Goal: Task Accomplishment & Management: Manage account settings

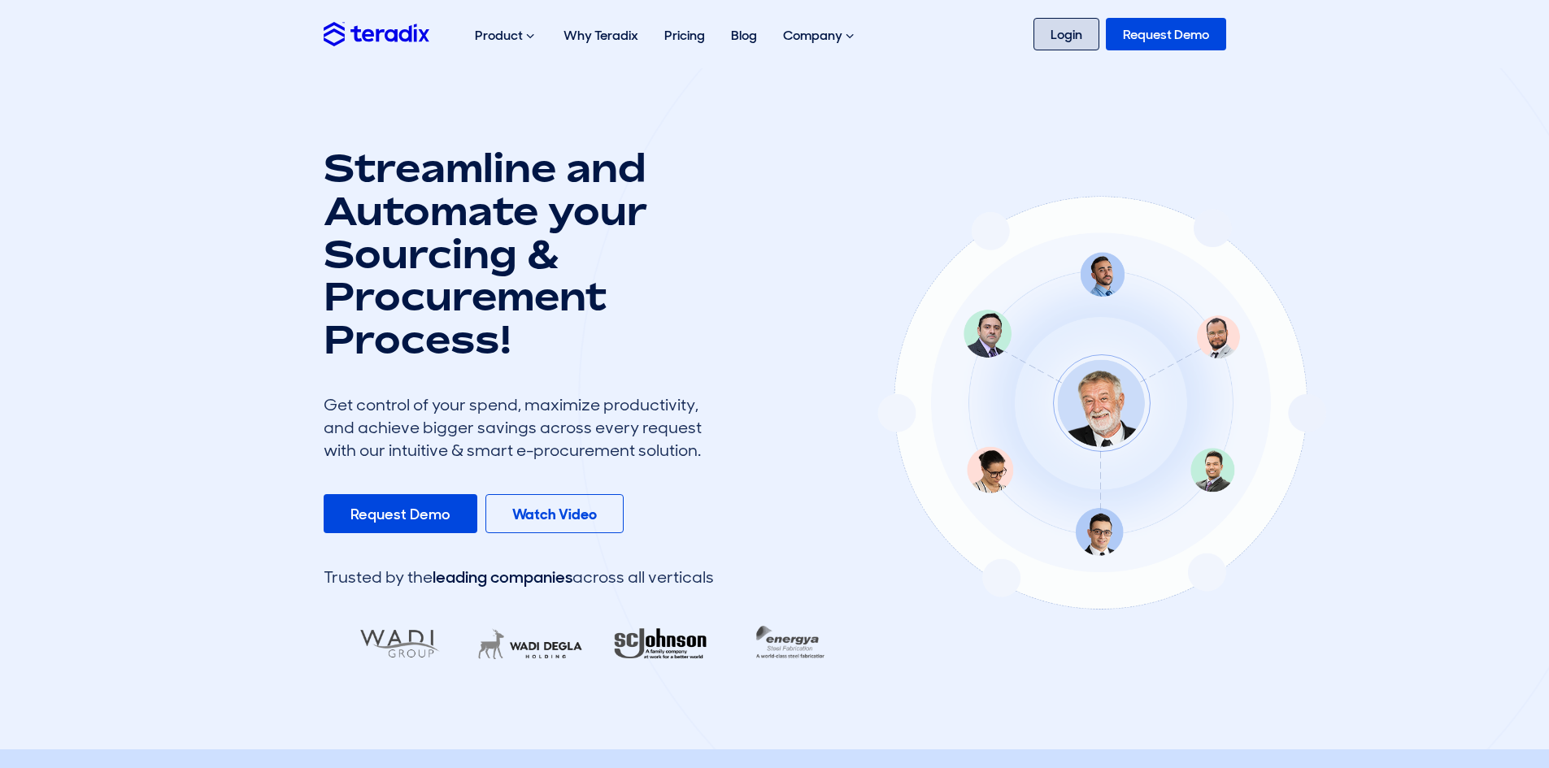
drag, startPoint x: 1046, startPoint y: 34, endPoint x: 1072, endPoint y: 63, distance: 39.2
click at [1047, 34] on link "Login" at bounding box center [1066, 34] width 66 height 33
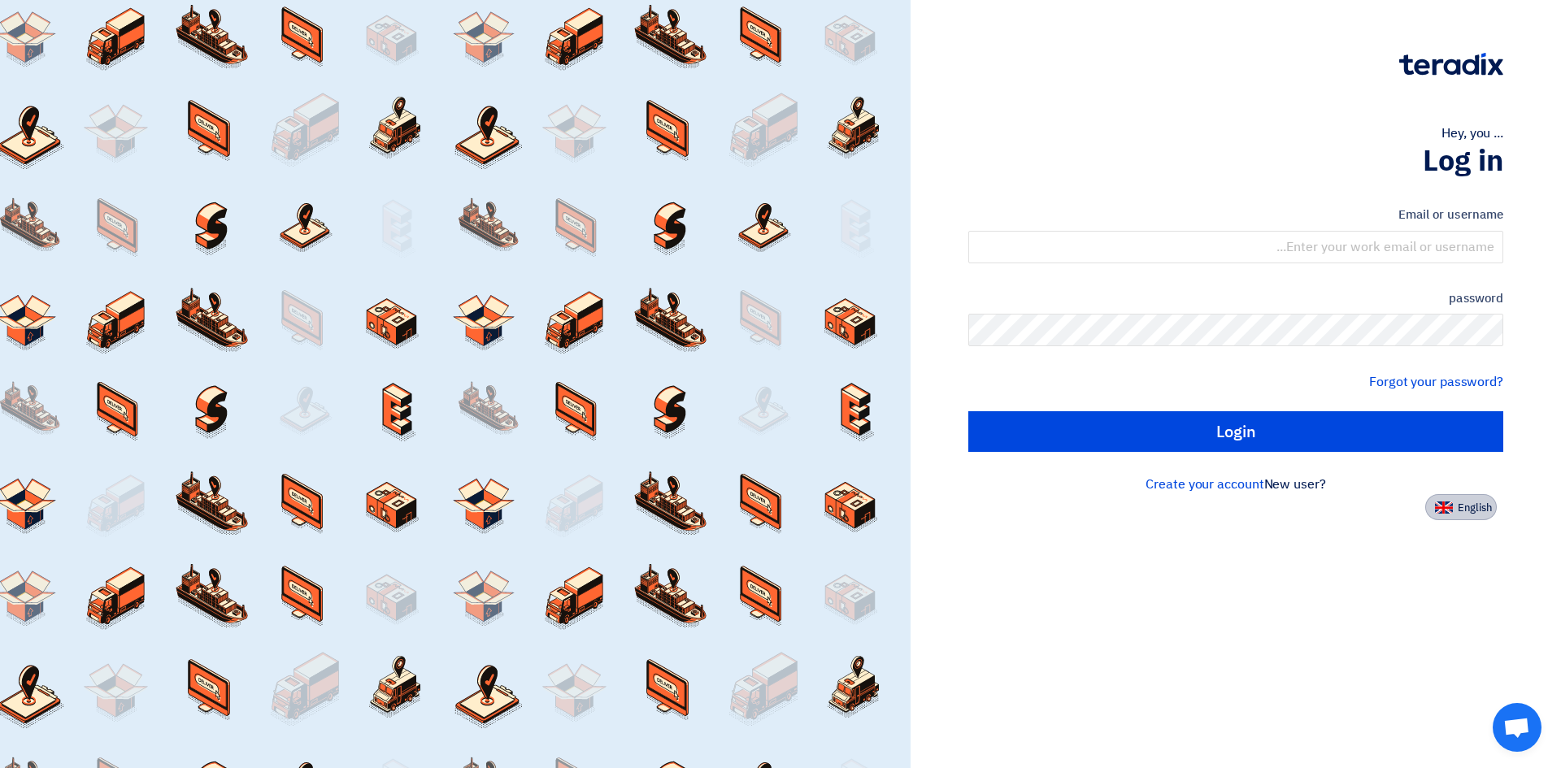
click at [1467, 507] on font "English" at bounding box center [1475, 507] width 34 height 15
type input "Sign in"
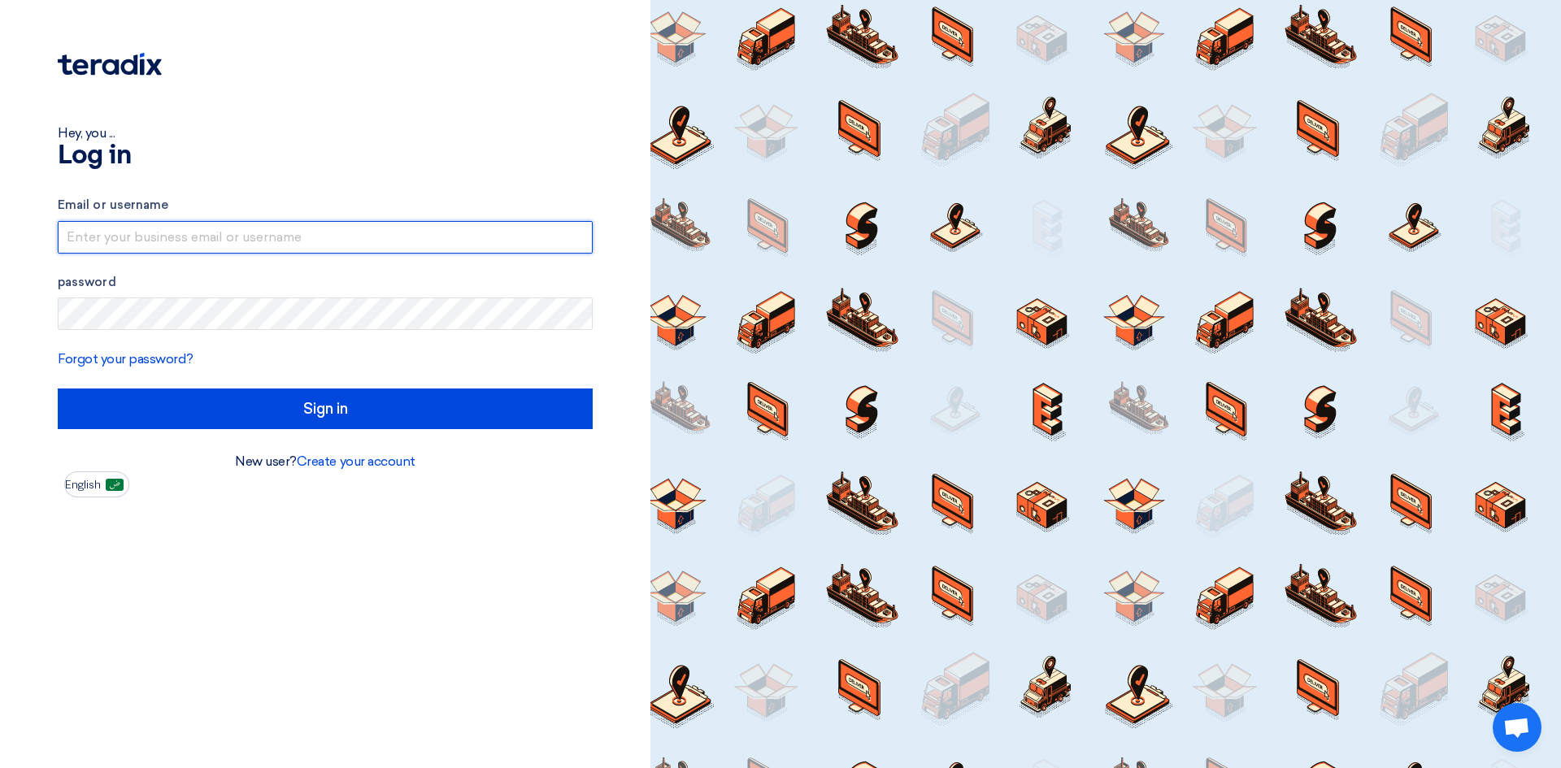
click at [183, 232] on input "text" at bounding box center [325, 237] width 535 height 33
paste input "faraz.hashmi@ap-ksa.com"
type input "faraz.hashmi@ap-ksa.com"
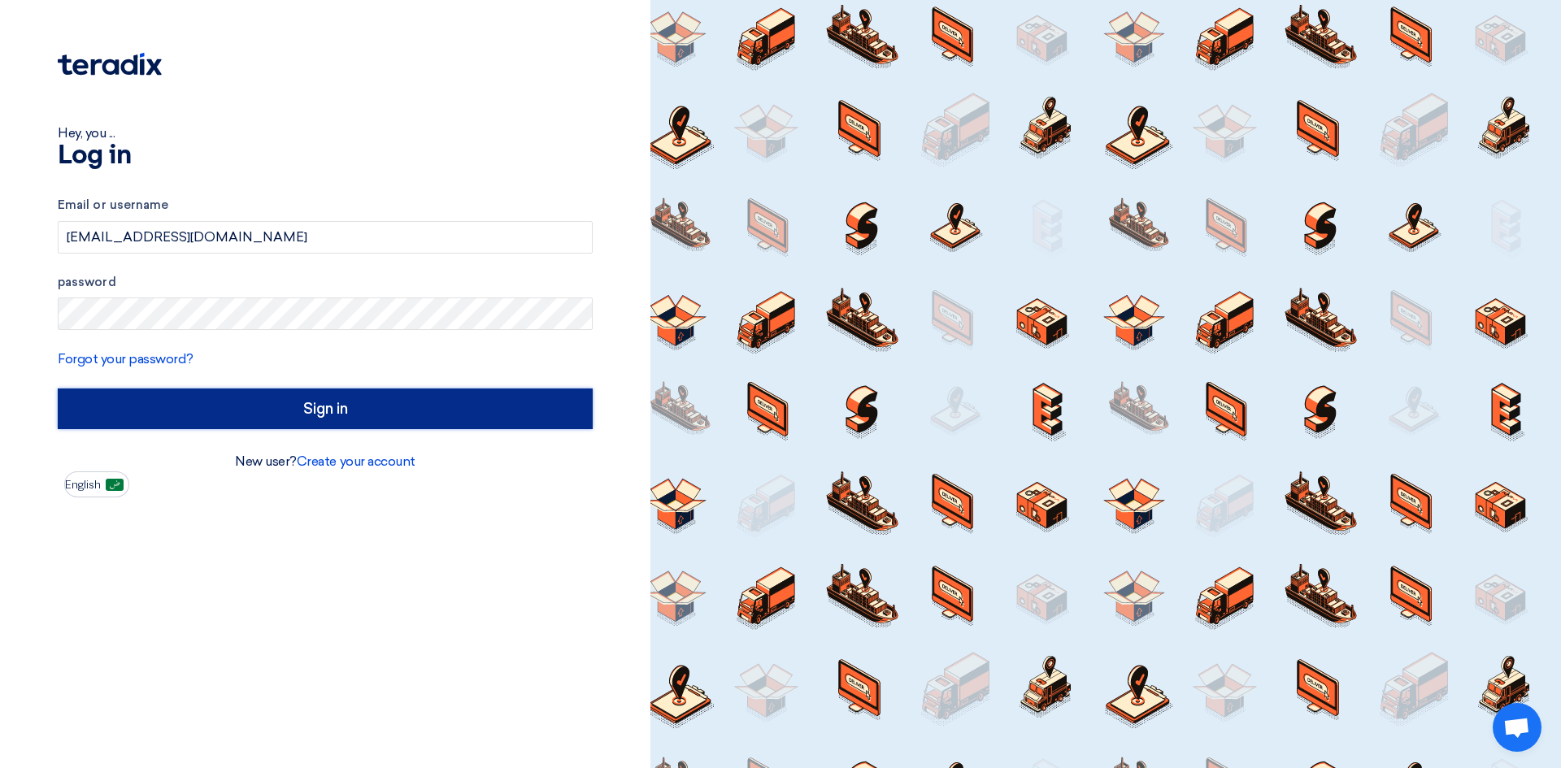
click at [209, 403] on input "Sign in" at bounding box center [325, 409] width 535 height 41
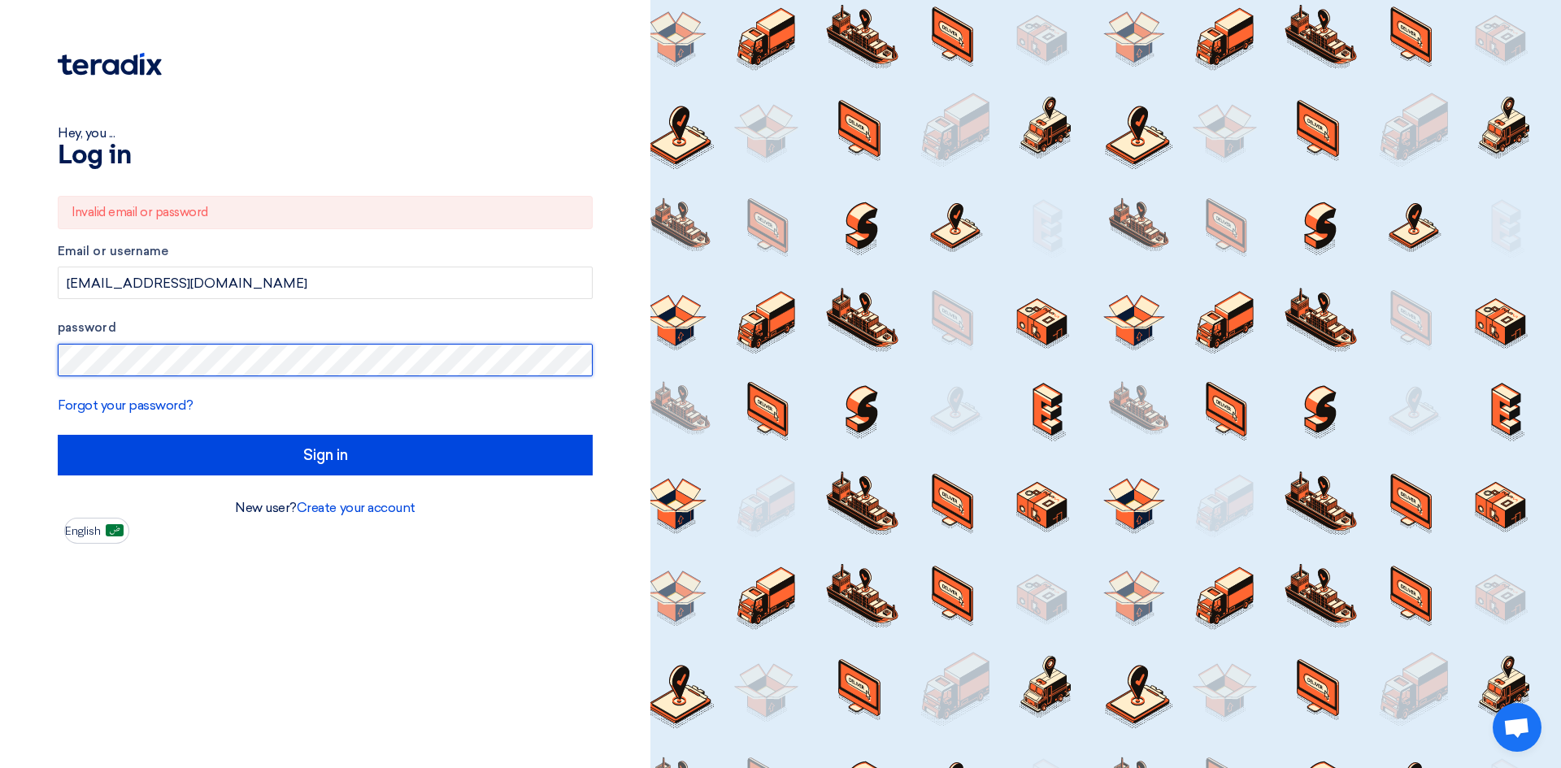
click at [0, 341] on div "Hey, you ... Log in Invalid email or password Email or username faraz.hashmi@ap…" at bounding box center [325, 384] width 650 height 768
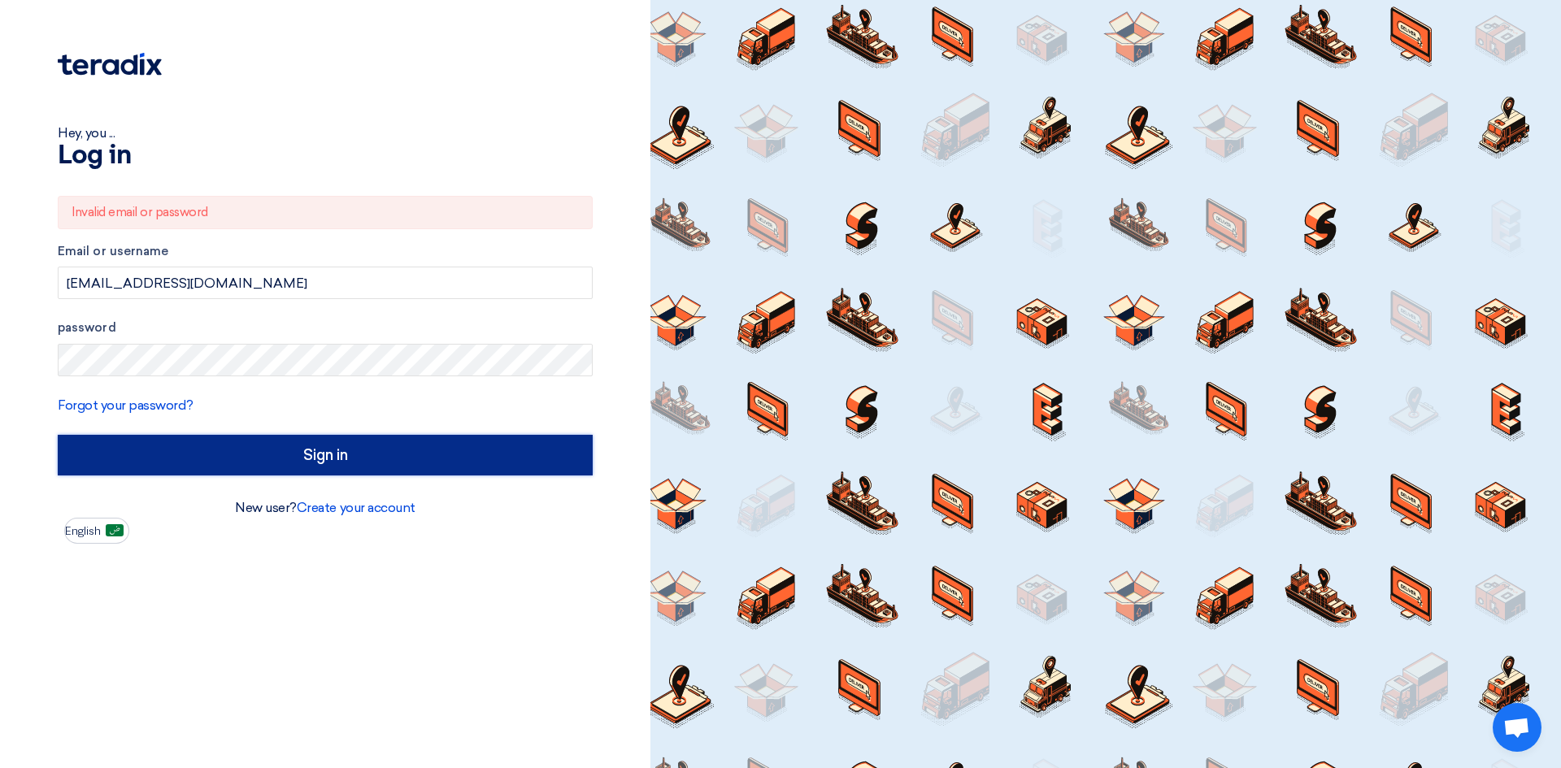
click at [254, 449] on input "Sign in" at bounding box center [325, 455] width 535 height 41
click at [138, 454] on input "Sign in" at bounding box center [325, 455] width 535 height 41
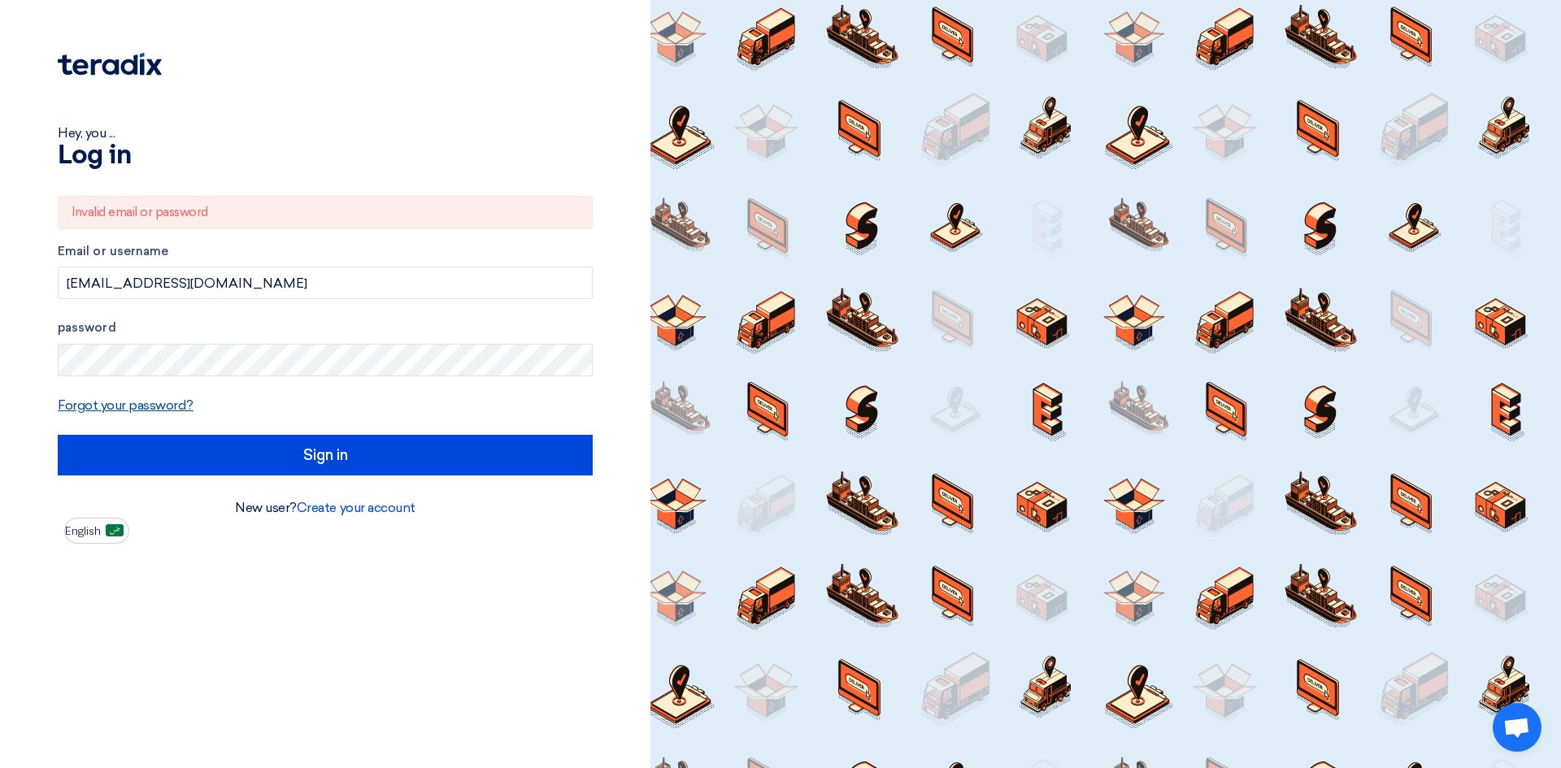
click at [169, 407] on font "Forgot your password?" at bounding box center [126, 405] width 136 height 15
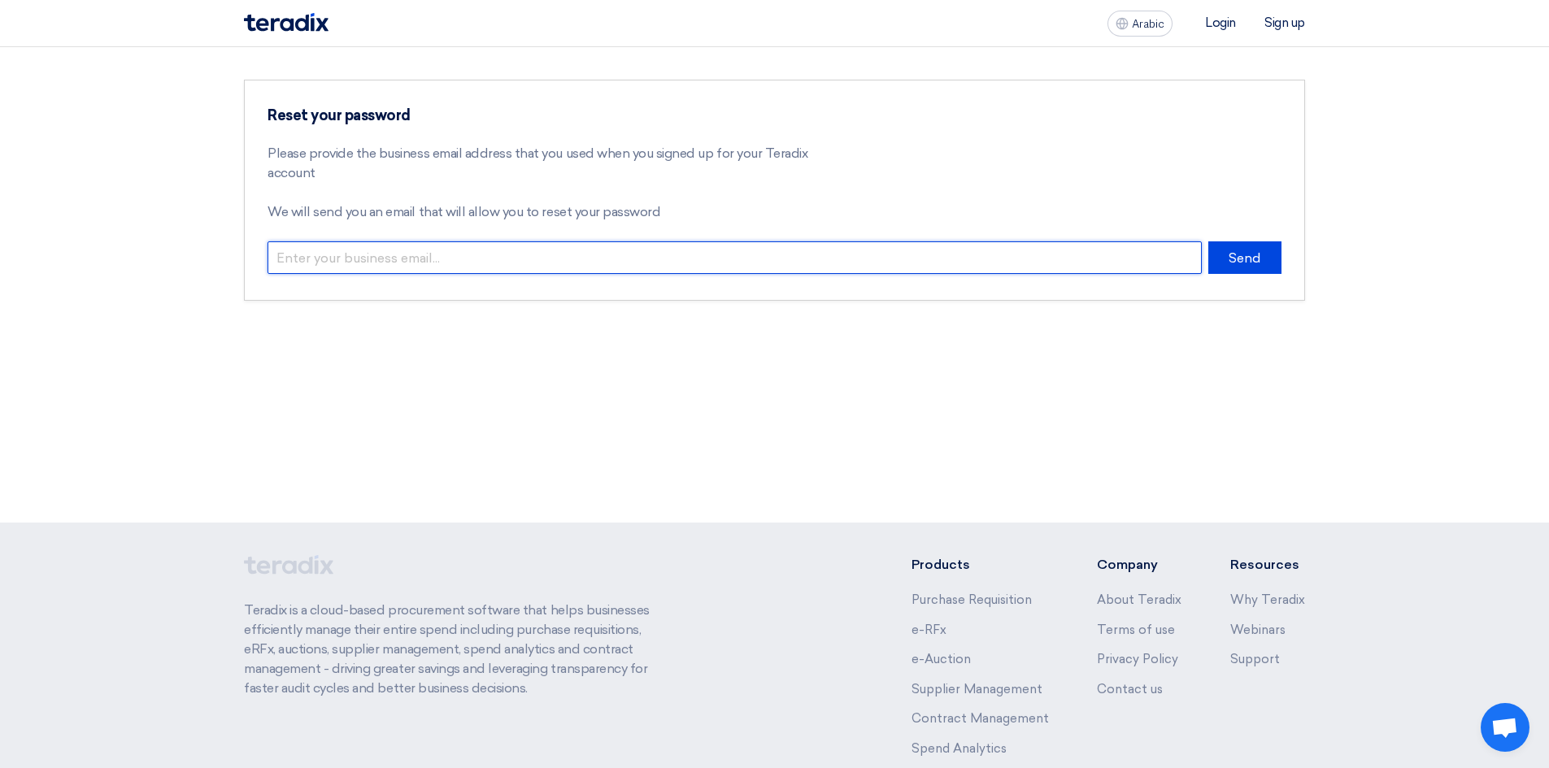
click at [412, 255] on input "email" at bounding box center [735, 257] width 934 height 33
paste input "faraz.hashmi@ap-ksa.com"
type input "faraz.hashmi@ap-ksa.com"
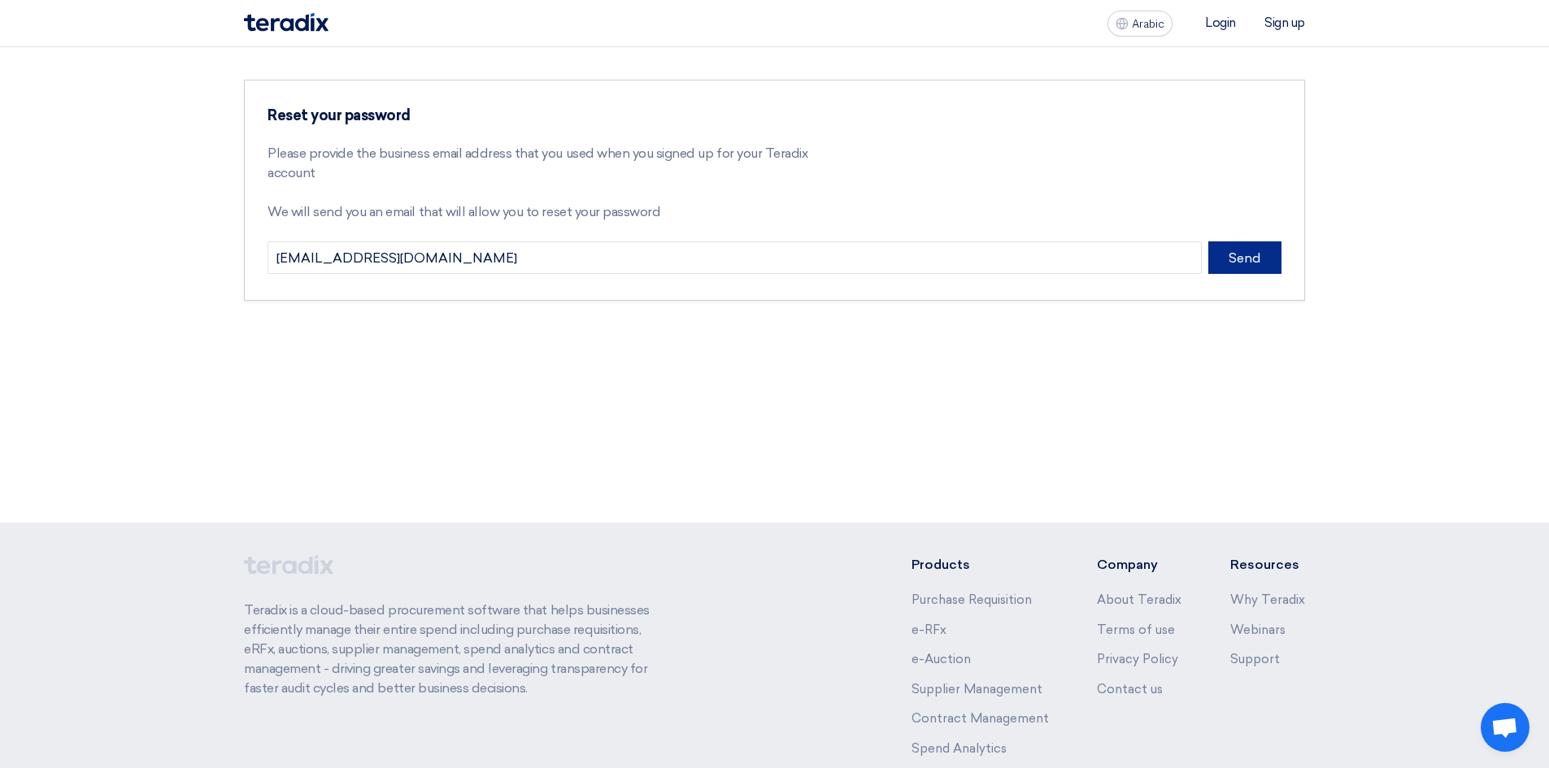
click at [1246, 254] on font "Send" at bounding box center [1245, 257] width 33 height 15
click at [147, 246] on section "Reset your password Please provide the business email address that you used whe…" at bounding box center [774, 207] width 1549 height 320
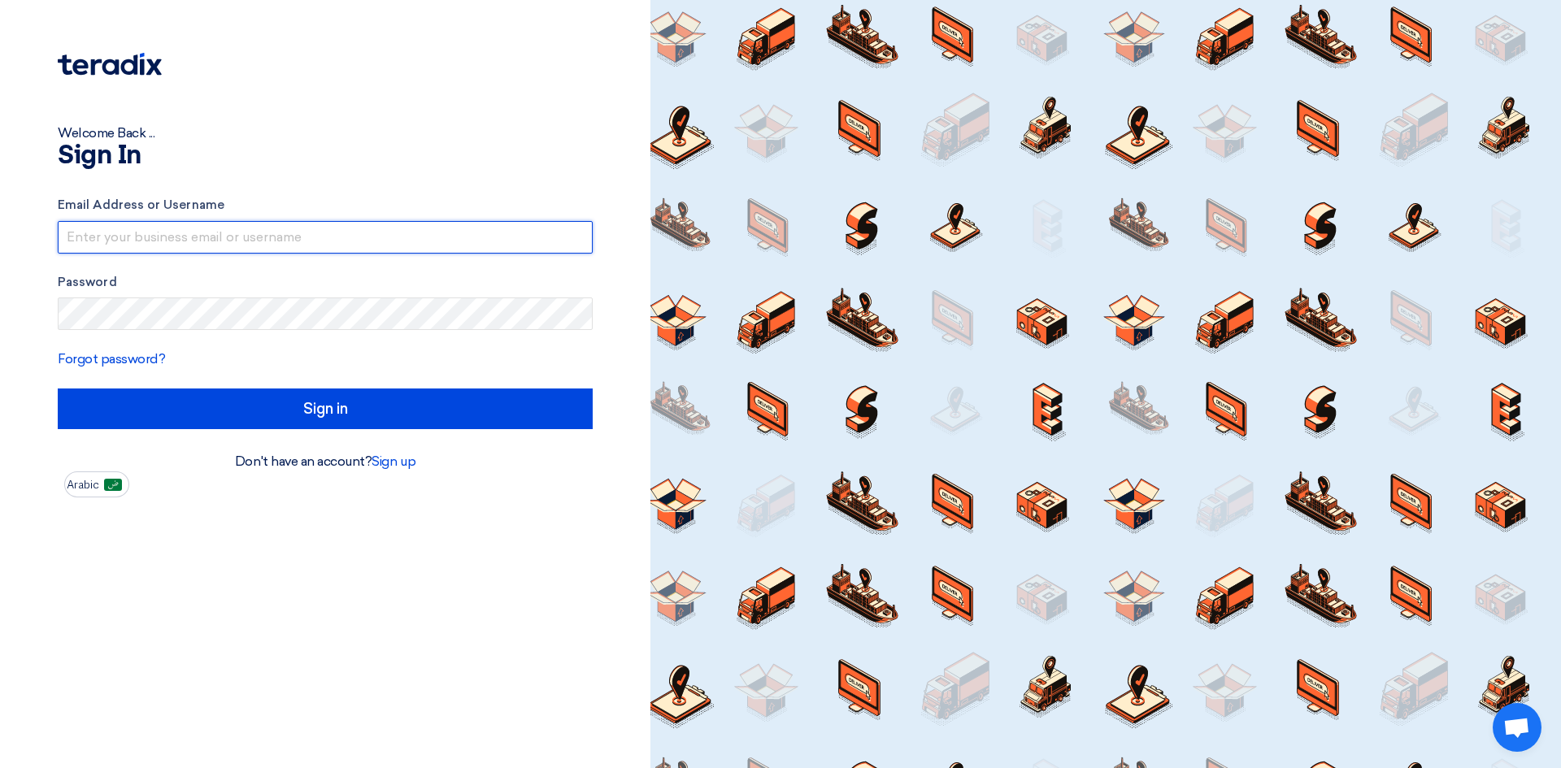
click at [198, 237] on input "text" at bounding box center [325, 237] width 535 height 33
type input "faraz.hashmi@ap-ksa.com"
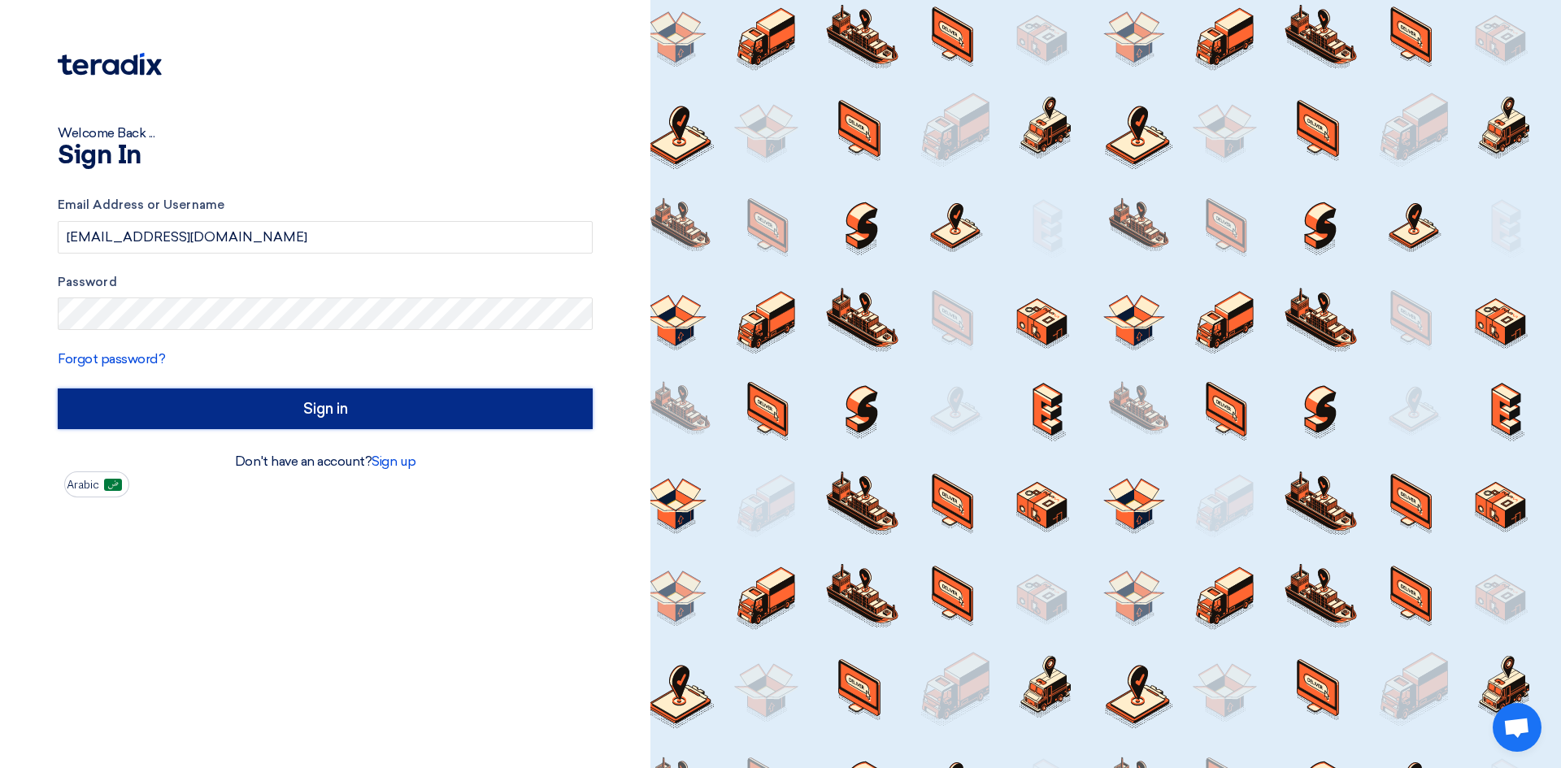
click at [192, 400] on input "Sign in" at bounding box center [325, 409] width 535 height 41
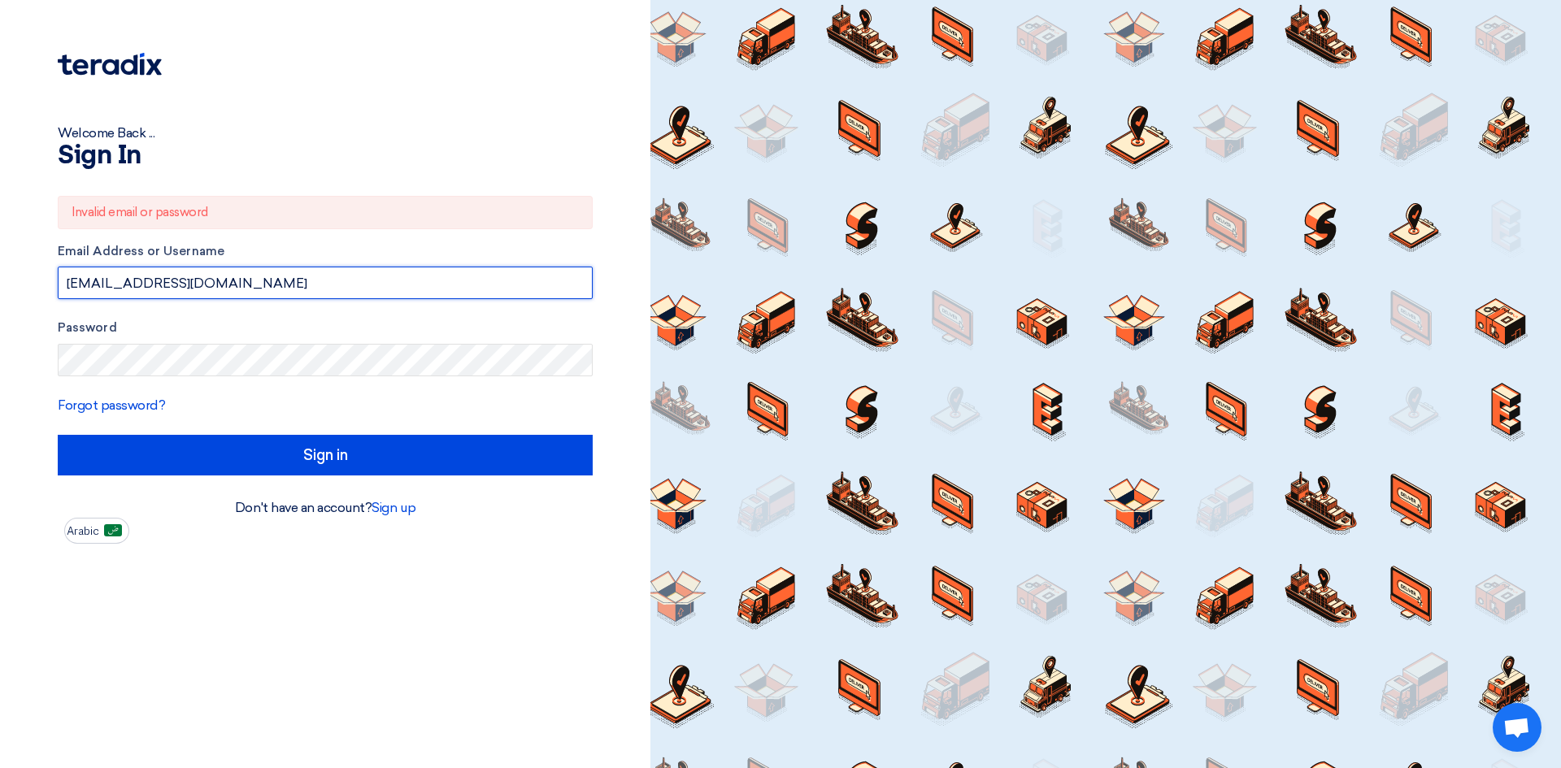
click at [276, 284] on input "faraz.hashmi@ap-ksa.com" at bounding box center [325, 283] width 535 height 33
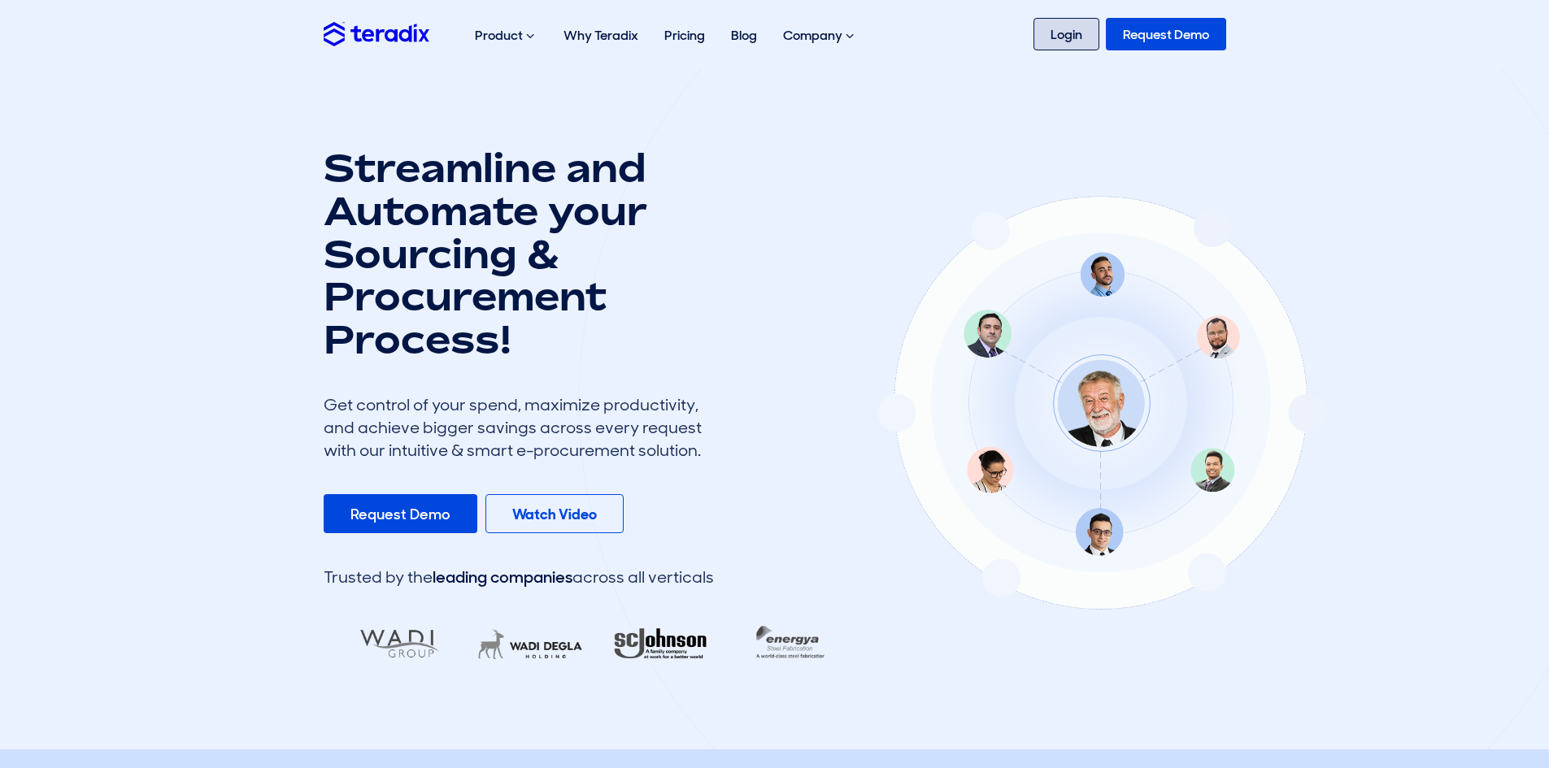
drag, startPoint x: 1072, startPoint y: 32, endPoint x: 1050, endPoint y: 82, distance: 54.7
click at [1071, 32] on link "Login" at bounding box center [1066, 34] width 66 height 33
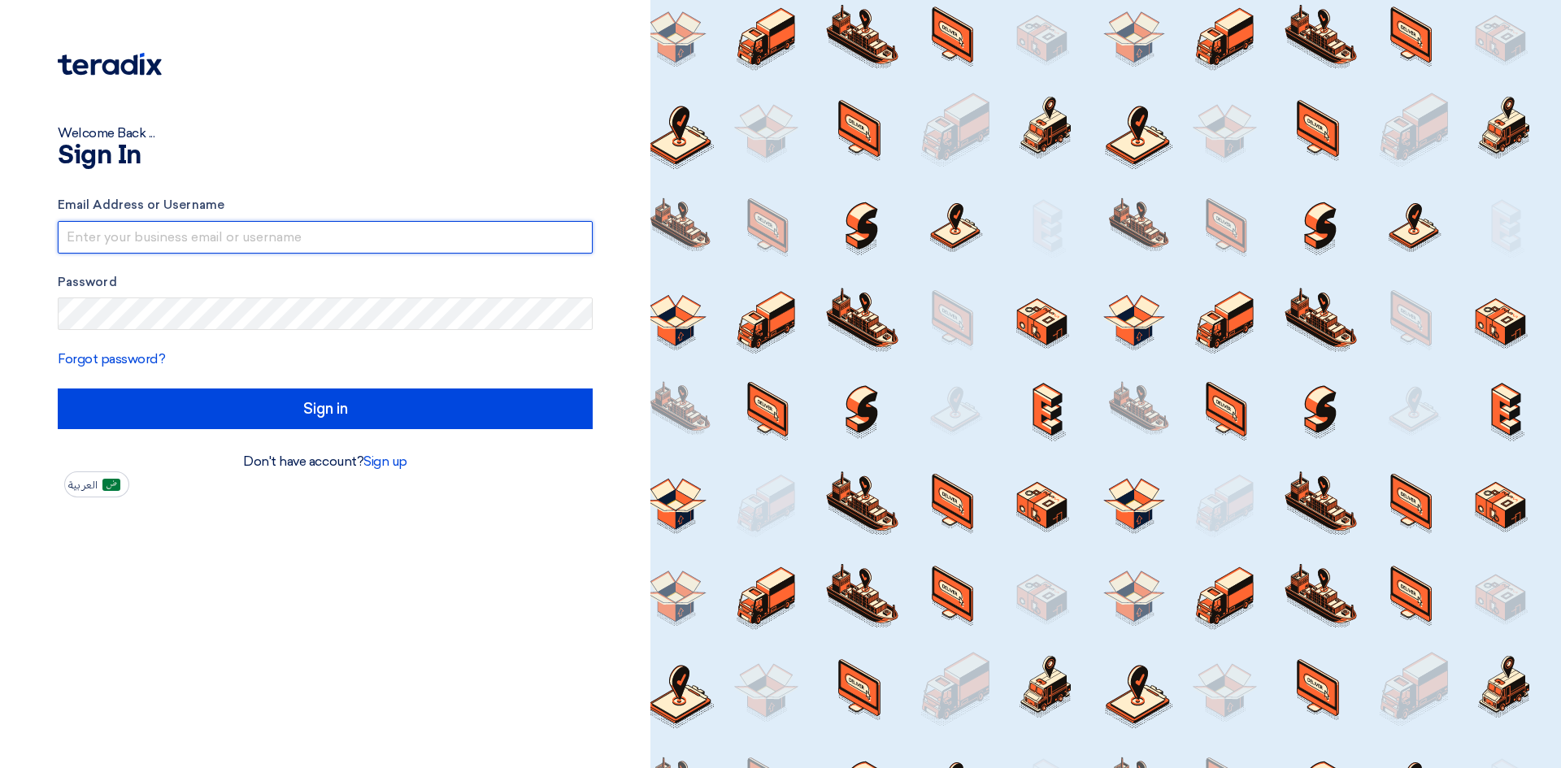
click at [336, 241] on input "text" at bounding box center [325, 237] width 535 height 33
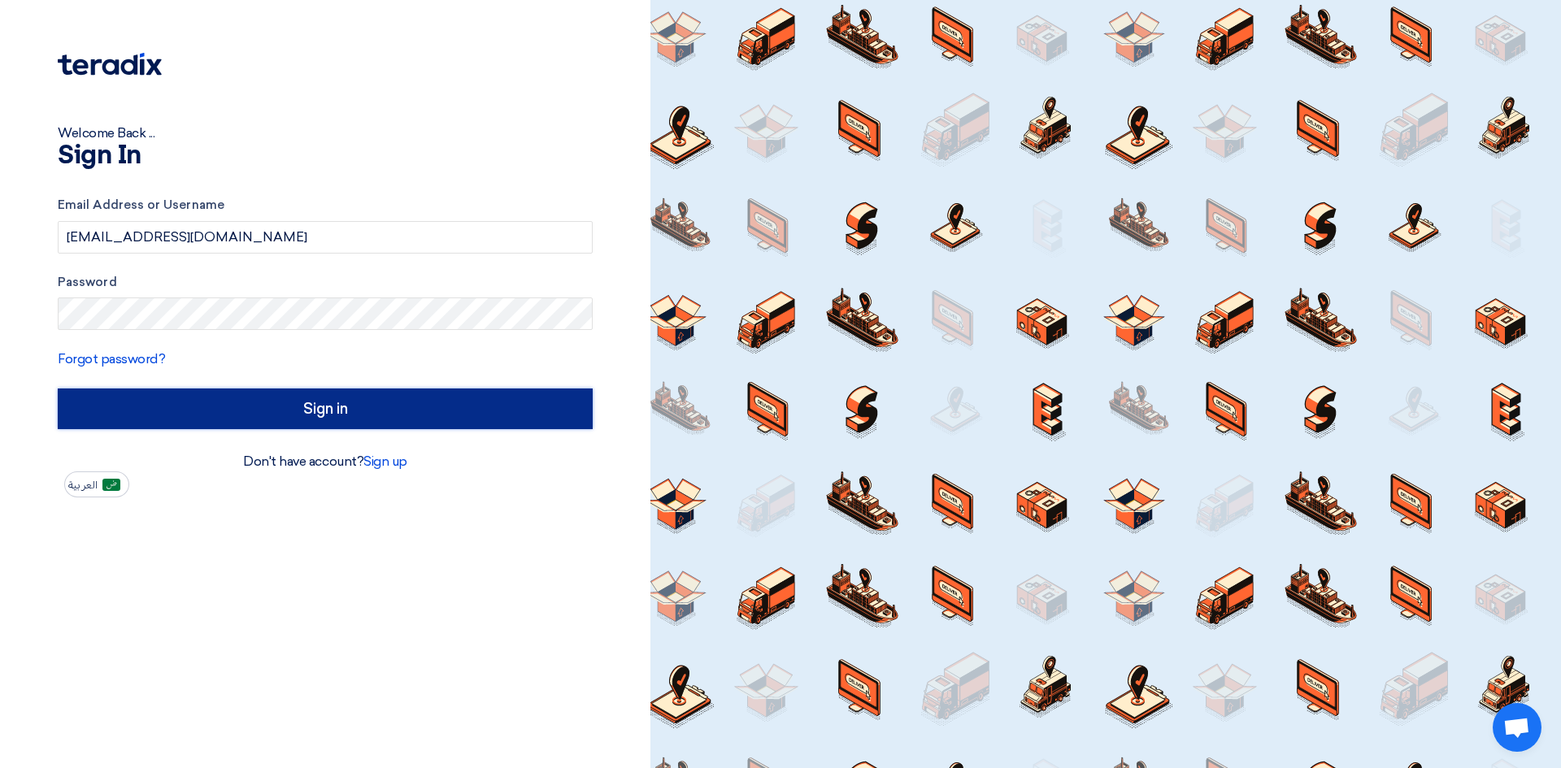
click at [248, 404] on input "Sign in" at bounding box center [325, 409] width 535 height 41
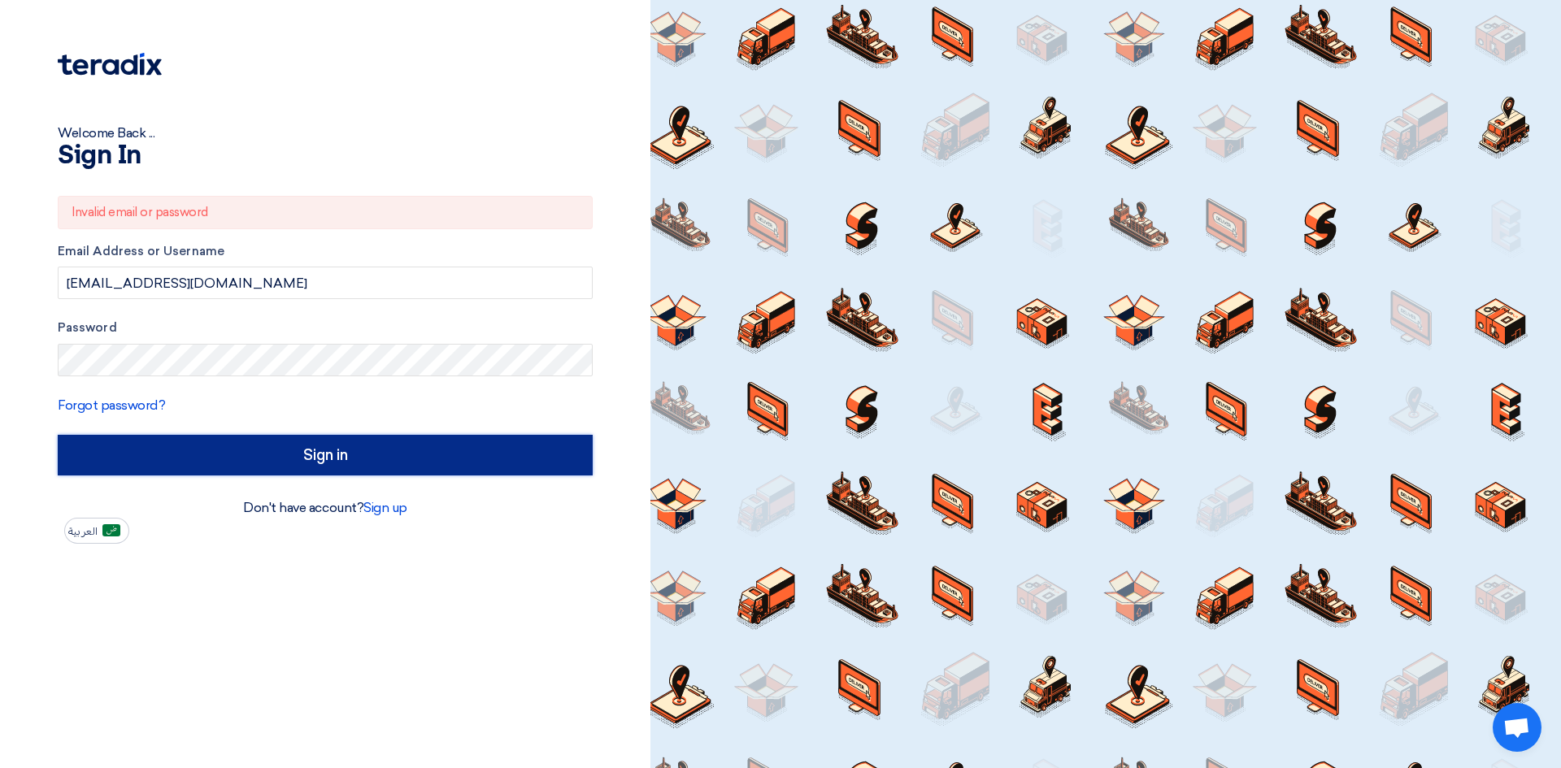
click at [189, 464] on input "Sign in" at bounding box center [325, 455] width 535 height 41
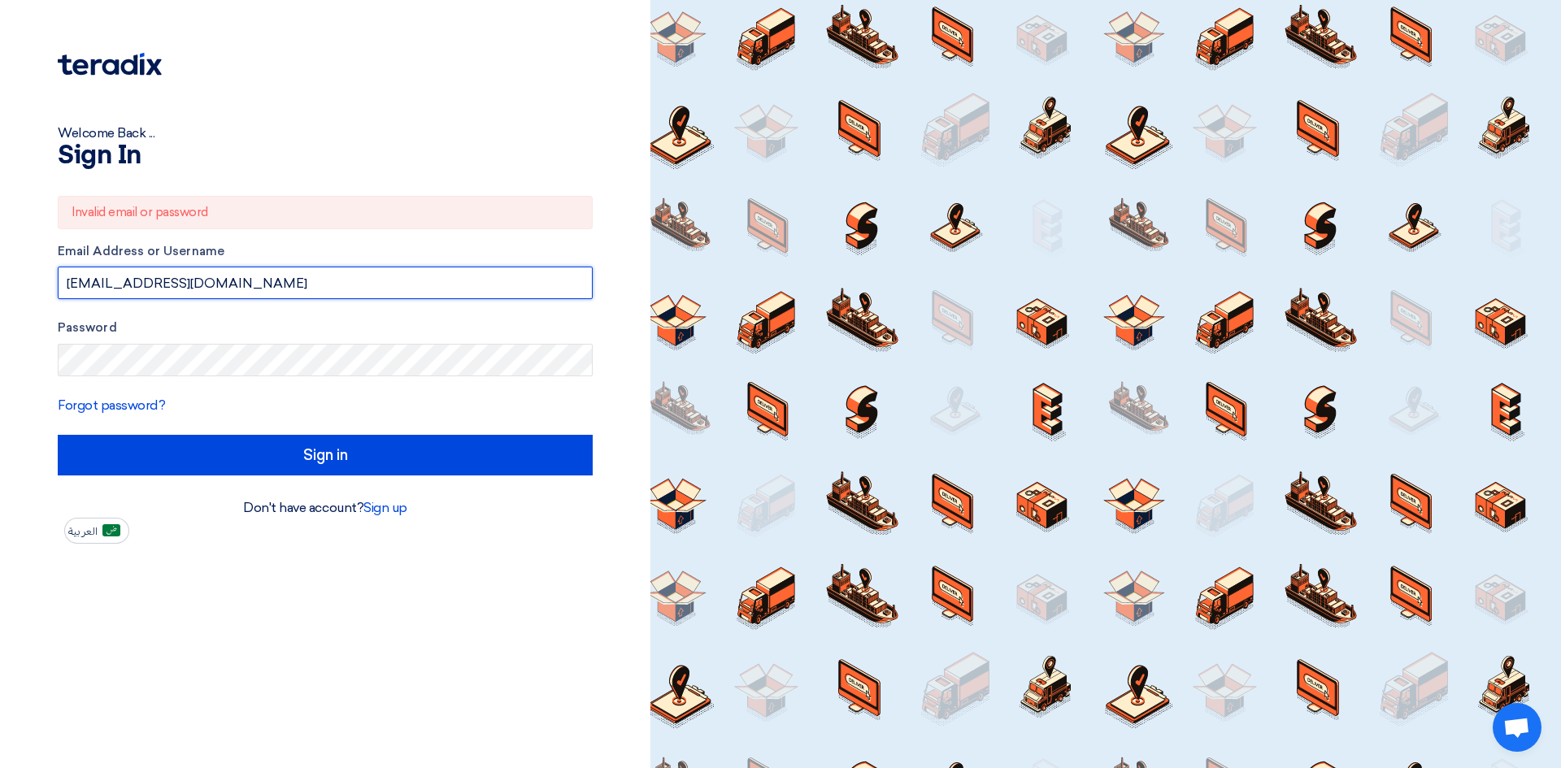
drag, startPoint x: 255, startPoint y: 286, endPoint x: 0, endPoint y: 289, distance: 255.3
click at [0, 290] on div "Welcome Back ... Sign In Invalid email or password Email Address or Username fa…" at bounding box center [325, 384] width 650 height 768
type input "faraz.hashmi@ap-ksa.com"
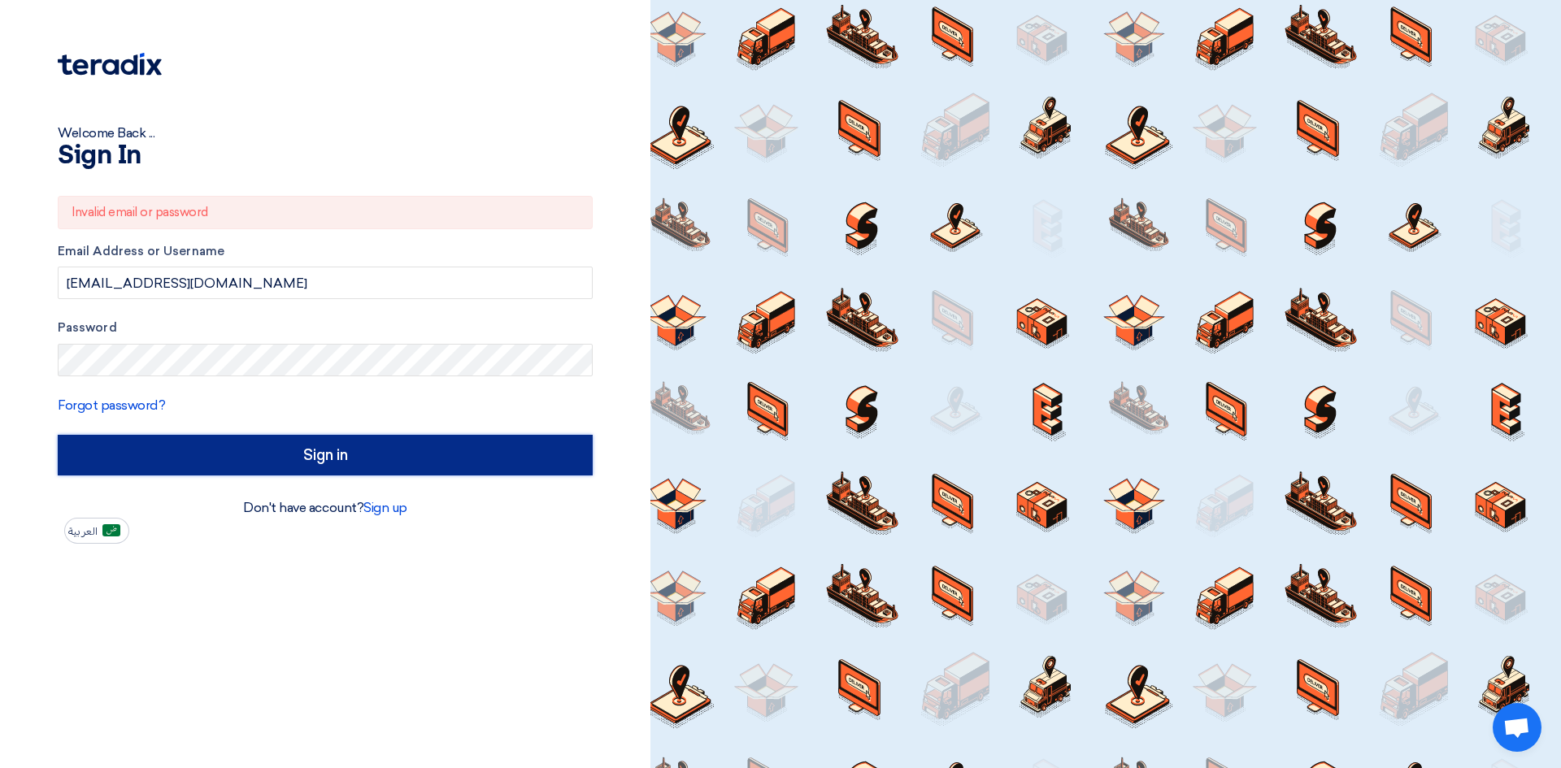
click at [185, 459] on input "Sign in" at bounding box center [325, 455] width 535 height 41
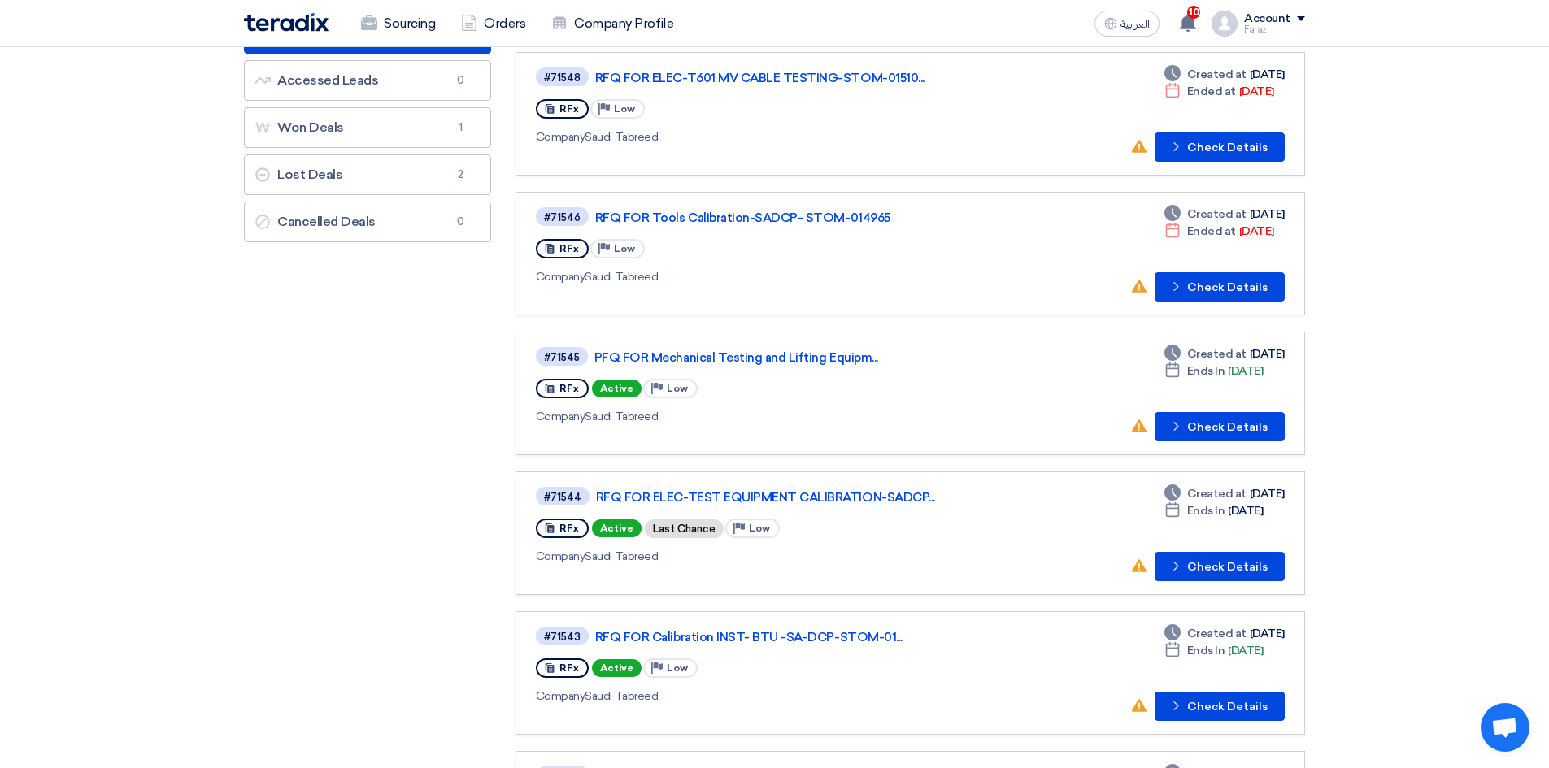
scroll to position [163, 0]
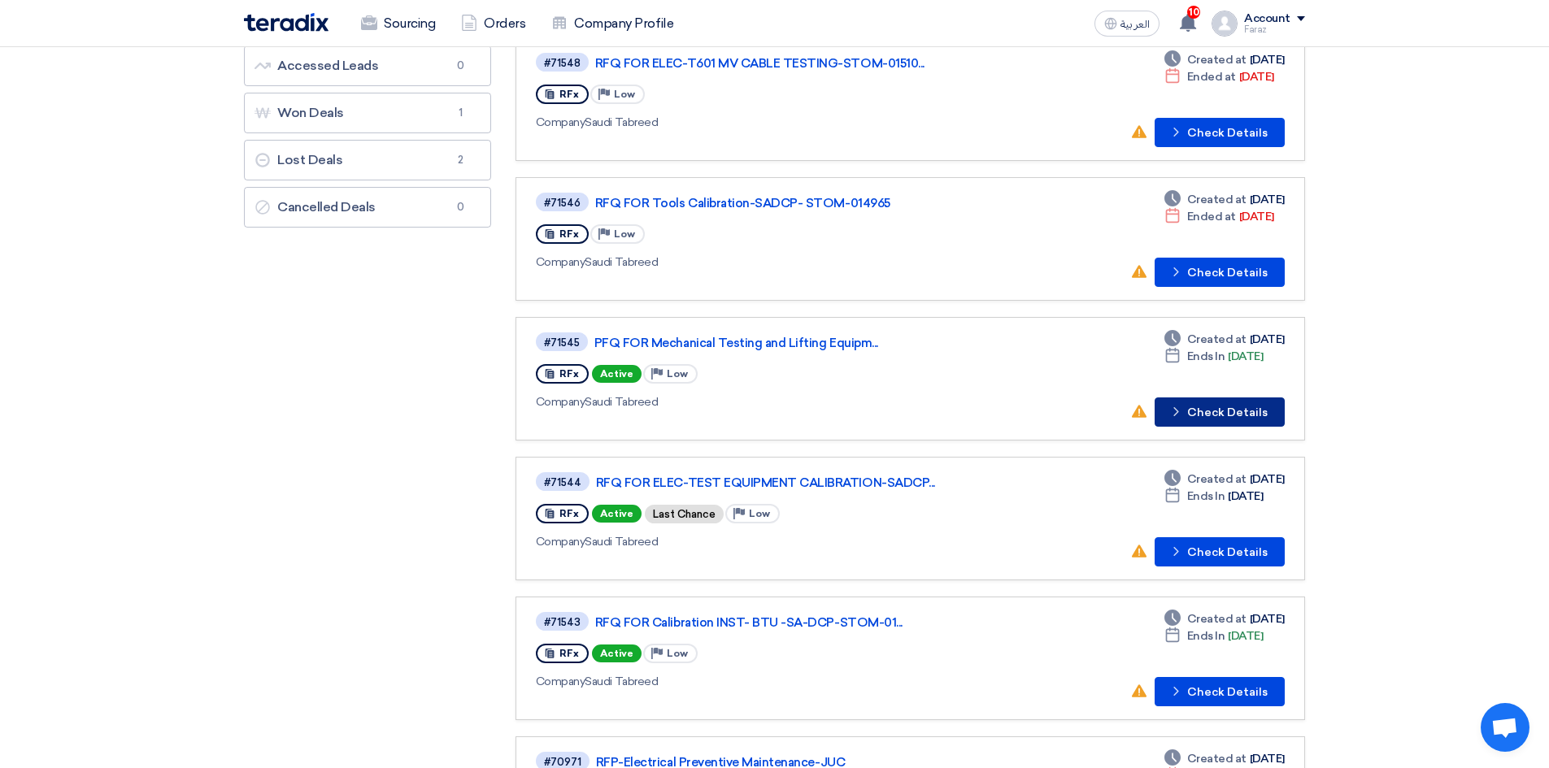
click at [1221, 415] on button "Check details Check Details" at bounding box center [1220, 412] width 130 height 29
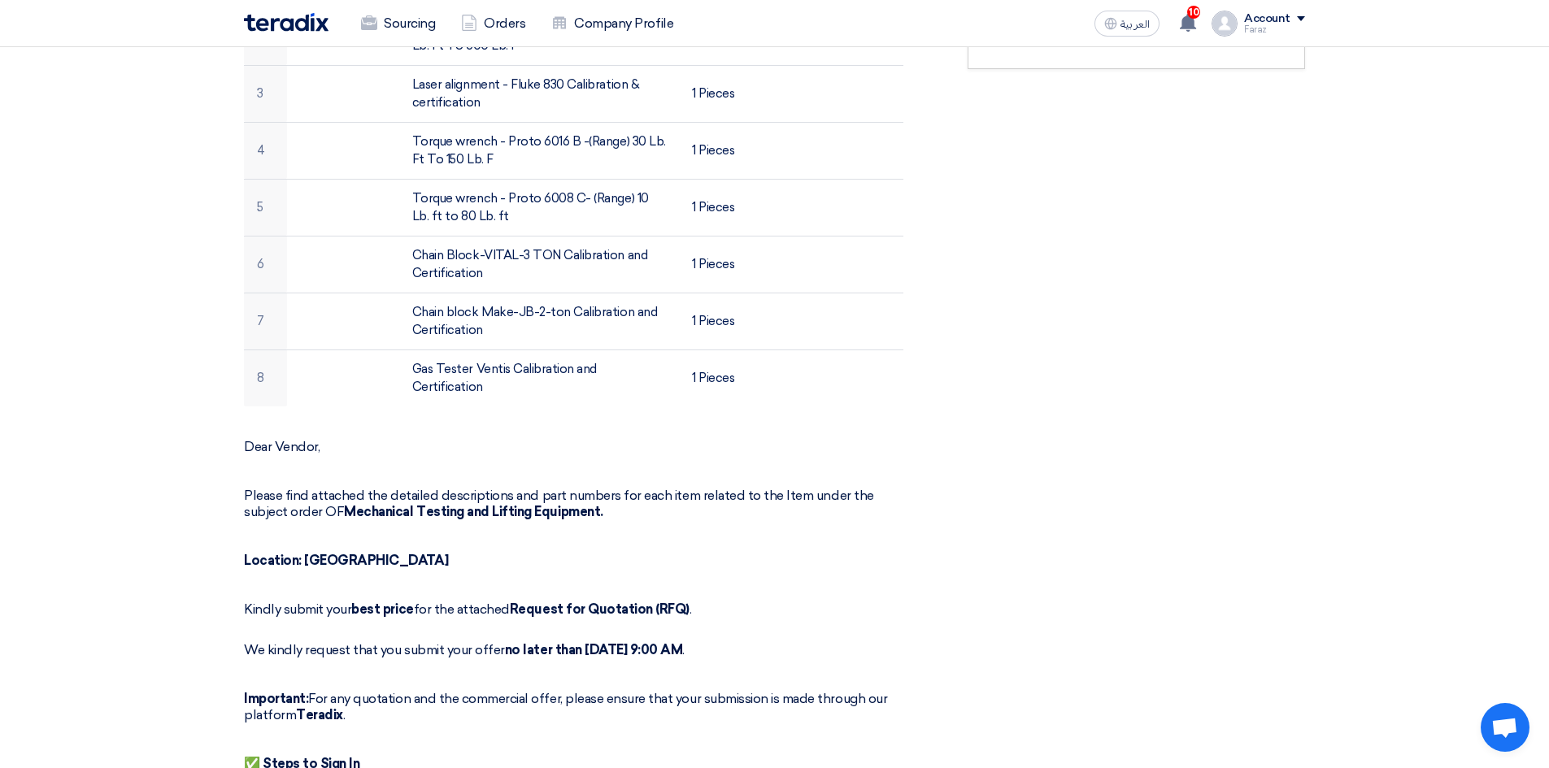
scroll to position [650, 0]
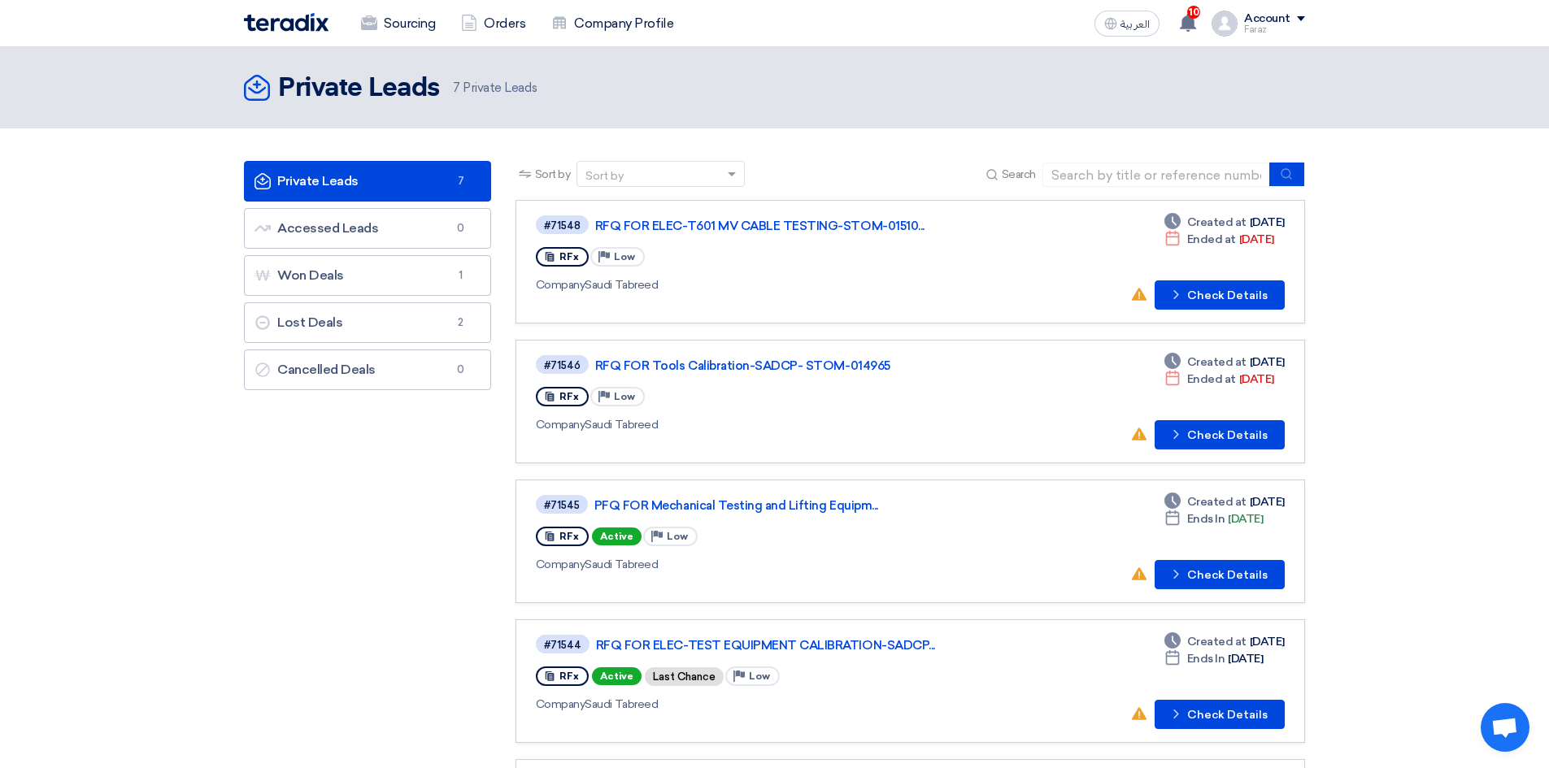
scroll to position [81, 0]
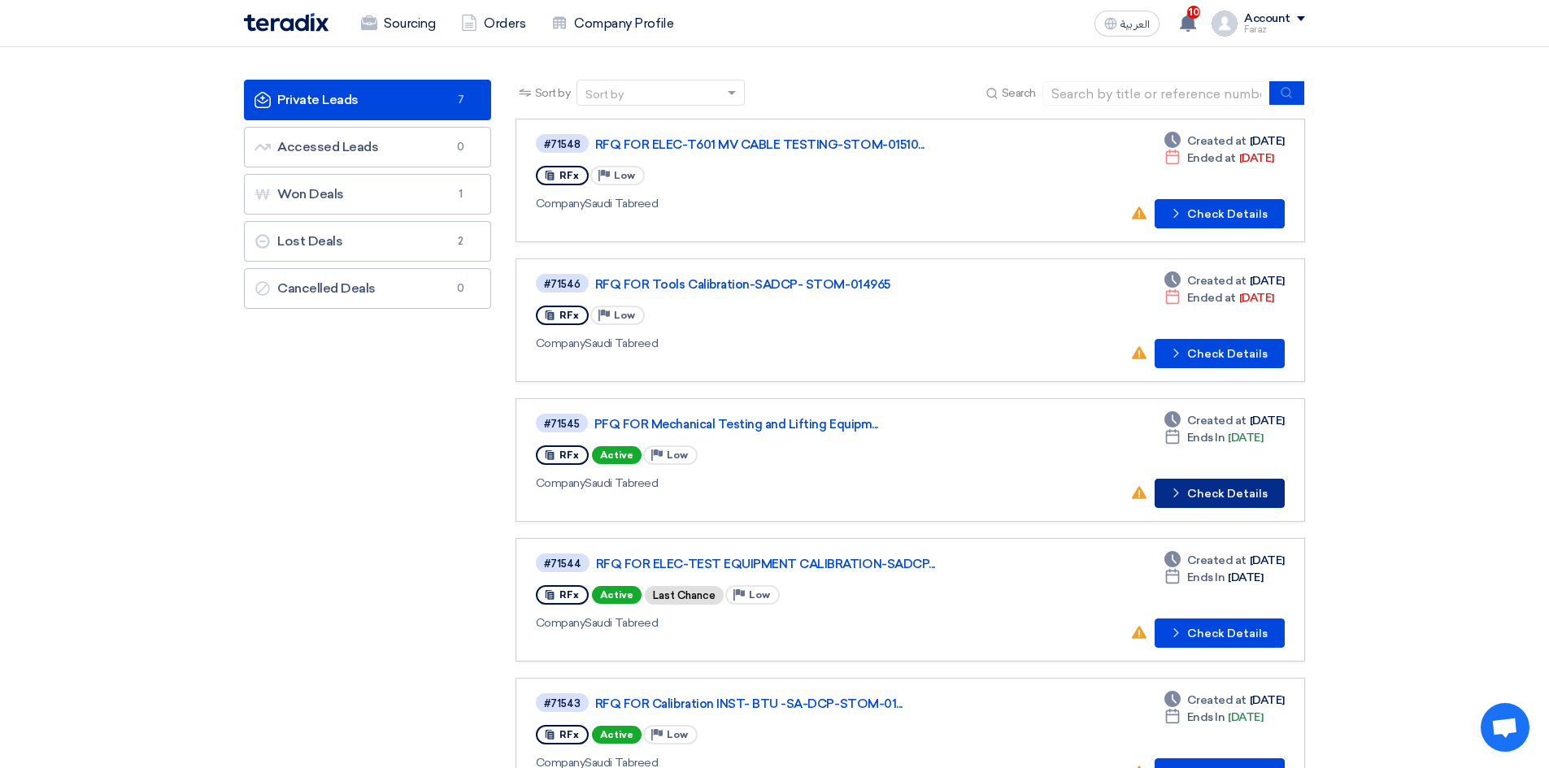
click at [1212, 494] on button "Check details Check Details" at bounding box center [1220, 493] width 130 height 29
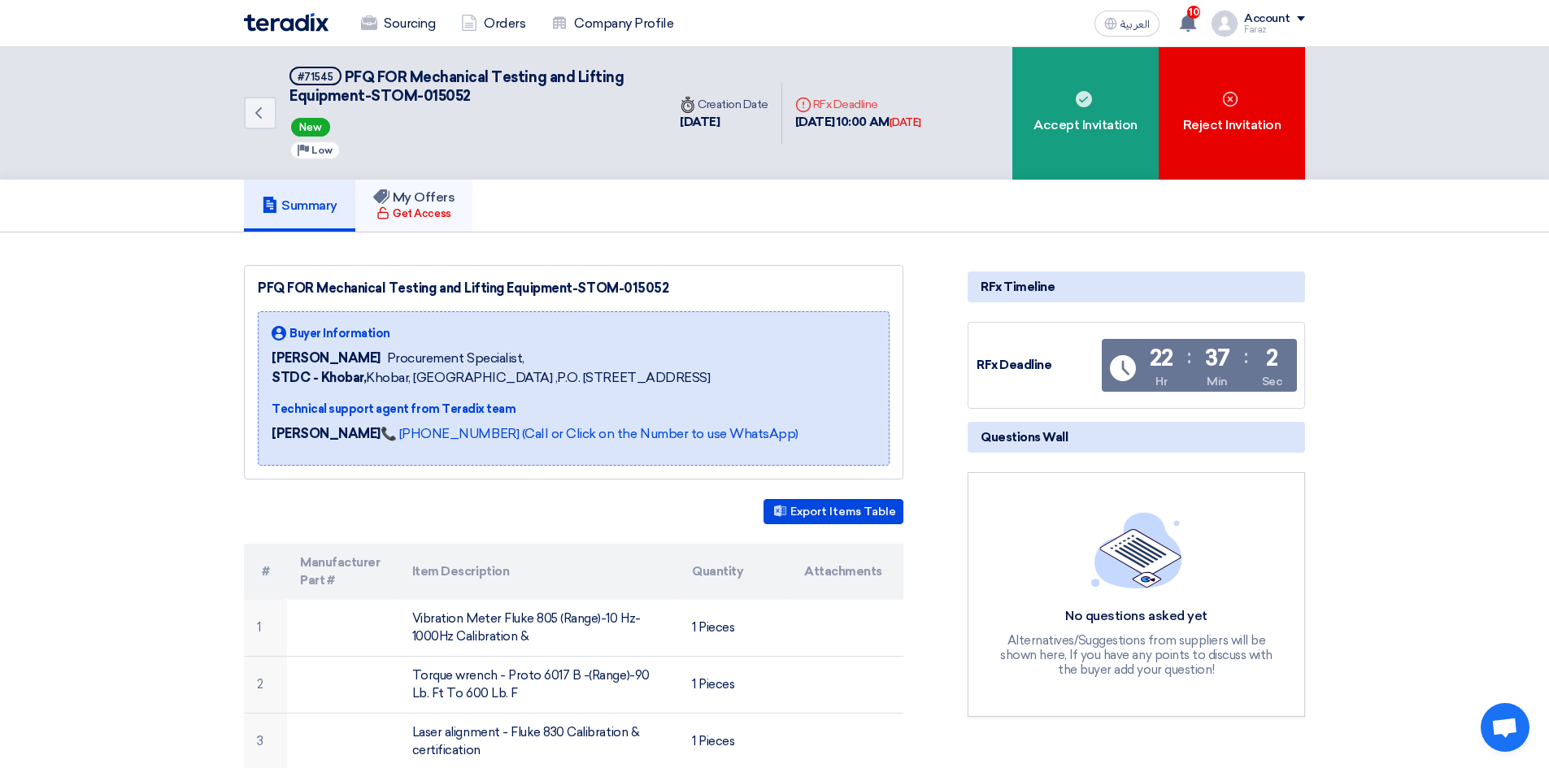
click at [435, 200] on h5 "My Offers" at bounding box center [414, 197] width 82 height 16
click at [433, 201] on h5 "My Offers" at bounding box center [414, 197] width 82 height 16
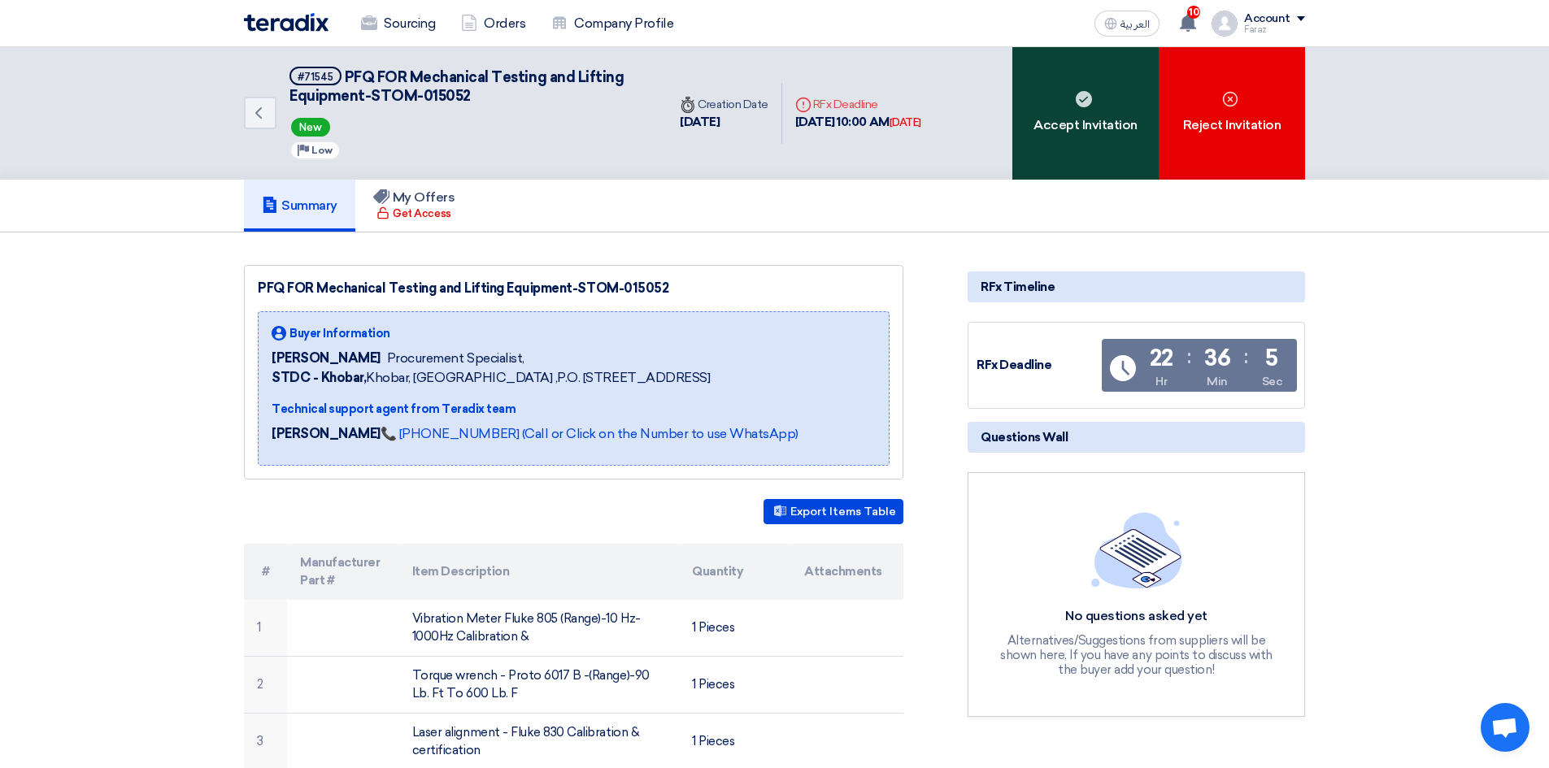
click at [1086, 134] on div "Accept Invitation" at bounding box center [1085, 113] width 146 height 133
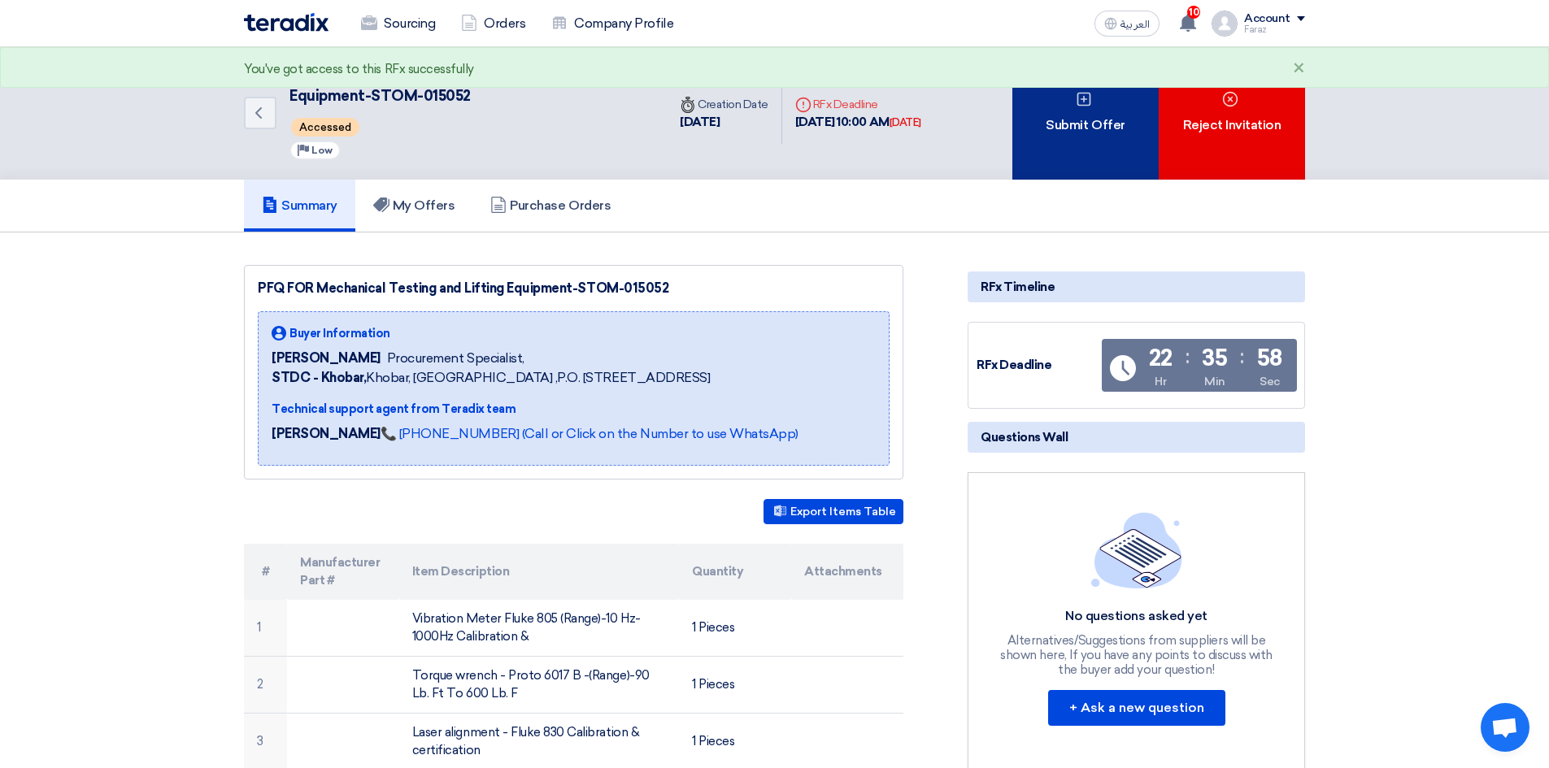
click at [1083, 154] on div "Submit Offer" at bounding box center [1085, 113] width 146 height 133
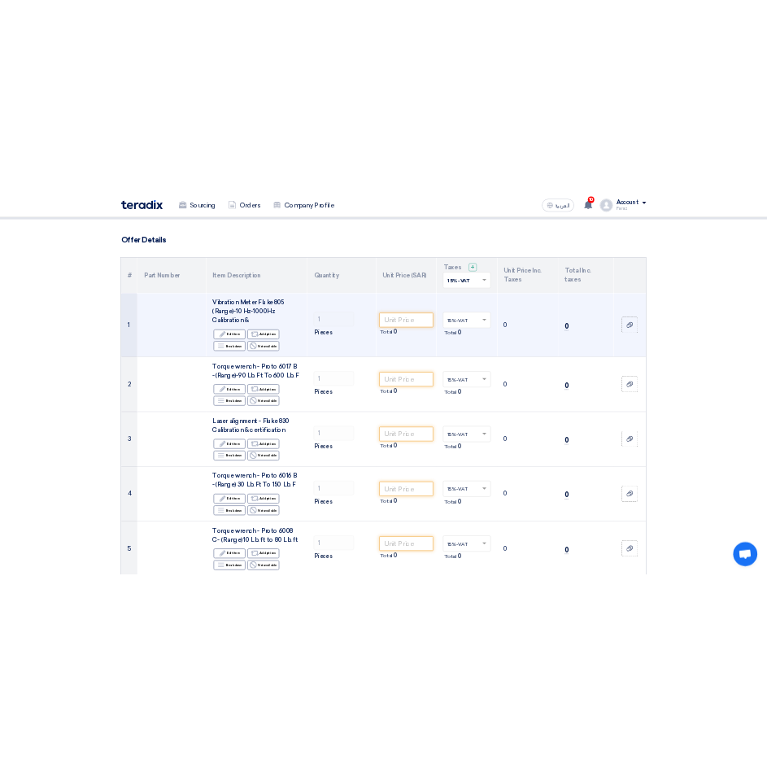
scroll to position [81, 0]
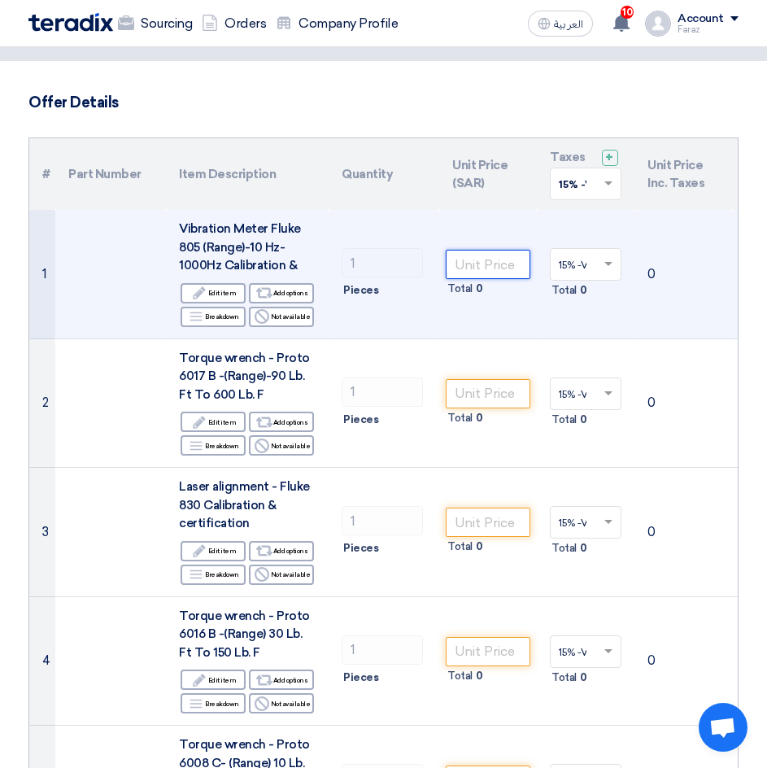
click at [499, 259] on input "number" at bounding box center [488, 264] width 85 height 29
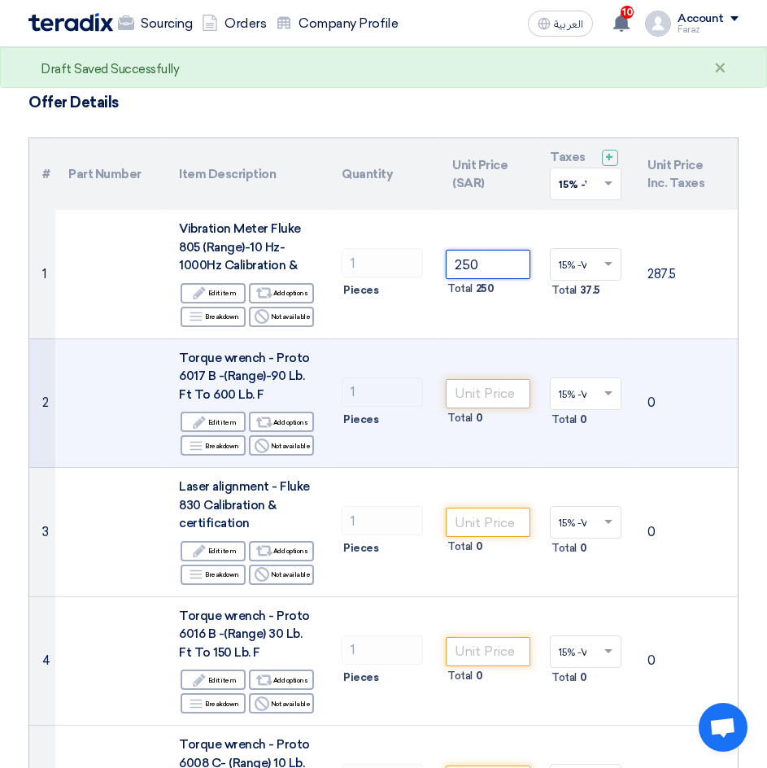
type input "250"
click at [481, 392] on input "number" at bounding box center [488, 393] width 85 height 29
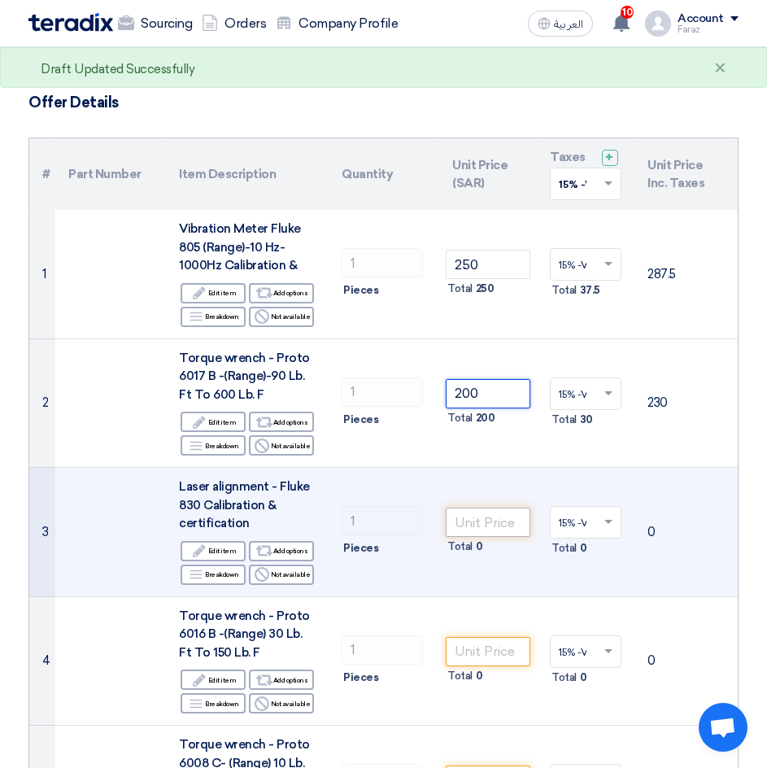
type input "200"
click at [483, 524] on input "number" at bounding box center [488, 521] width 85 height 29
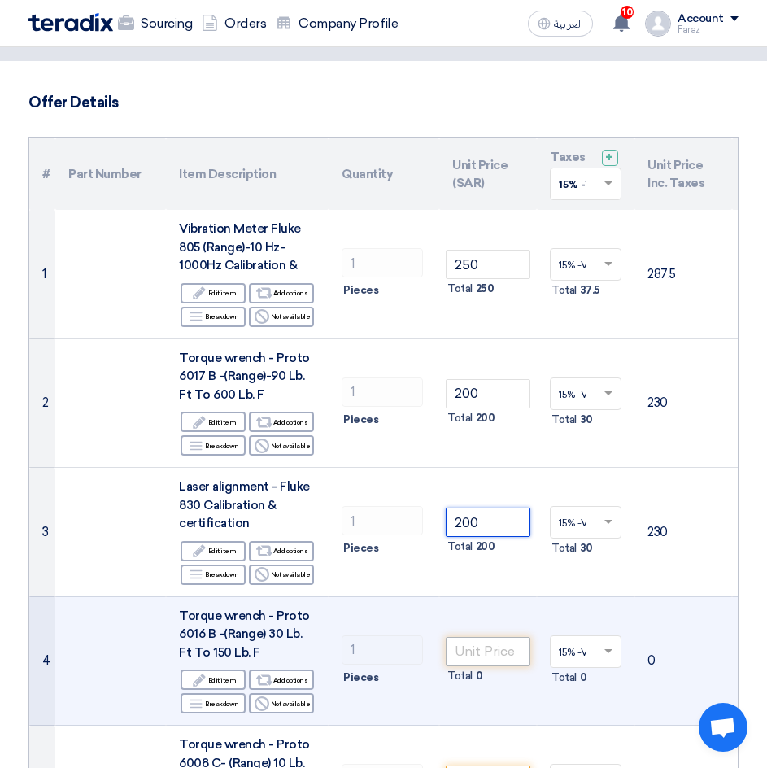
type input "200"
click at [473, 651] on input "number" at bounding box center [488, 651] width 85 height 29
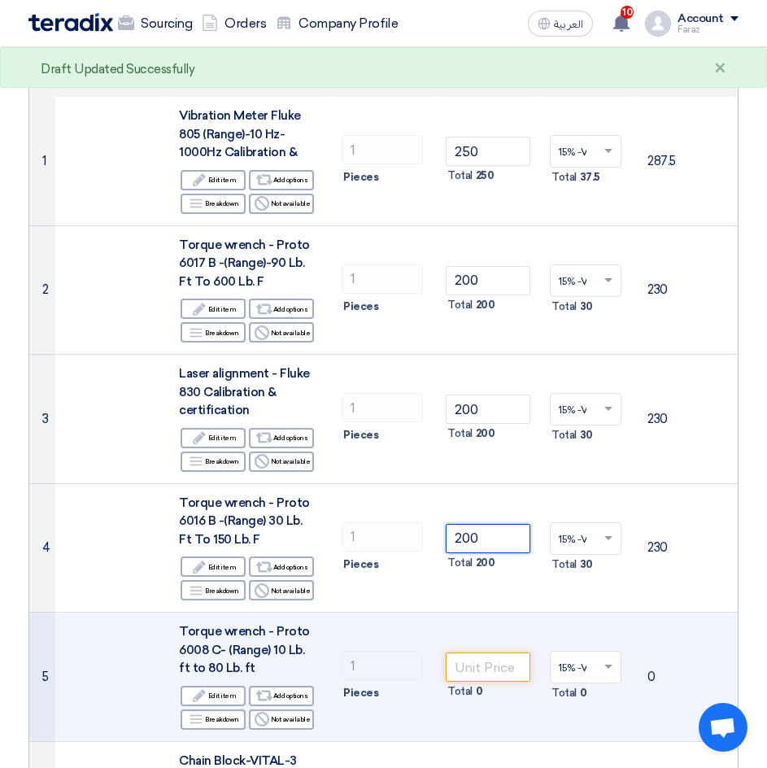
scroll to position [244, 0]
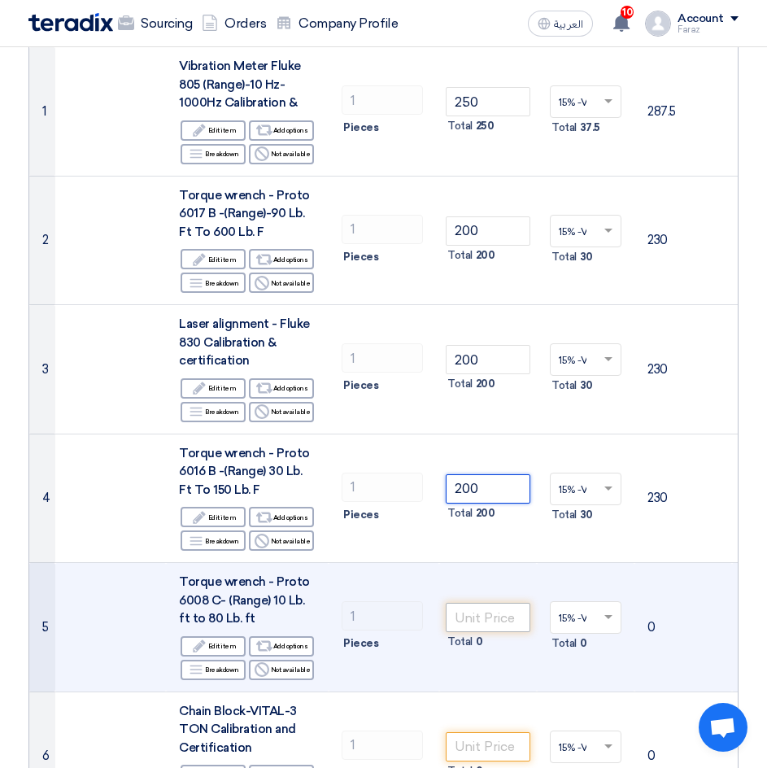
type input "200"
click at [493, 620] on input "number" at bounding box center [488, 616] width 85 height 29
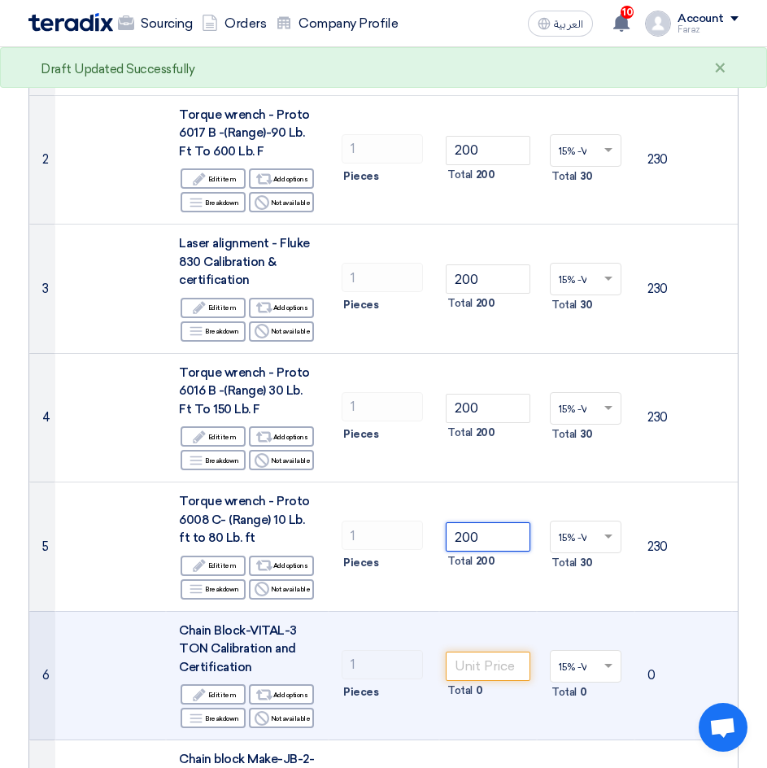
scroll to position [325, 0]
type input "200"
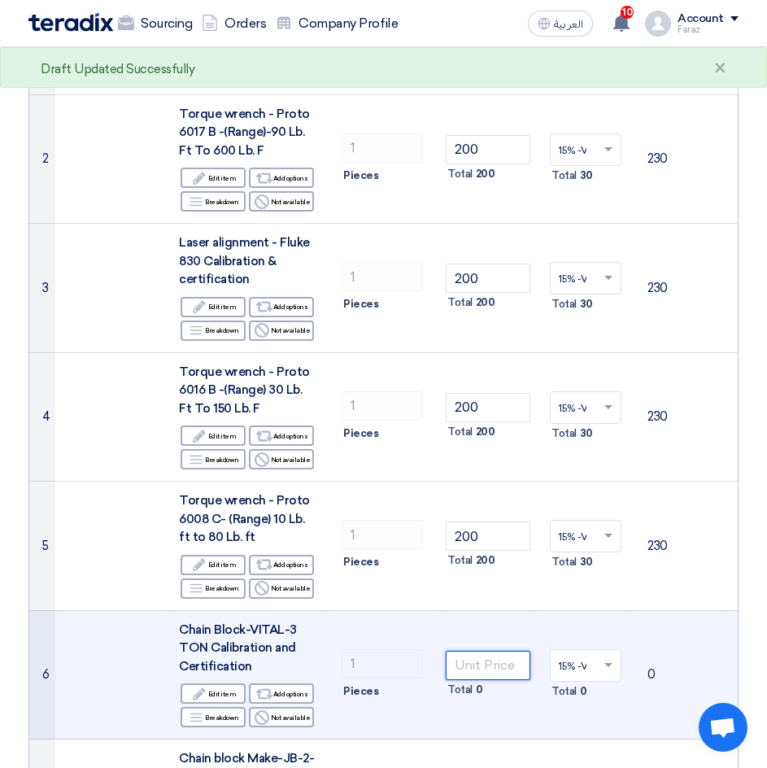
click at [476, 666] on input "number" at bounding box center [488, 664] width 85 height 29
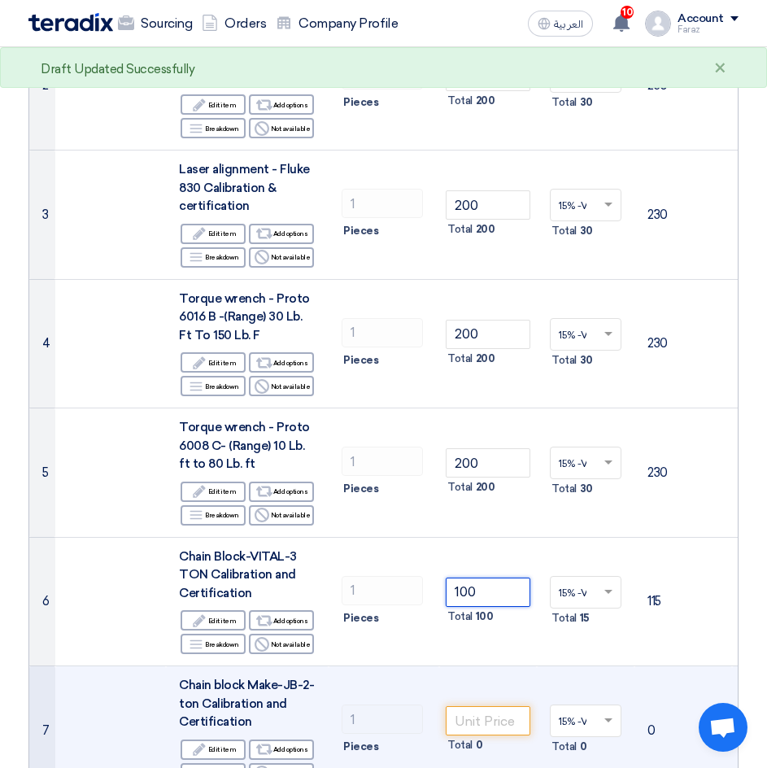
scroll to position [488, 0]
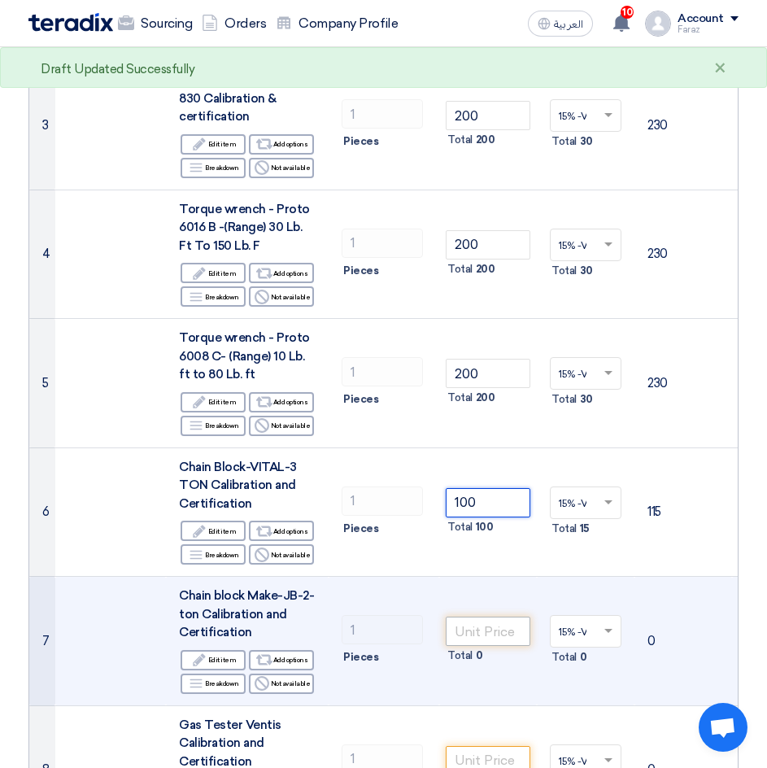
type input "100"
click at [474, 630] on input "number" at bounding box center [488, 630] width 85 height 29
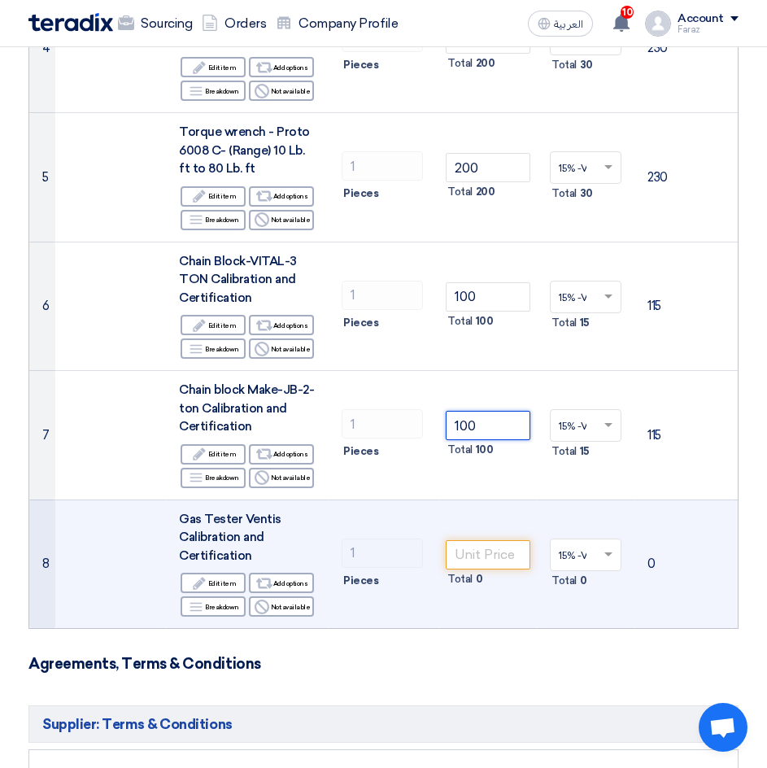
scroll to position [732, 0]
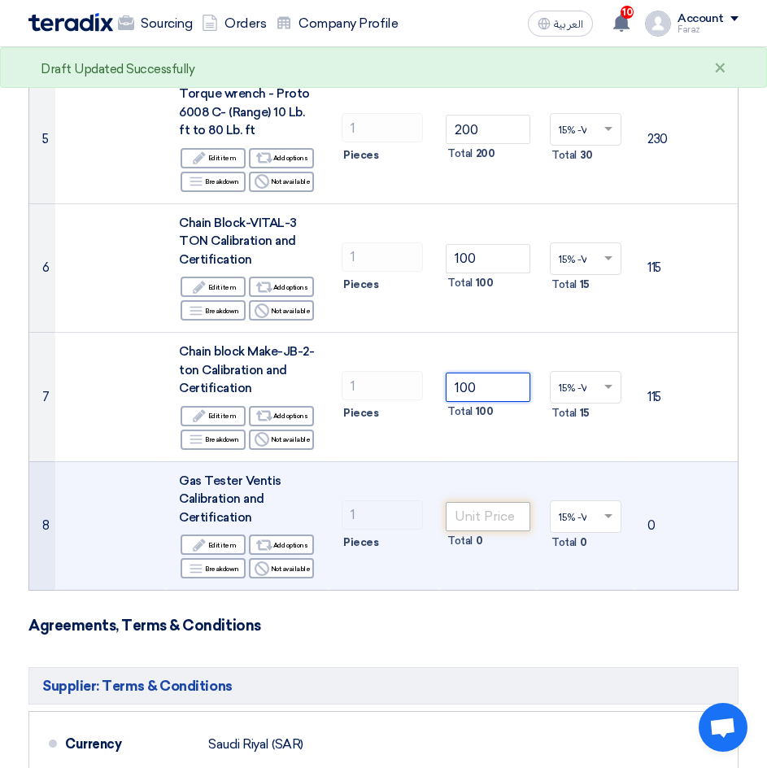
type input "100"
click at [475, 512] on input "number" at bounding box center [488, 516] width 85 height 29
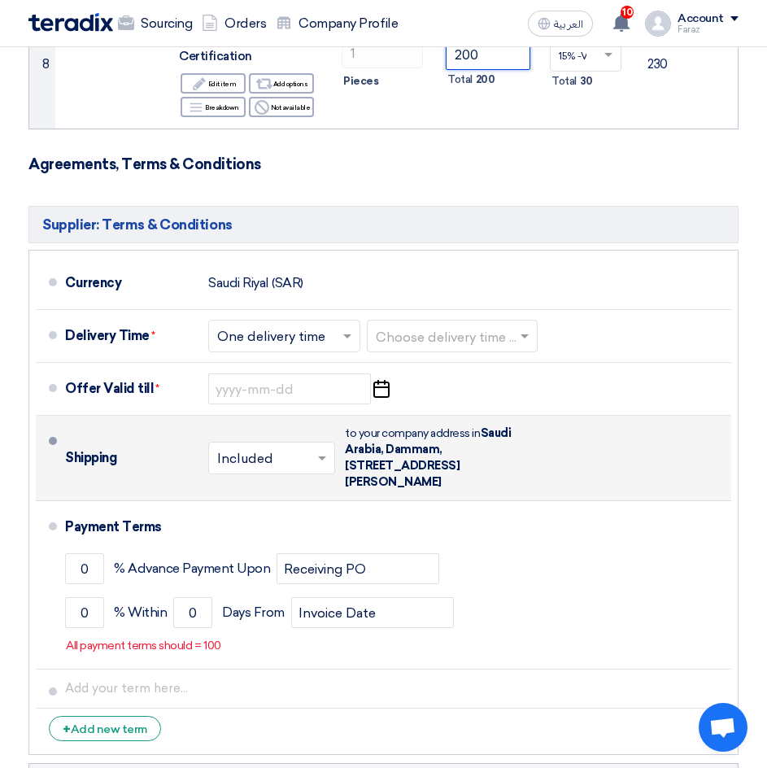
scroll to position [1220, 0]
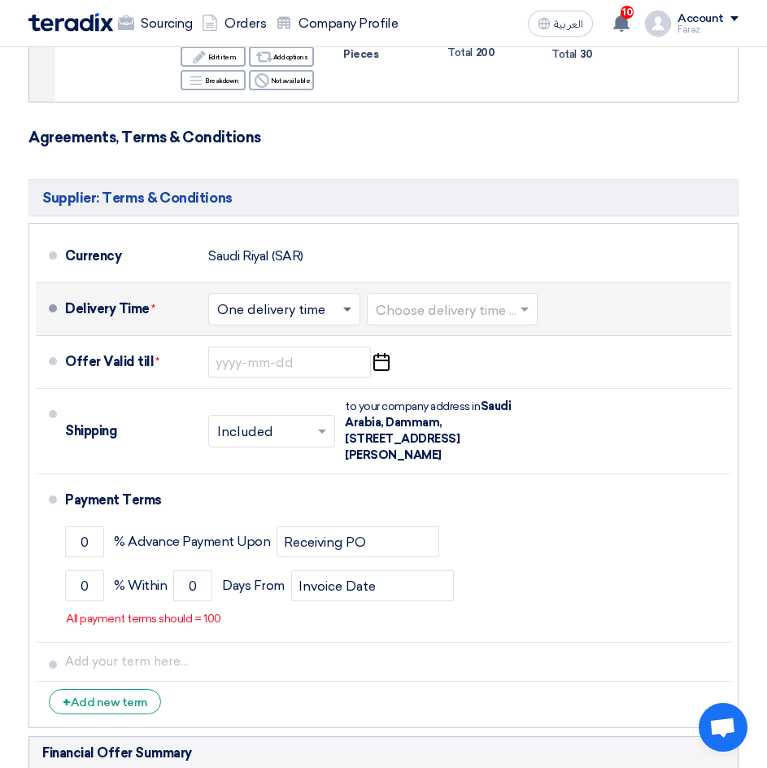
type input "200"
click at [350, 313] on span at bounding box center [347, 310] width 8 height 6
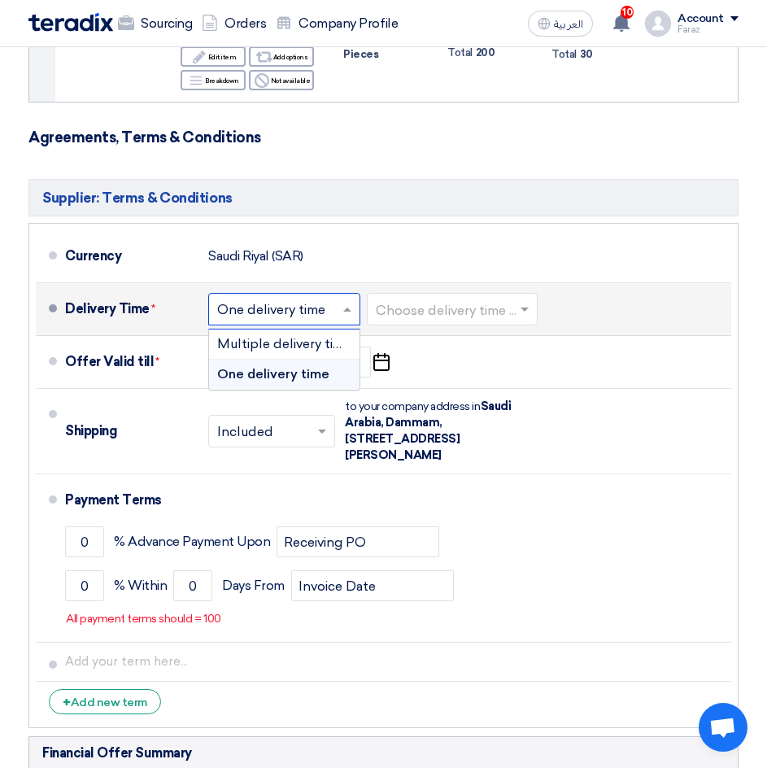
click at [457, 317] on input "text" at bounding box center [453, 311] width 154 height 24
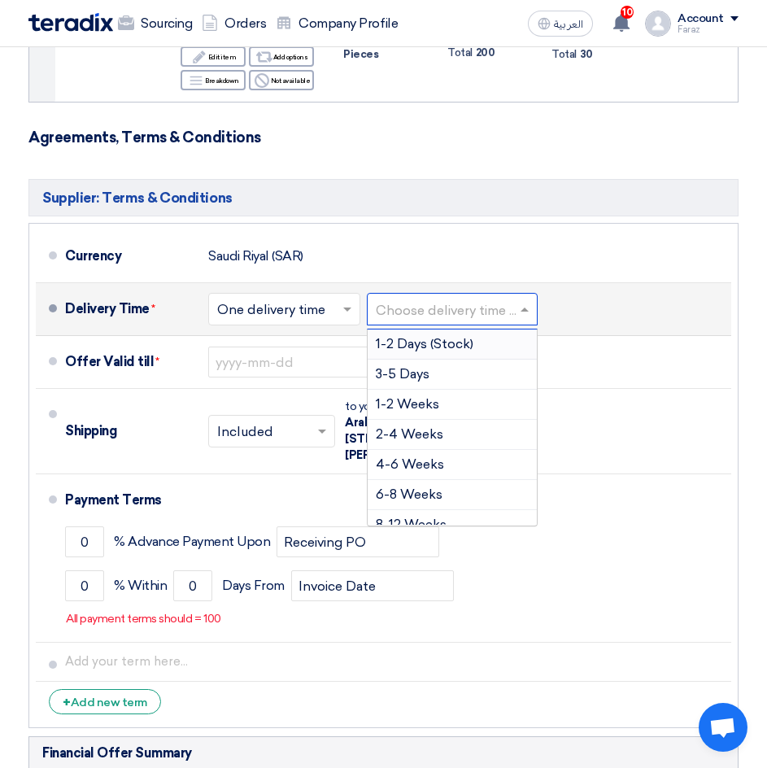
click at [450, 351] on span "1-2 Days (Stock)" at bounding box center [425, 343] width 98 height 15
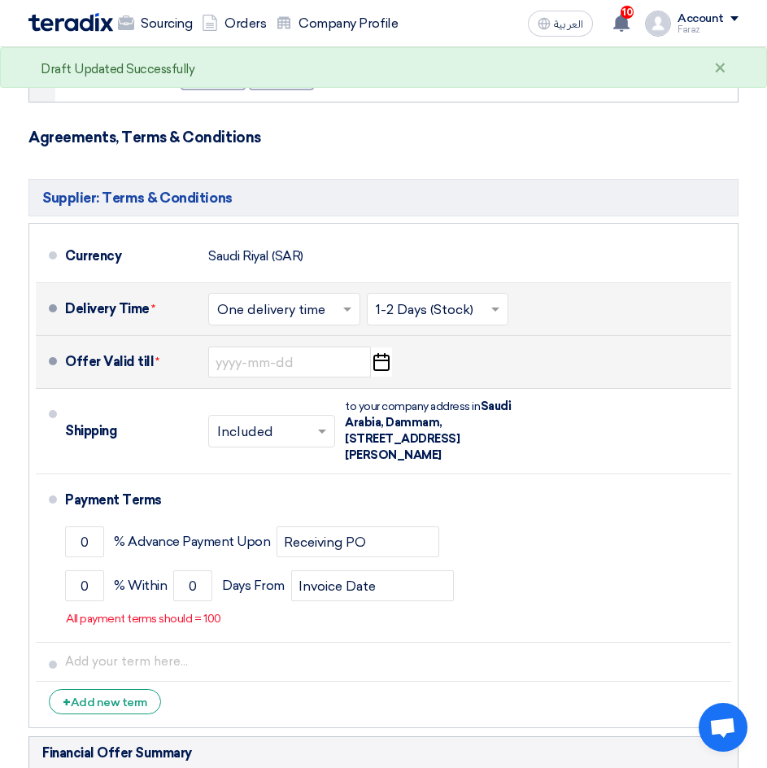
click at [384, 376] on icon "Pick a date" at bounding box center [381, 361] width 22 height 29
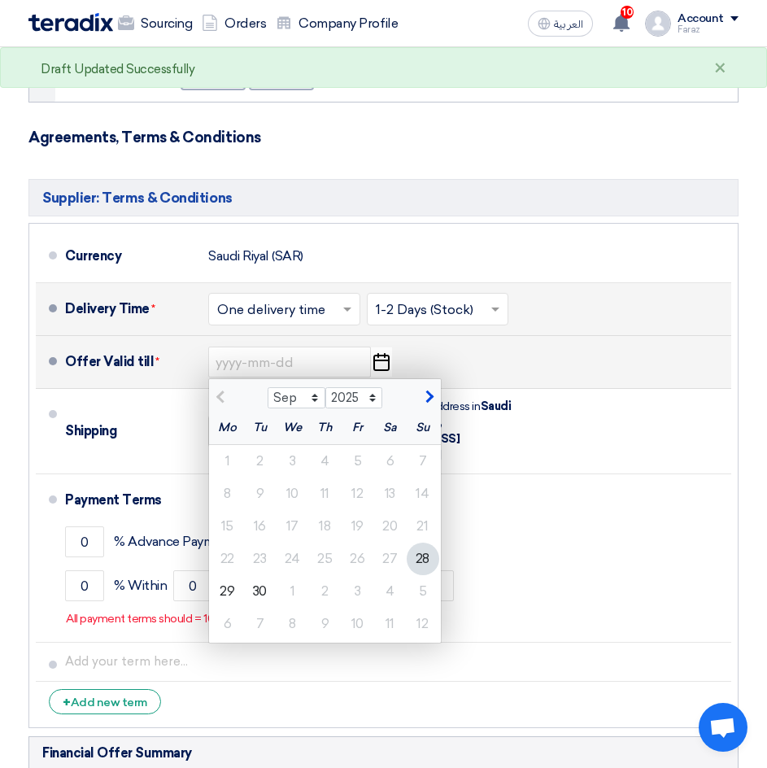
click at [424, 404] on span "button" at bounding box center [427, 396] width 9 height 15
select select "11"
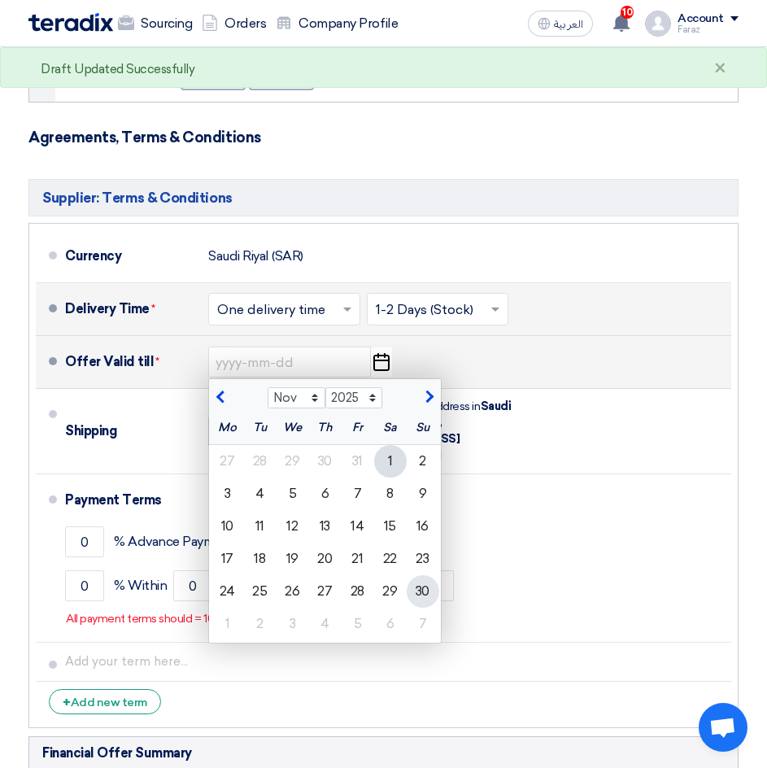
click at [420, 602] on div "30" at bounding box center [423, 591] width 33 height 33
type input "[DATE]"
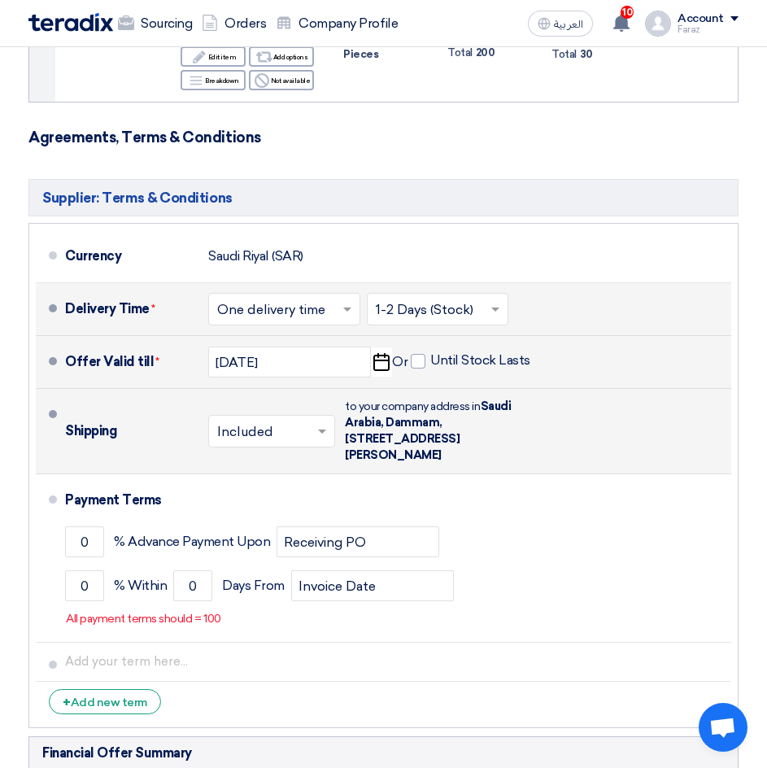
scroll to position [1301, 0]
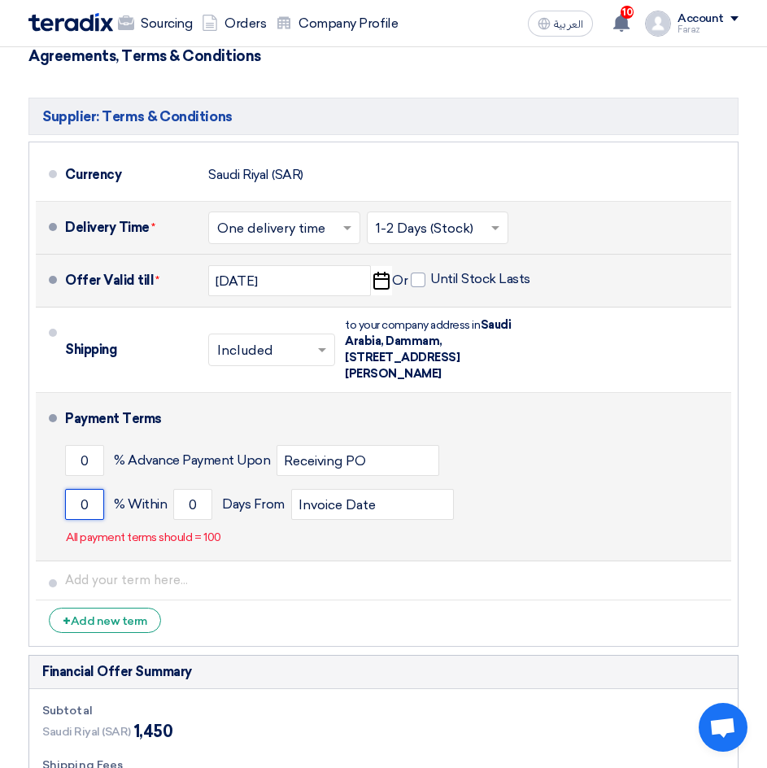
click at [75, 515] on input "0" at bounding box center [84, 504] width 39 height 31
type input "30"
click at [357, 516] on input "Invoice Date" at bounding box center [372, 504] width 163 height 31
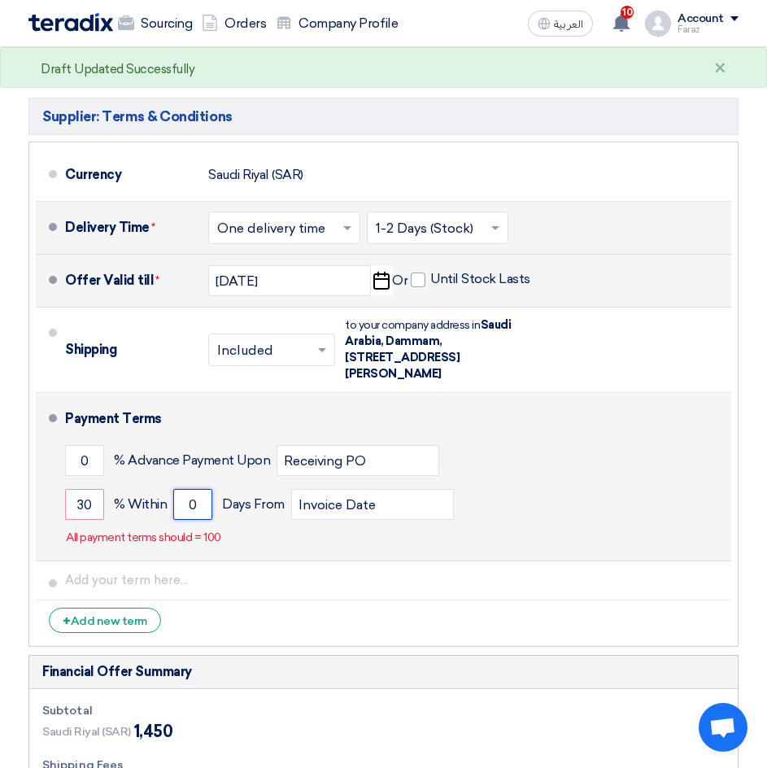
click at [189, 519] on input "0" at bounding box center [192, 504] width 39 height 31
type input "30"
drag, startPoint x: 97, startPoint y: 518, endPoint x: 43, endPoint y: 515, distance: 53.7
click at [48, 515] on li "Payment Terms 0 % Advance Payment Upon Receiving PO 30 % Within 30" at bounding box center [383, 477] width 695 height 168
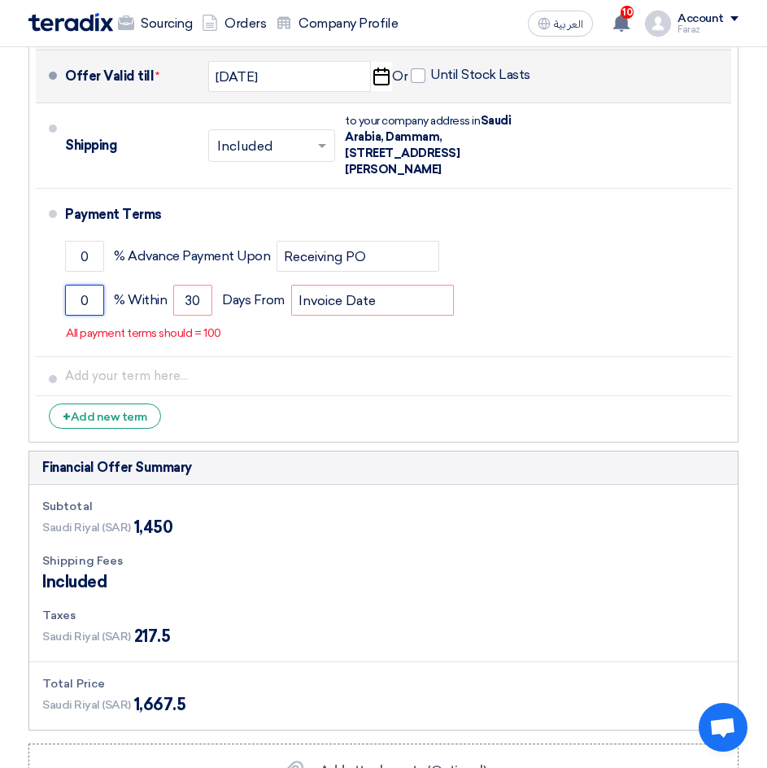
scroll to position [1464, 0]
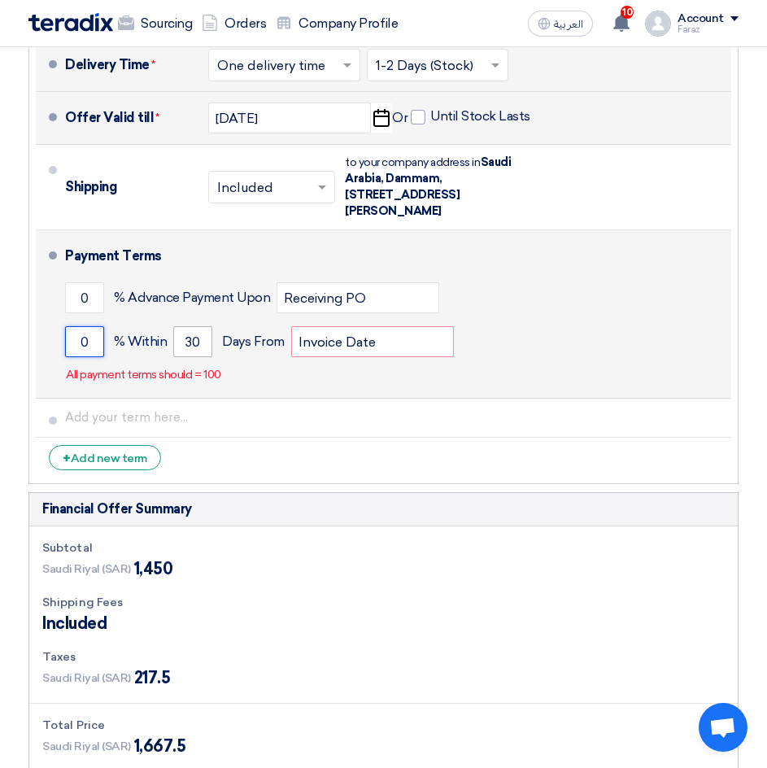
type input "0"
click at [191, 353] on input "30" at bounding box center [192, 341] width 39 height 31
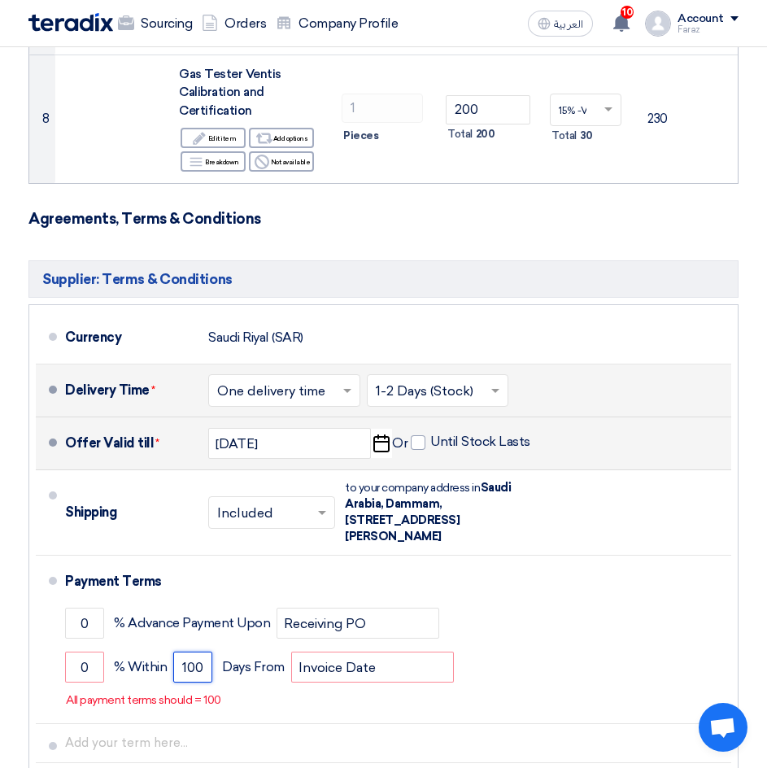
scroll to position [1220, 0]
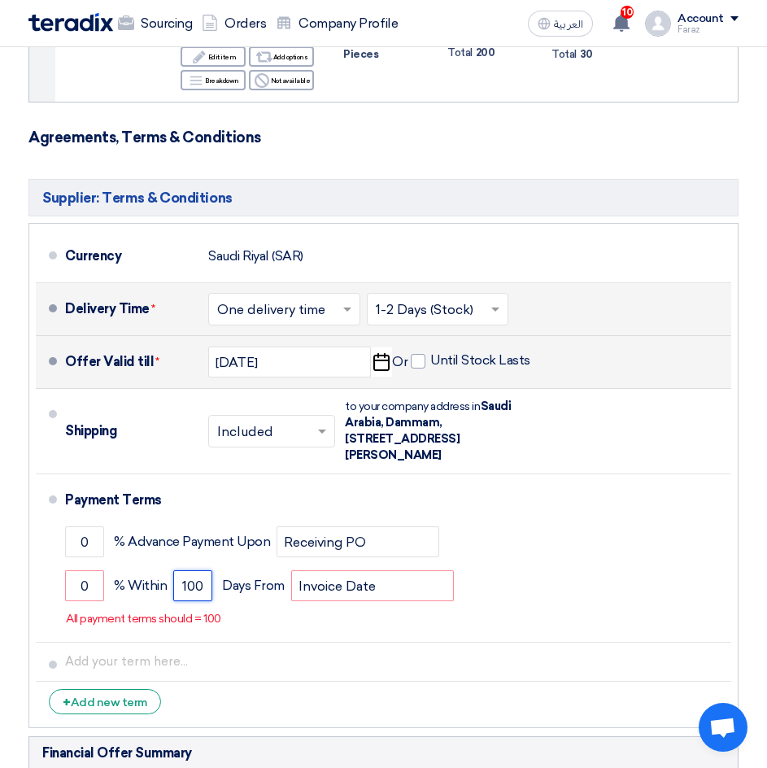
type input "100"
click at [755, 500] on section "Offer Details # Part Number Item Description Quantity Unit Price (SAR) Taxes + …" at bounding box center [383, 81] width 767 height 2316
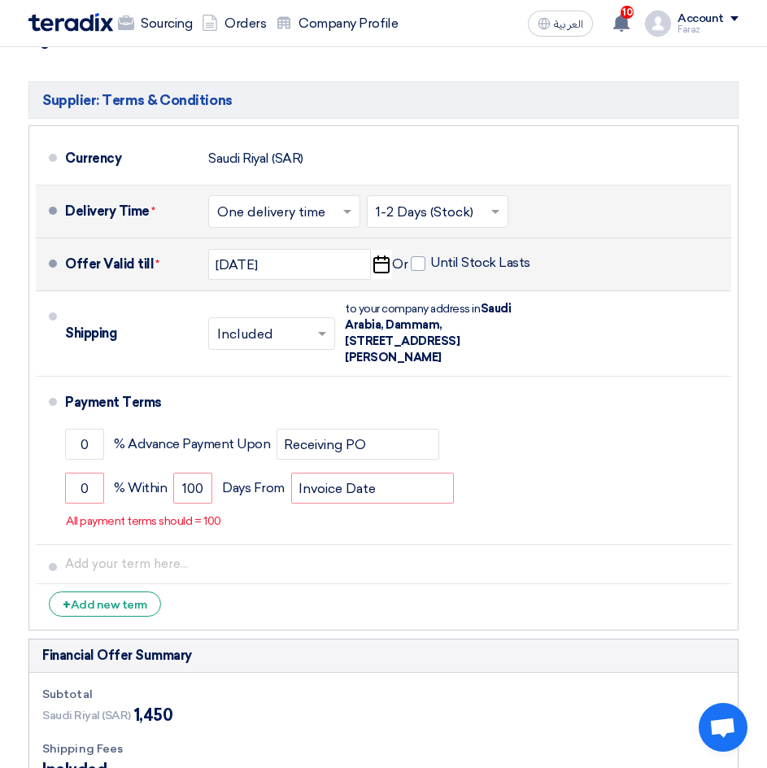
scroll to position [1318, 0]
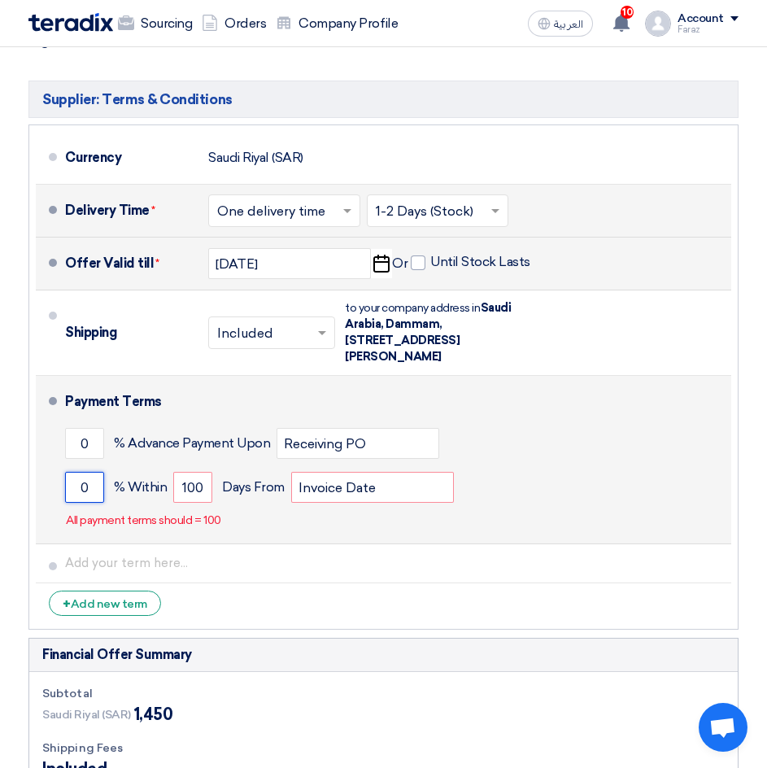
click at [76, 497] on input "0" at bounding box center [84, 487] width 39 height 31
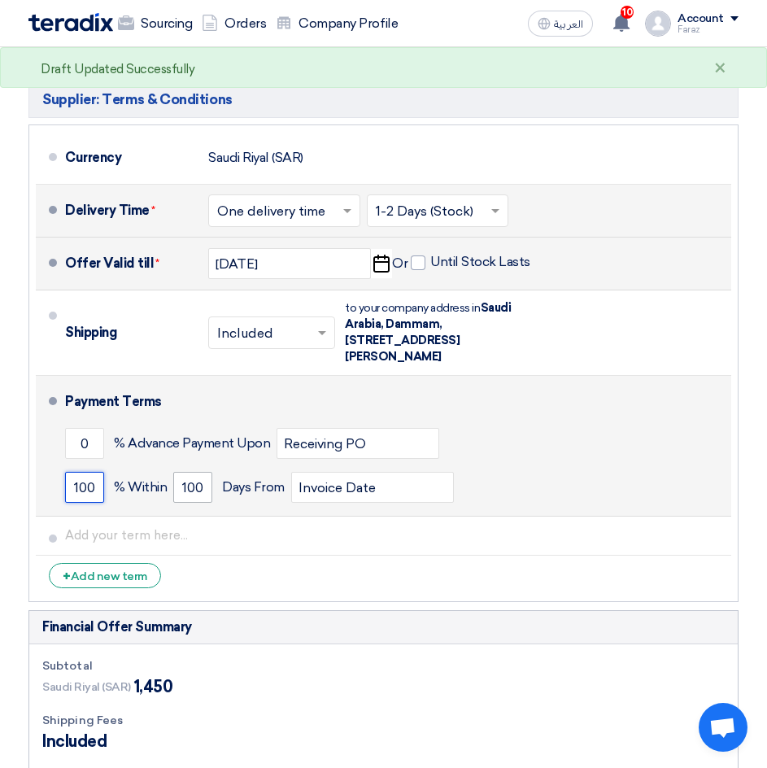
type input "100"
click at [192, 499] on input "100" at bounding box center [192, 487] width 39 height 31
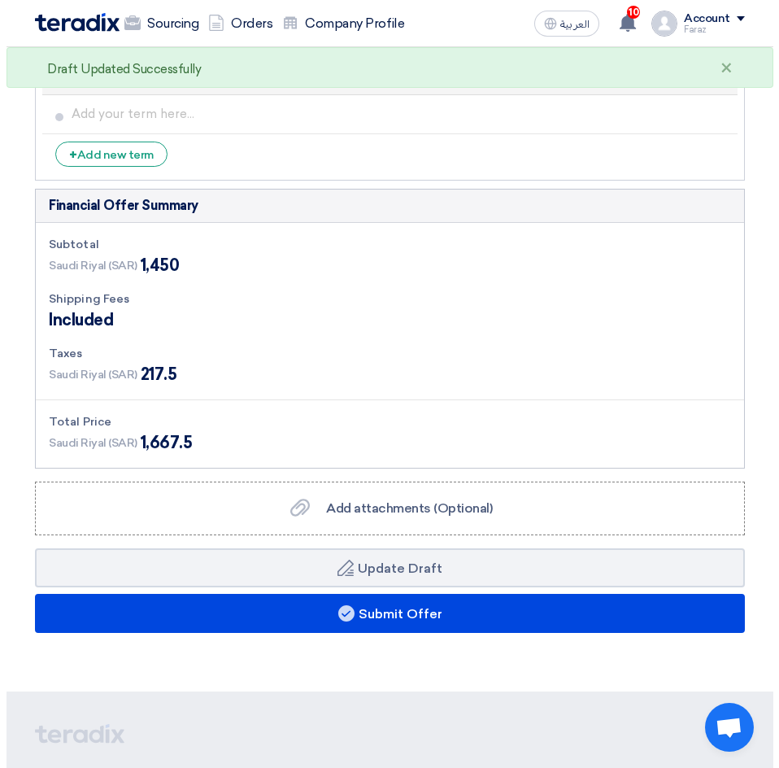
scroll to position [1812, 0]
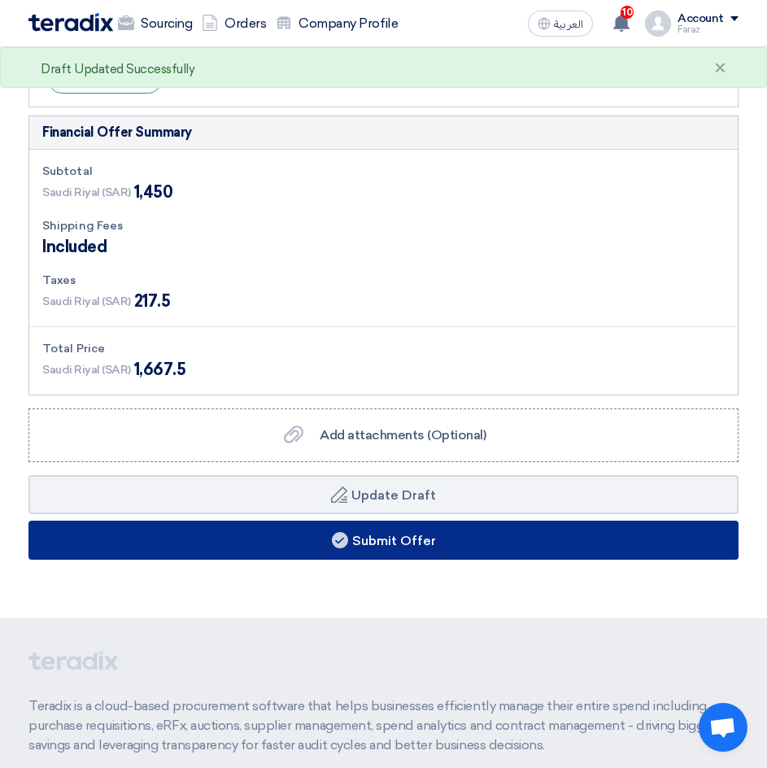
type input "30"
click at [263, 553] on button "Submit Offer" at bounding box center [383, 539] width 710 height 39
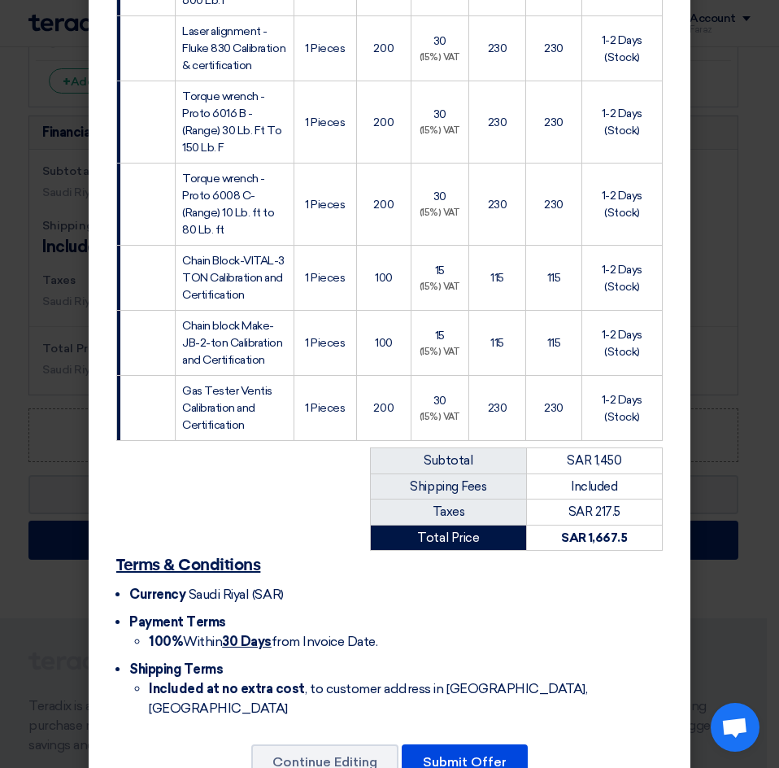
scroll to position [502, 0]
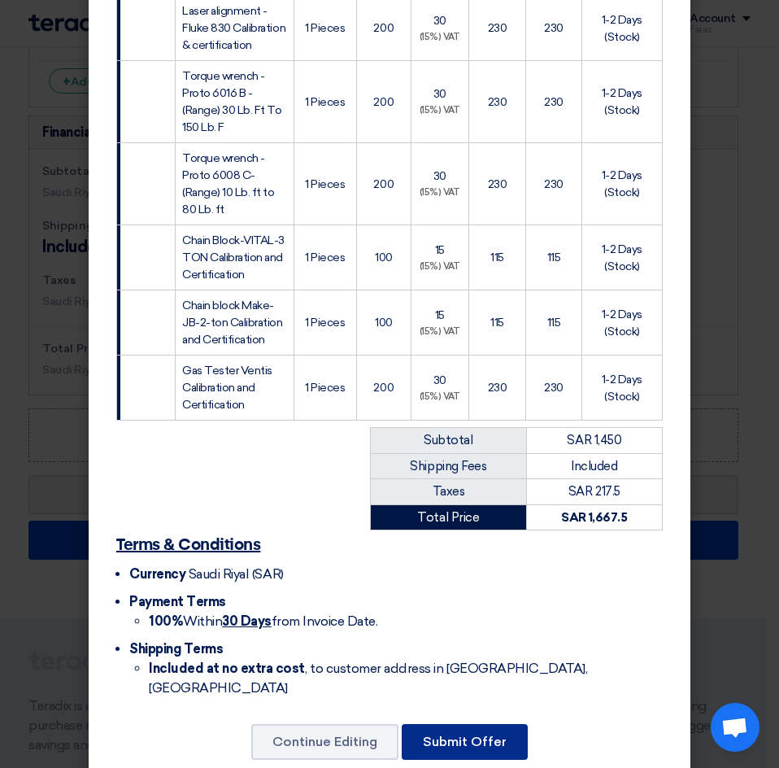
click at [475, 724] on button "Submit Offer" at bounding box center [465, 742] width 126 height 36
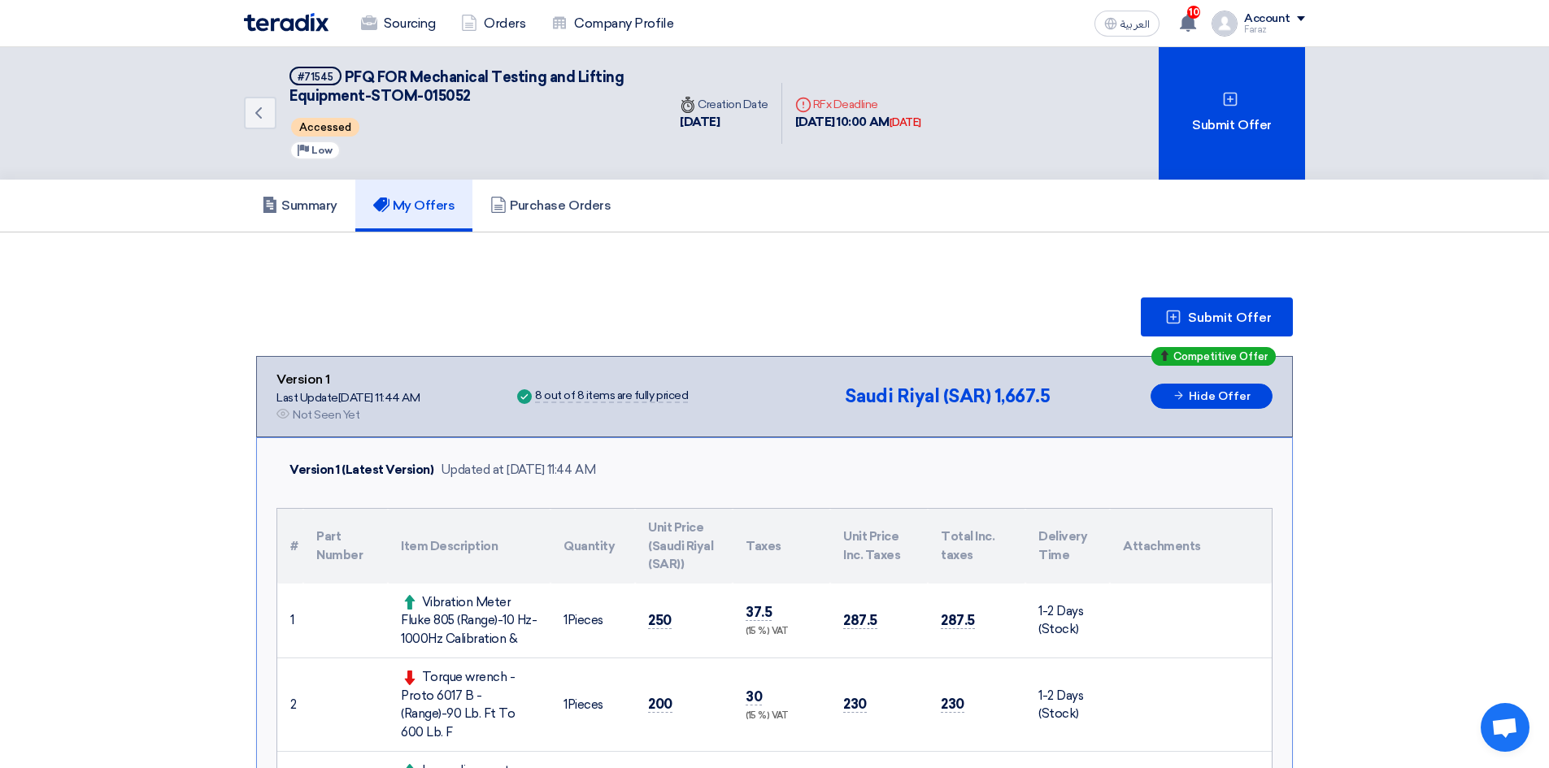
click at [287, 23] on img at bounding box center [286, 22] width 85 height 19
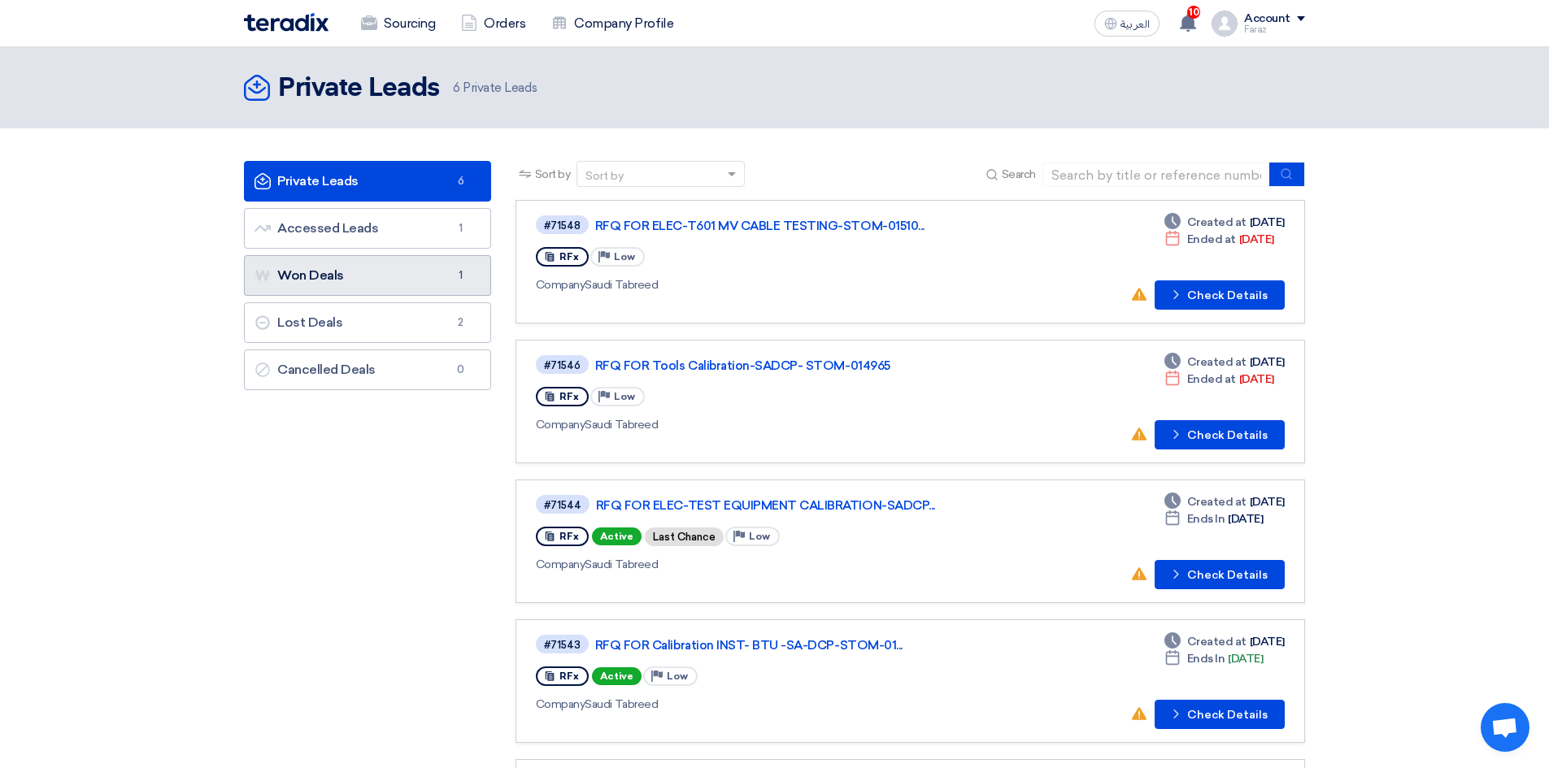
click at [386, 278] on link "Won Deals Won Deals 1" at bounding box center [367, 275] width 247 height 41
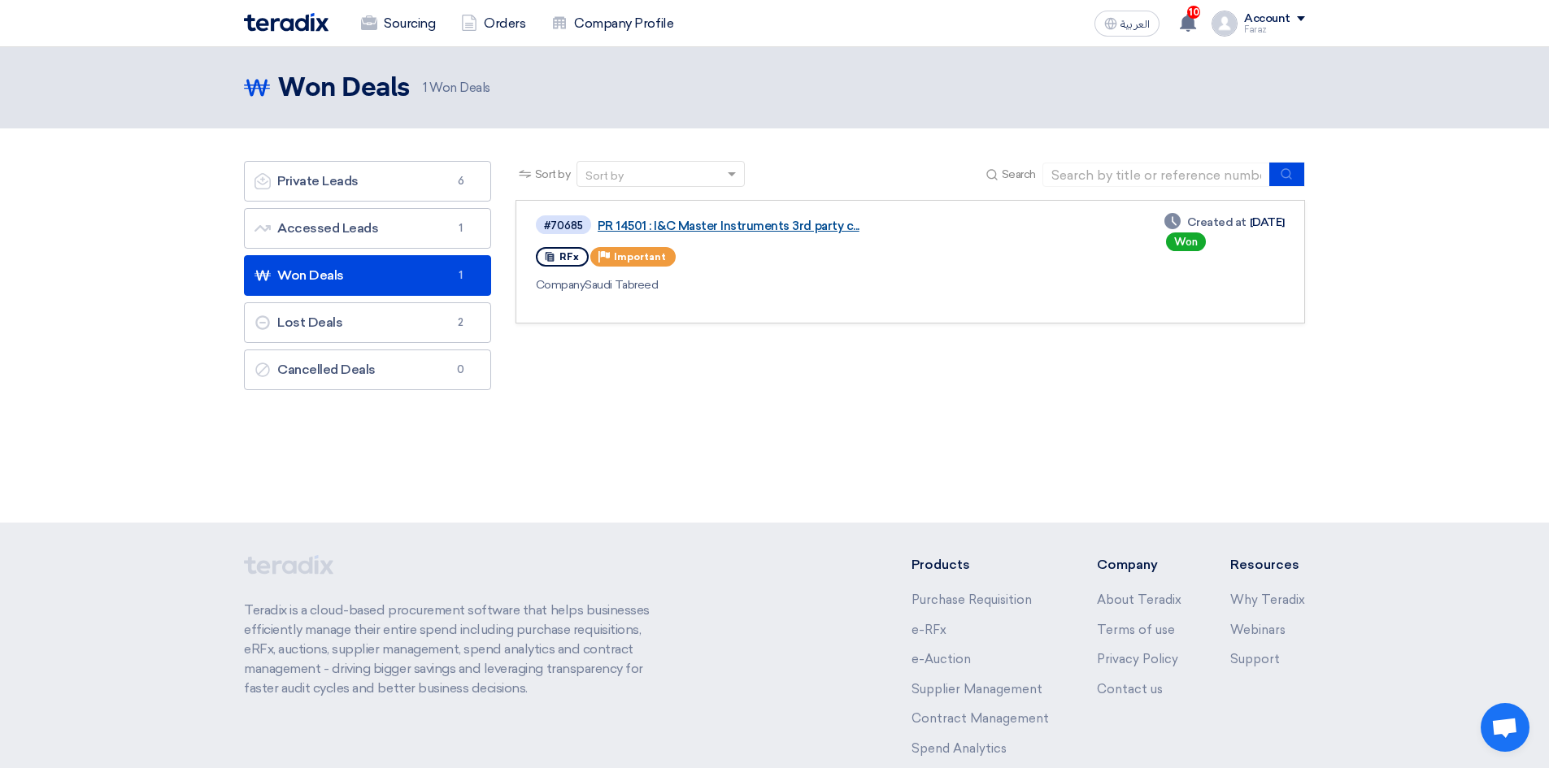
click at [699, 228] on link "PR 14501 : I&C Master Instruments 3rd party c..." at bounding box center [801, 226] width 407 height 15
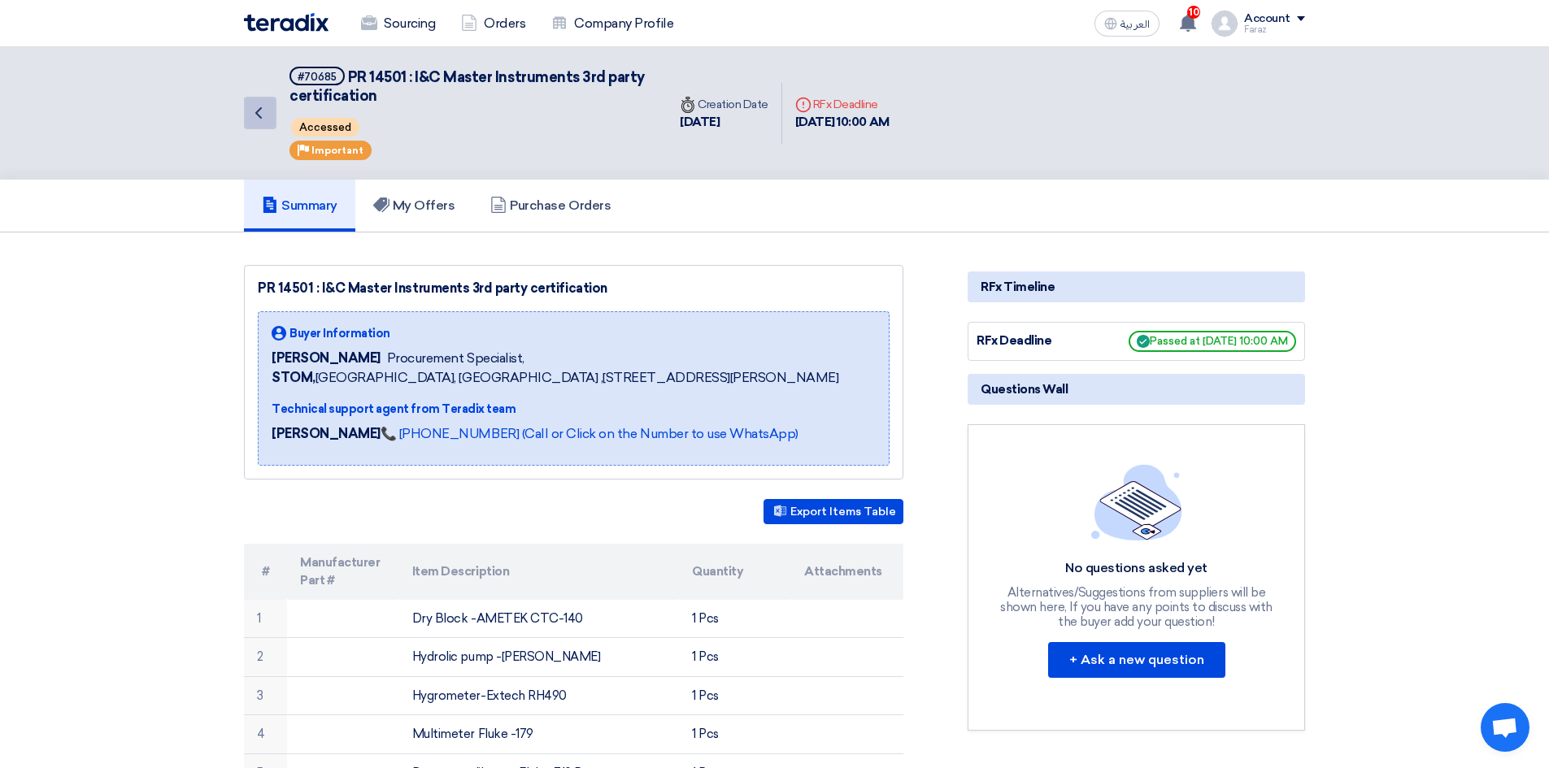
click at [257, 115] on use at bounding box center [258, 112] width 7 height 11
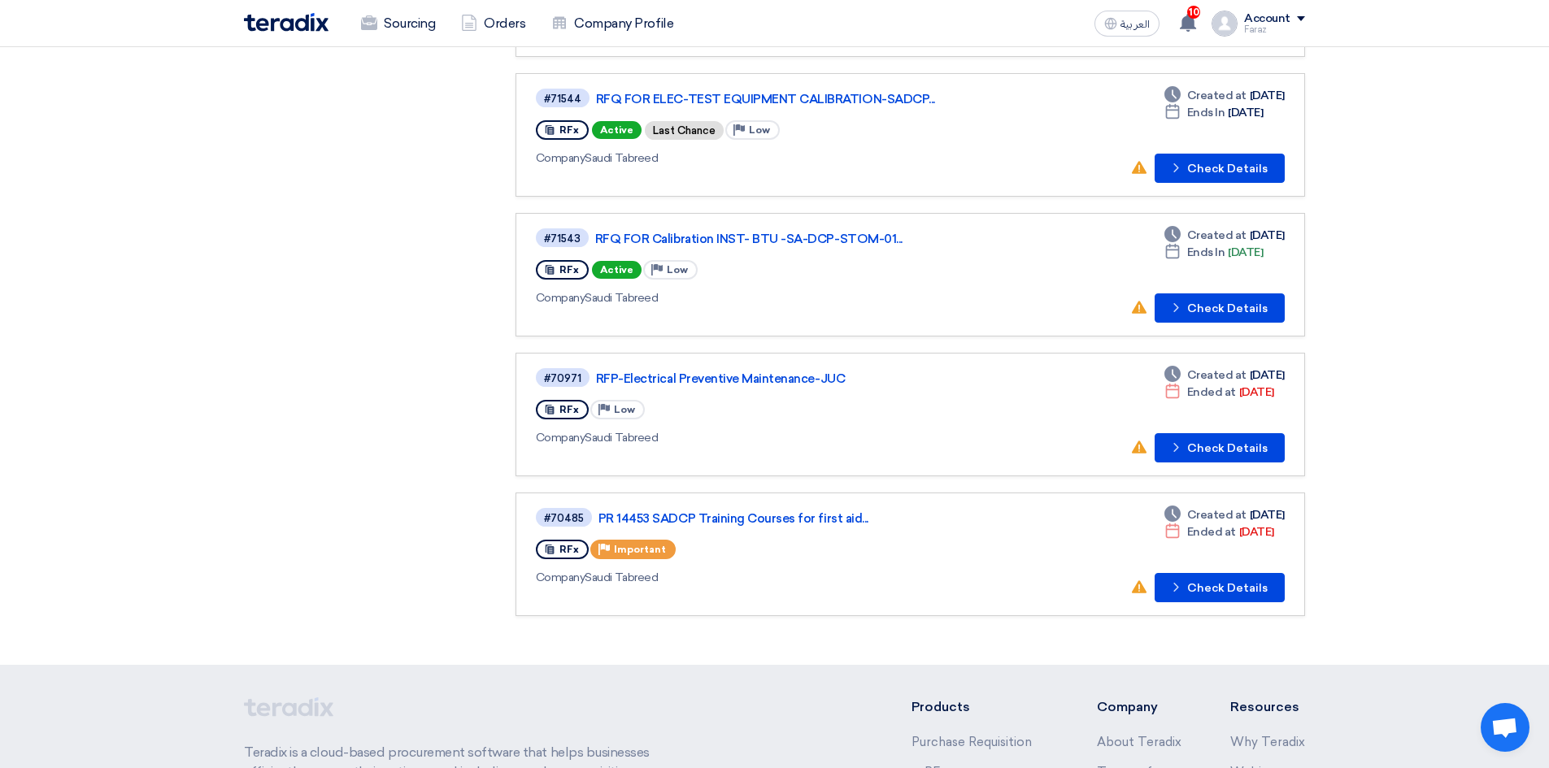
scroll to position [325, 0]
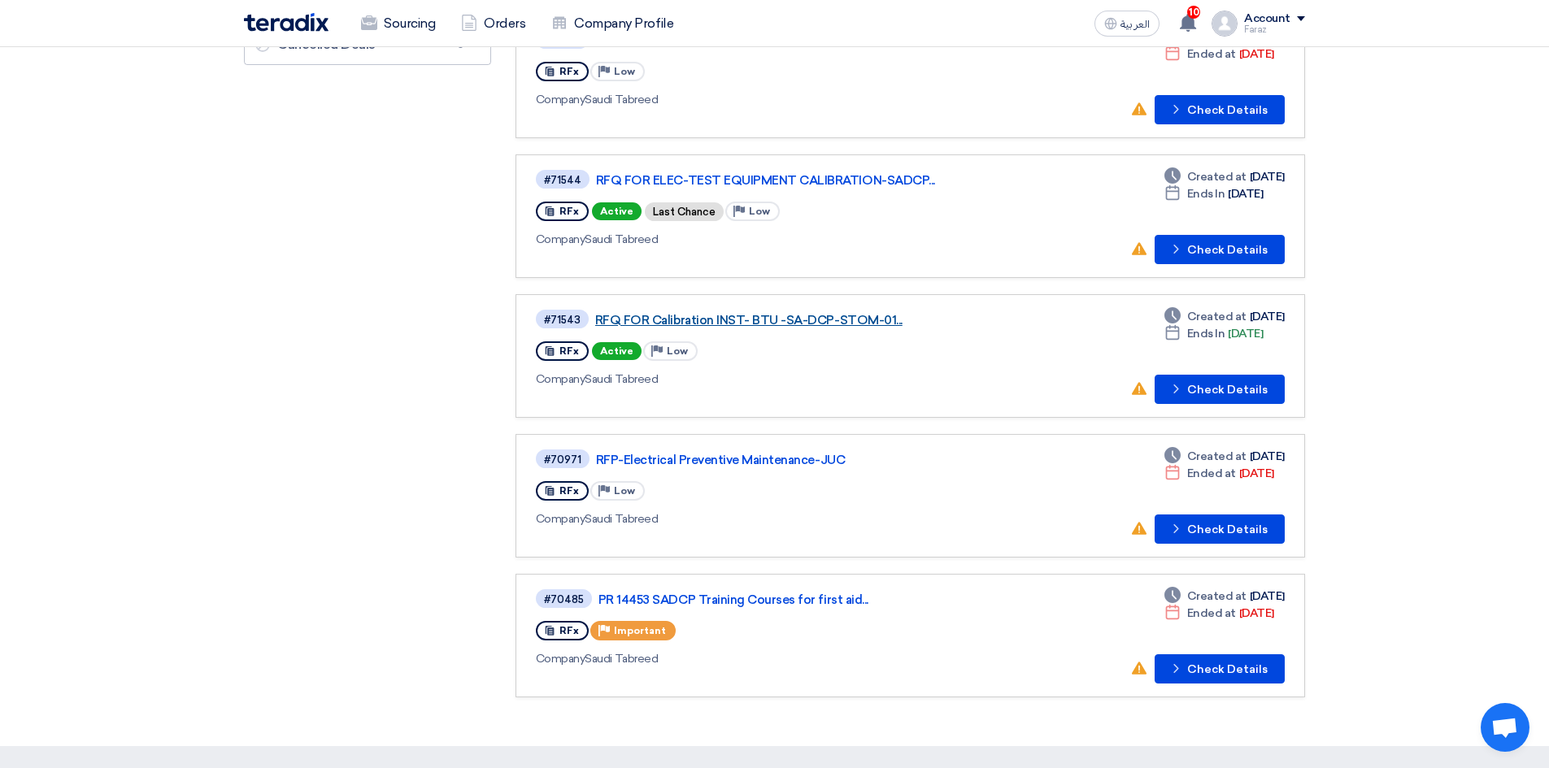
click at [846, 320] on link "RFQ FOR Calibration INST- BTU -SA-DCP-STOM-01..." at bounding box center [798, 320] width 407 height 15
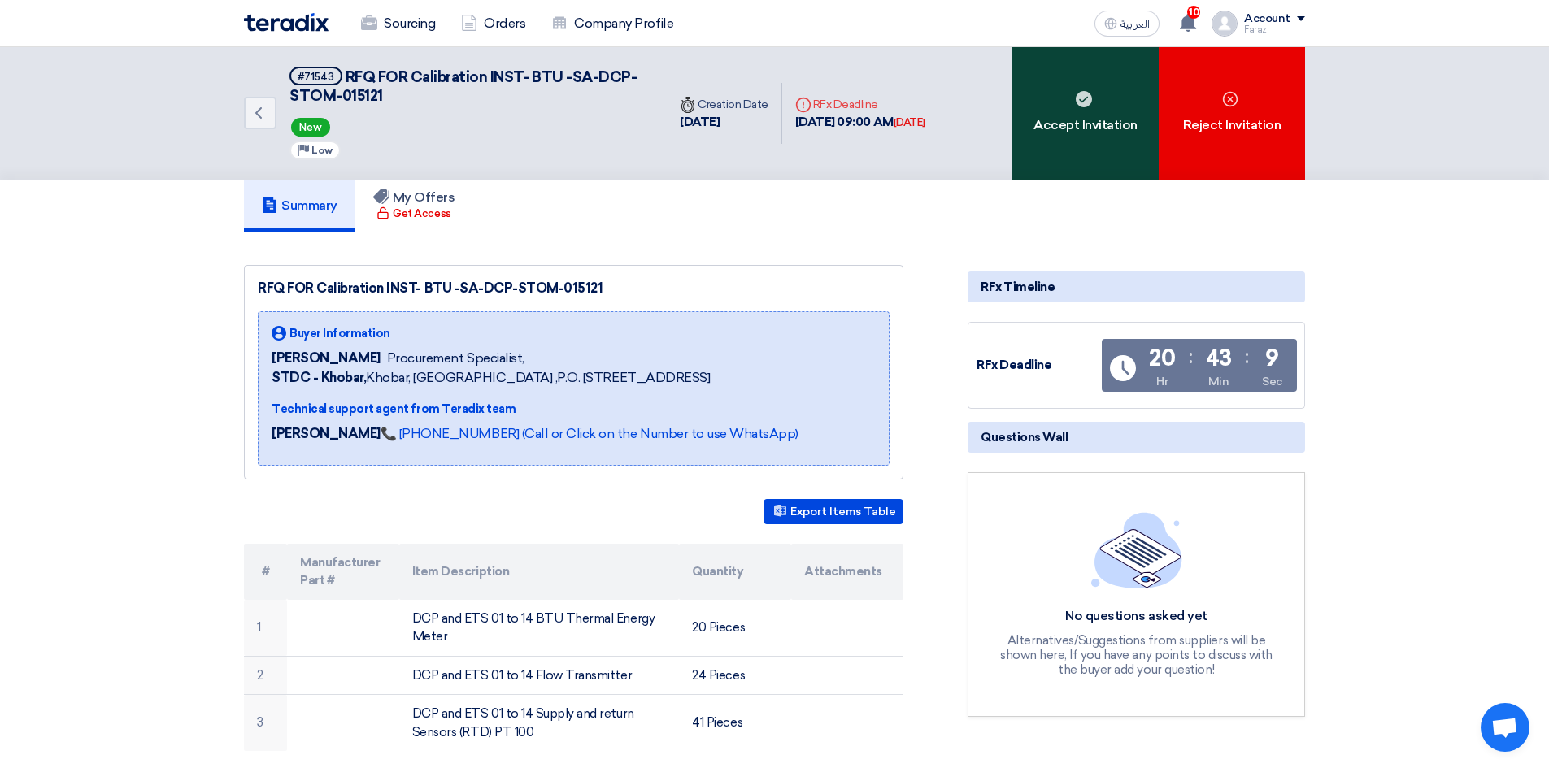
click at [1090, 139] on div "Accept Invitation" at bounding box center [1085, 113] width 146 height 133
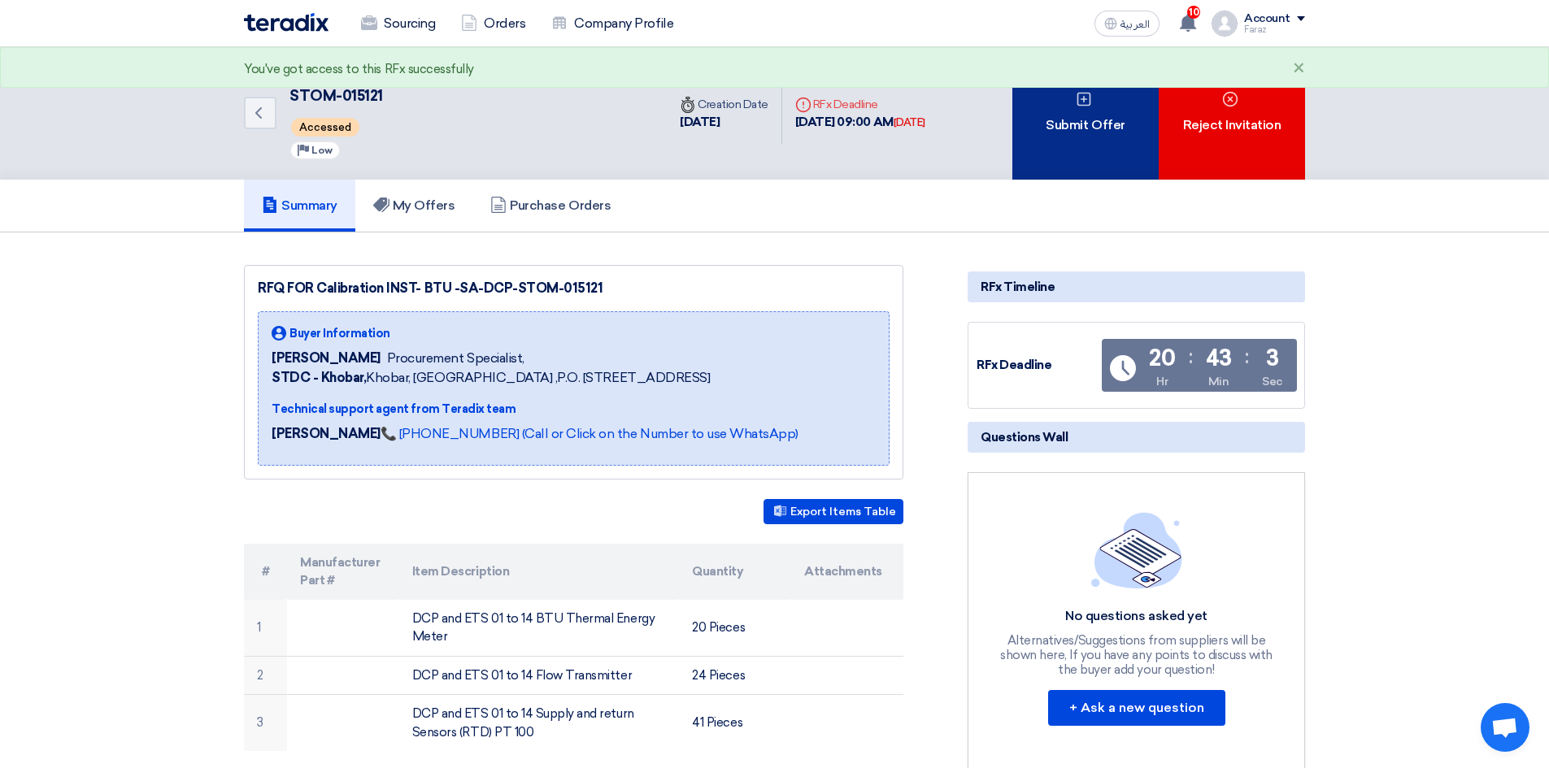
click at [1055, 155] on div "Submit Offer" at bounding box center [1085, 113] width 146 height 133
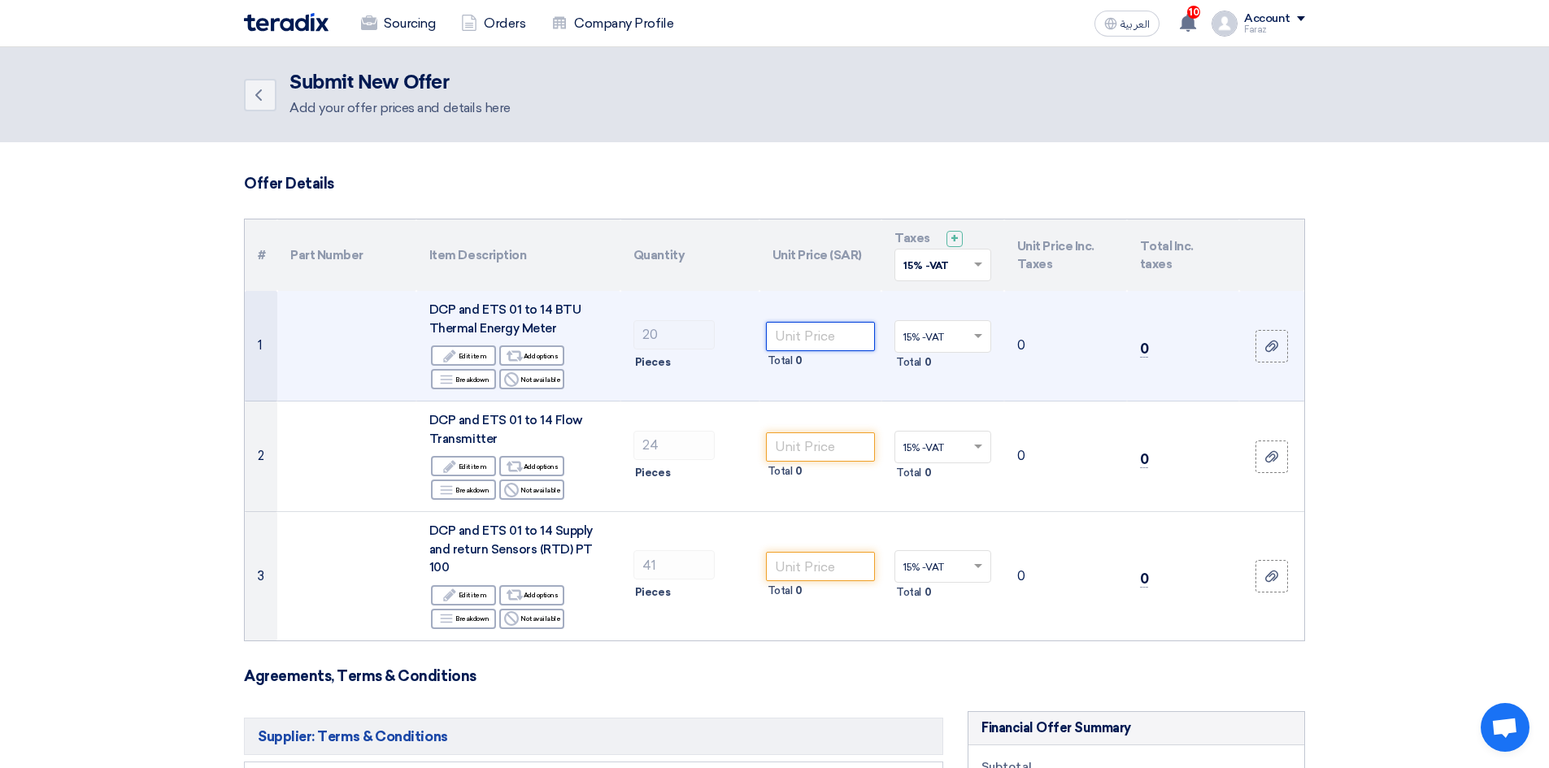
click at [827, 335] on input "number" at bounding box center [821, 336] width 110 height 29
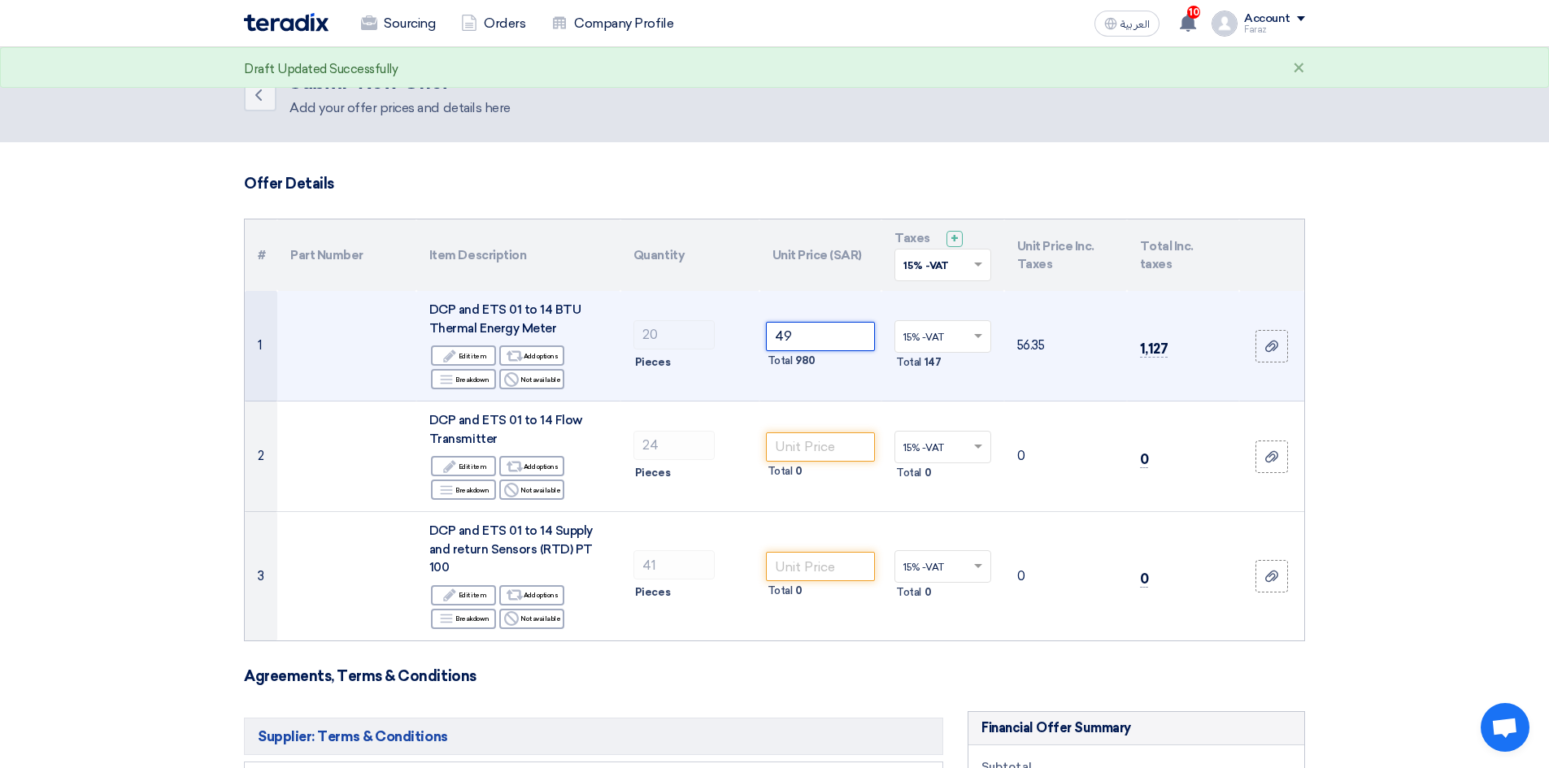
type input "4"
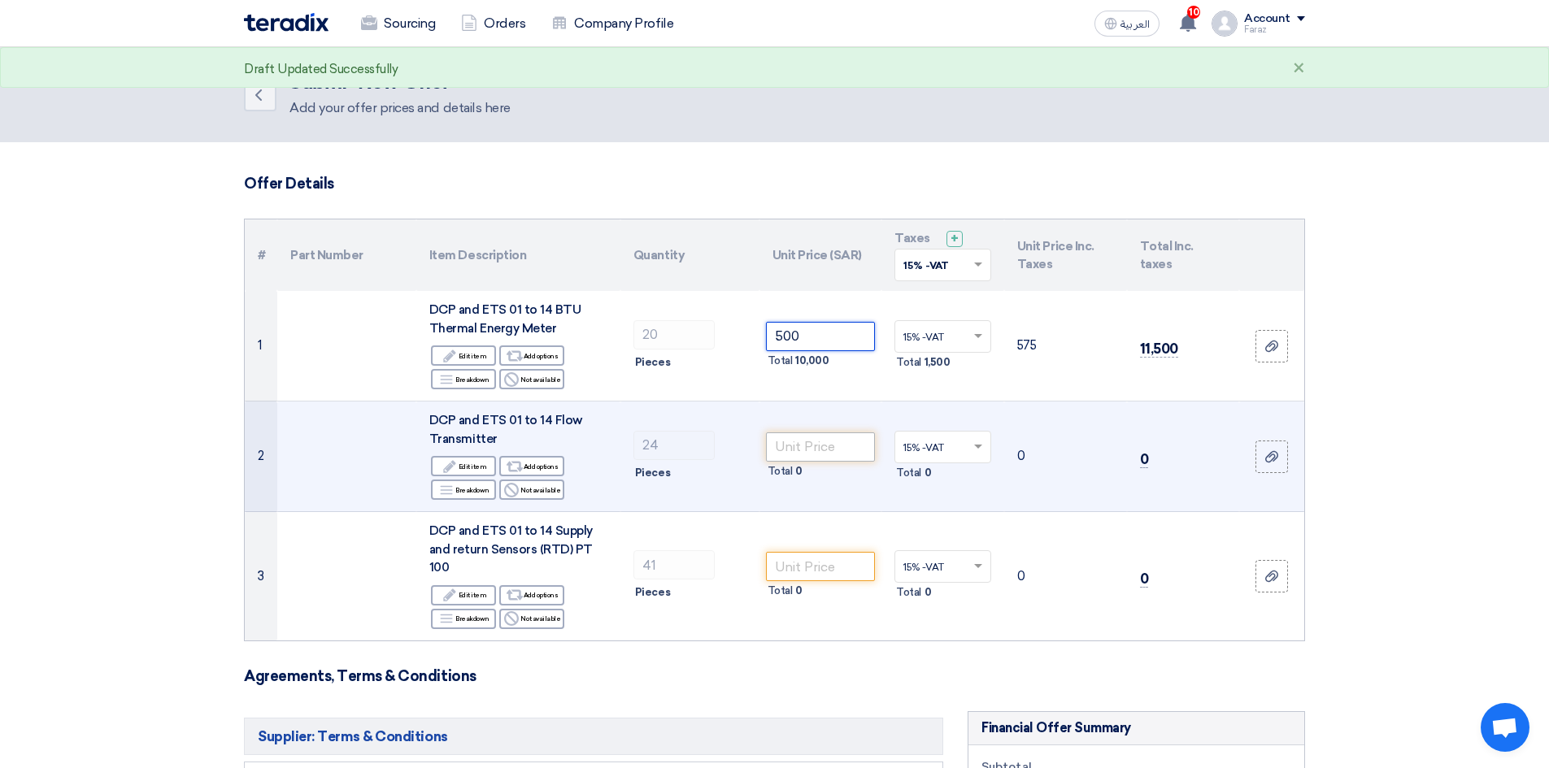
type input "500"
click at [817, 446] on input "number" at bounding box center [821, 447] width 110 height 29
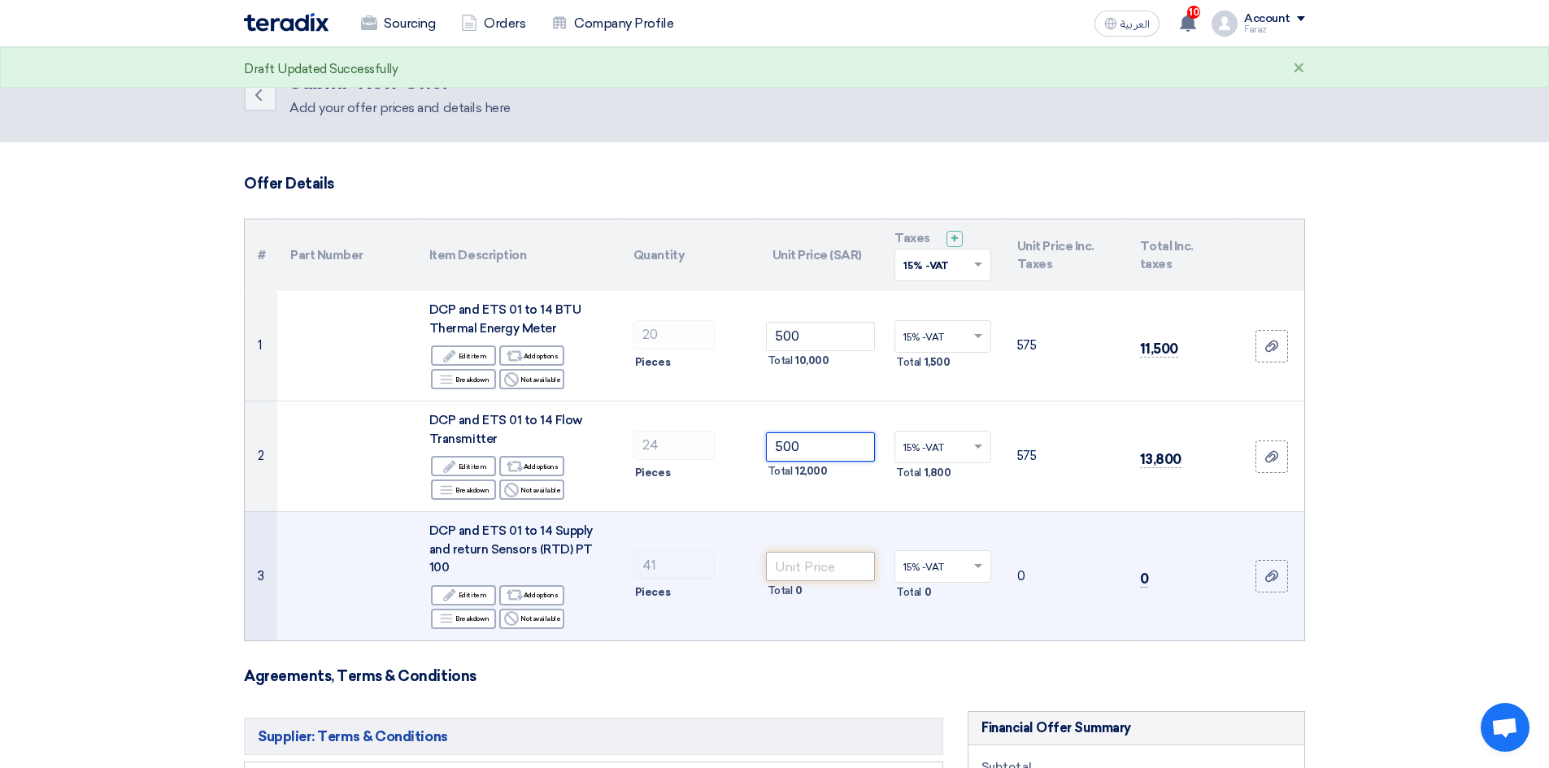
type input "500"
click at [820, 559] on input "number" at bounding box center [821, 566] width 110 height 29
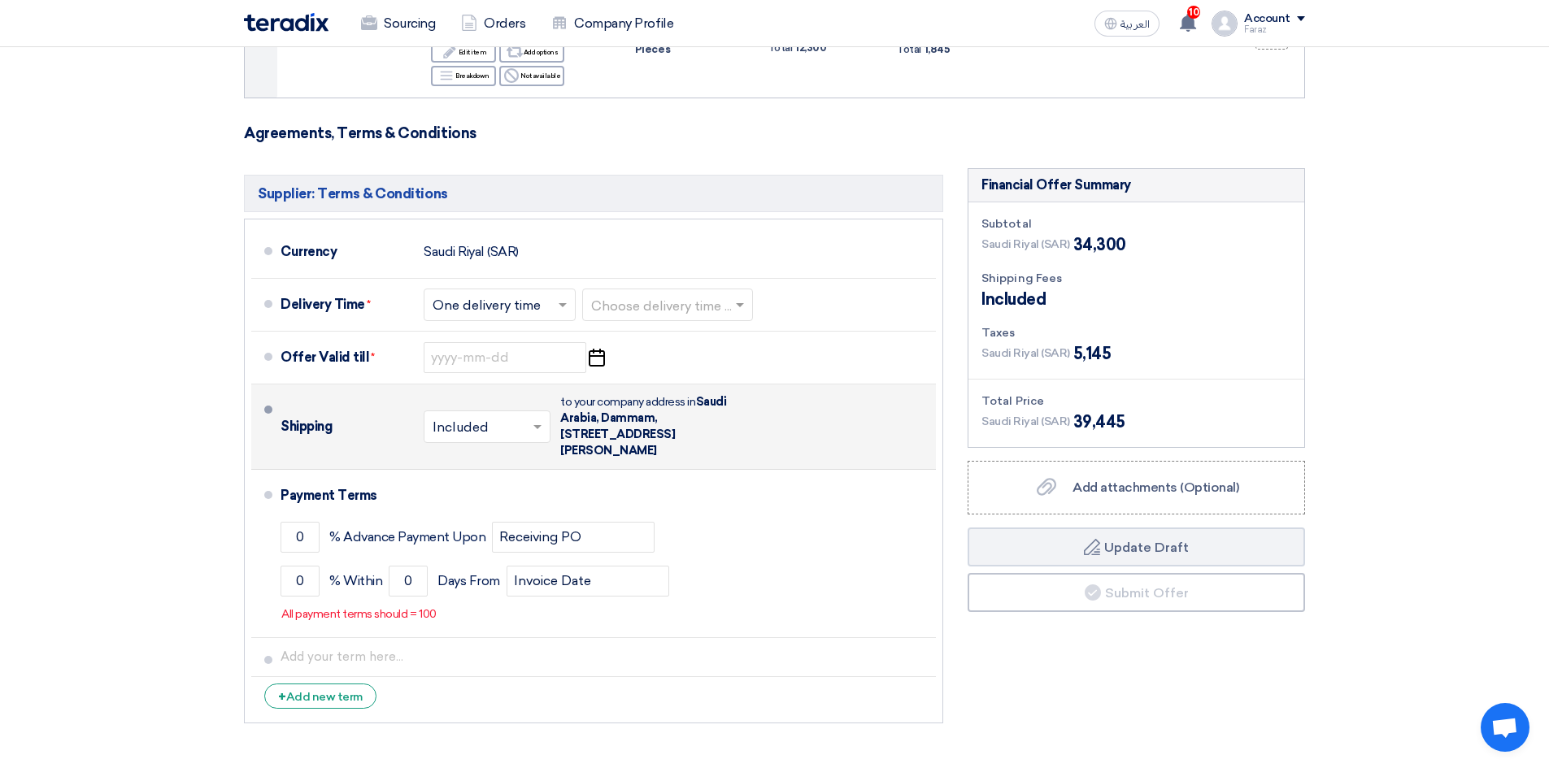
scroll to position [569, 0]
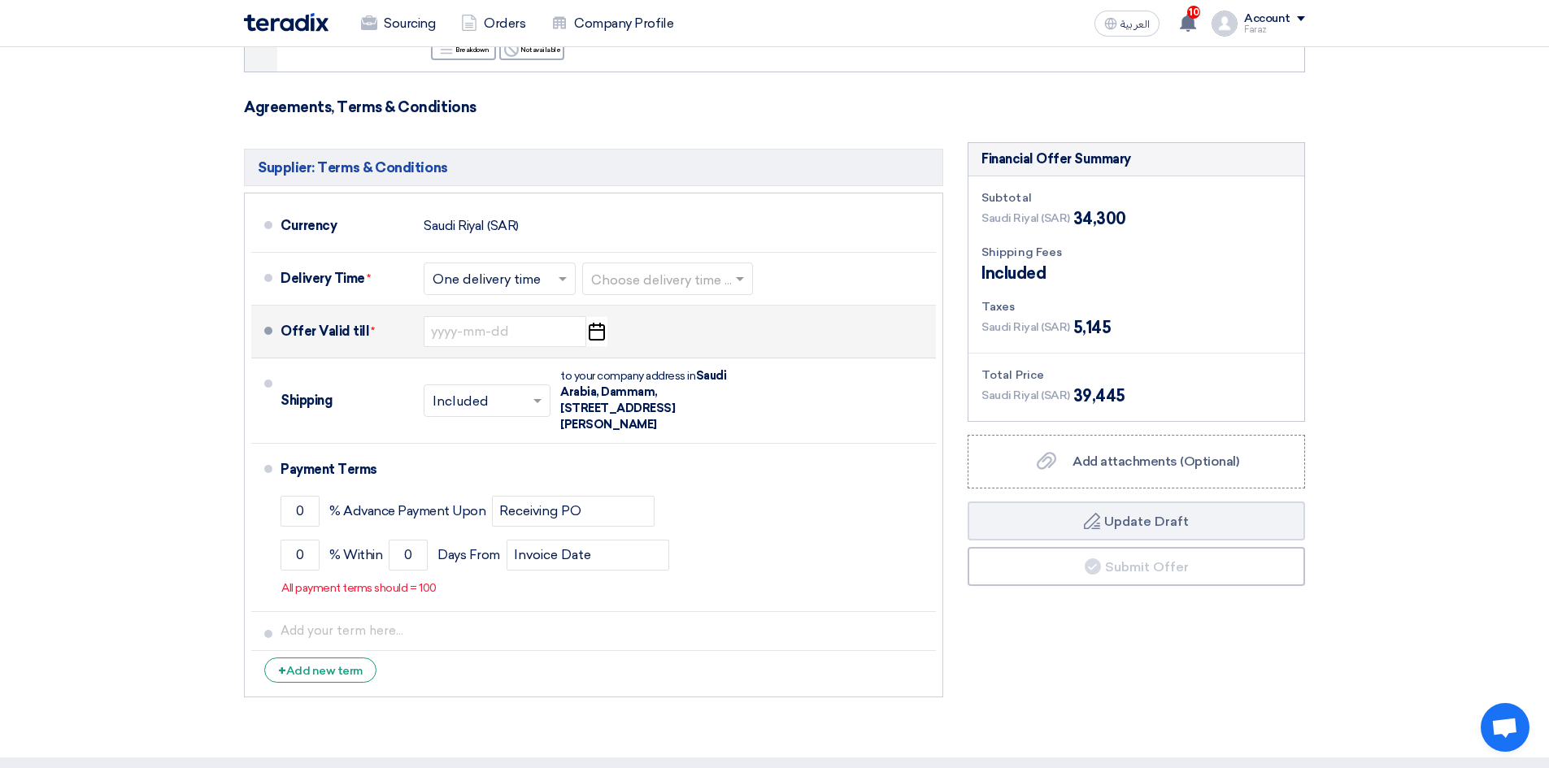
type input "300"
click at [598, 317] on icon "Pick a date" at bounding box center [596, 331] width 22 height 29
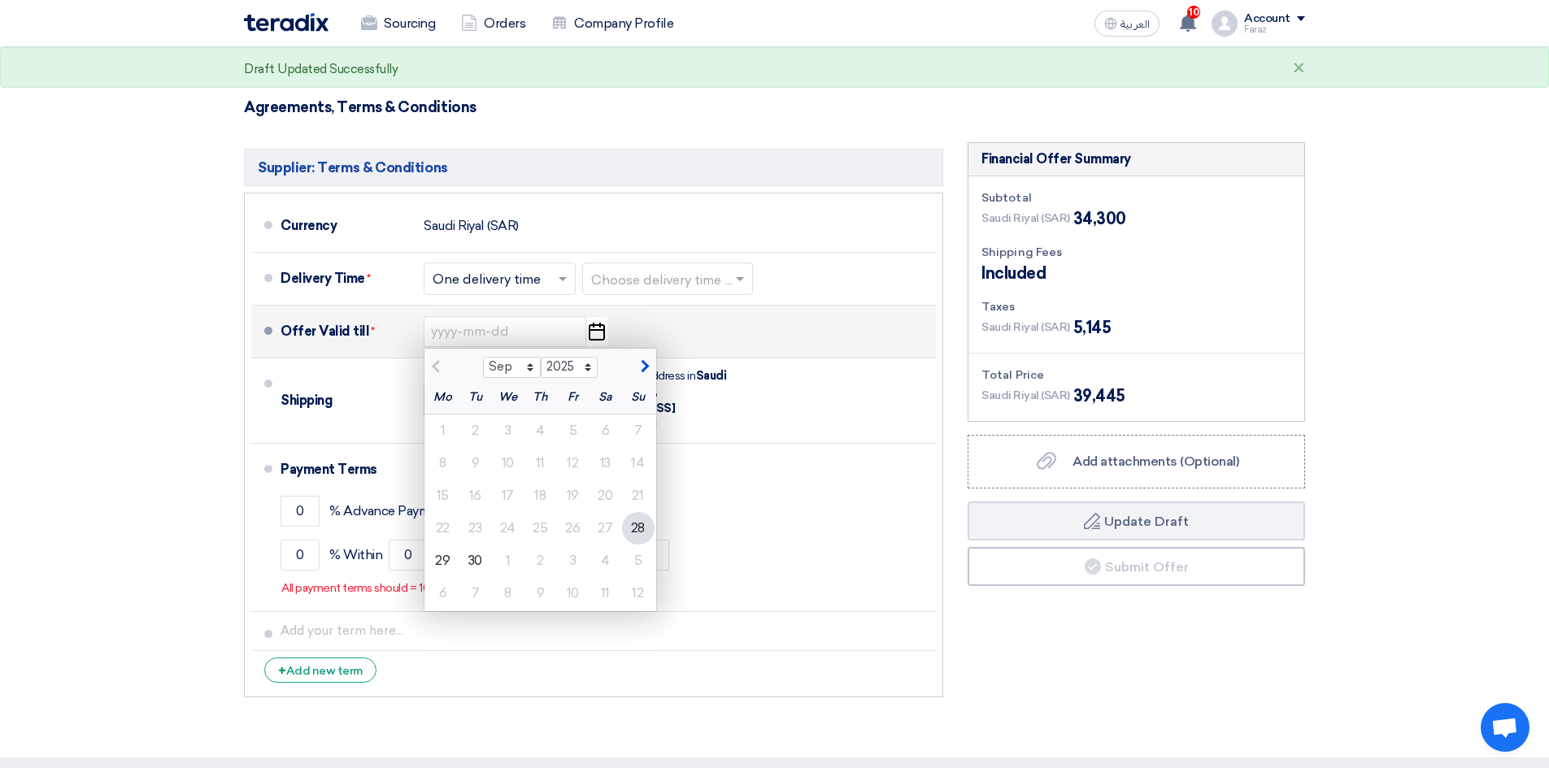
click at [643, 359] on span "button" at bounding box center [642, 366] width 9 height 15
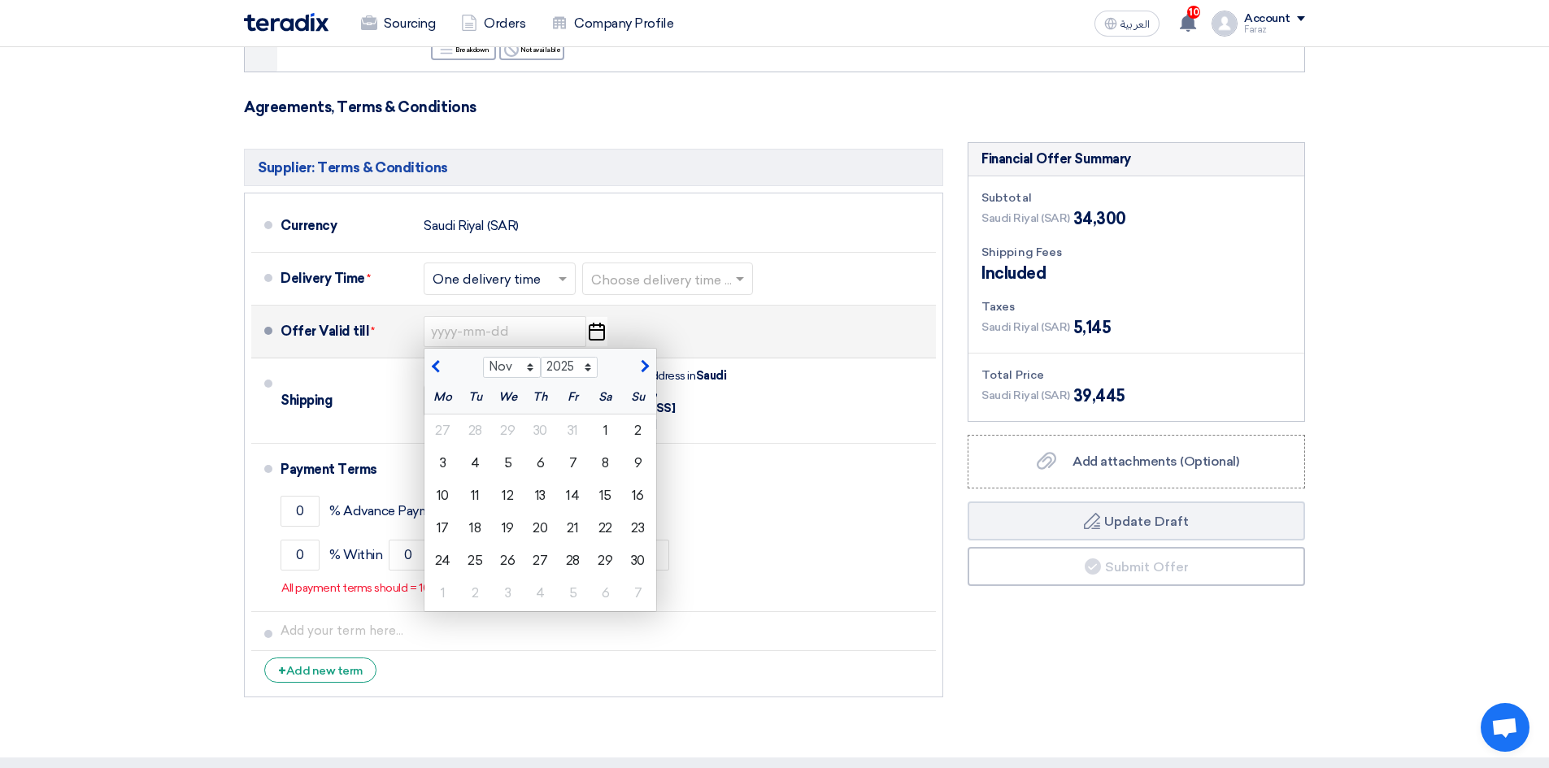
click at [644, 359] on span "button" at bounding box center [642, 366] width 9 height 15
select select "12"
click at [513, 545] on div "31" at bounding box center [508, 561] width 33 height 33
type input "12/31/2025"
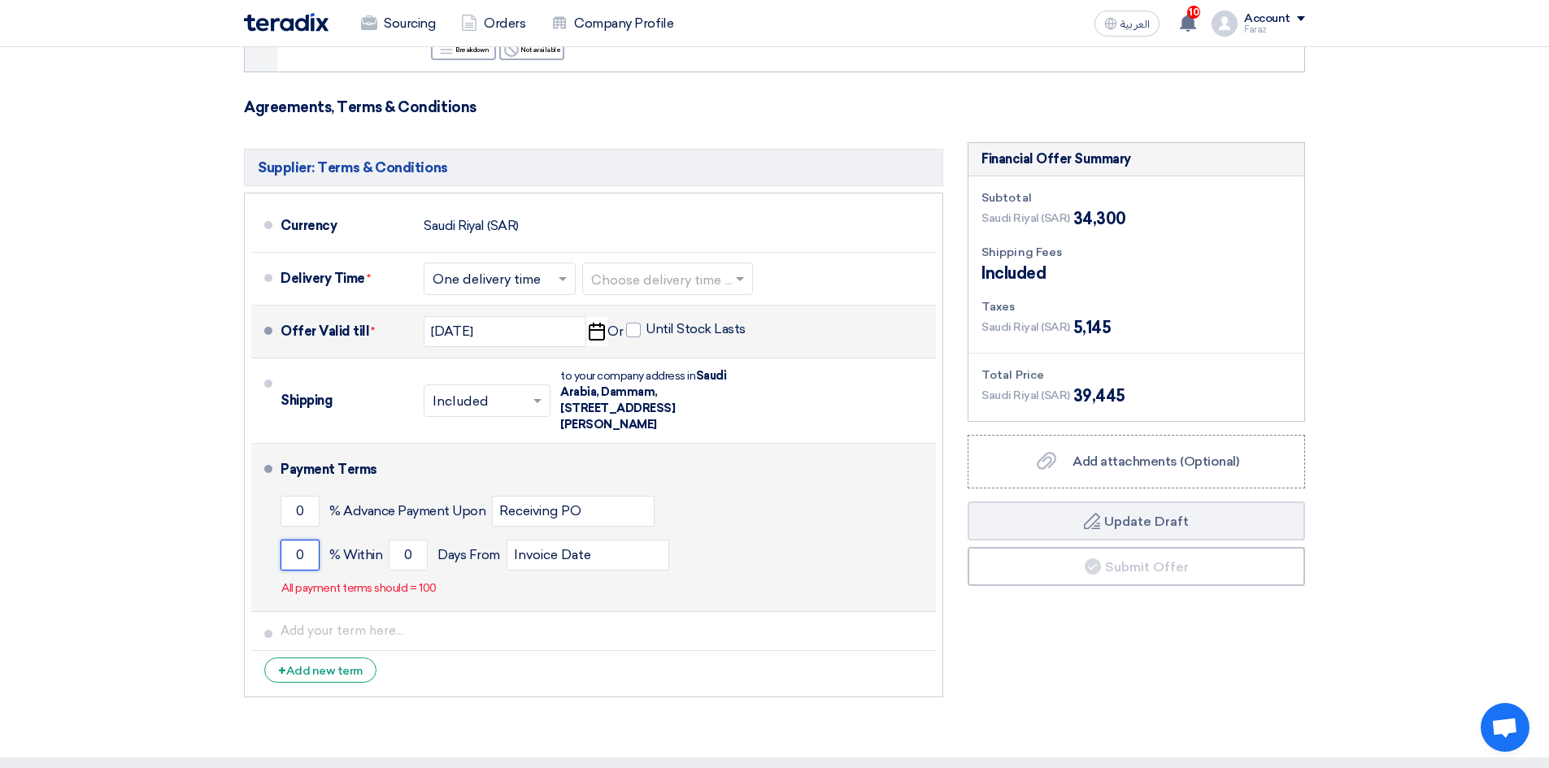
click at [294, 540] on input "0" at bounding box center [300, 555] width 39 height 31
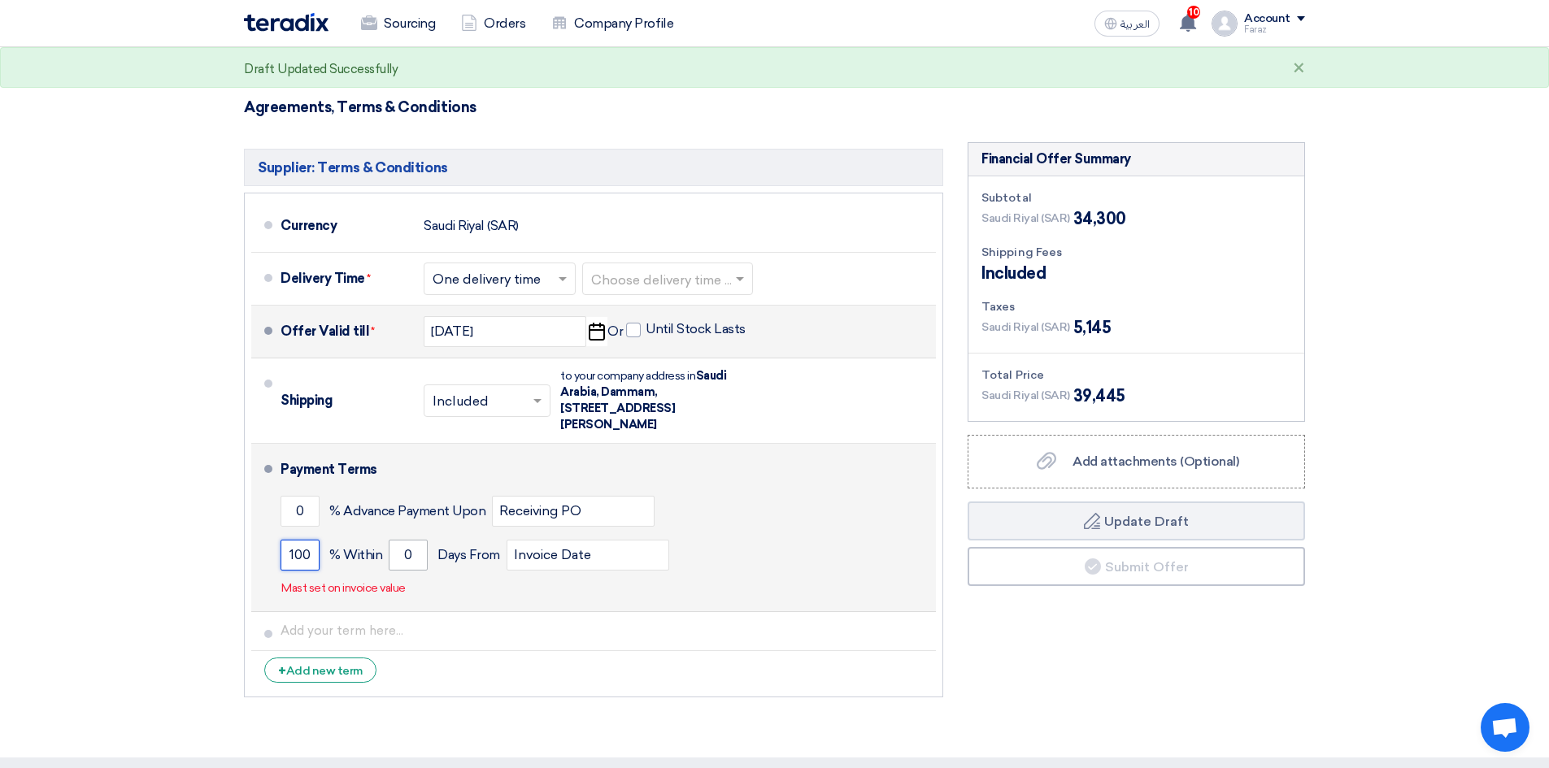
type input "100"
click at [404, 540] on input "0" at bounding box center [408, 555] width 39 height 31
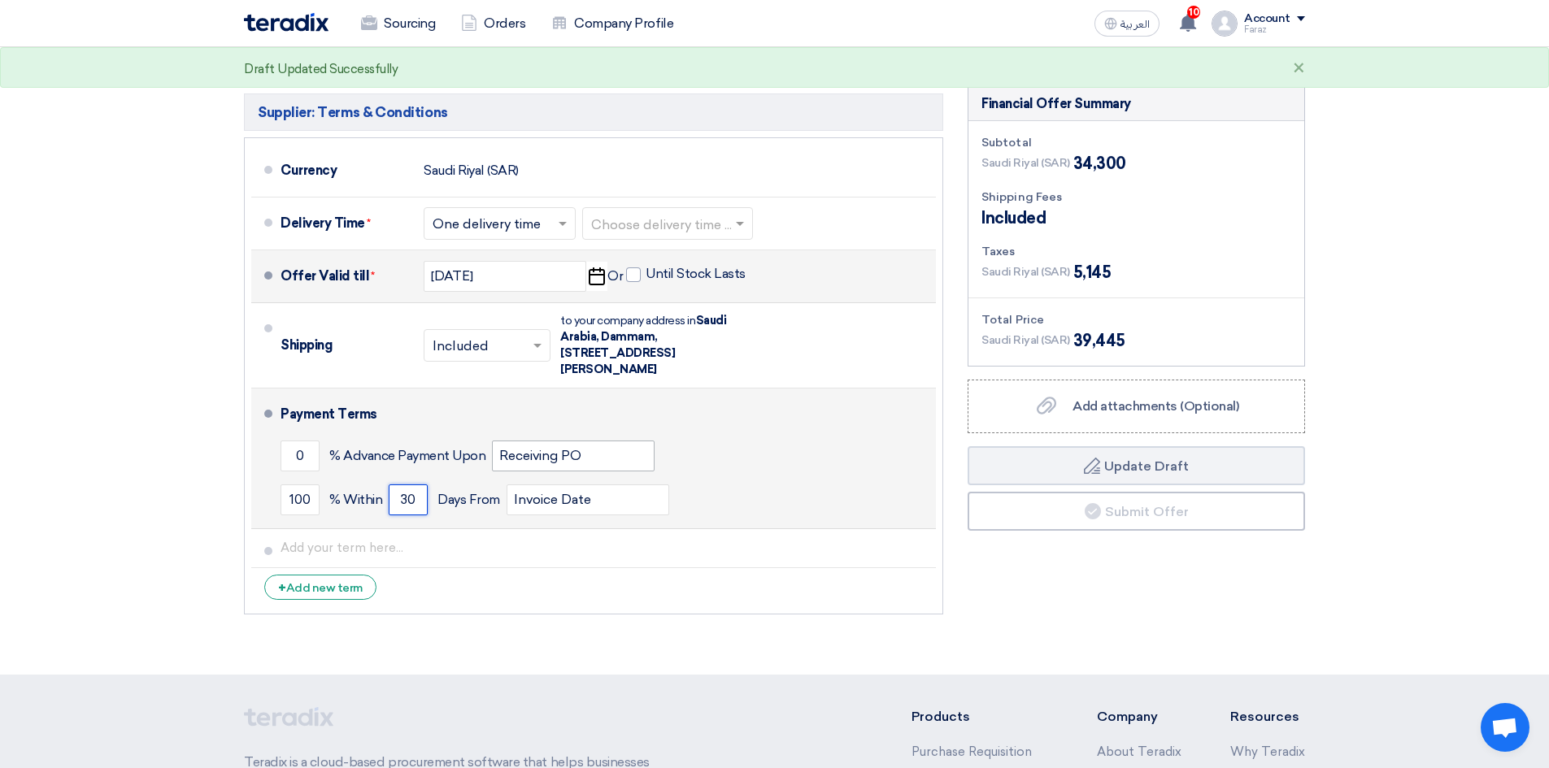
scroll to position [650, 0]
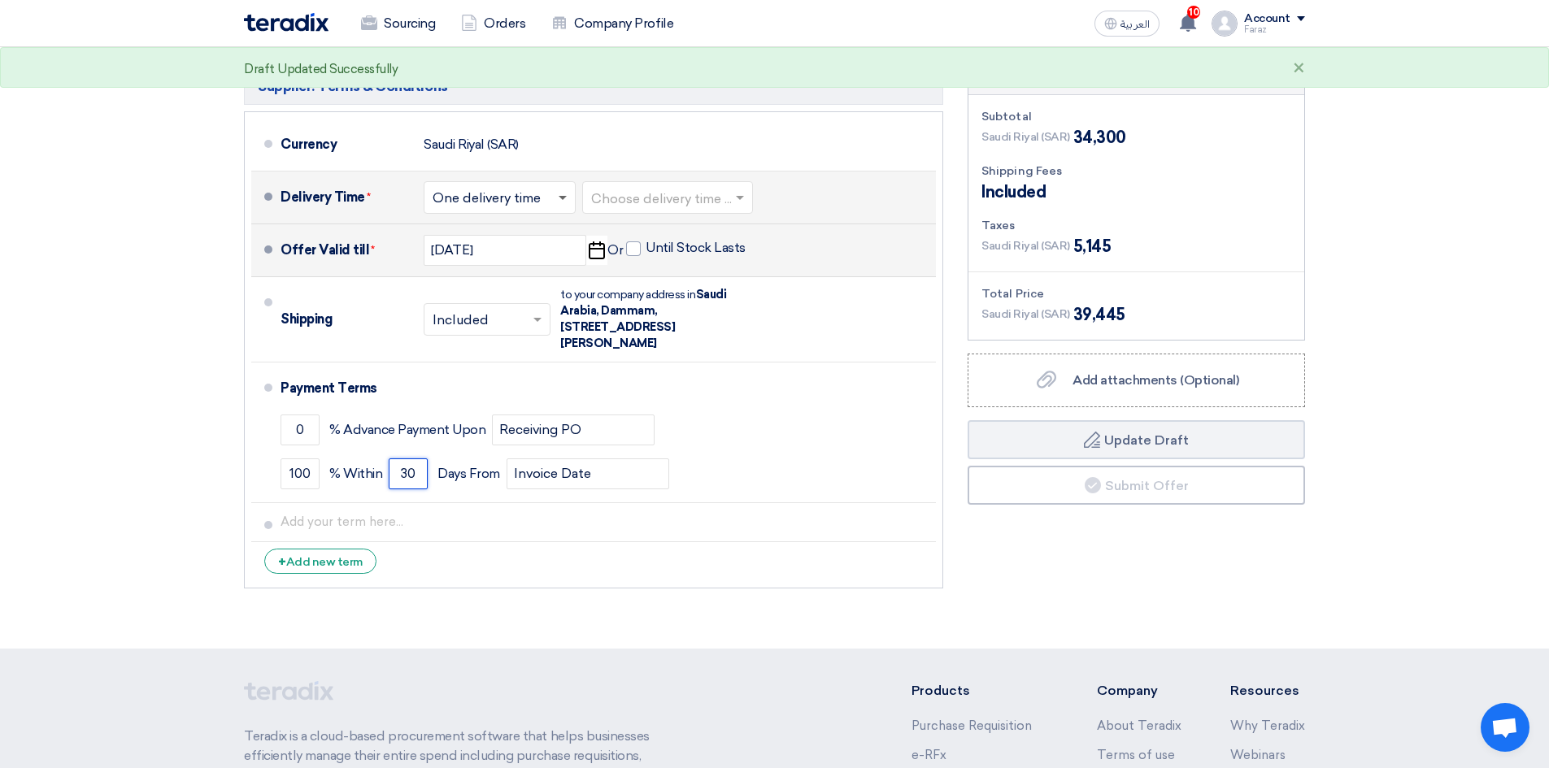
type input "30"
click at [561, 196] on span at bounding box center [563, 198] width 8 height 4
click at [625, 187] on input "text" at bounding box center [668, 199] width 154 height 24
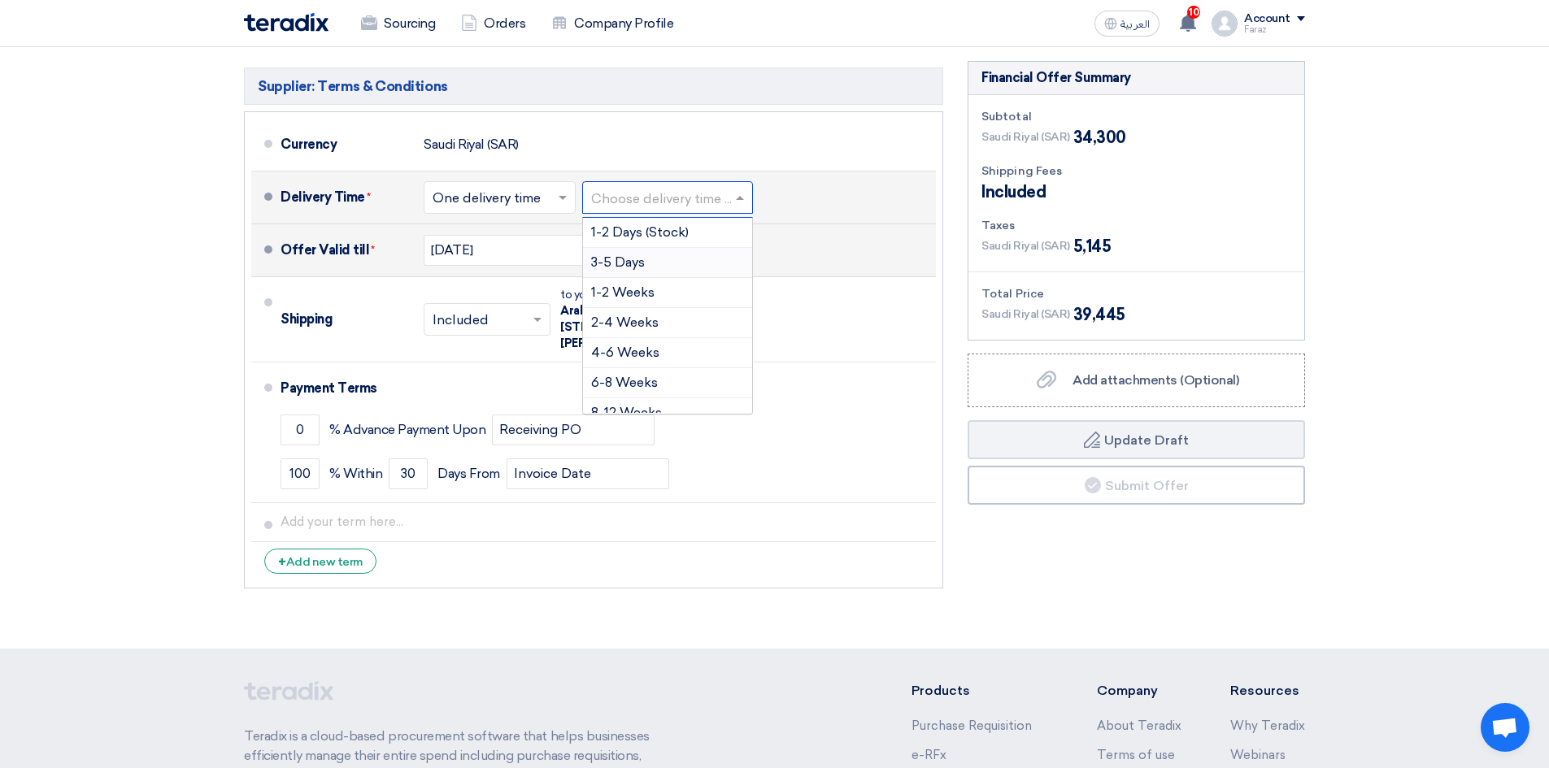
click at [644, 254] on span "3-5 Days" at bounding box center [618, 261] width 54 height 15
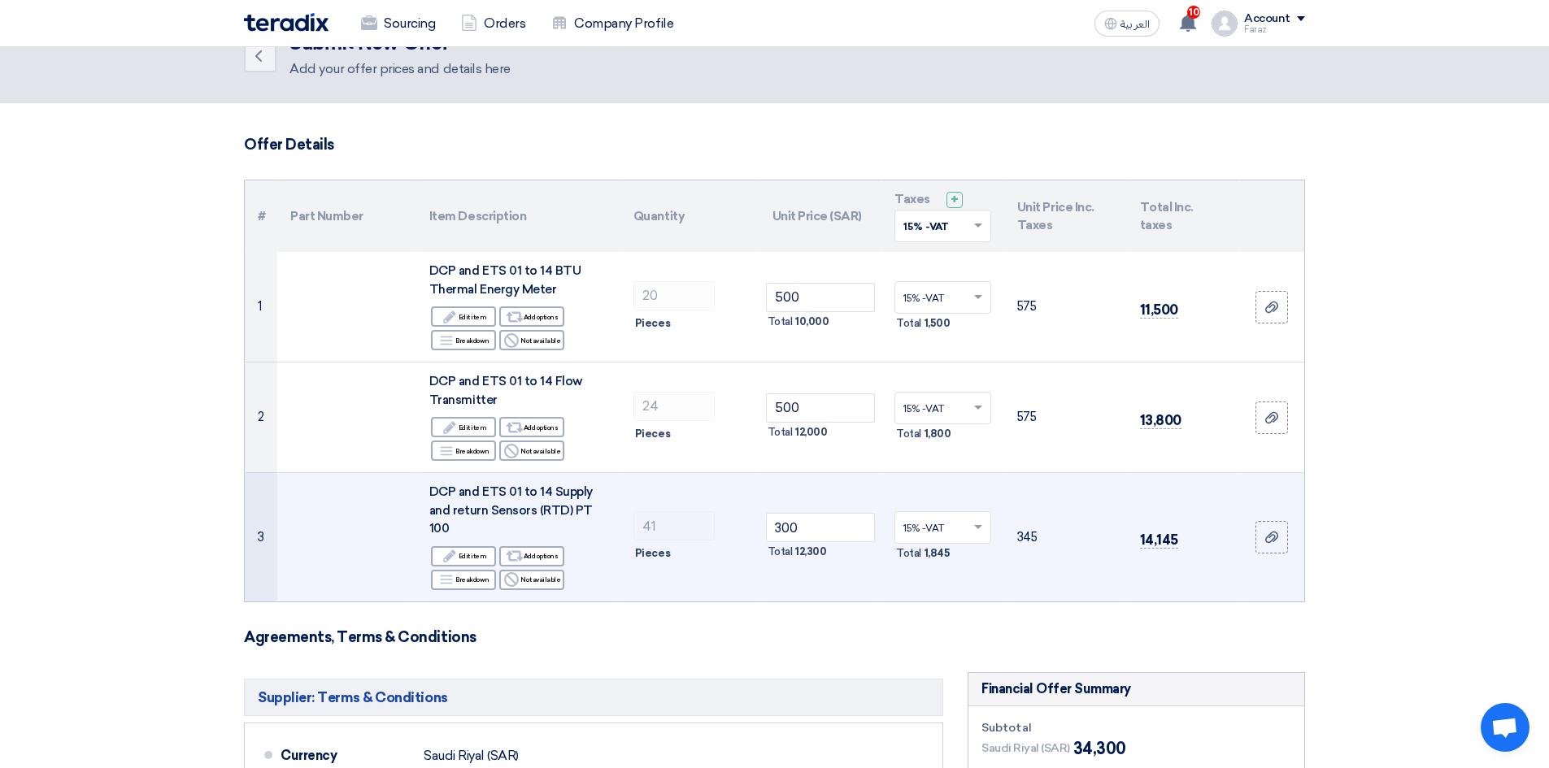
scroll to position [0, 0]
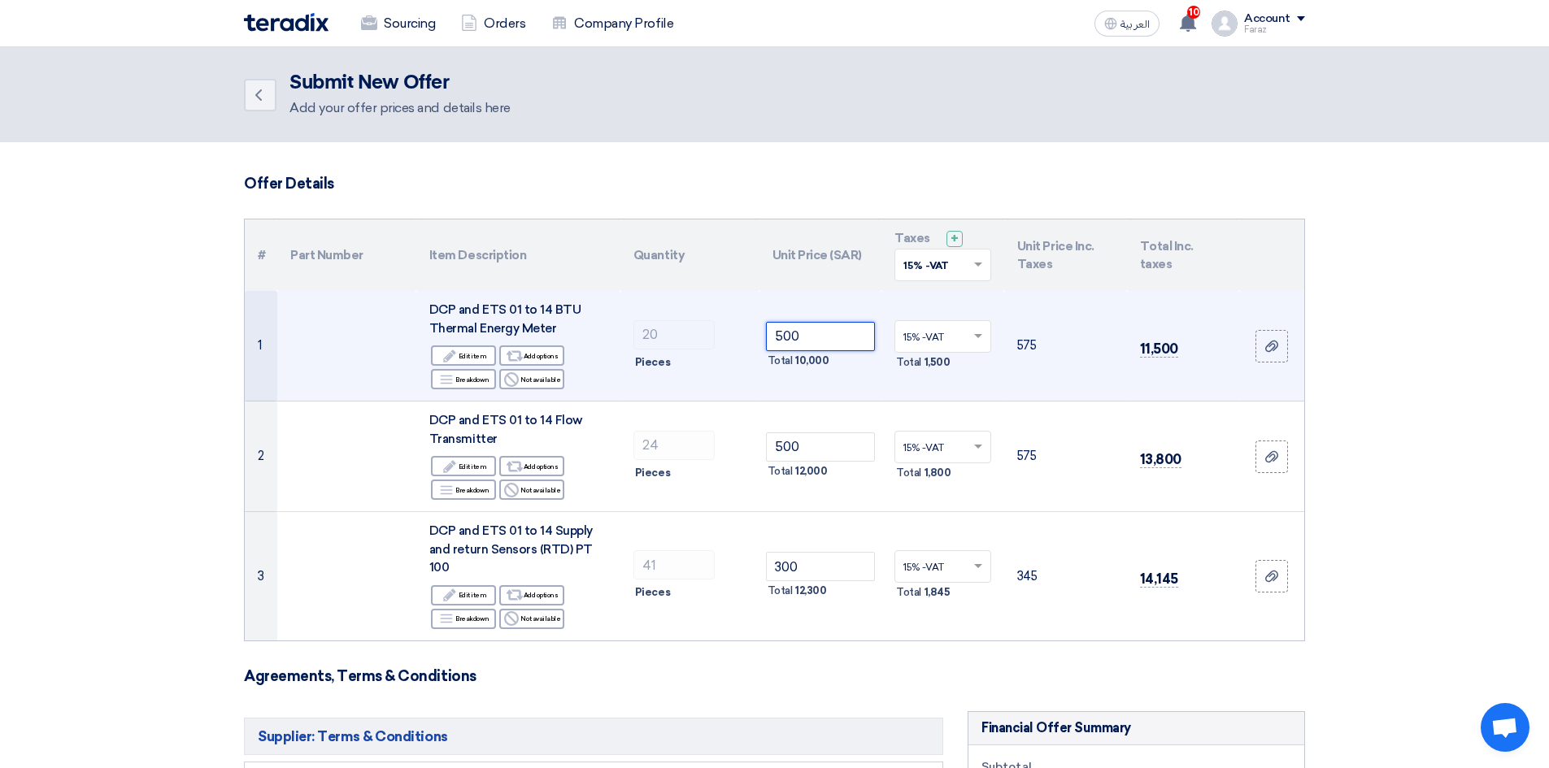
drag, startPoint x: 783, startPoint y: 335, endPoint x: 811, endPoint y: 429, distance: 98.3
click at [783, 337] on input "500" at bounding box center [821, 336] width 110 height 29
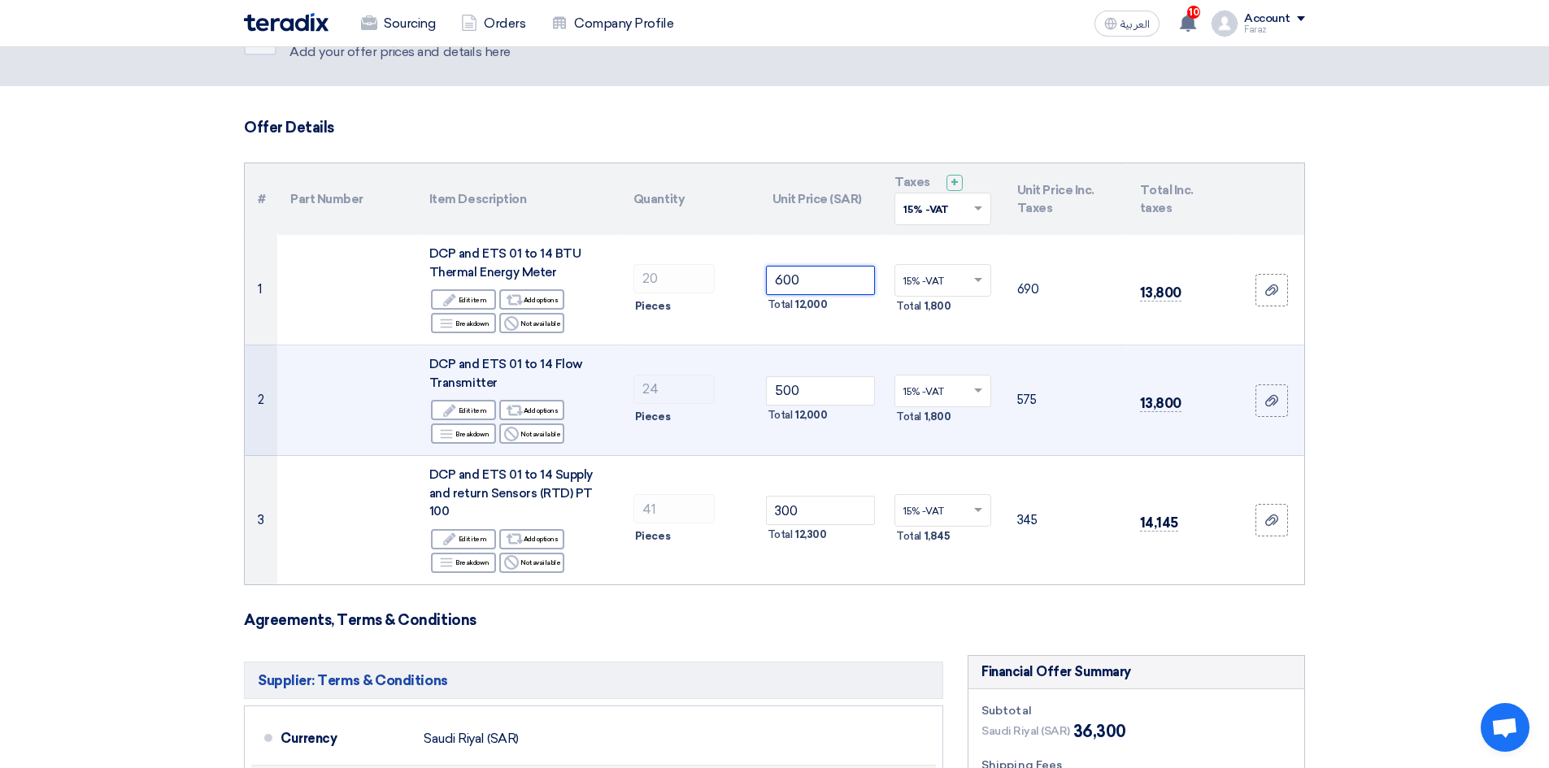
scroll to position [81, 0]
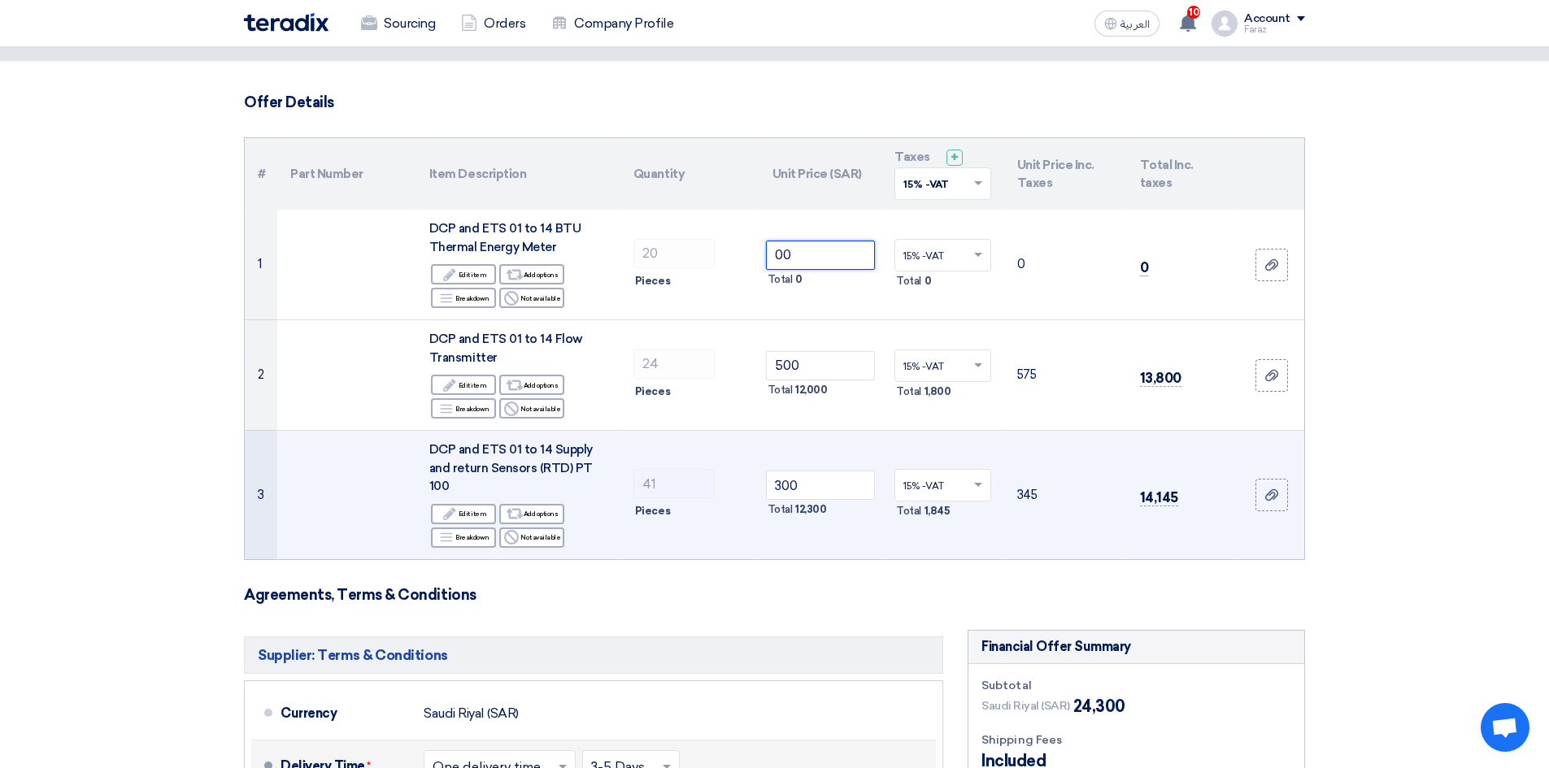
type input "500"
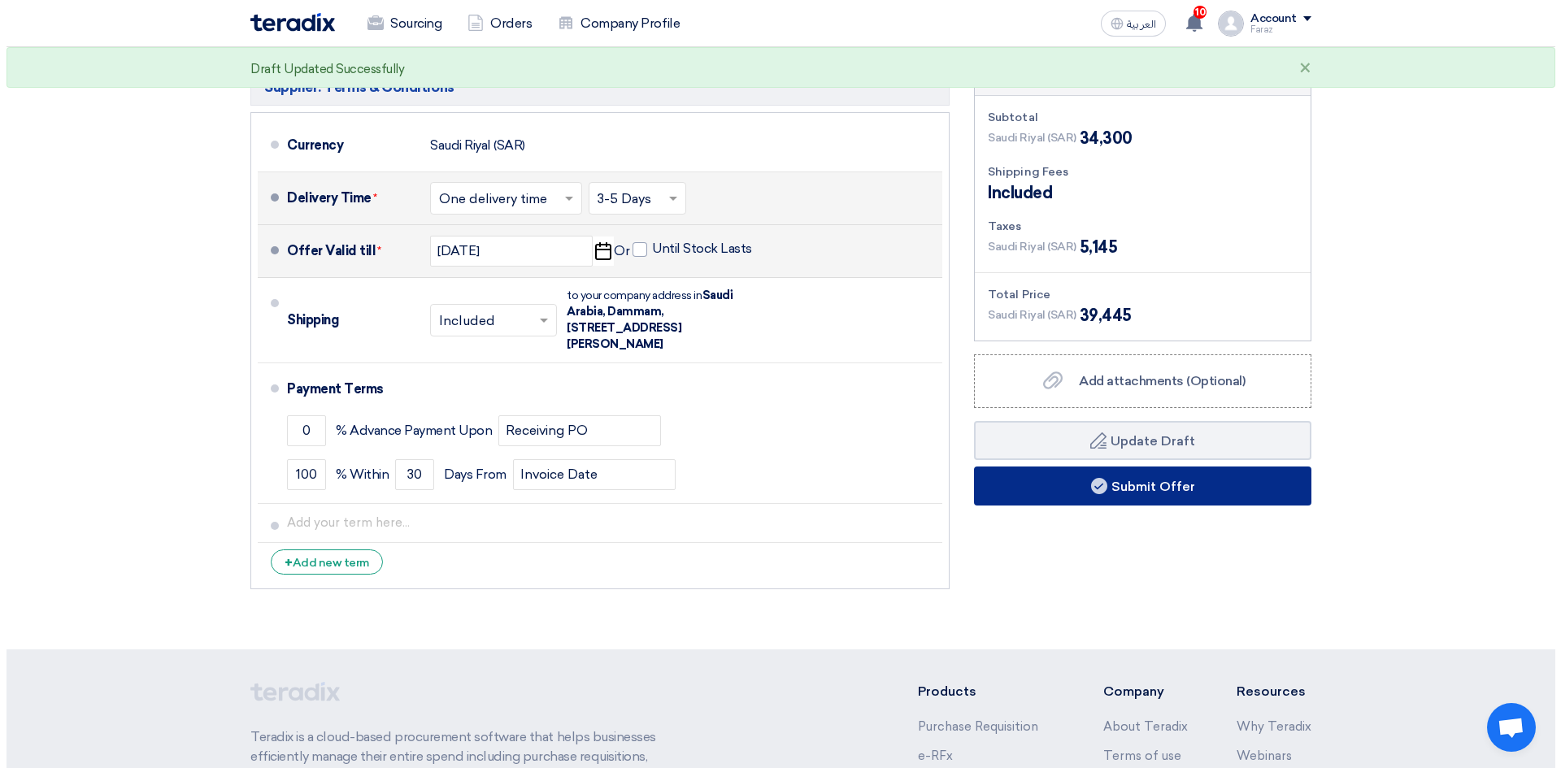
scroll to position [650, 0]
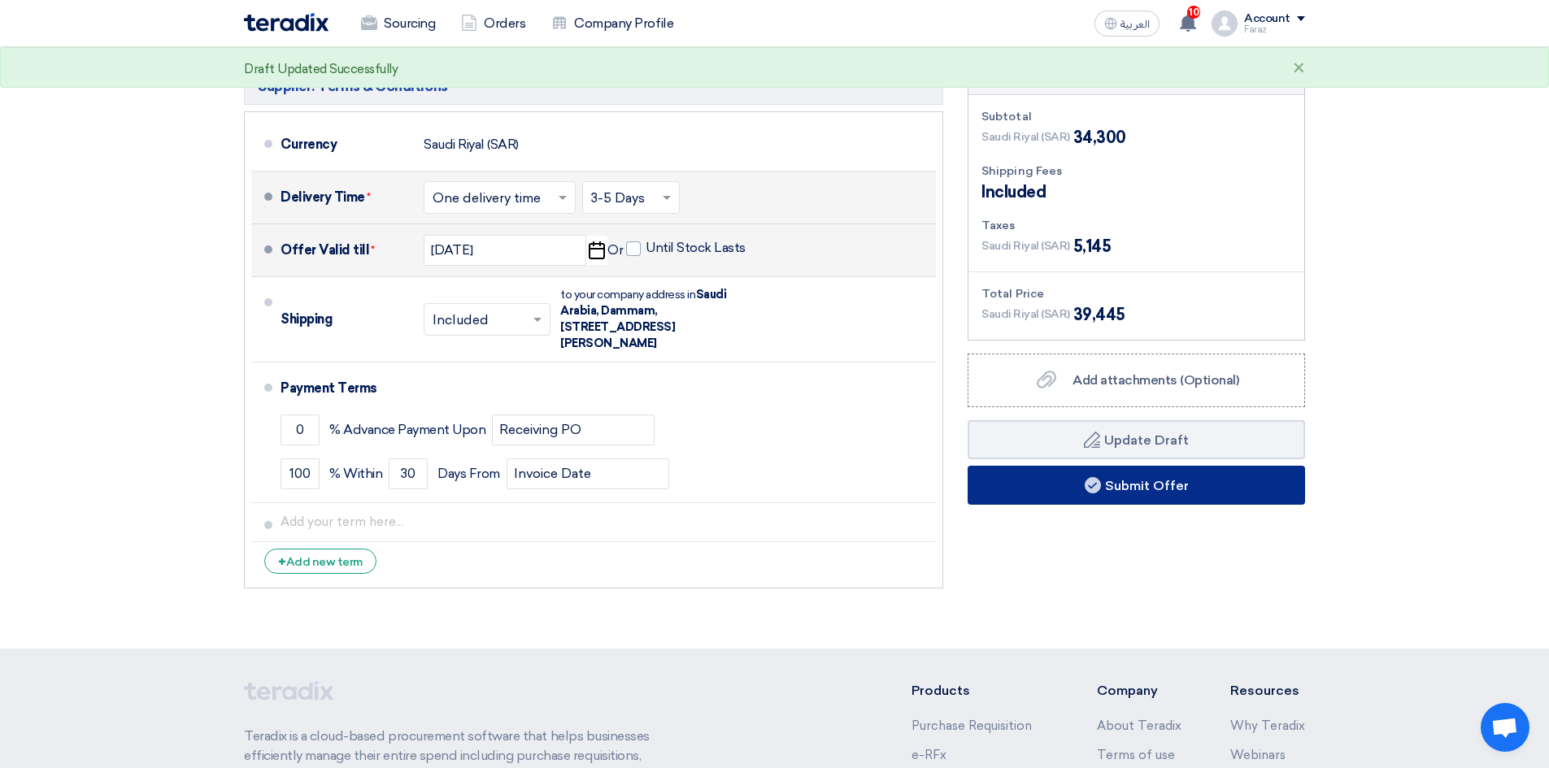
click at [1063, 468] on button "Submit Offer" at bounding box center [1136, 485] width 337 height 39
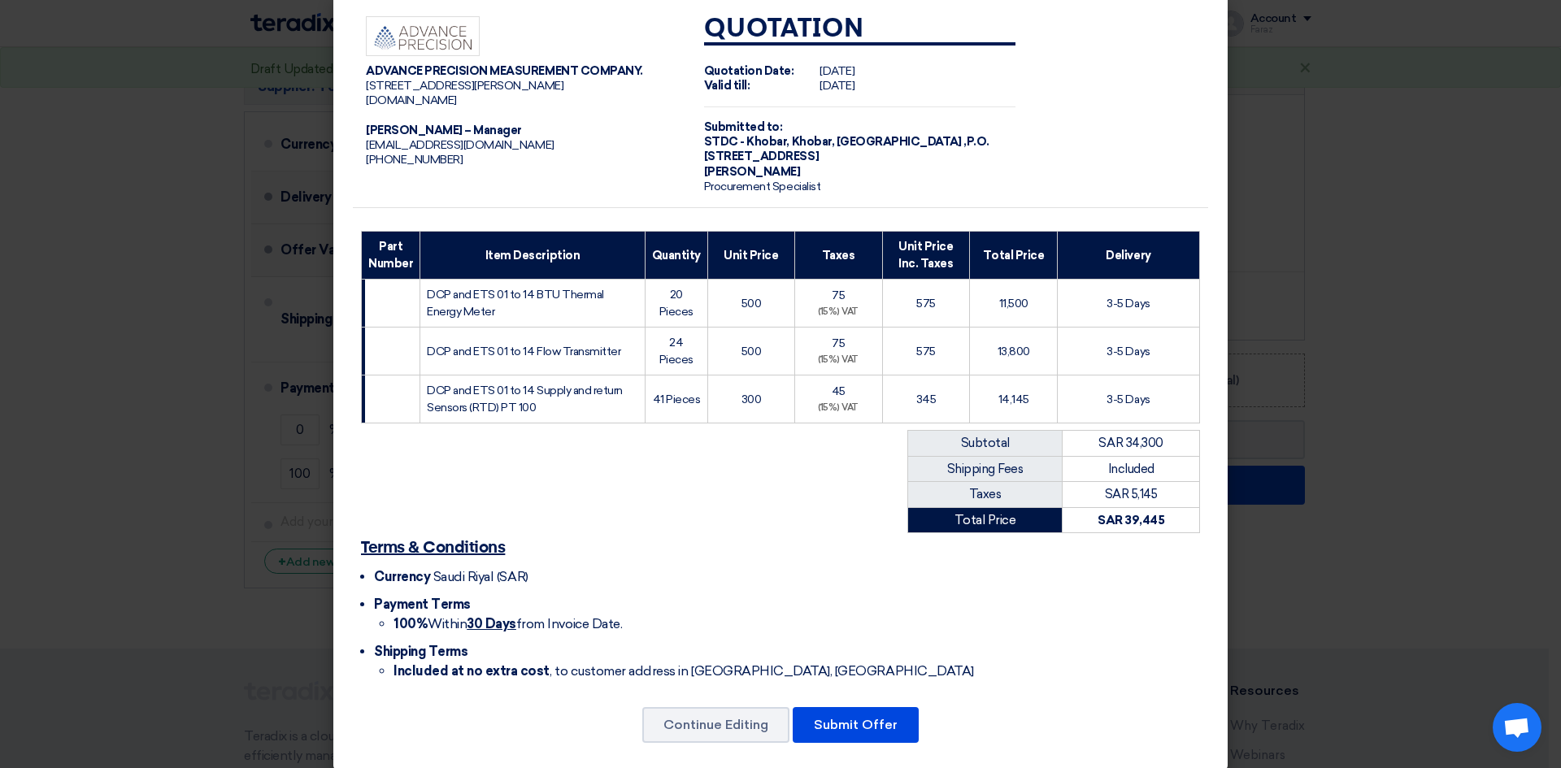
scroll to position [37, 0]
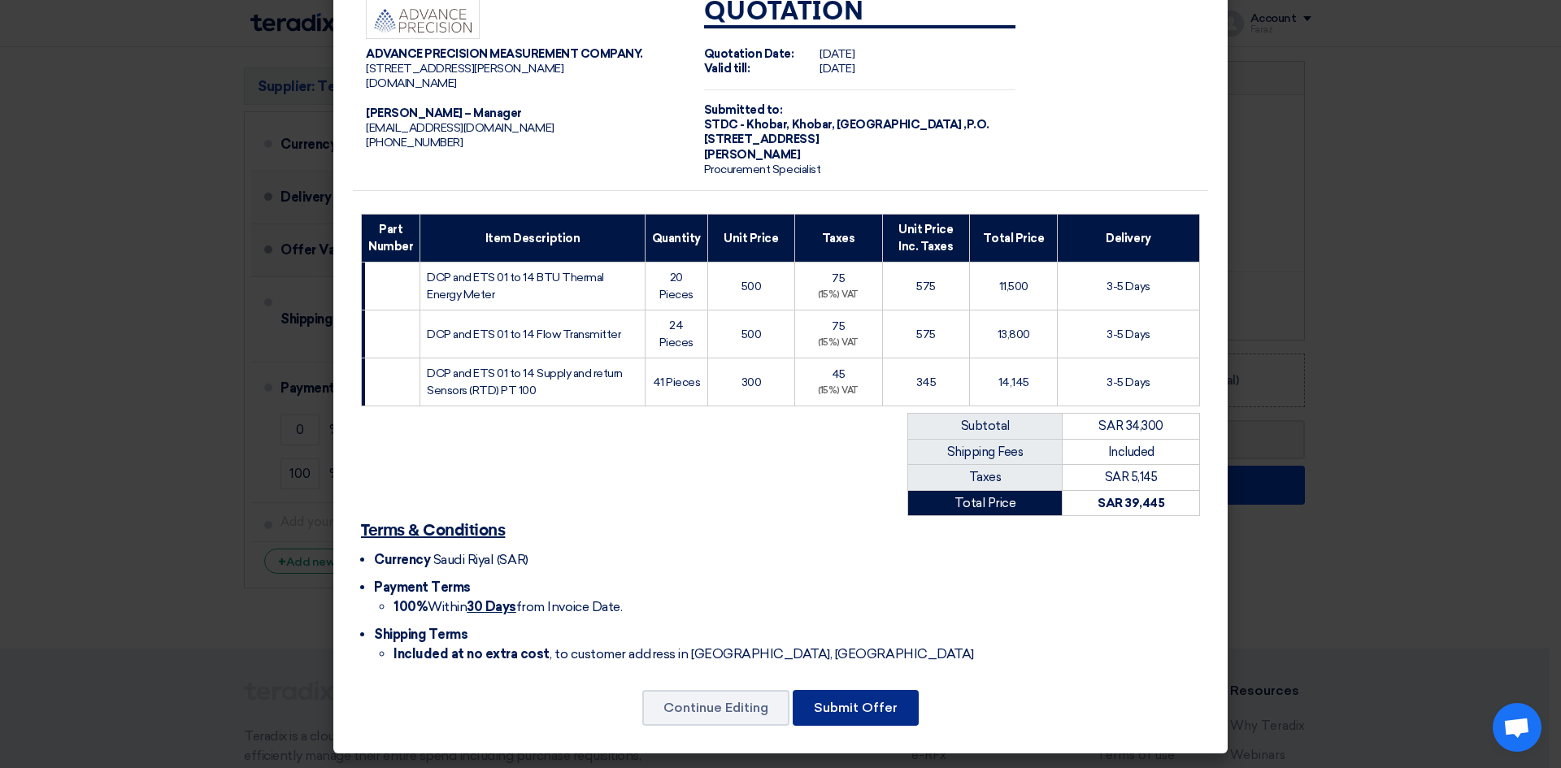
click at [843, 707] on button "Submit Offer" at bounding box center [856, 708] width 126 height 36
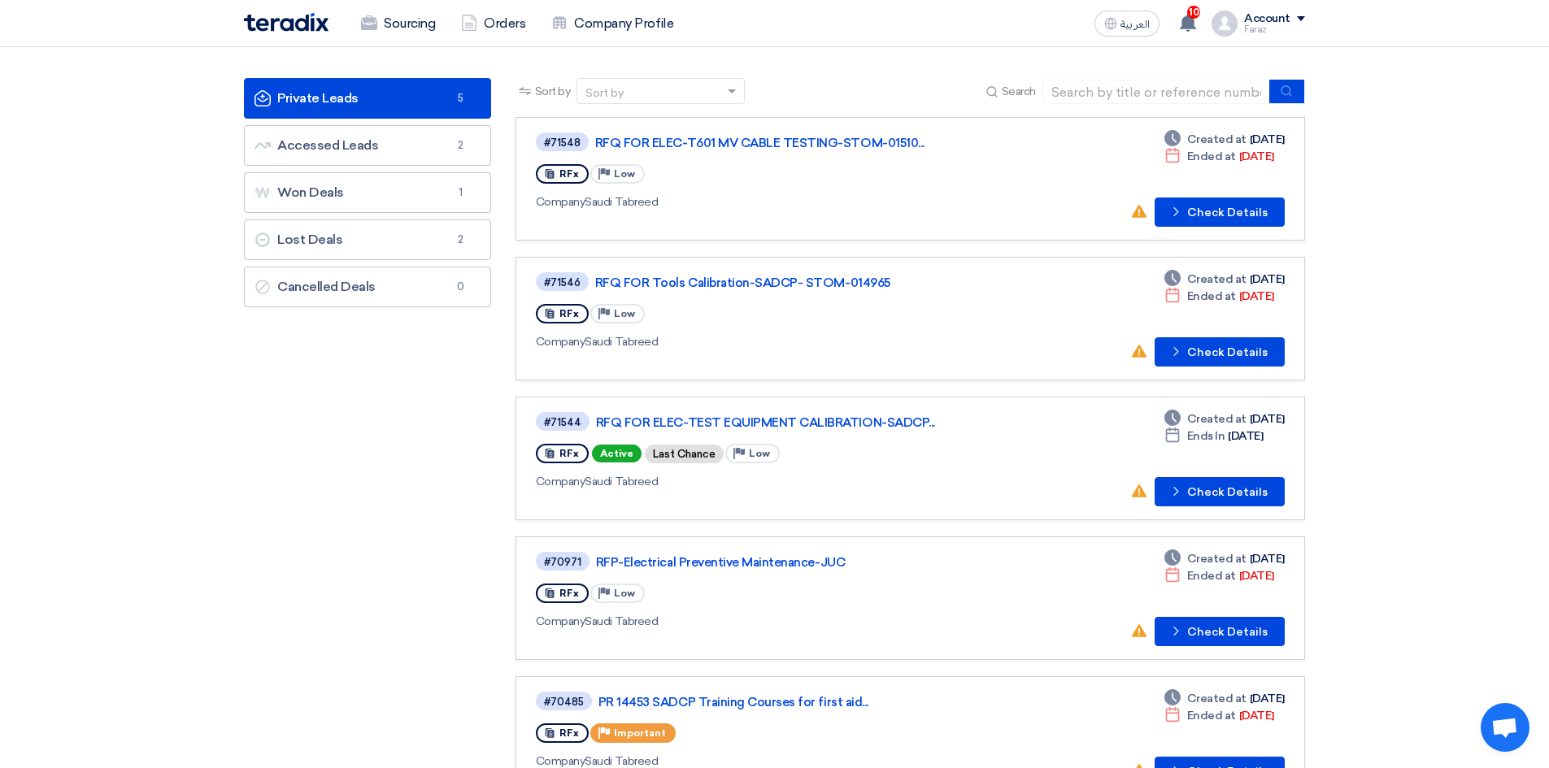
scroll to position [81, 0]
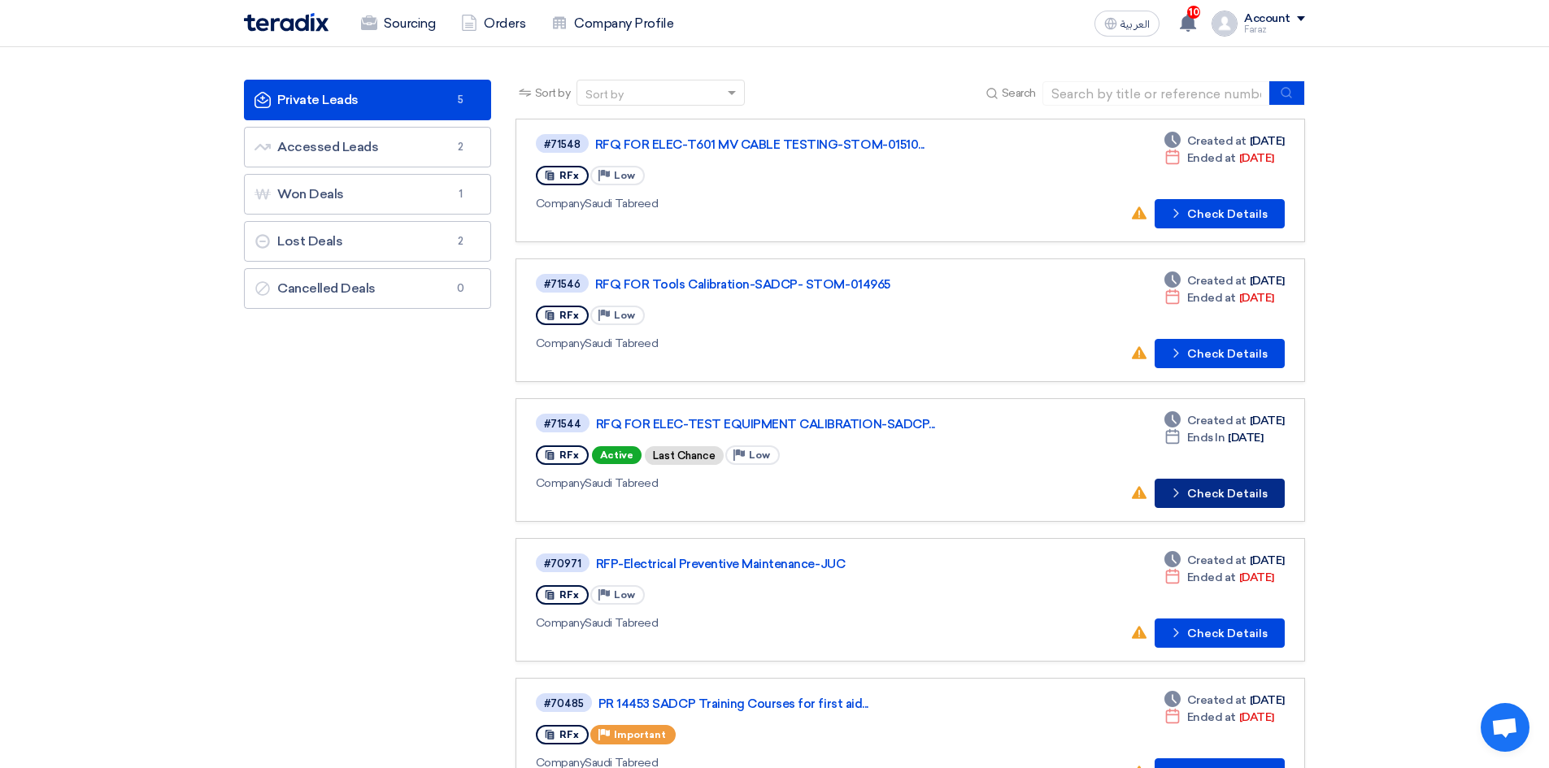
click at [1232, 498] on button "Check details Check Details" at bounding box center [1220, 493] width 130 height 29
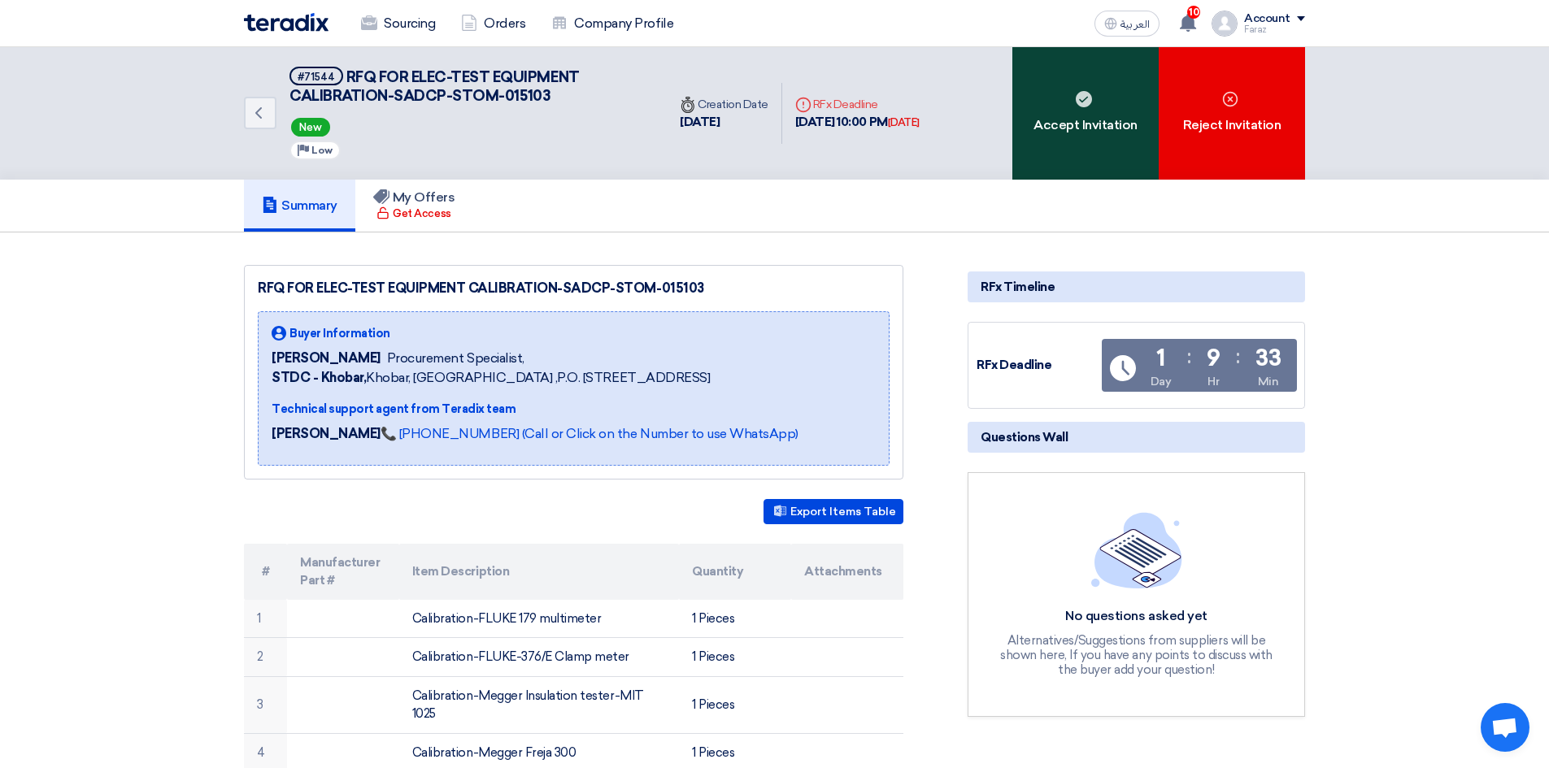
drag, startPoint x: 1066, startPoint y: 127, endPoint x: 1072, endPoint y: 137, distance: 11.7
click at [1067, 127] on div "Accept Invitation" at bounding box center [1085, 113] width 146 height 133
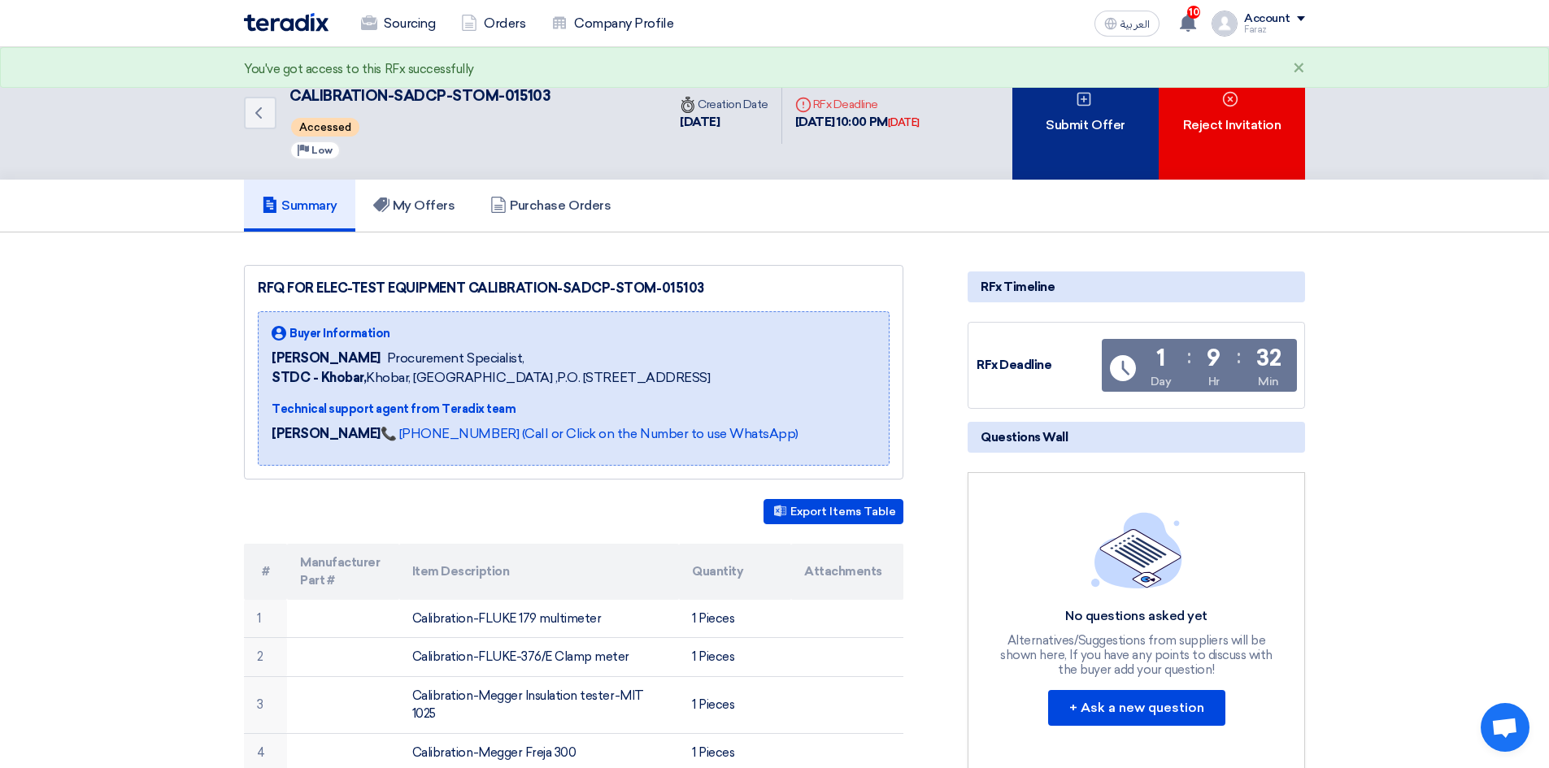
click at [1062, 90] on div "Submit Offer" at bounding box center [1085, 113] width 146 height 133
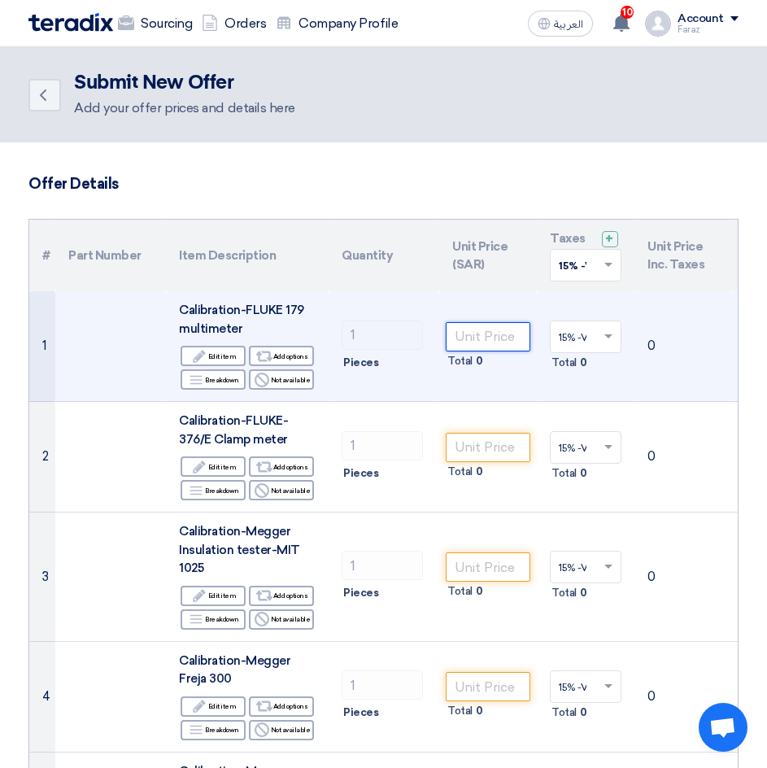
click at [486, 333] on input "number" at bounding box center [488, 336] width 85 height 29
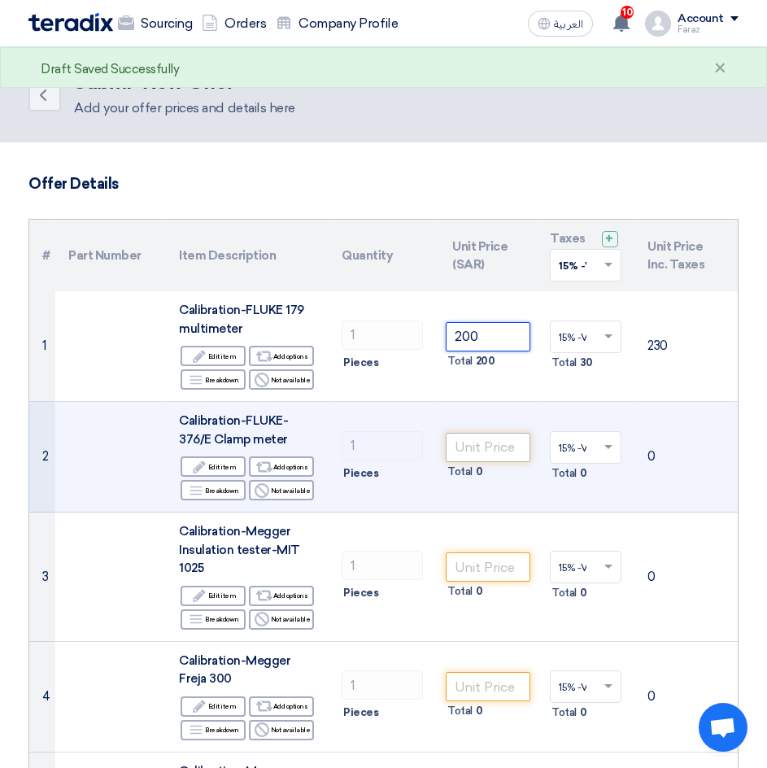
type input "200"
click at [492, 448] on input "number" at bounding box center [488, 447] width 85 height 29
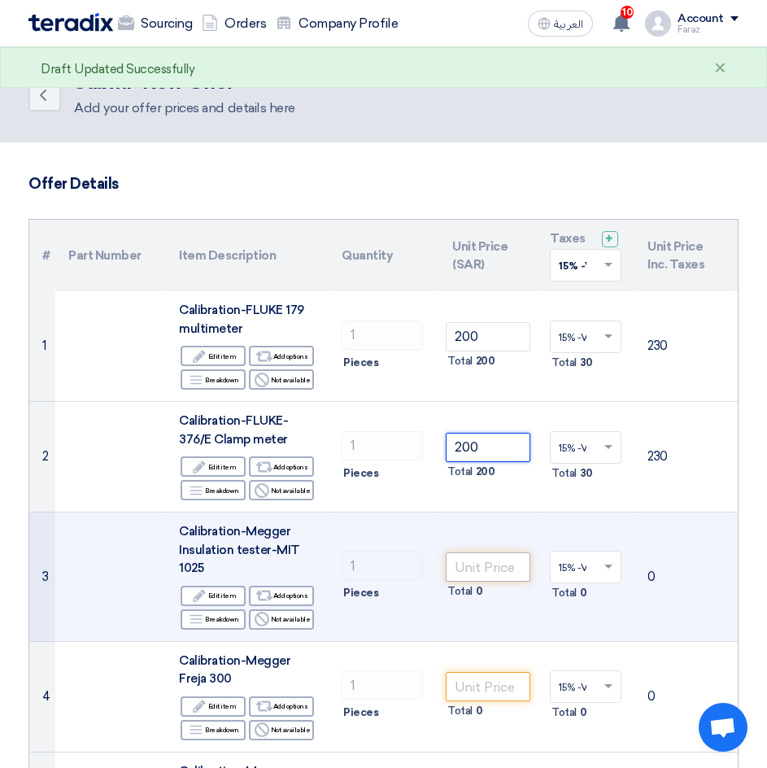
type input "200"
click at [499, 566] on input "number" at bounding box center [488, 566] width 85 height 29
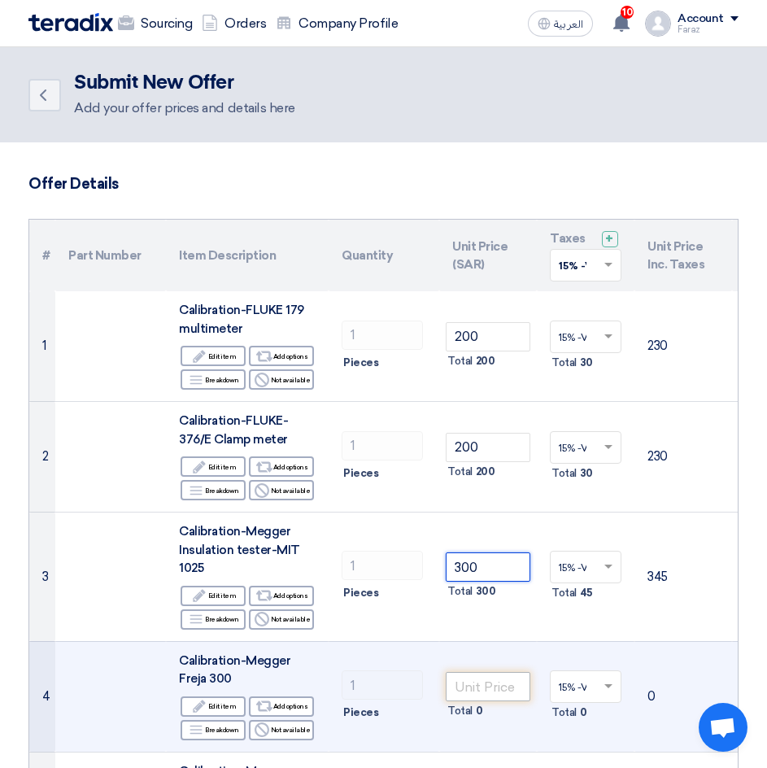
type input "300"
click at [481, 691] on input "number" at bounding box center [488, 686] width 85 height 29
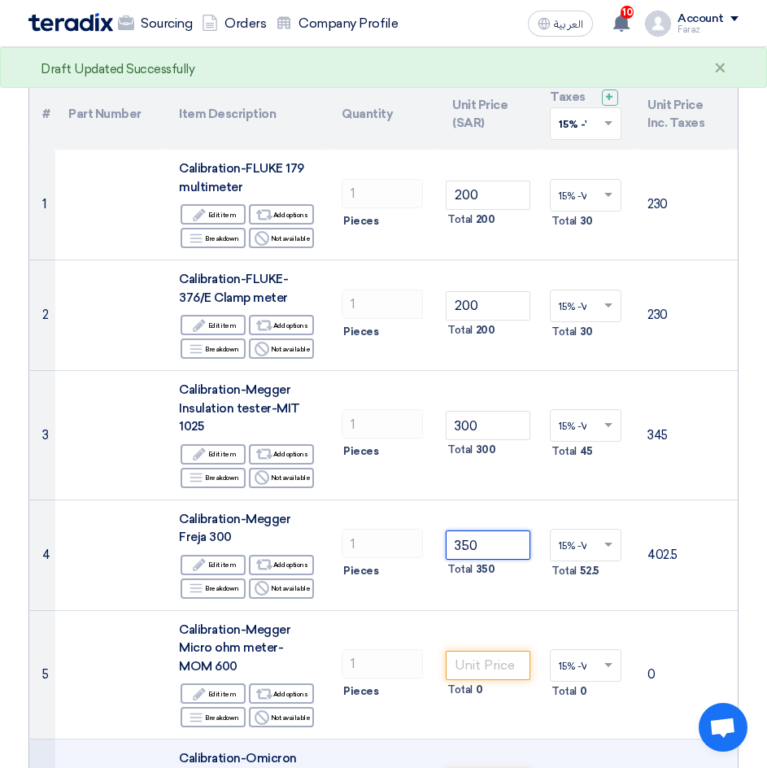
scroll to position [325, 0]
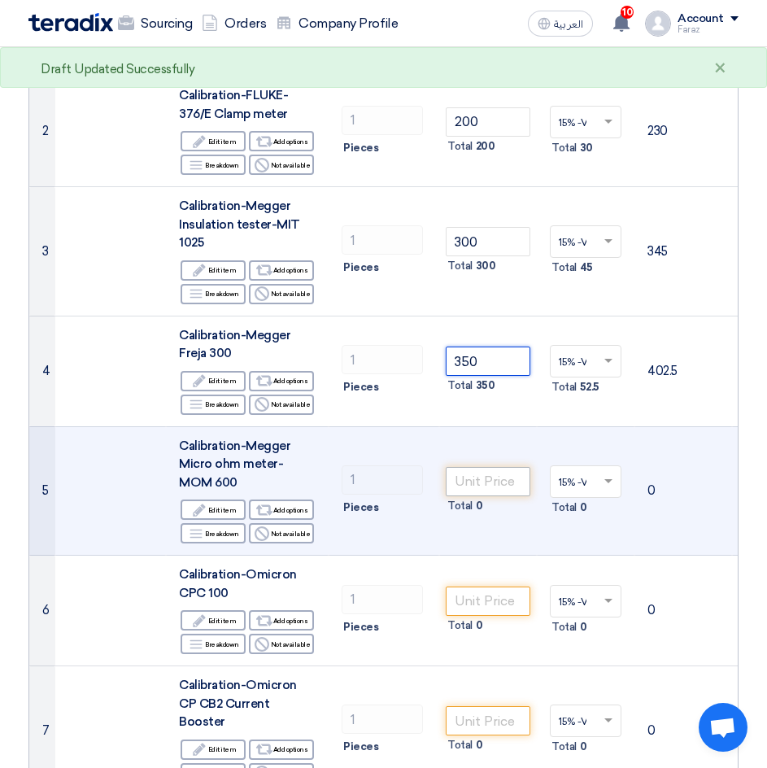
type input "350"
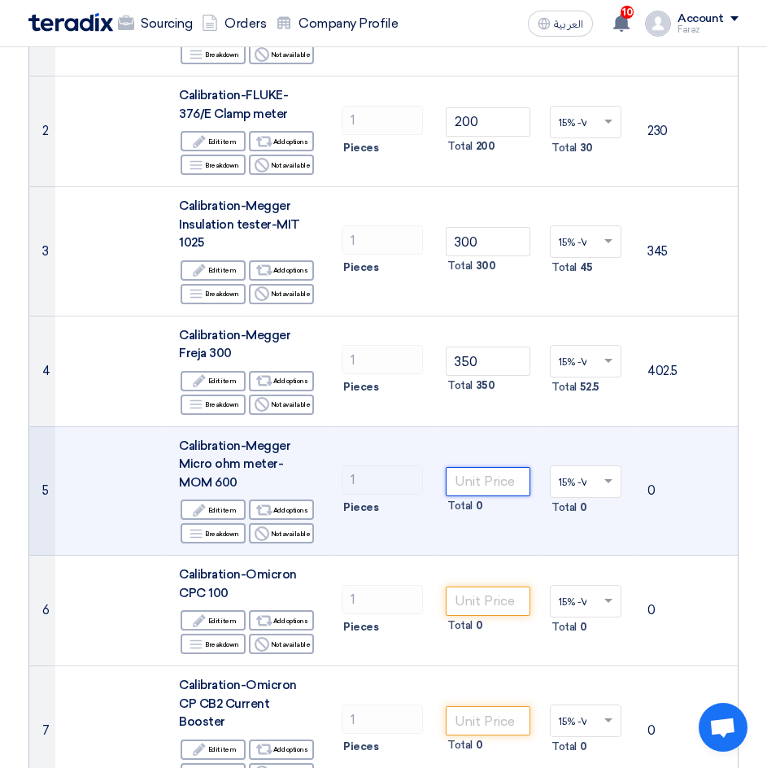
click at [479, 477] on input "number" at bounding box center [488, 481] width 85 height 29
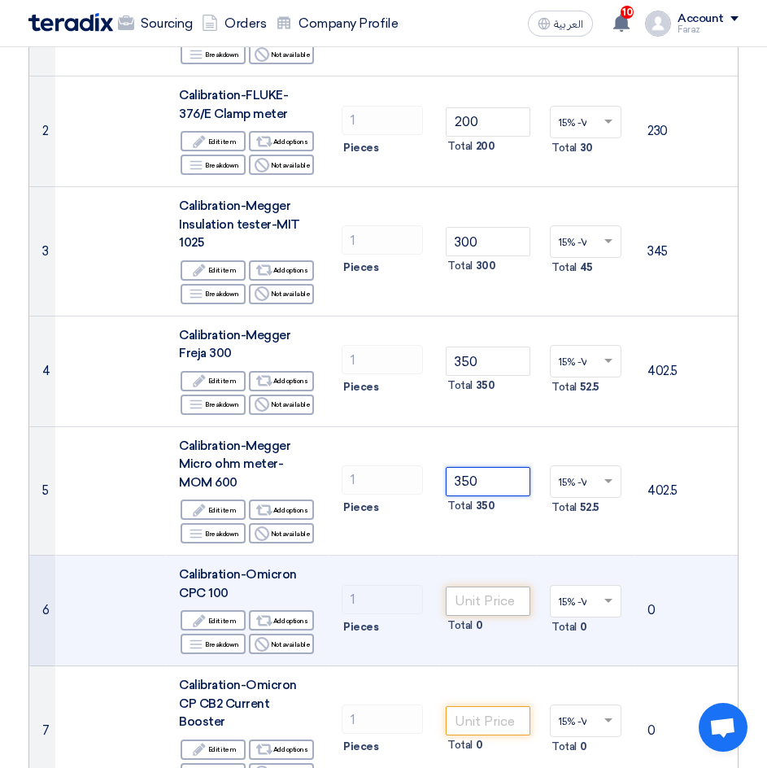
type input "350"
click at [489, 602] on input "number" at bounding box center [488, 600] width 85 height 29
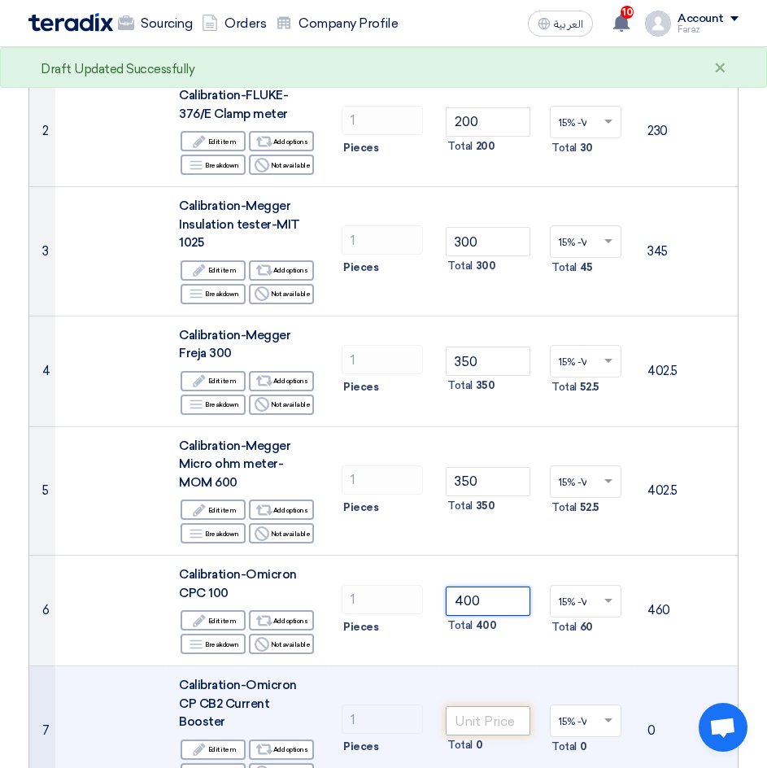
type input "400"
click at [477, 716] on input "number" at bounding box center [488, 720] width 85 height 29
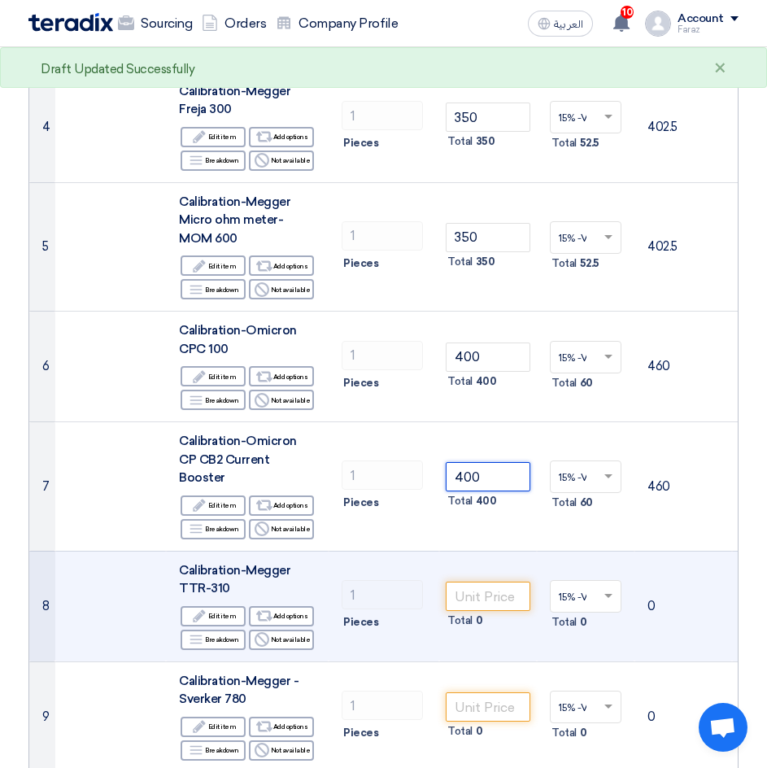
scroll to position [650, 0]
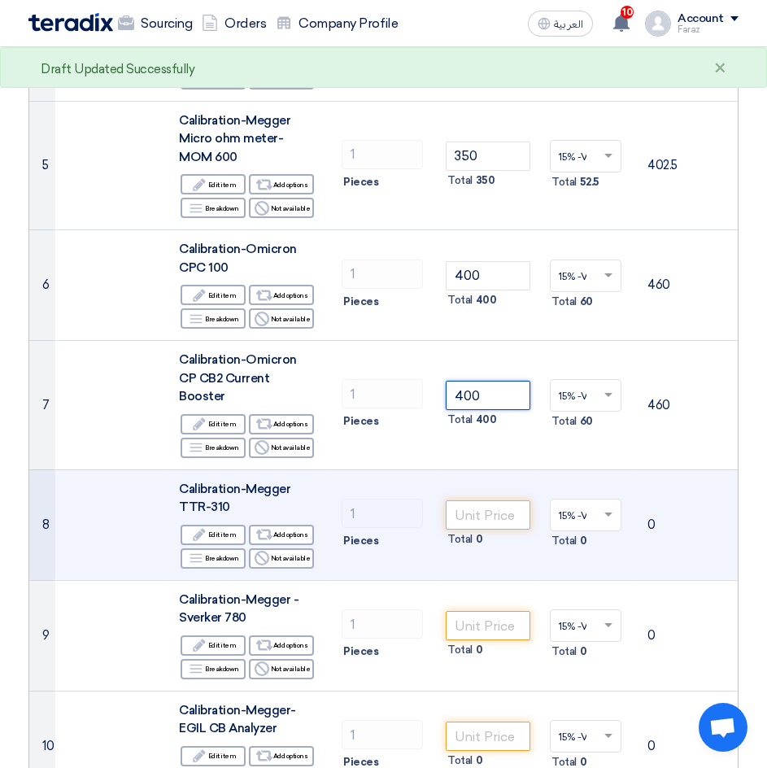
type input "400"
click at [479, 500] on input "number" at bounding box center [488, 514] width 85 height 29
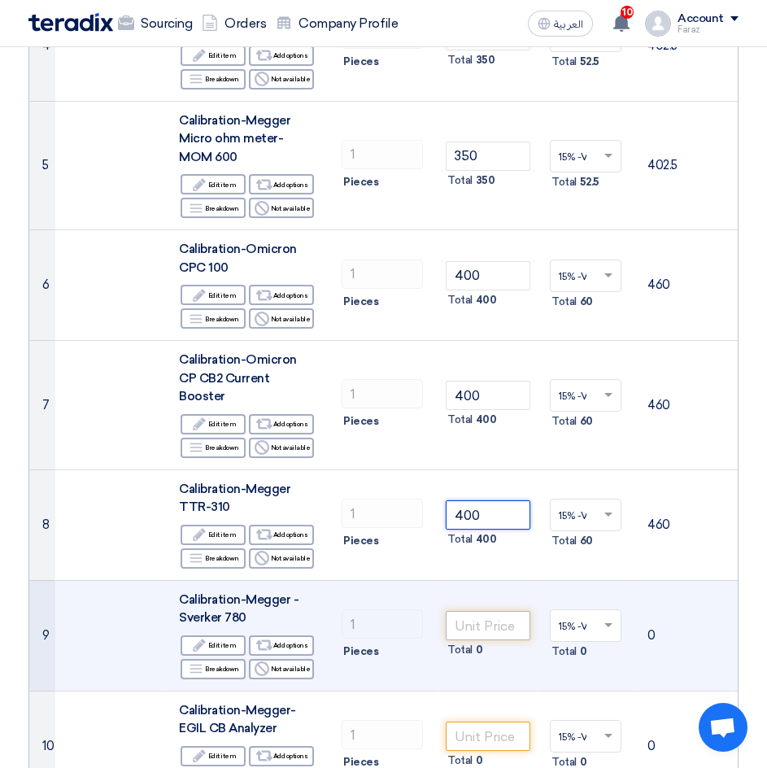
type input "400"
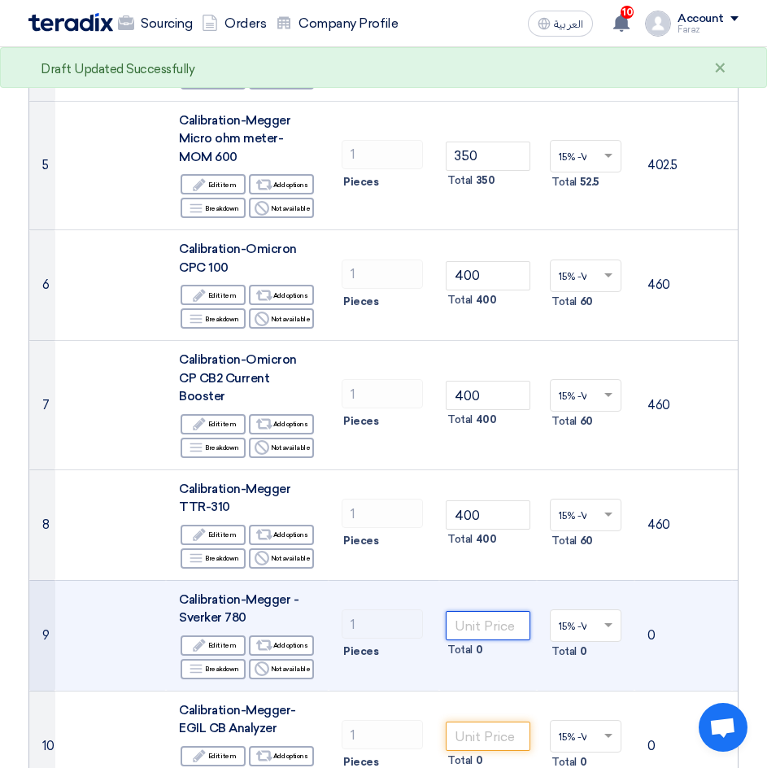
click at [471, 613] on input "number" at bounding box center [488, 625] width 85 height 29
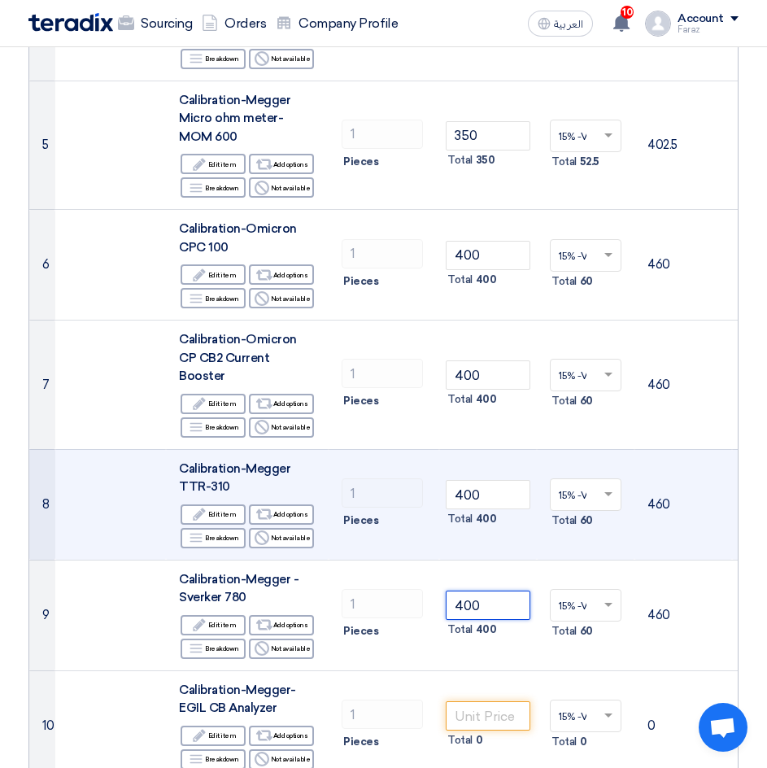
scroll to position [732, 0]
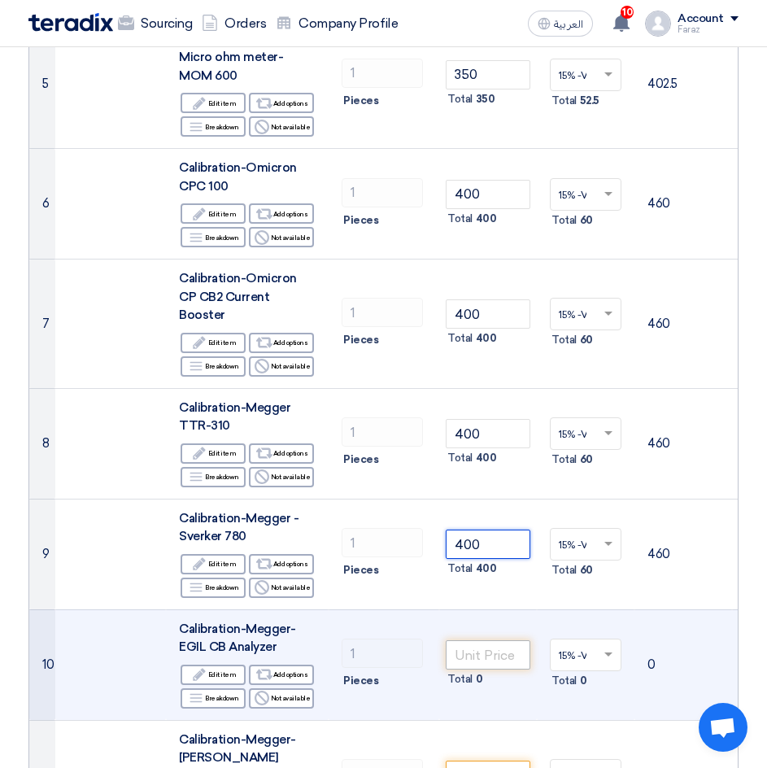
type input "400"
click at [486, 640] on input "number" at bounding box center [488, 654] width 85 height 29
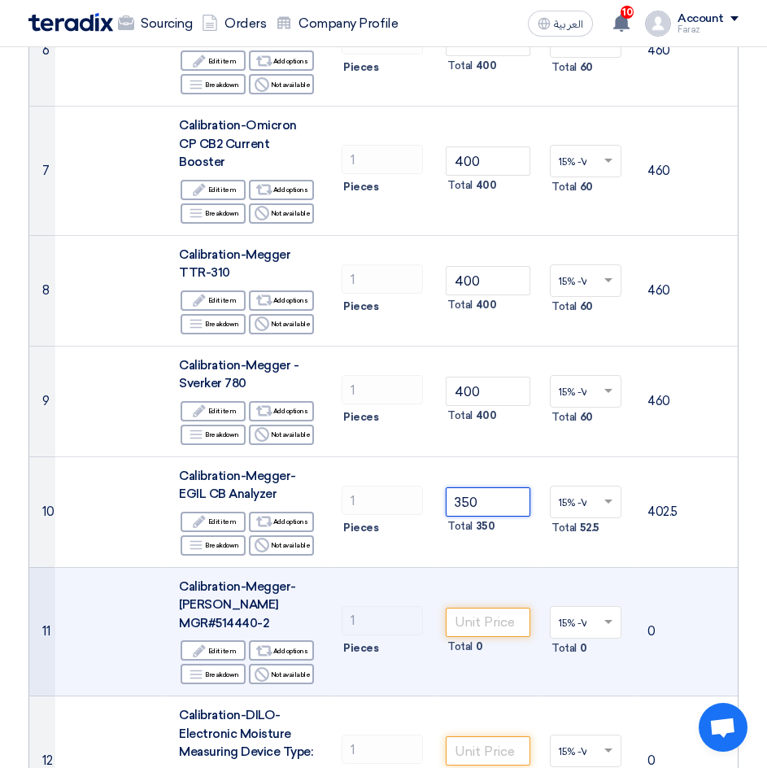
scroll to position [976, 0]
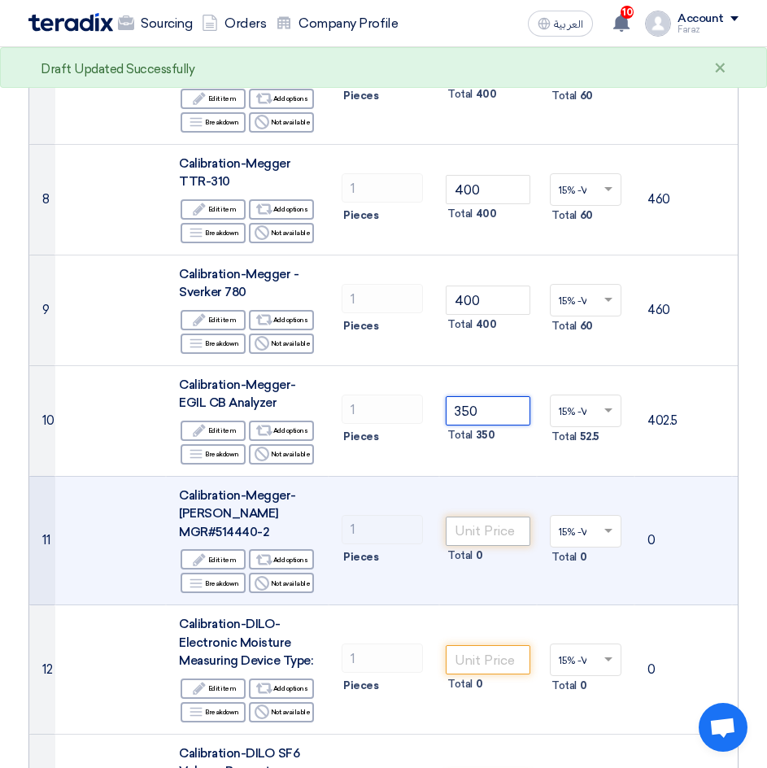
type input "350"
click at [485, 516] on input "number" at bounding box center [488, 530] width 85 height 29
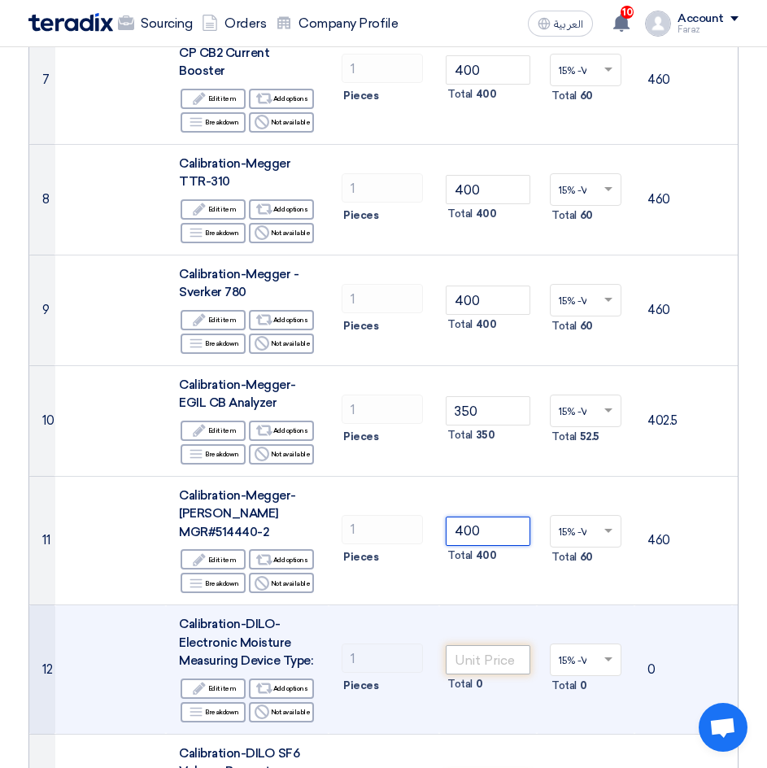
type input "400"
click at [494, 645] on input "number" at bounding box center [488, 659] width 85 height 29
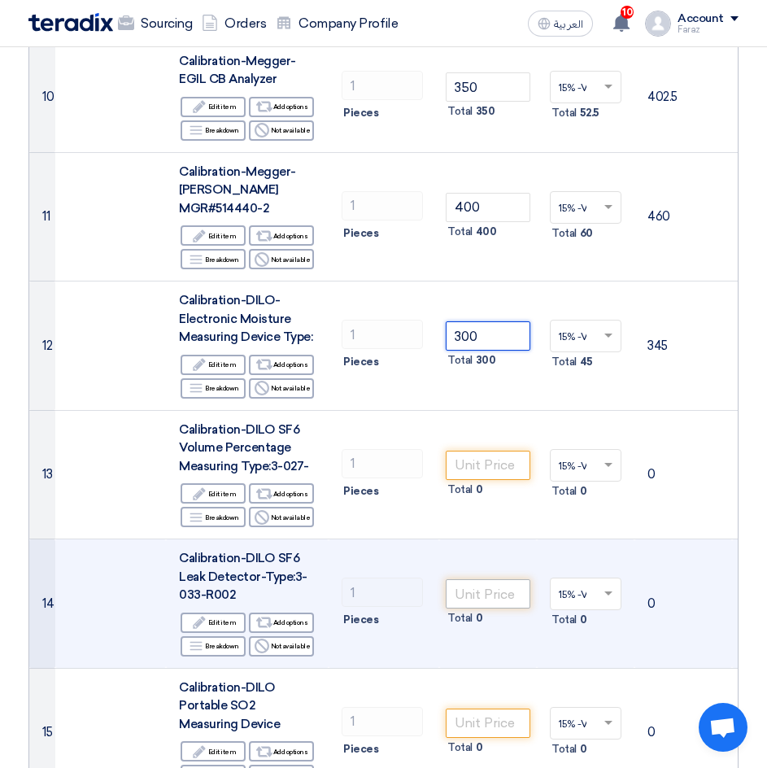
scroll to position [1301, 0]
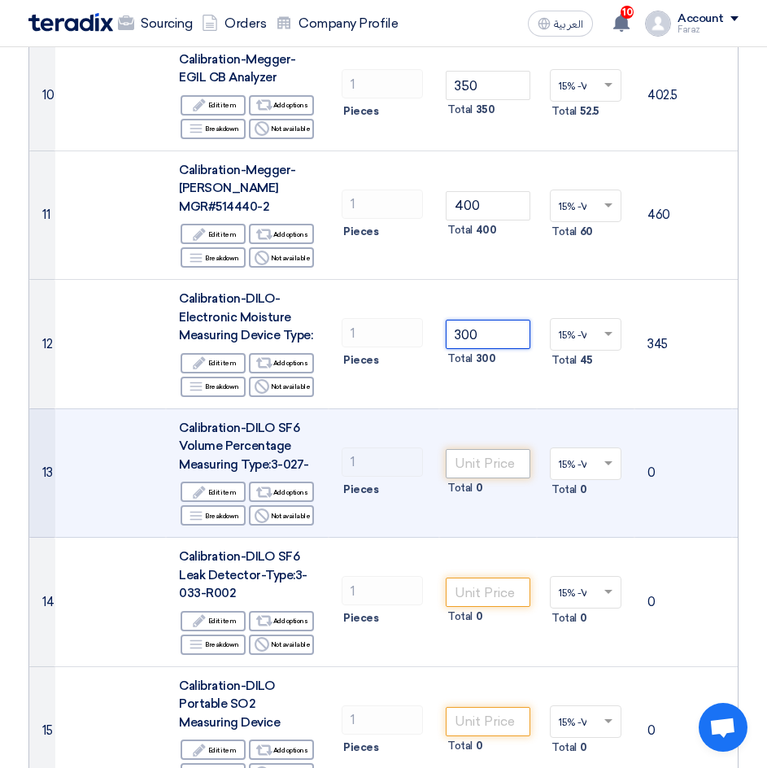
type input "300"
click at [492, 449] on input "number" at bounding box center [488, 463] width 85 height 29
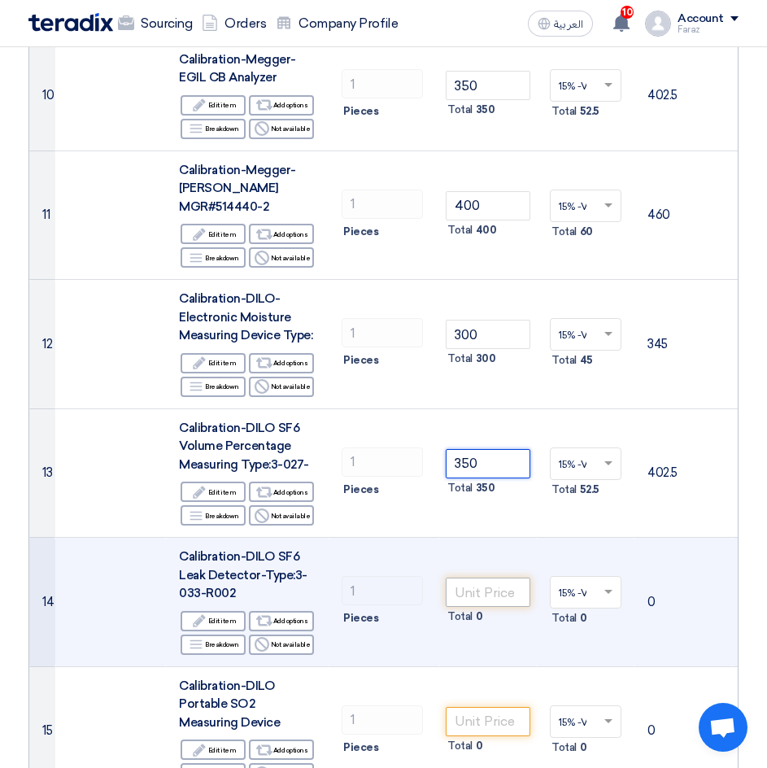
type input "350"
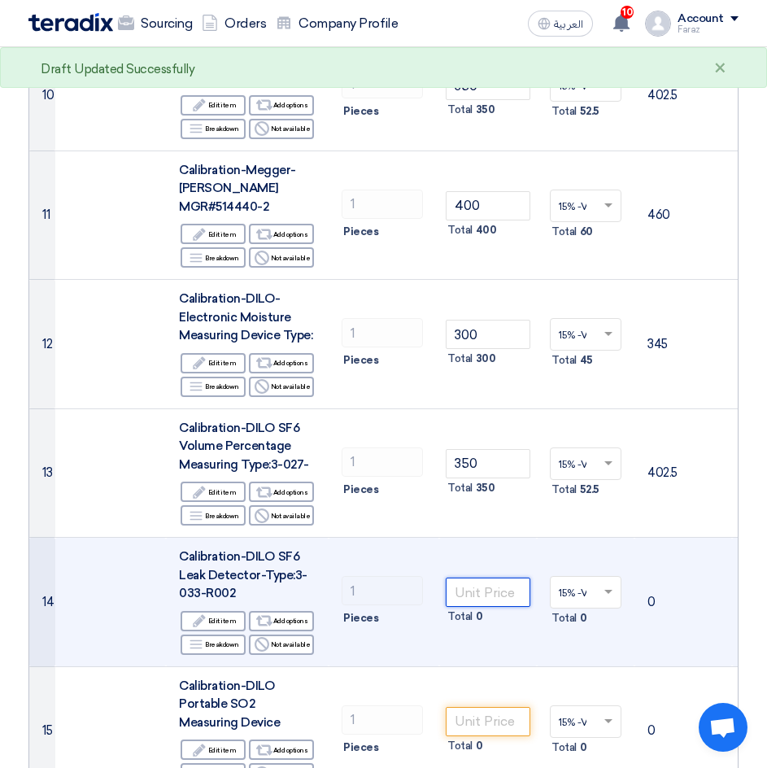
click at [489, 577] on input "number" at bounding box center [488, 591] width 85 height 29
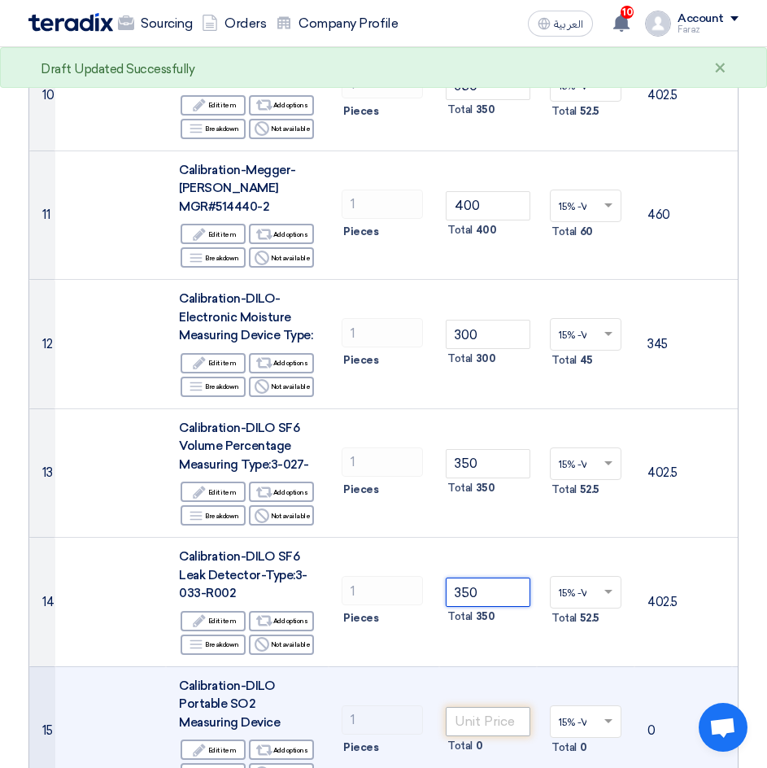
type input "350"
click at [478, 707] on input "number" at bounding box center [488, 721] width 85 height 29
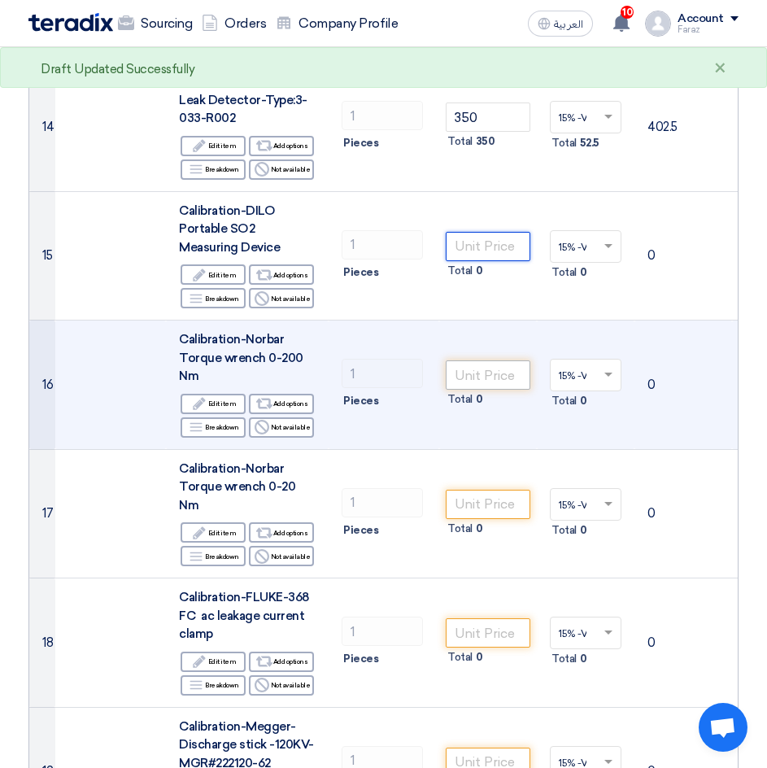
scroll to position [1789, 0]
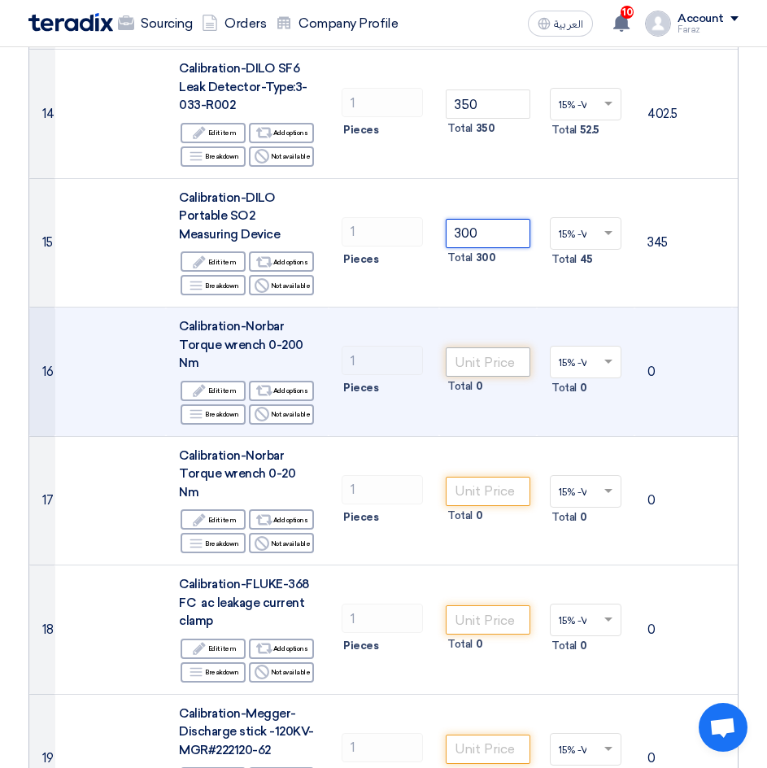
type input "300"
click at [478, 347] on input "number" at bounding box center [488, 361] width 85 height 29
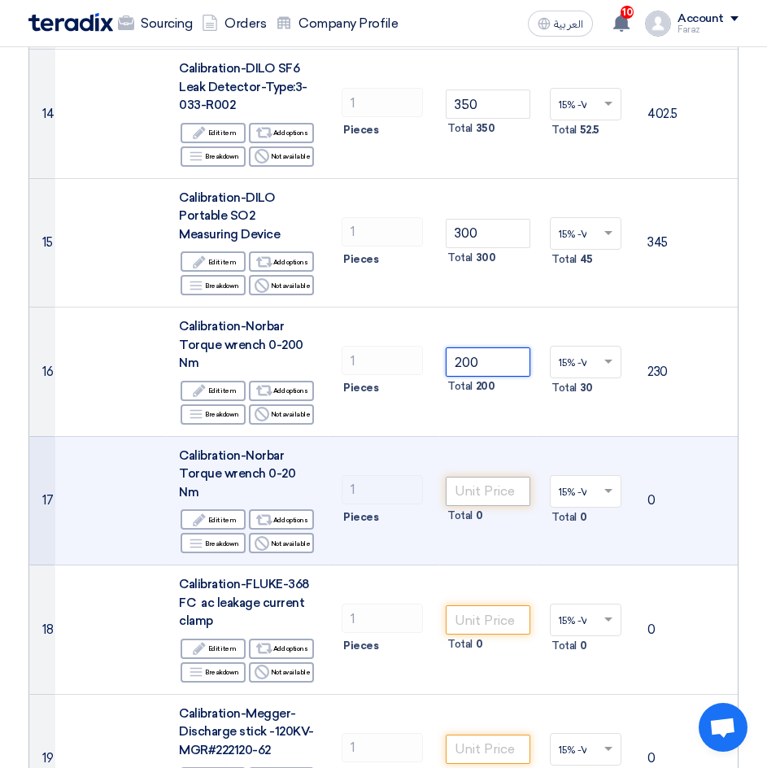
type input "200"
click at [485, 476] on input "number" at bounding box center [488, 490] width 85 height 29
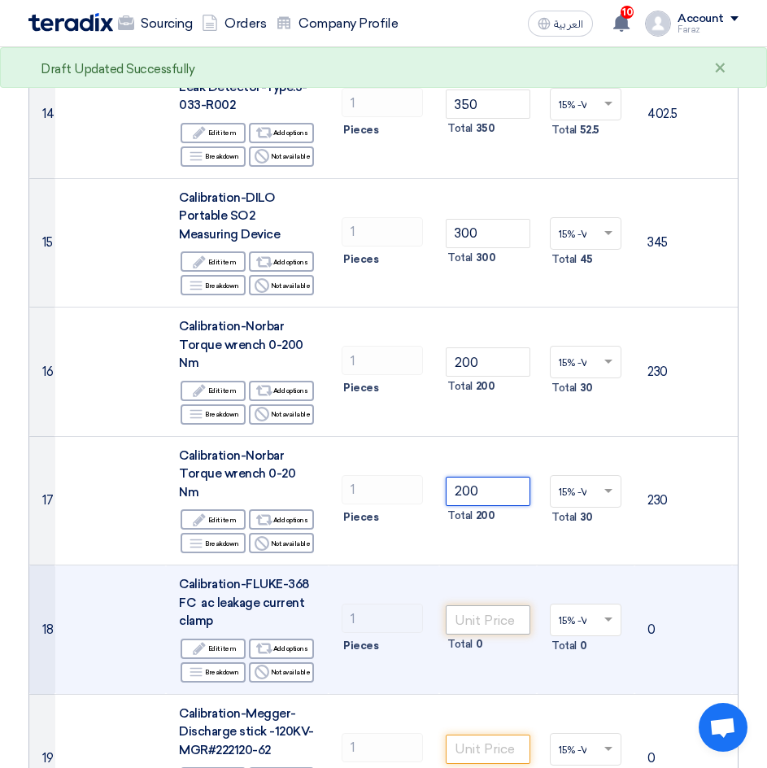
type input "200"
click at [491, 605] on input "number" at bounding box center [488, 619] width 85 height 29
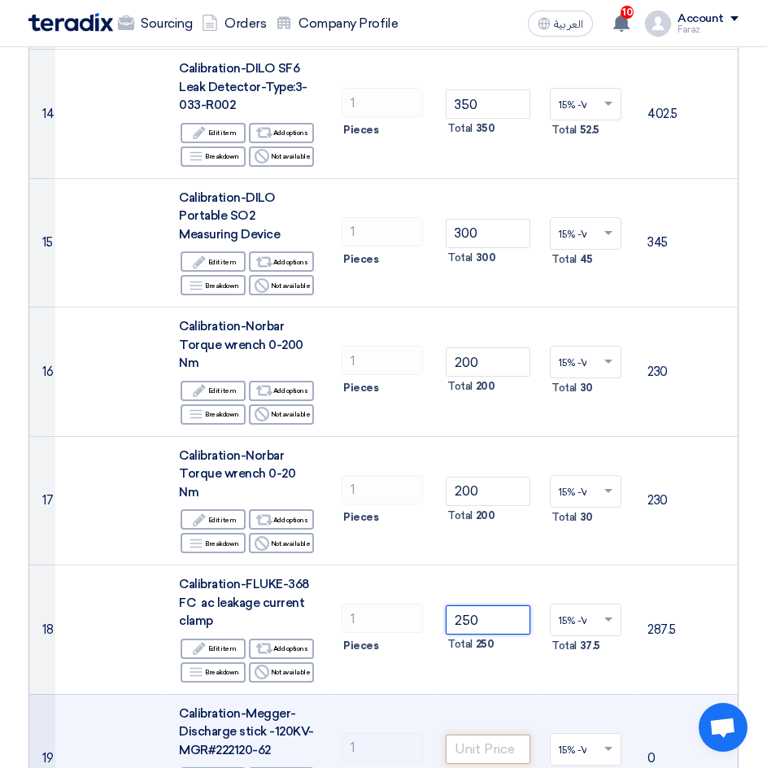
type input "250"
click at [500, 734] on input "number" at bounding box center [488, 748] width 85 height 29
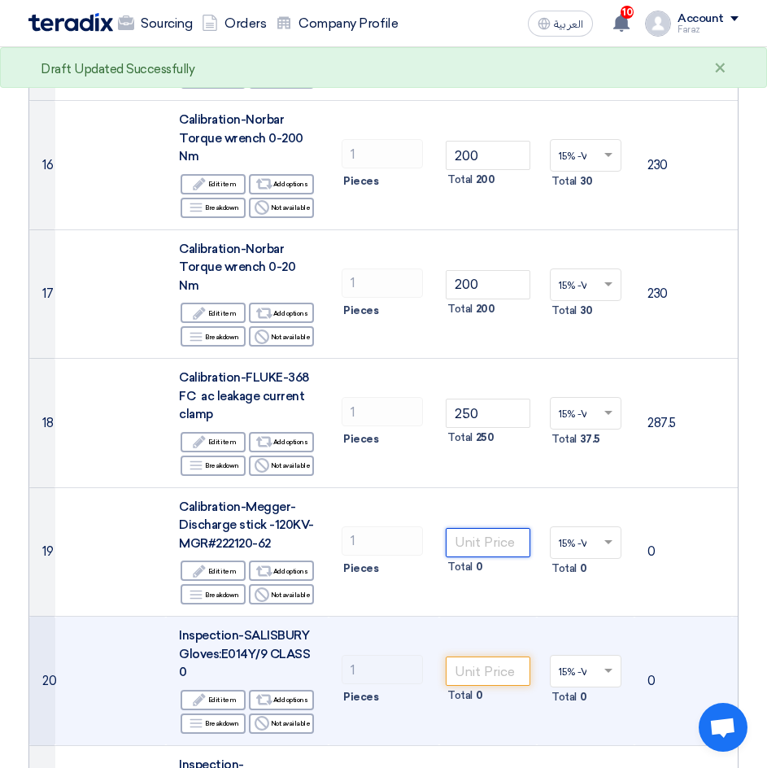
scroll to position [2033, 0]
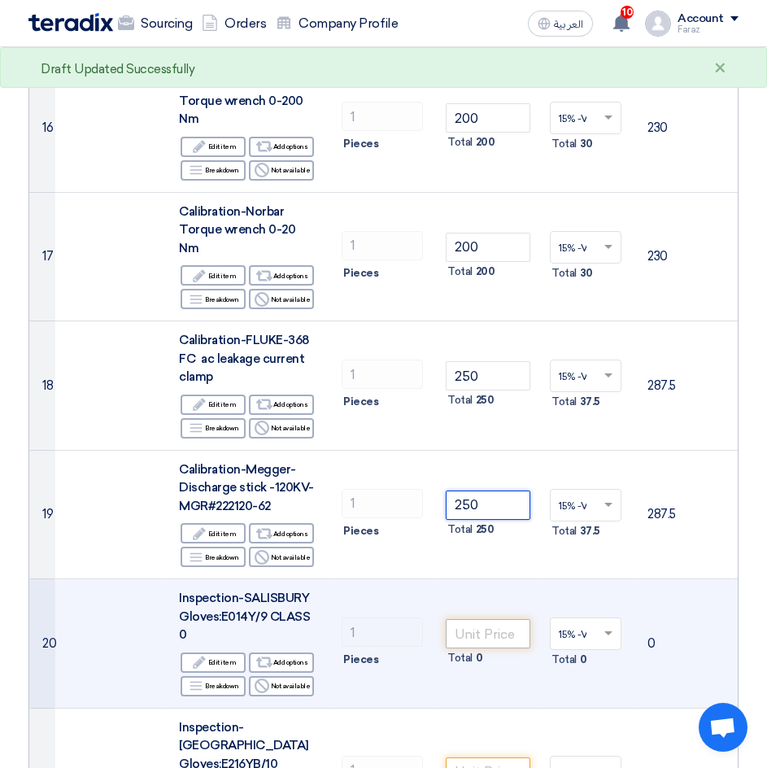
type input "250"
click at [502, 619] on input "number" at bounding box center [488, 633] width 85 height 29
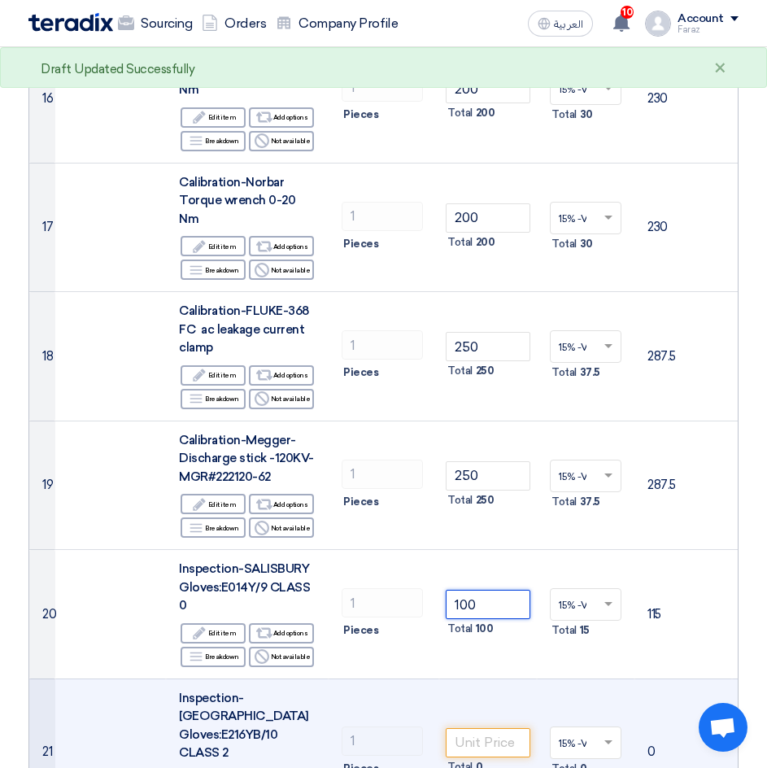
scroll to position [2114, 0]
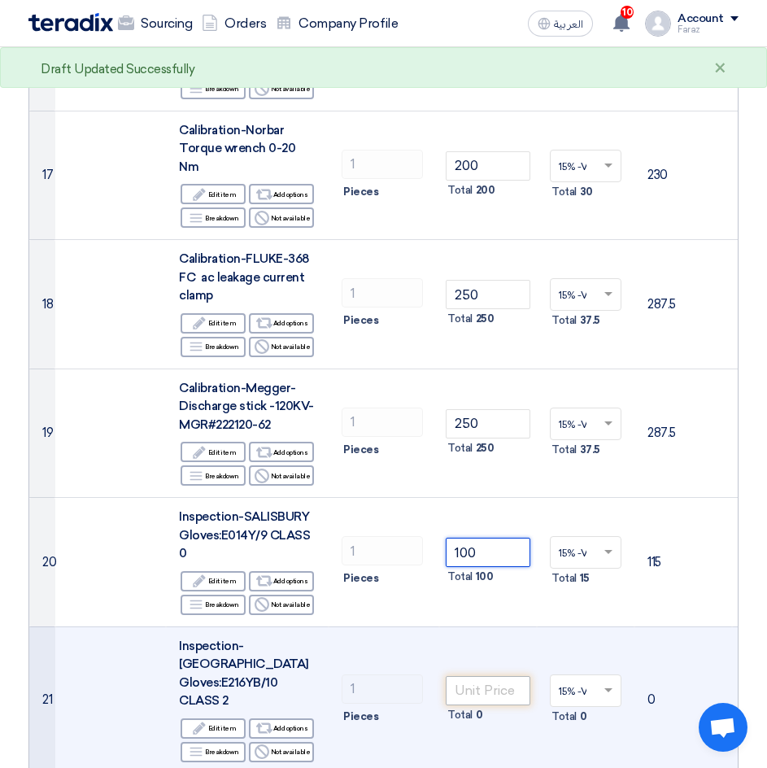
type input "100"
click at [480, 676] on input "number" at bounding box center [488, 690] width 85 height 29
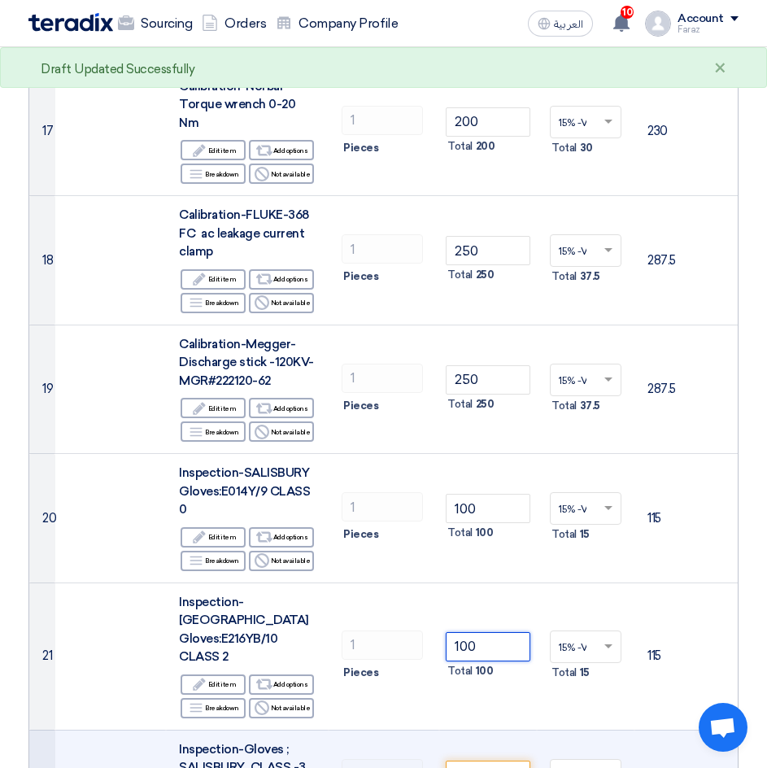
scroll to position [2277, 0]
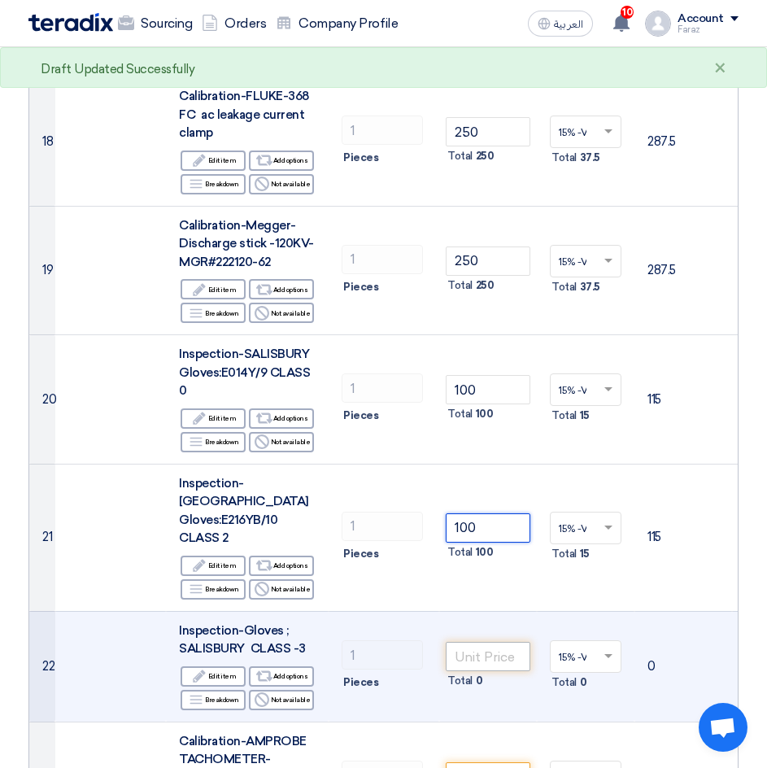
type input "100"
click at [477, 642] on input "number" at bounding box center [488, 656] width 85 height 29
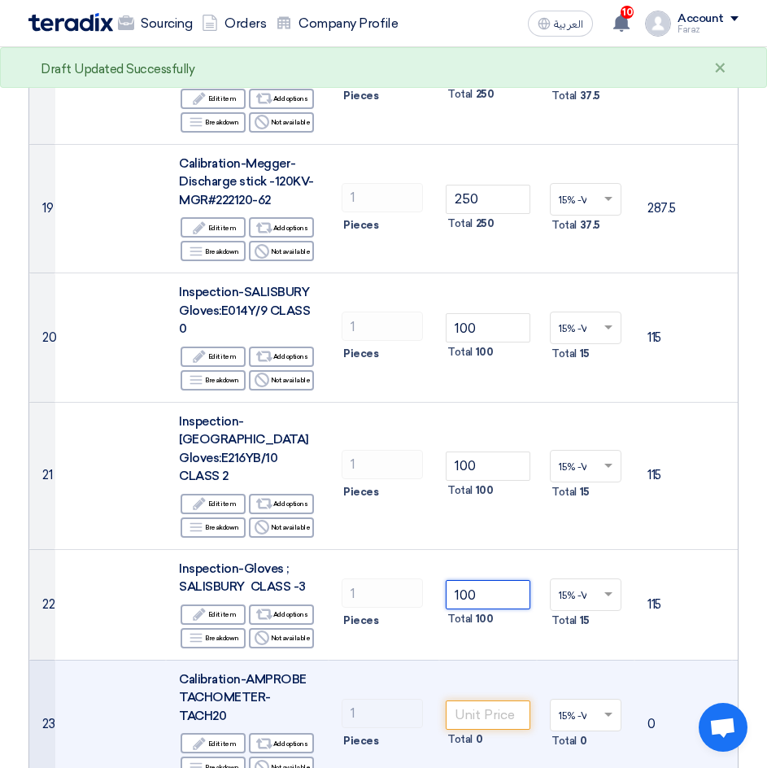
scroll to position [2439, 0]
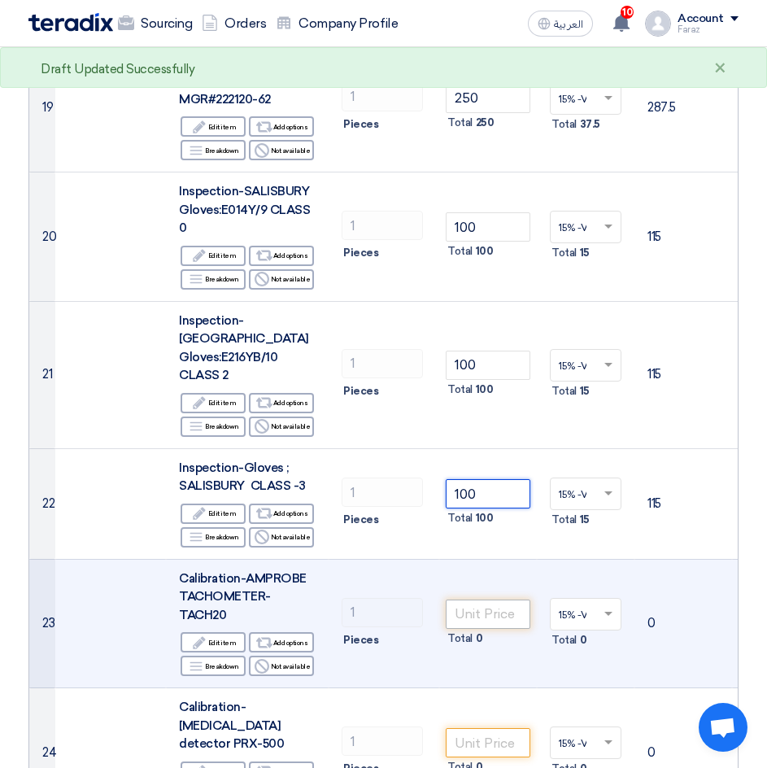
type input "100"
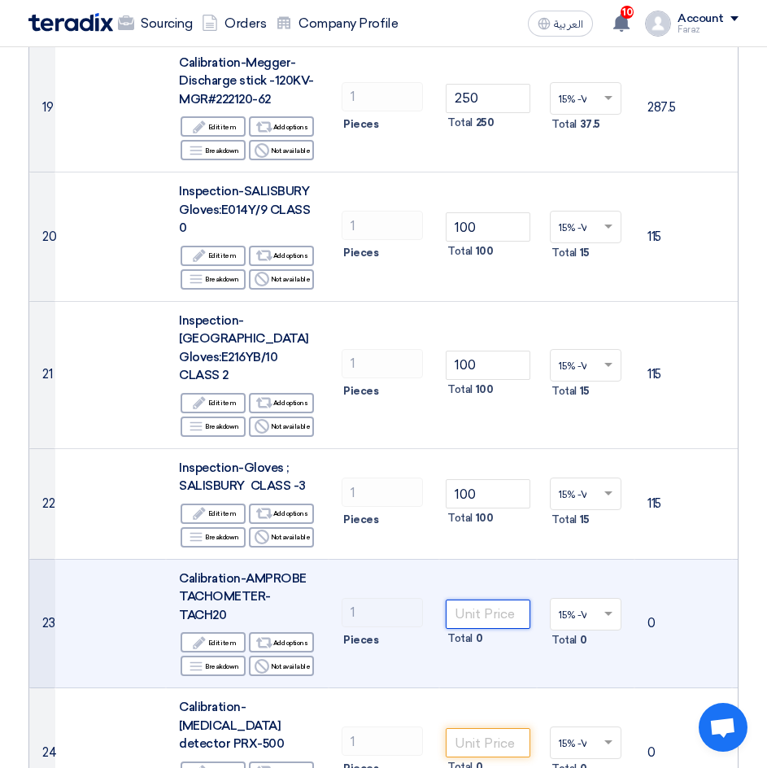
click at [479, 599] on input "number" at bounding box center [488, 613] width 85 height 29
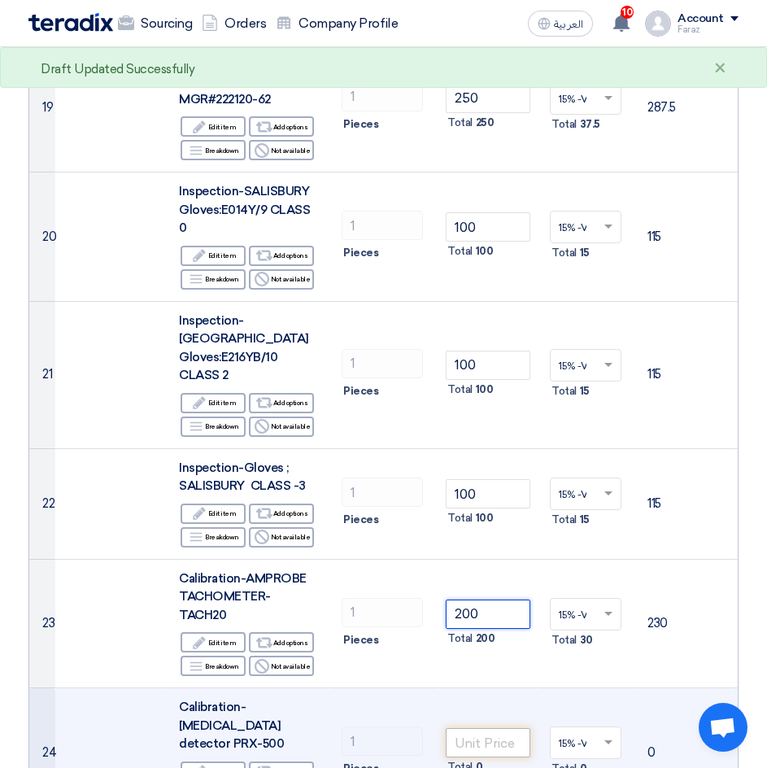
type input "200"
click at [470, 728] on input "number" at bounding box center [488, 742] width 85 height 29
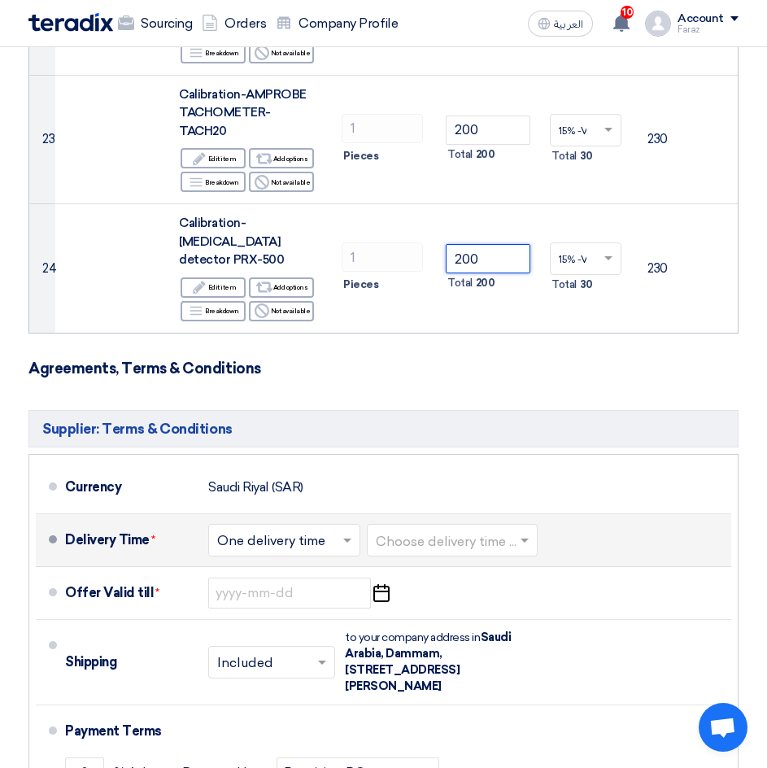
scroll to position [2927, 0]
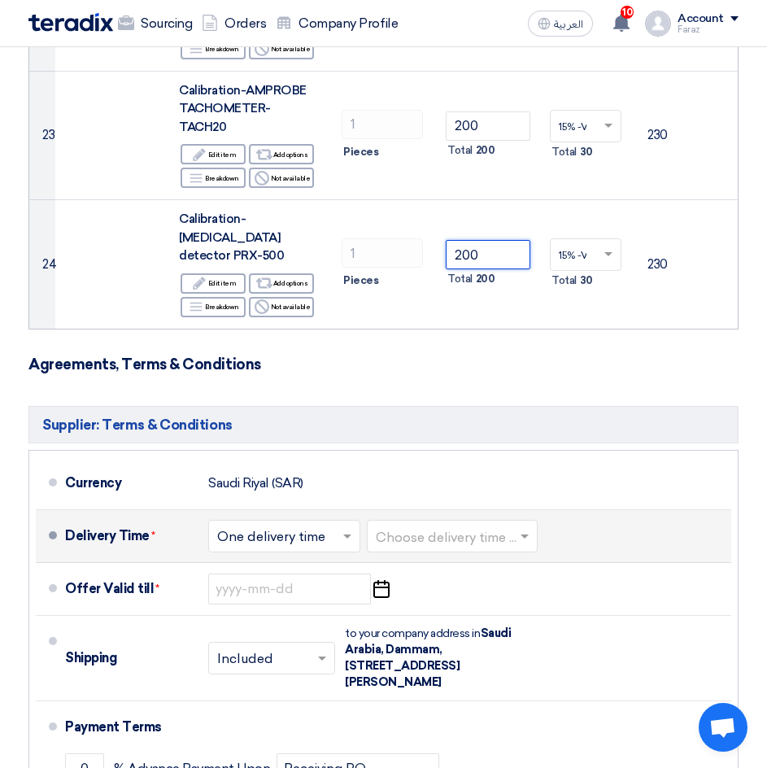
type input "200"
click at [428, 525] on input "text" at bounding box center [453, 537] width 154 height 24
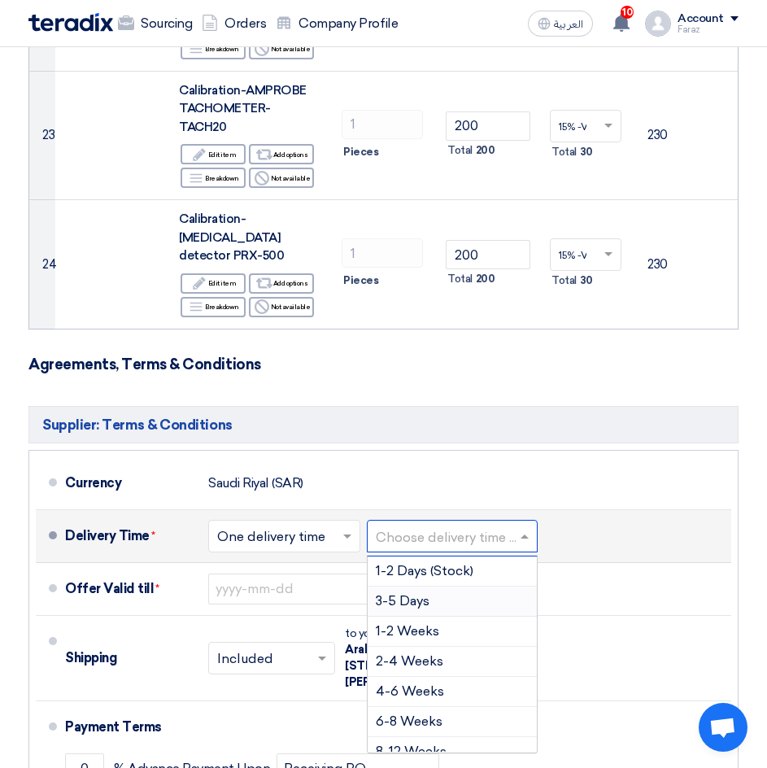
click at [434, 586] on div "3-5 Days" at bounding box center [452, 601] width 169 height 30
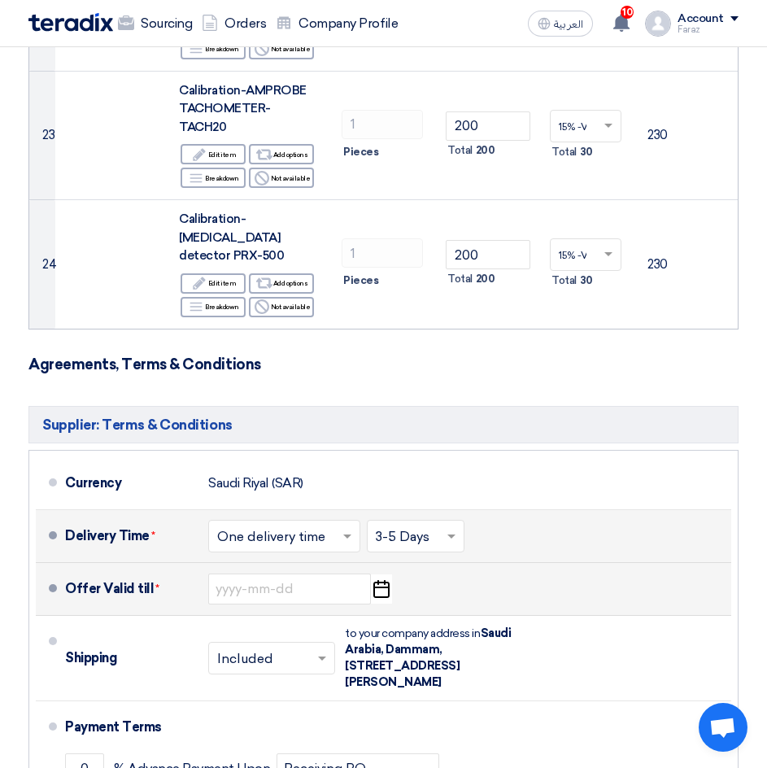
click at [381, 574] on icon "Pick a date" at bounding box center [381, 588] width 22 height 29
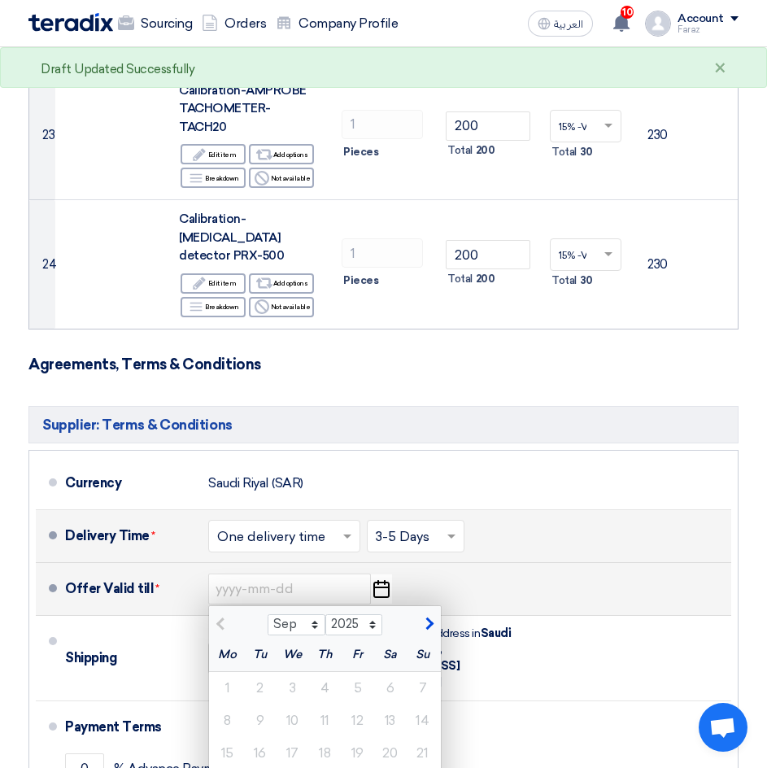
click at [423, 616] on span "button" at bounding box center [427, 623] width 9 height 15
click at [424, 616] on span "button" at bounding box center [427, 623] width 9 height 15
select select "11"
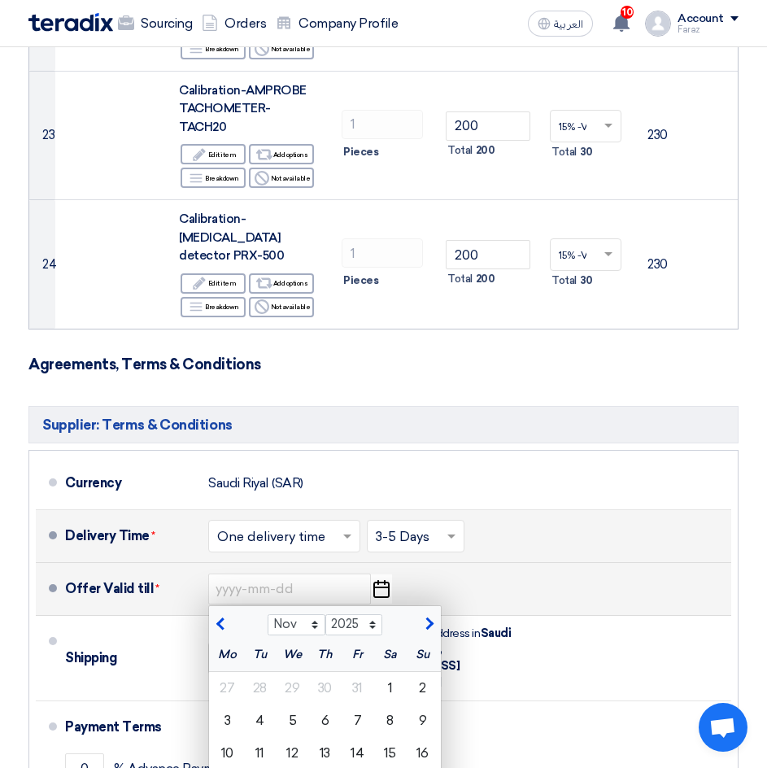
type input "[DATE]"
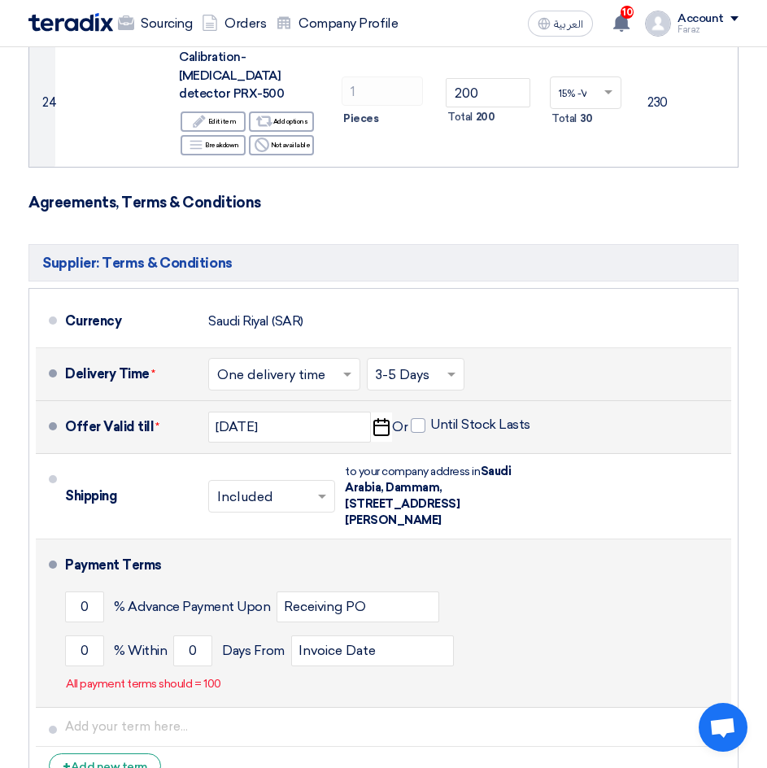
scroll to position [3090, 0]
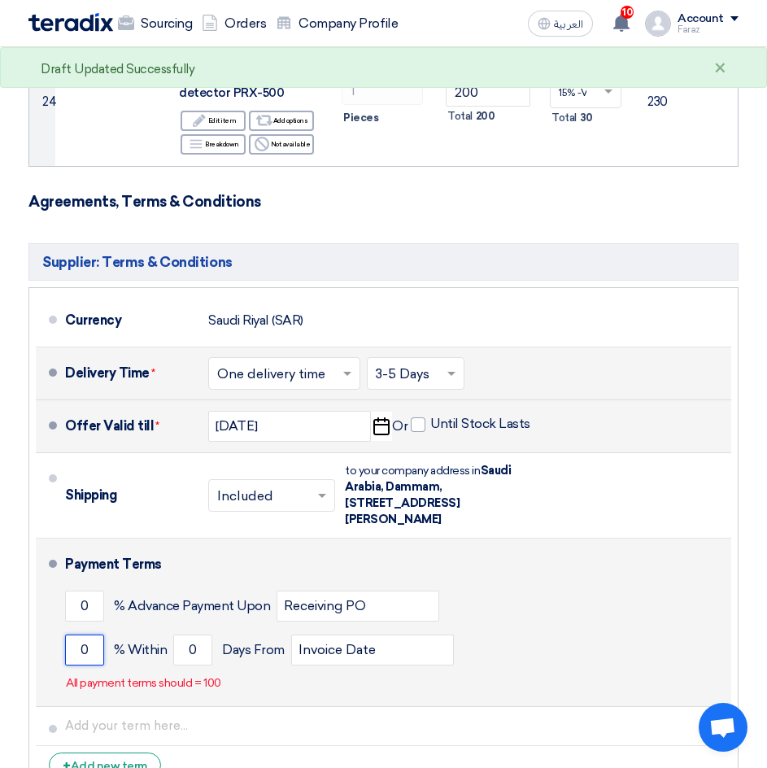
click at [81, 634] on input "0" at bounding box center [84, 649] width 39 height 31
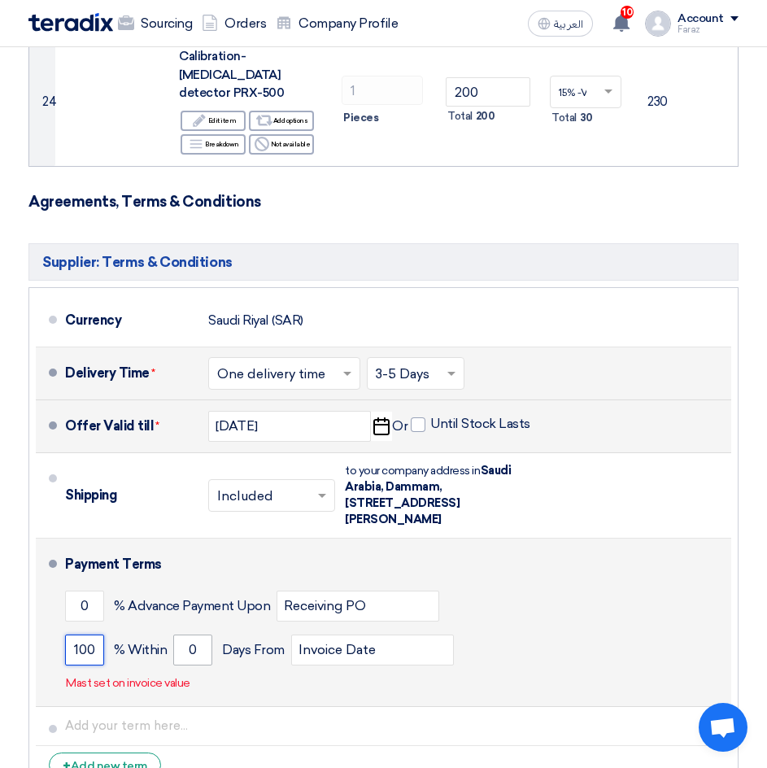
type input "100"
click at [187, 634] on input "0" at bounding box center [192, 649] width 39 height 31
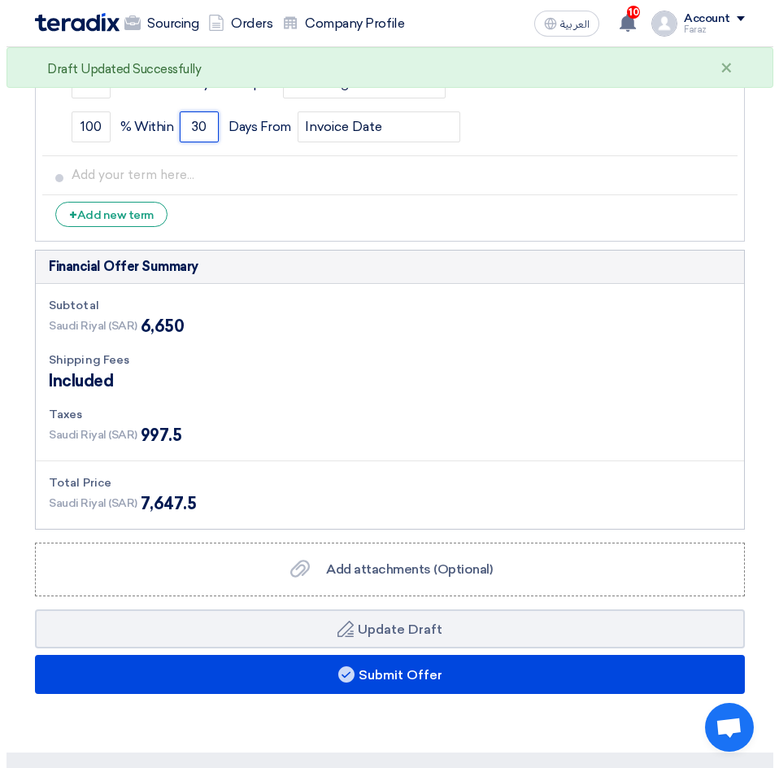
scroll to position [3659, 0]
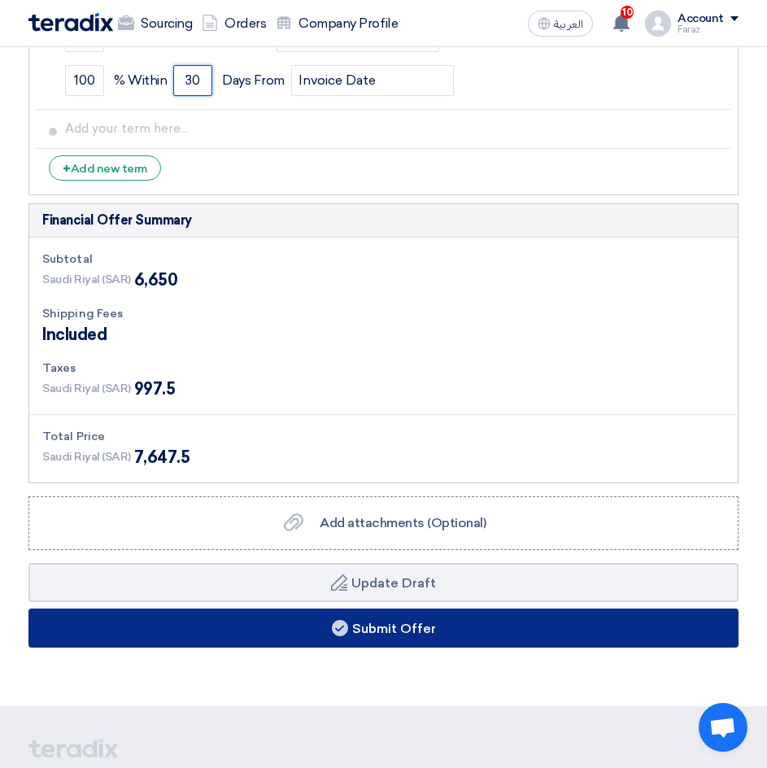
type input "30"
click at [289, 608] on button "Submit Offer" at bounding box center [383, 627] width 710 height 39
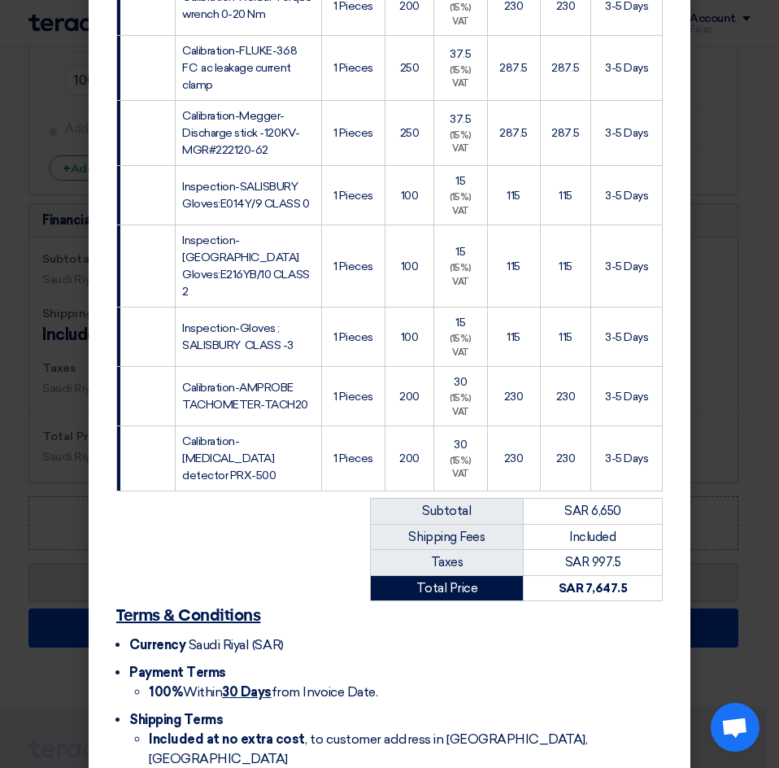
scroll to position [1338, 0]
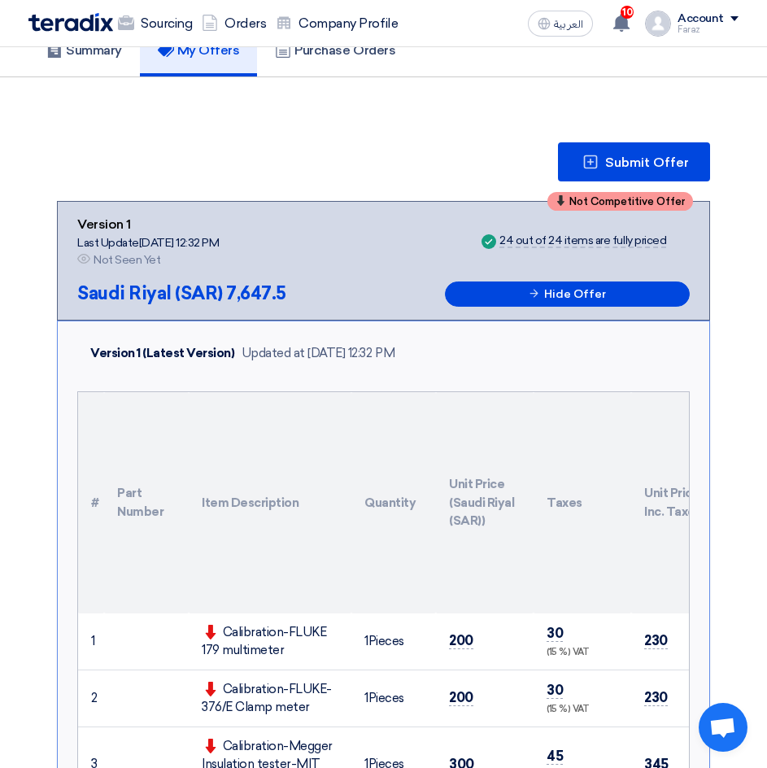
scroll to position [488, 0]
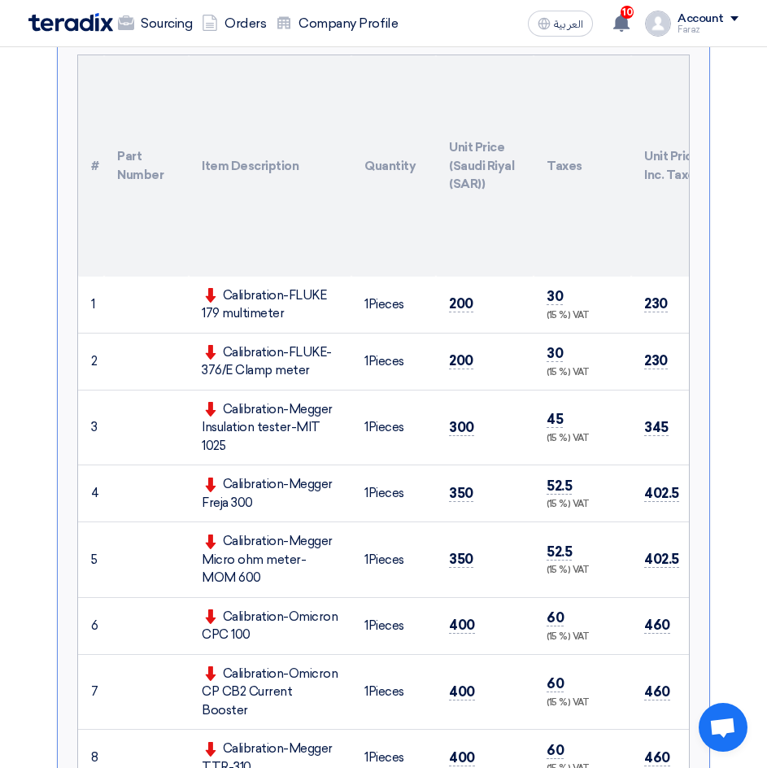
click at [471, 381] on td "200" at bounding box center [485, 361] width 98 height 57
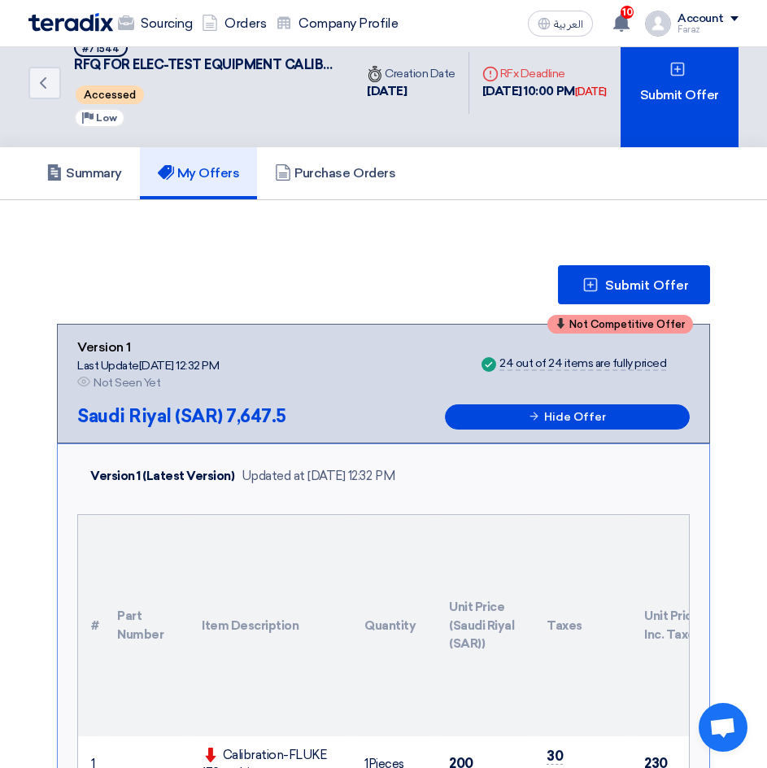
scroll to position [0, 0]
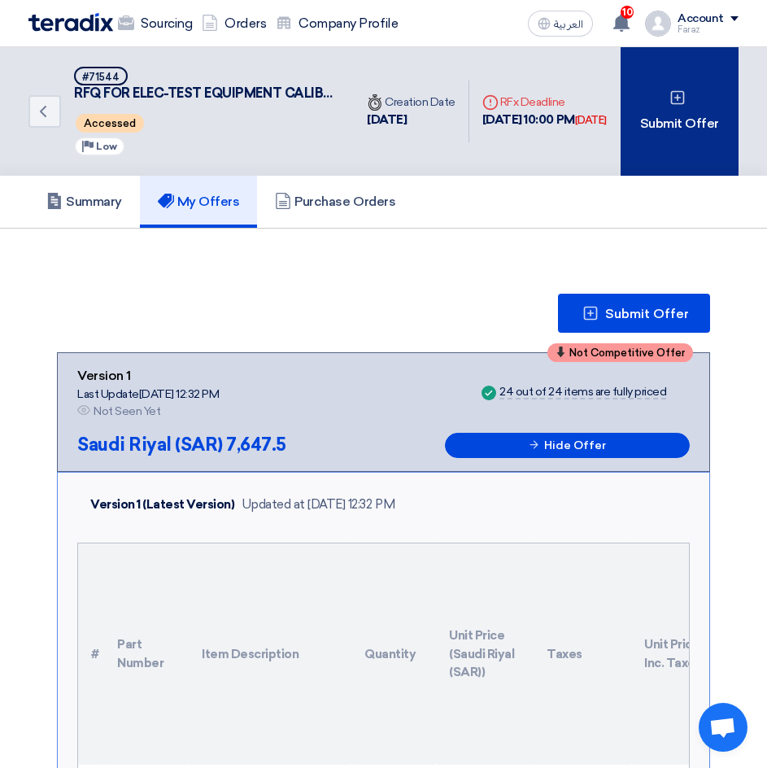
click at [689, 124] on div "Submit Offer" at bounding box center [679, 111] width 118 height 128
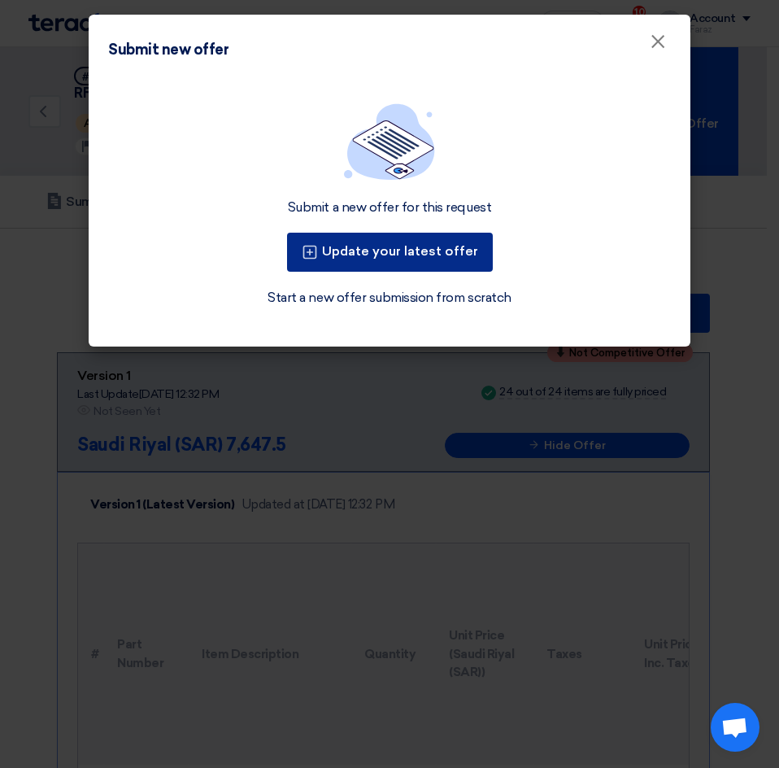
click at [399, 256] on button "Update your latest offer" at bounding box center [390, 252] width 206 height 39
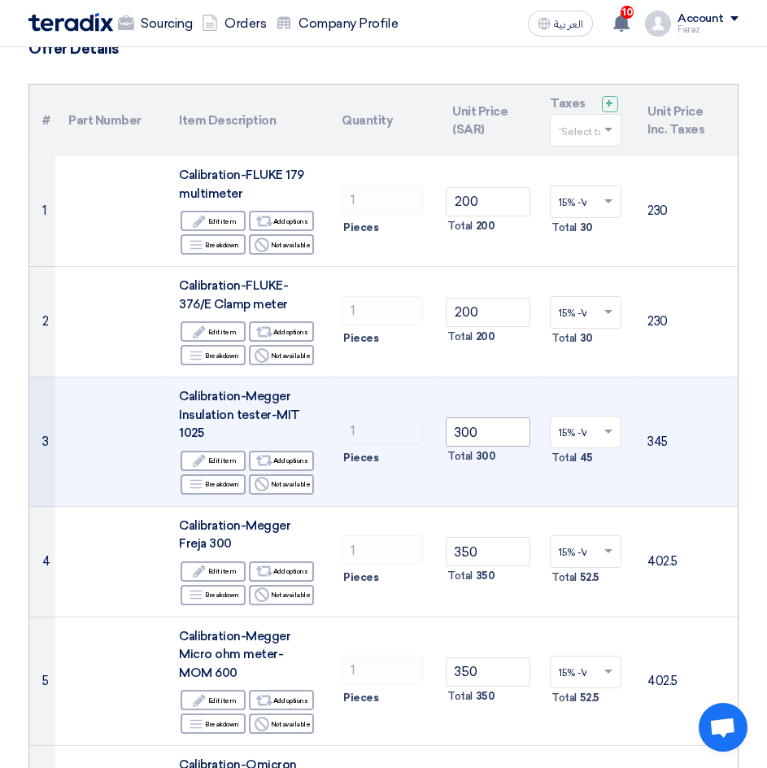
scroll to position [163, 0]
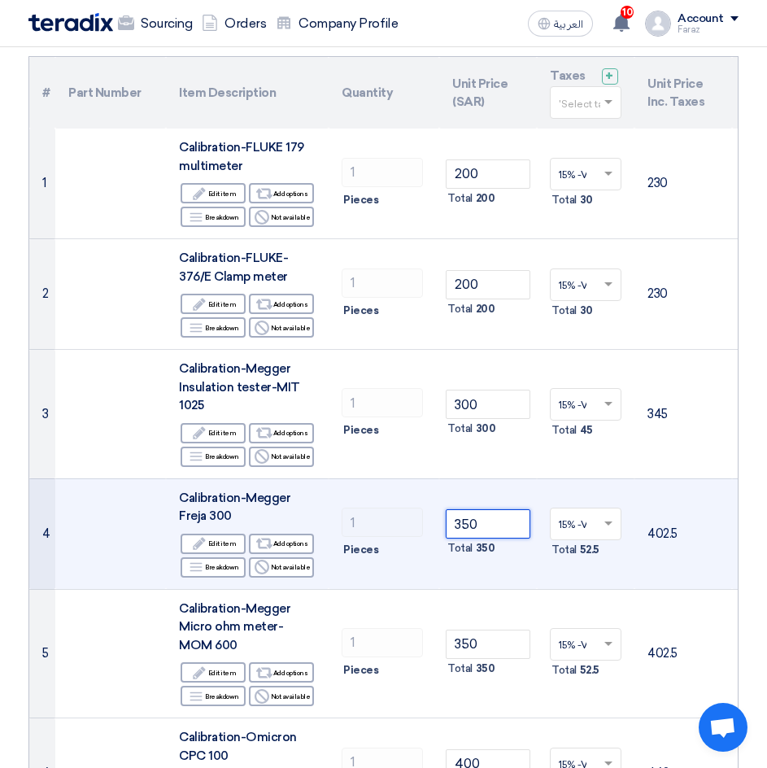
click at [469, 526] on input "350" at bounding box center [488, 523] width 85 height 29
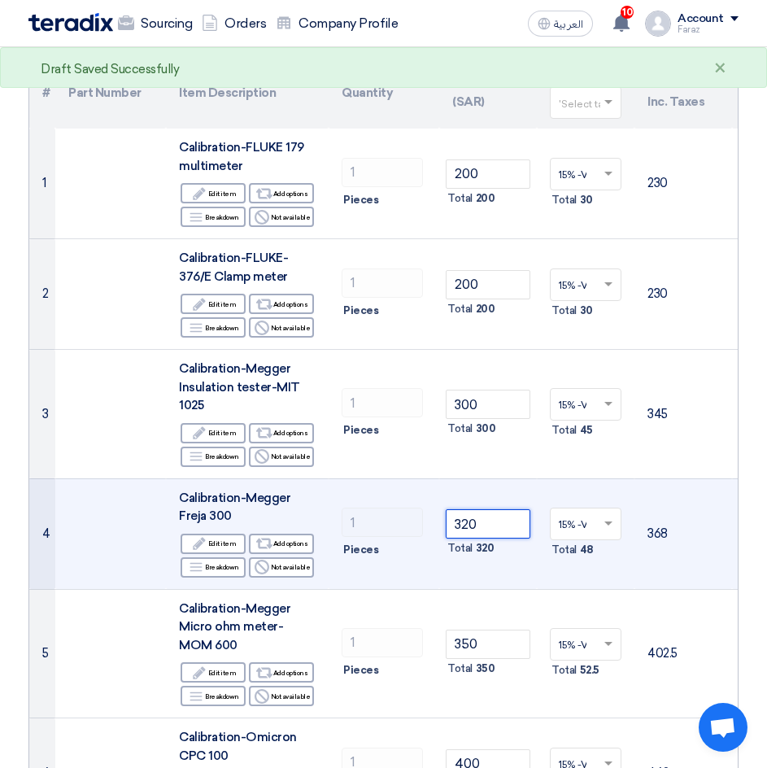
click at [500, 521] on input "320" at bounding box center [488, 523] width 85 height 29
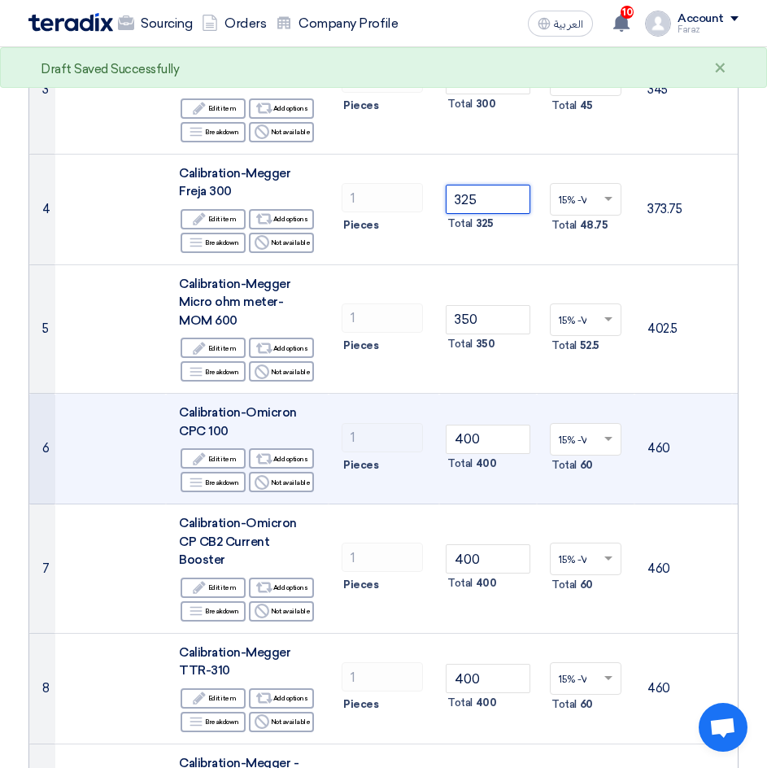
scroll to position [488, 0]
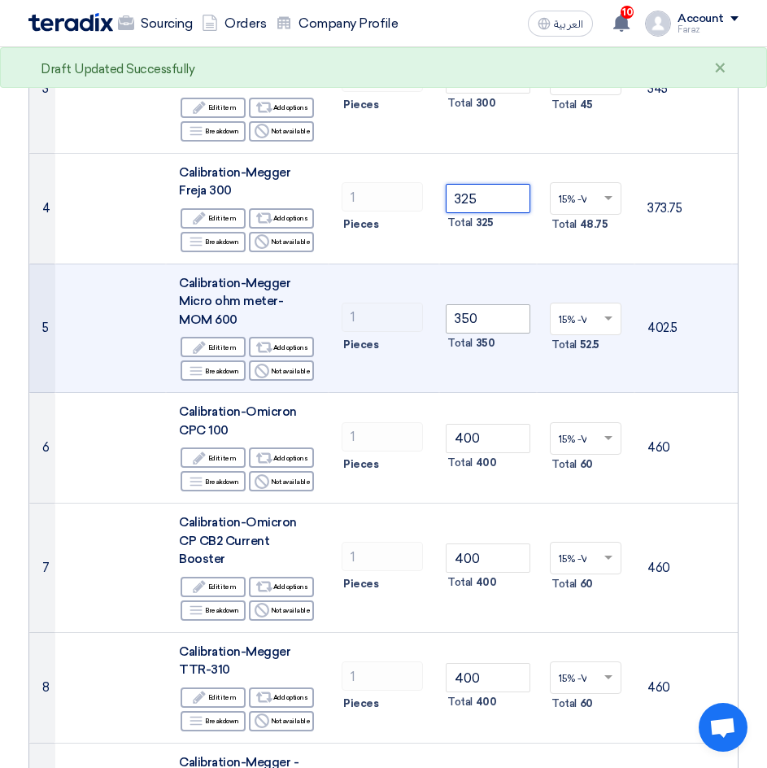
type input "325"
click at [473, 320] on input "350" at bounding box center [488, 318] width 85 height 29
click at [479, 312] on input "350" at bounding box center [488, 318] width 85 height 29
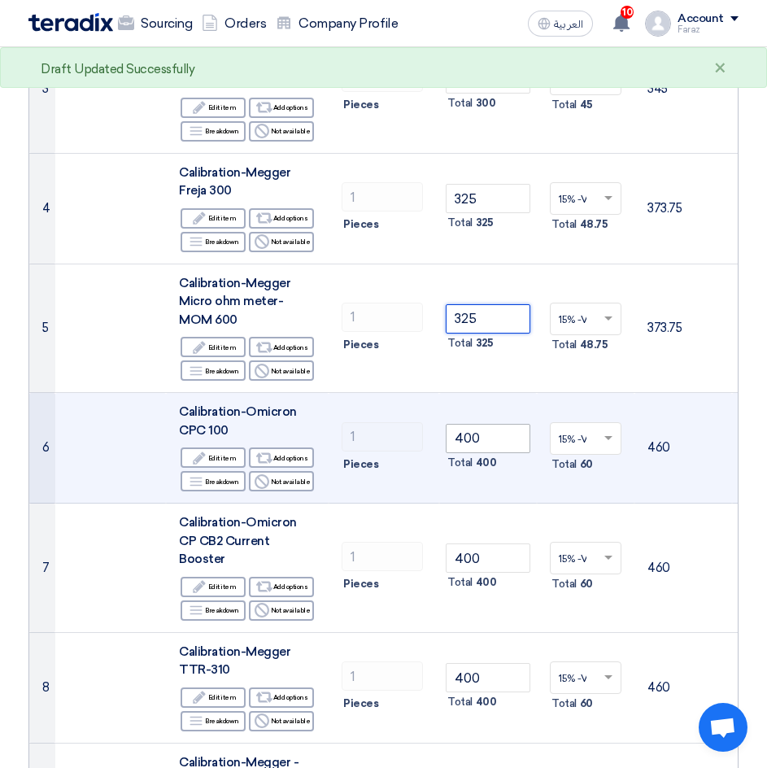
type input "325"
click at [489, 437] on input "400" at bounding box center [488, 438] width 85 height 29
type input "4"
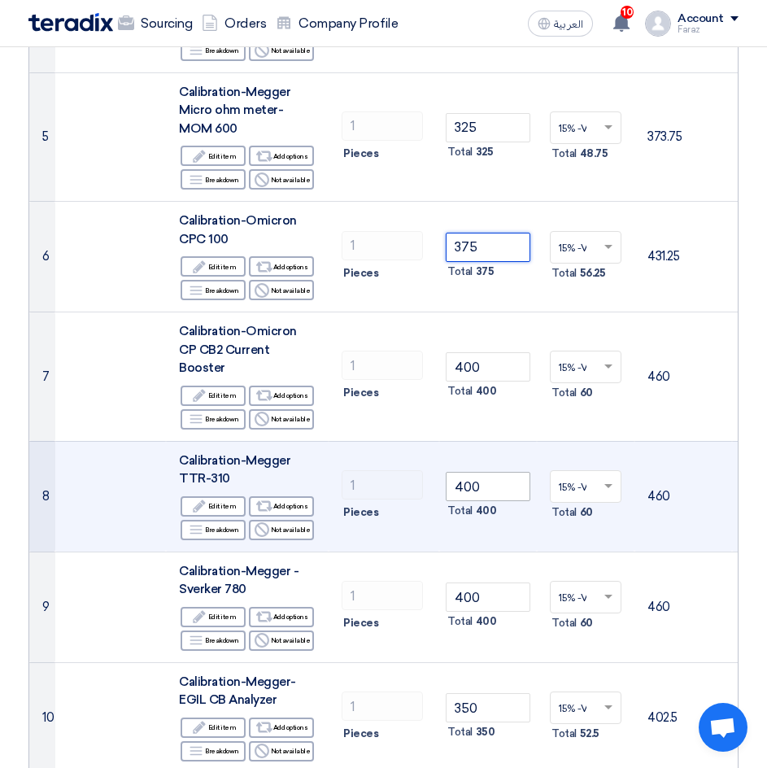
scroll to position [732, 0]
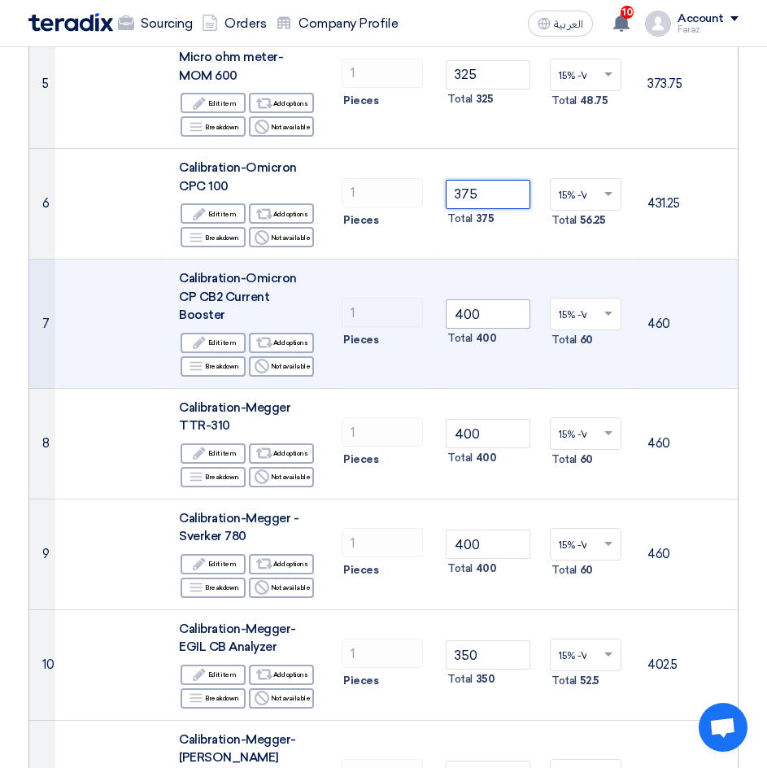
type input "375"
click at [480, 309] on input "400" at bounding box center [488, 313] width 85 height 29
type input "4"
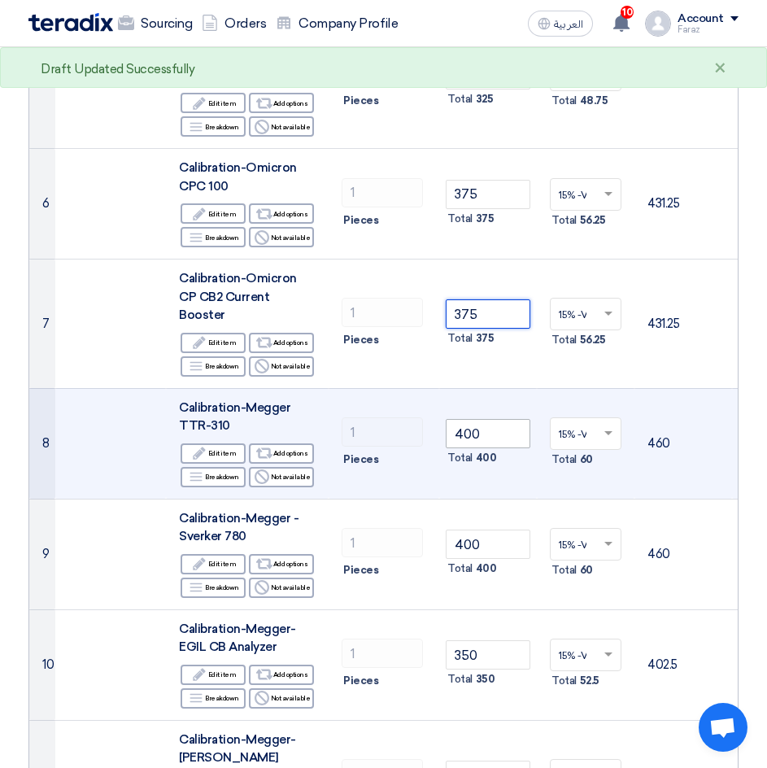
type input "375"
click at [489, 419] on input "400" at bounding box center [488, 433] width 85 height 29
type input "4"
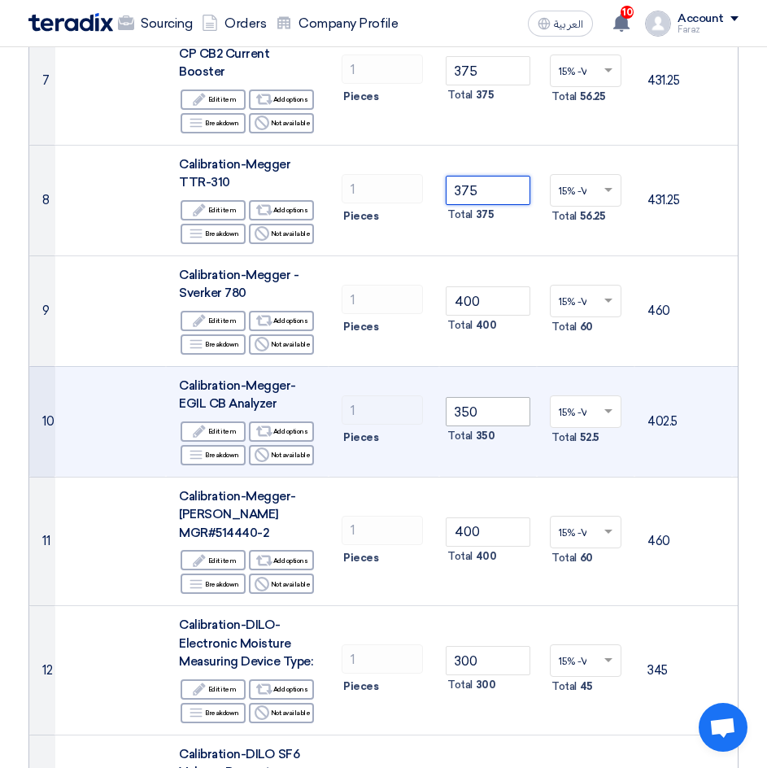
scroll to position [976, 0]
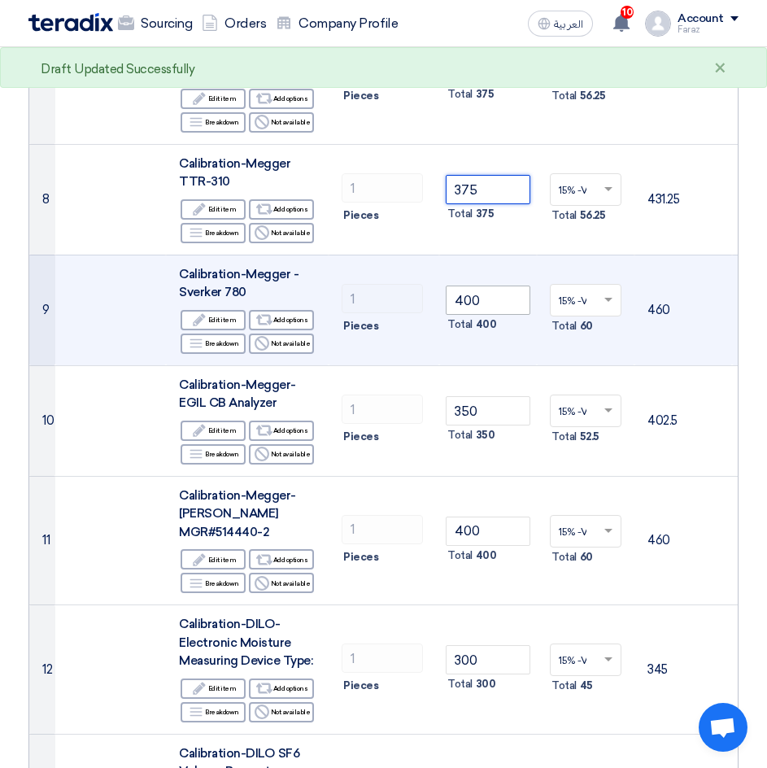
type input "375"
click at [489, 285] on input "400" at bounding box center [488, 299] width 85 height 29
type input "4"
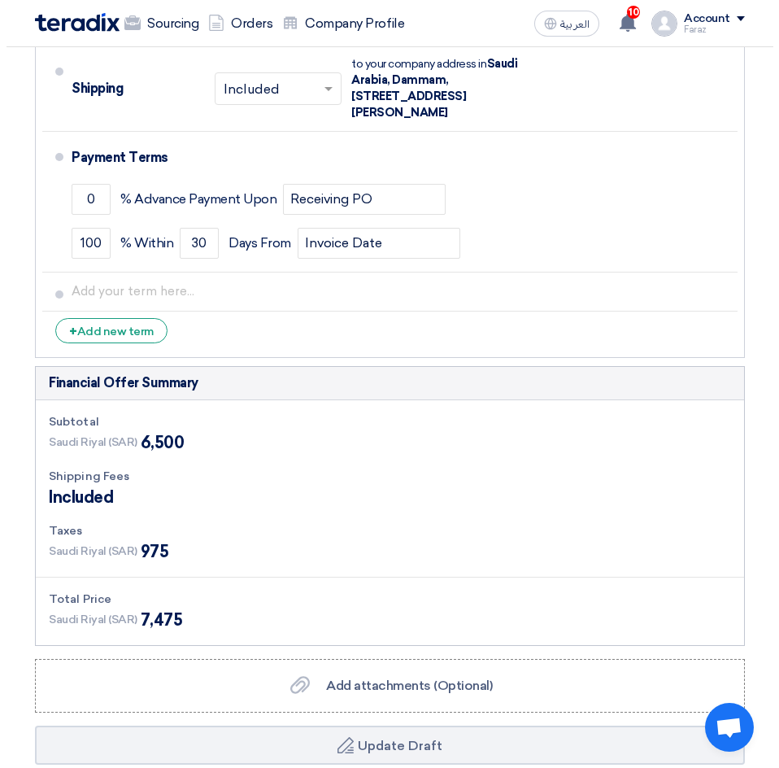
scroll to position [3821, 0]
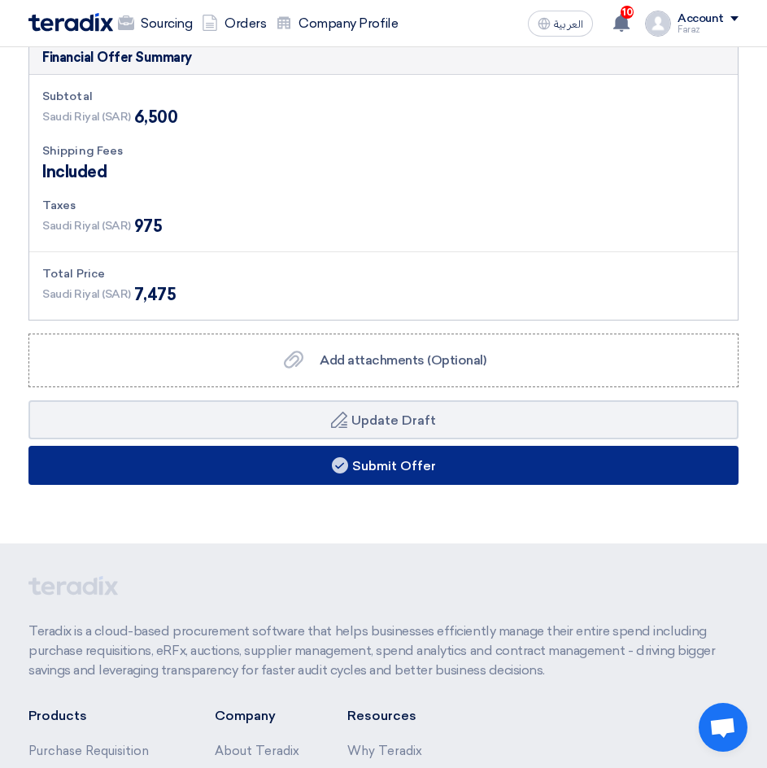
type input "375"
click at [449, 446] on button "Submit Offer" at bounding box center [383, 465] width 710 height 39
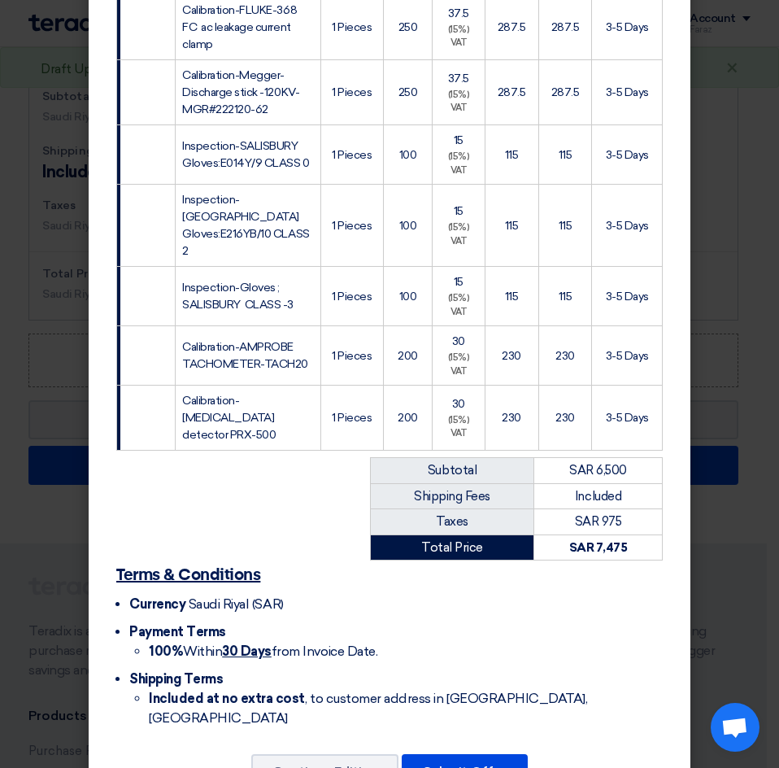
scroll to position [1372, 0]
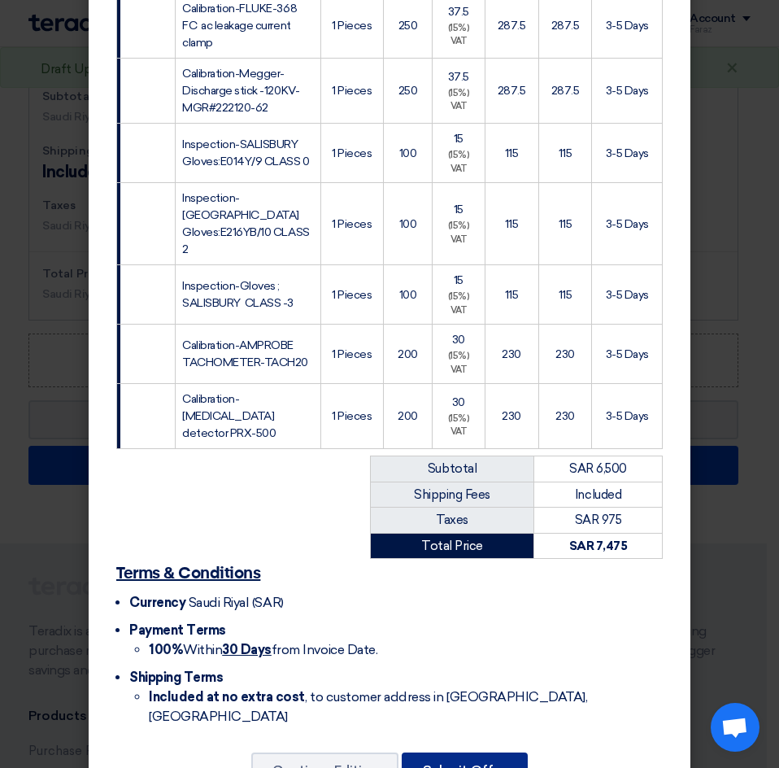
click at [472, 752] on button "Submit Offer" at bounding box center [465, 770] width 126 height 36
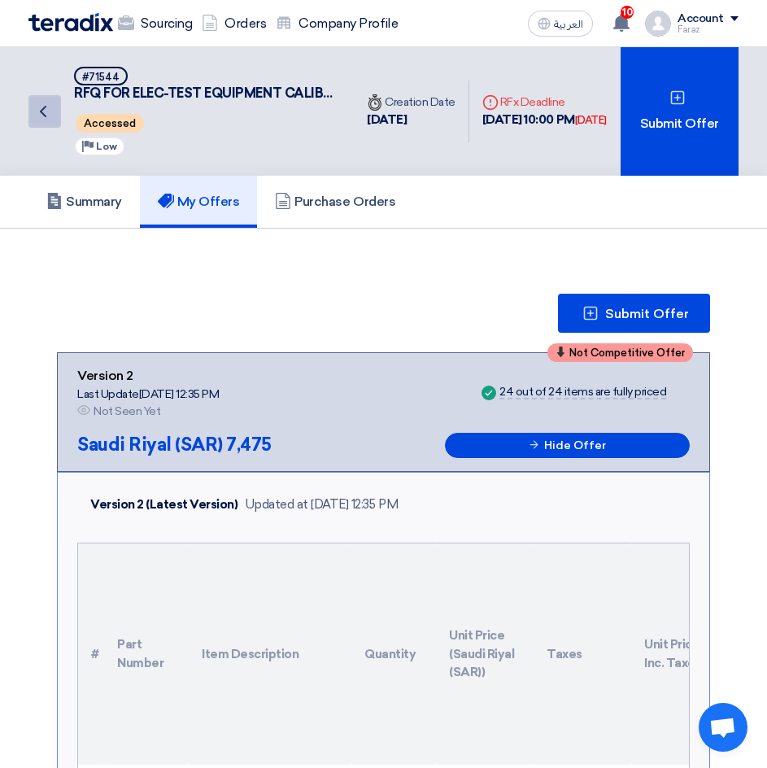
click at [47, 117] on icon "Back" at bounding box center [43, 112] width 20 height 20
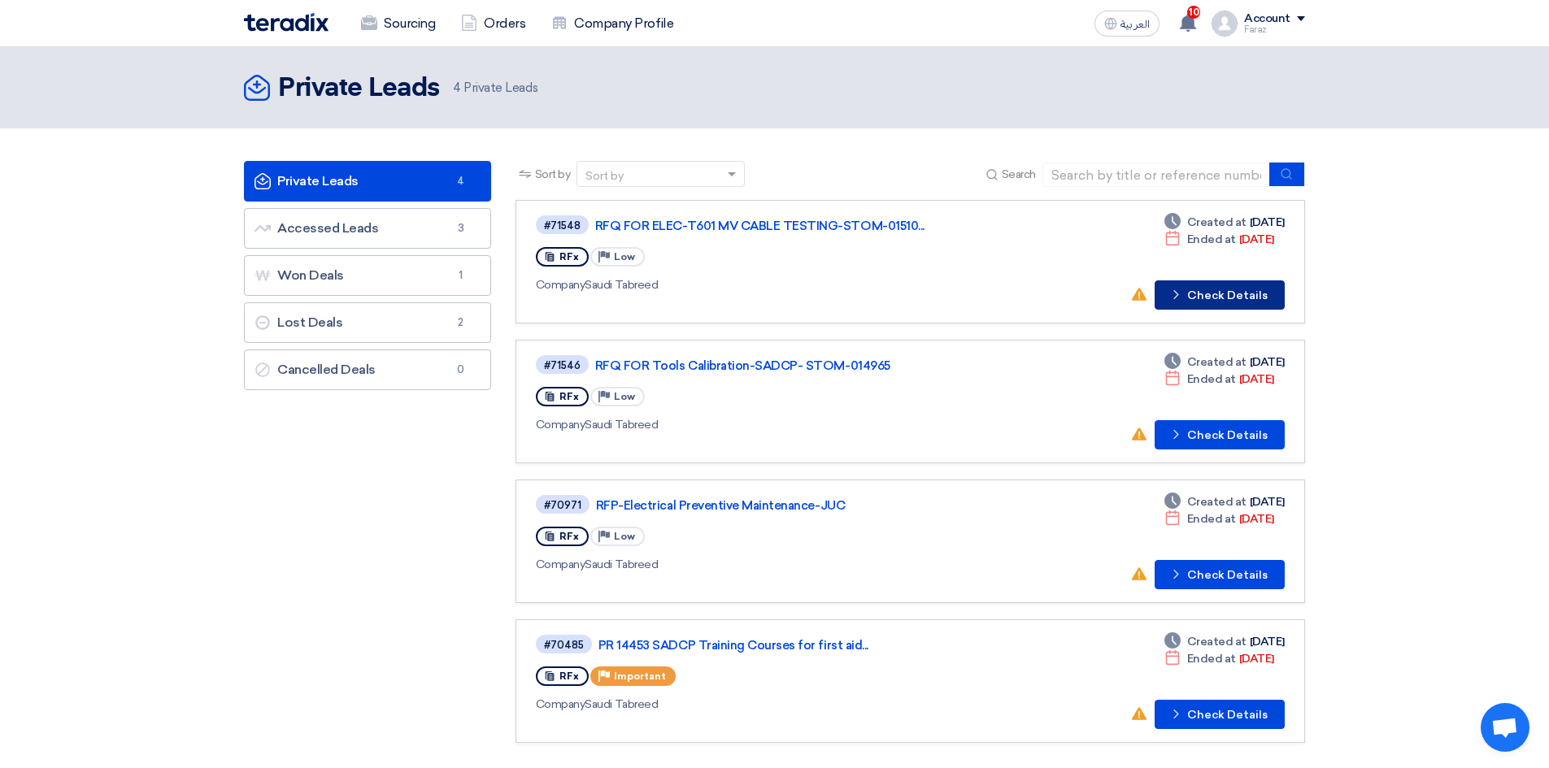
click at [1211, 295] on button "Check details Check Details" at bounding box center [1220, 295] width 130 height 29
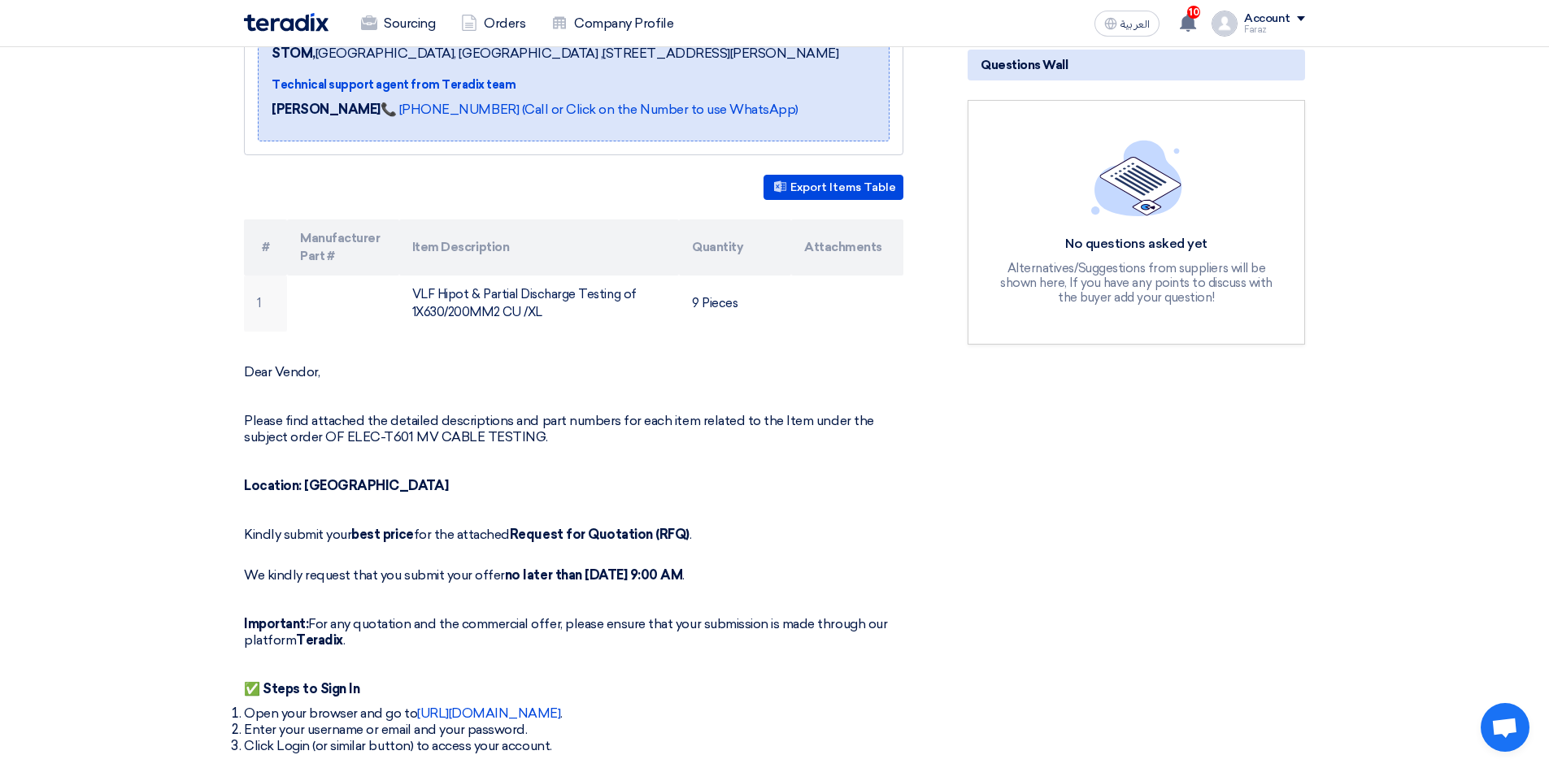
scroll to position [325, 0]
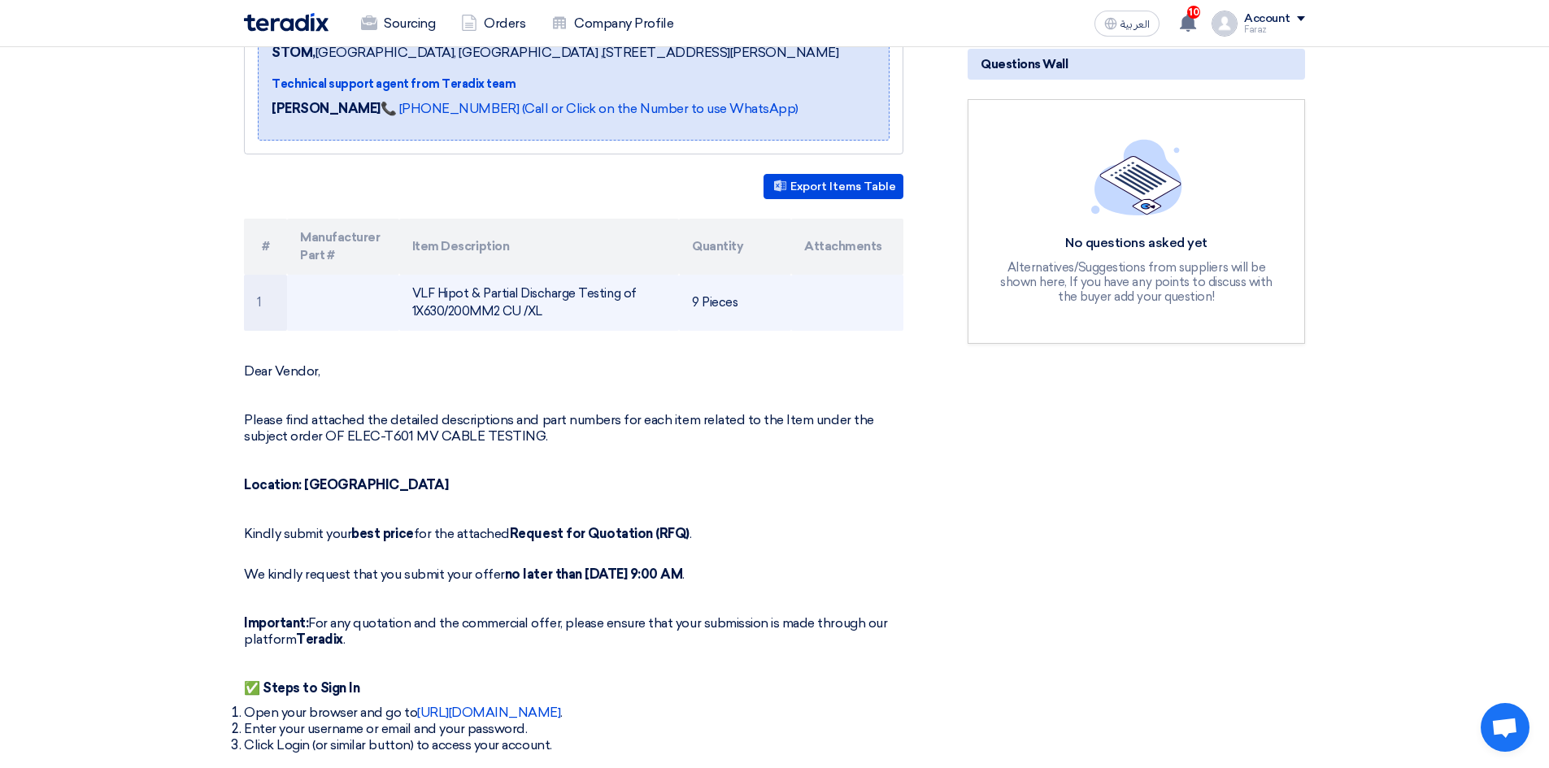
drag, startPoint x: 444, startPoint y: 315, endPoint x: 427, endPoint y: 313, distance: 17.2
click at [427, 313] on td "VLF Hipot & Partial Discharge Testing of 1X630/200MM2 CU /XL" at bounding box center [539, 303] width 281 height 56
drag, startPoint x: 427, startPoint y: 313, endPoint x: 556, endPoint y: 316, distance: 129.3
click at [556, 316] on td "VLF Hipot & Partial Discharge Testing of 1X630/200MM2 CU /XL" at bounding box center [539, 303] width 281 height 56
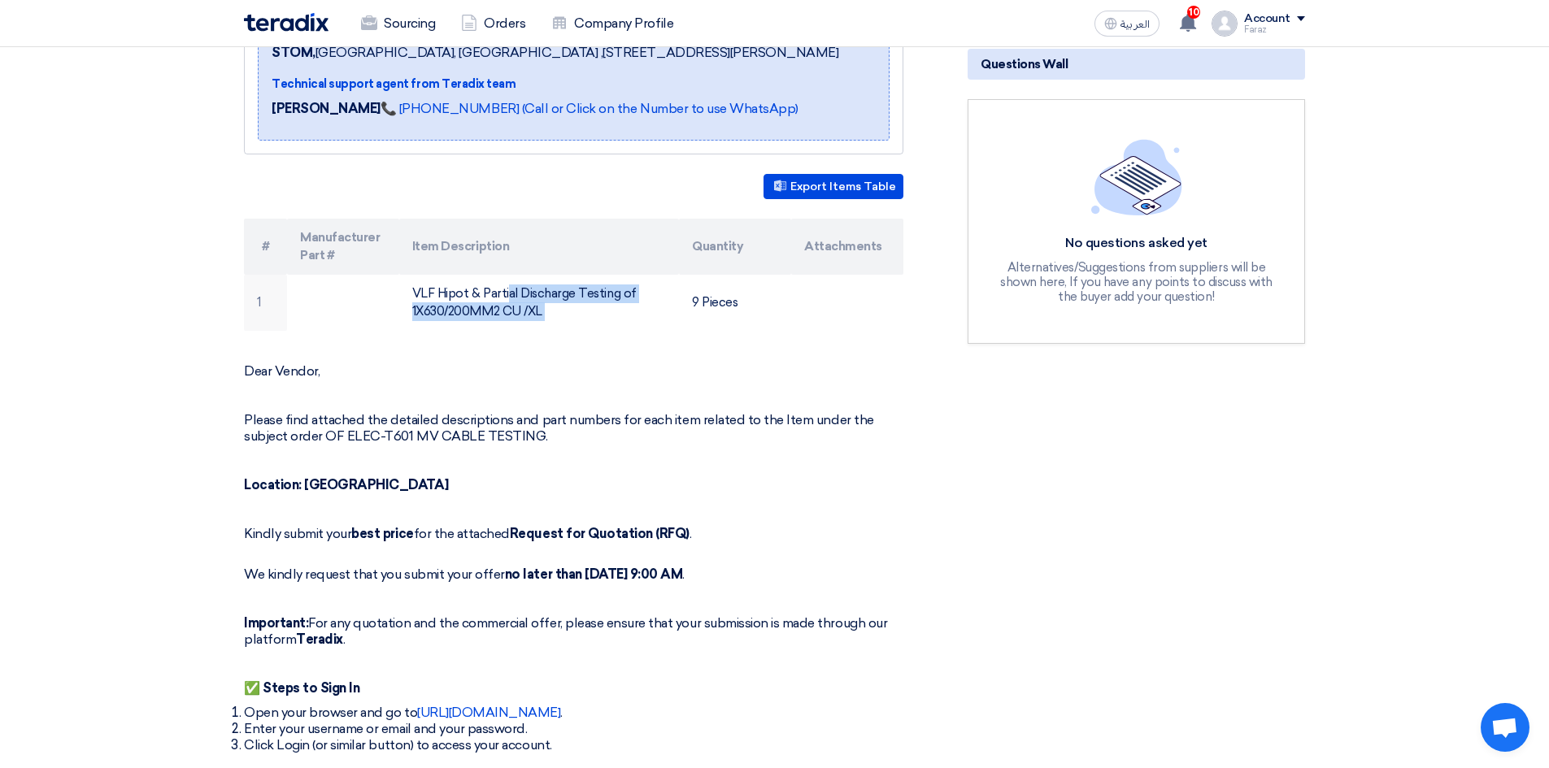
copy tr "VLF Hipot & Partial Discharge Testing of 1X630/200MM2 CU /XL"
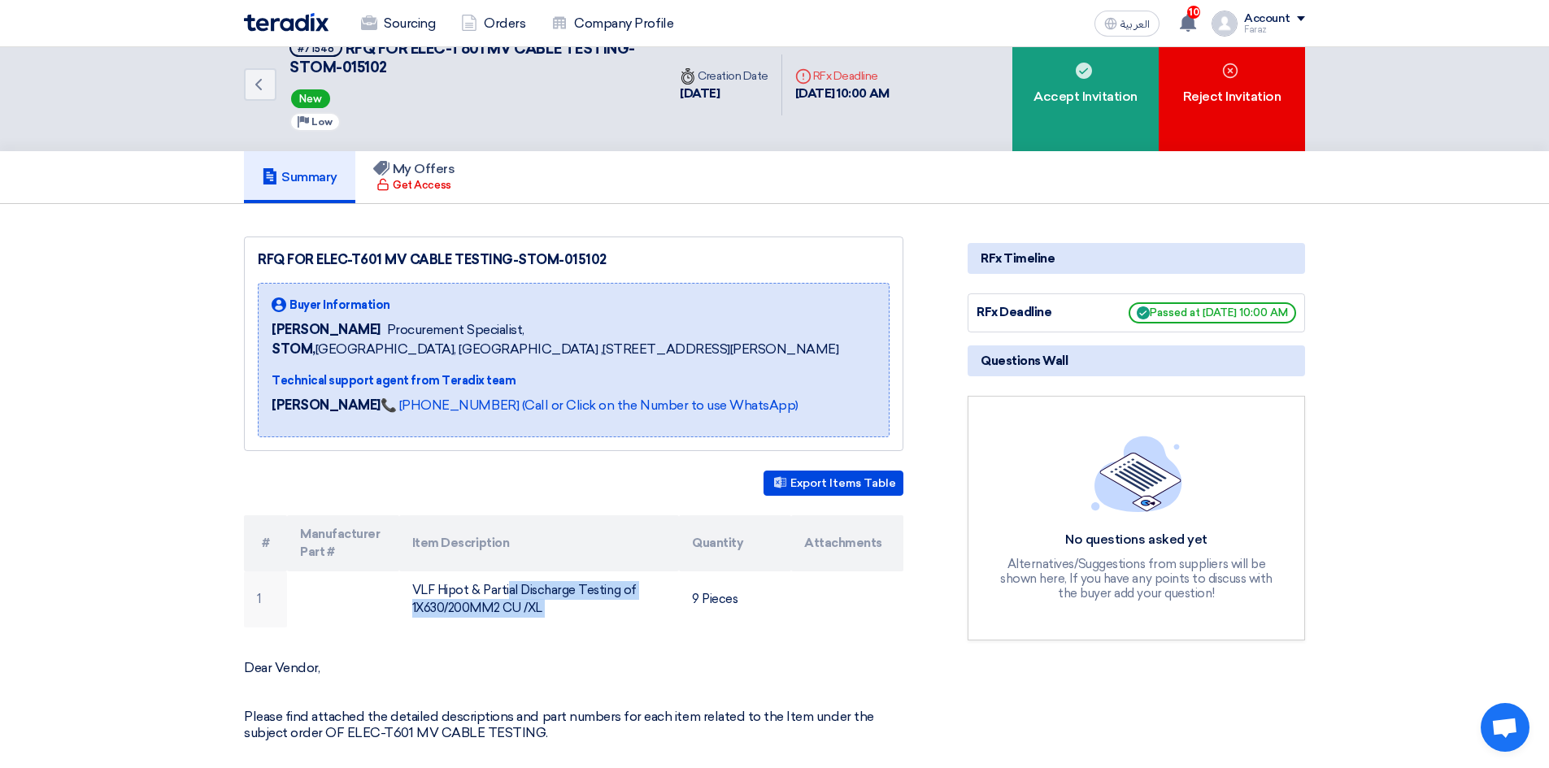
scroll to position [0, 0]
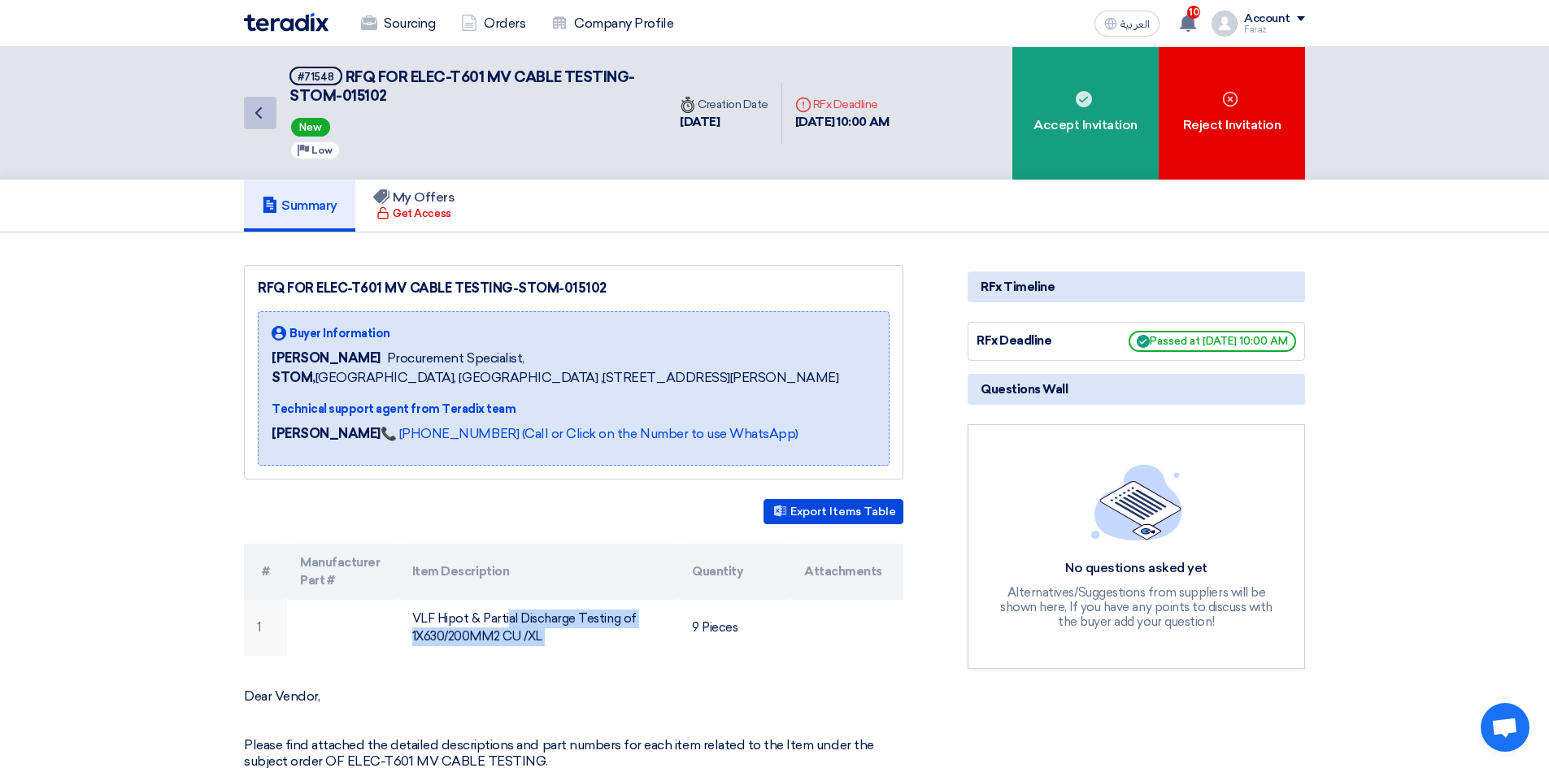
click at [260, 114] on icon "Back" at bounding box center [259, 113] width 20 height 20
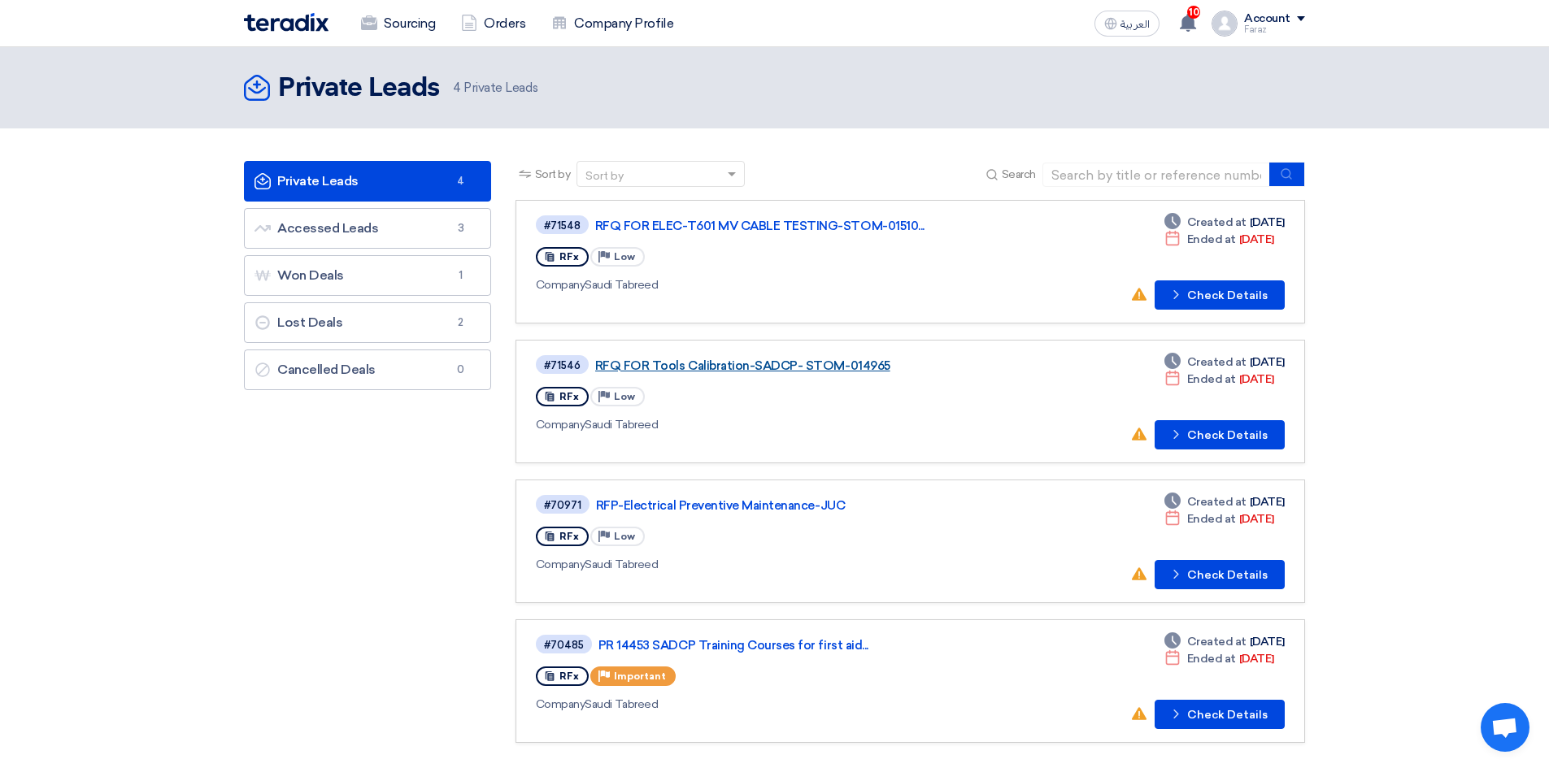
click at [793, 363] on link "RFQ FOR Tools Calibration-SADCP- STOM-014965" at bounding box center [798, 366] width 407 height 15
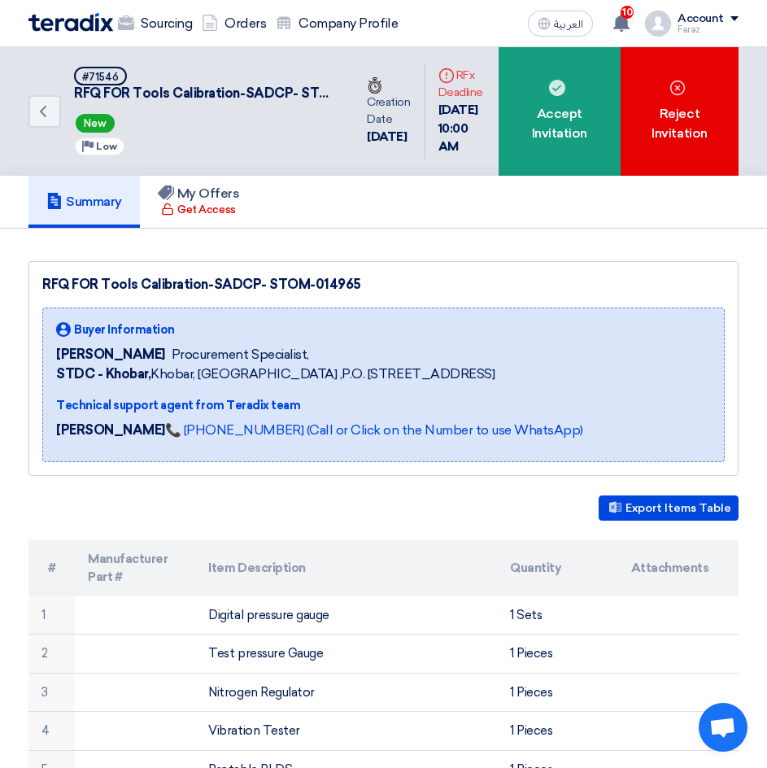
drag, startPoint x: 570, startPoint y: 118, endPoint x: 610, endPoint y: 175, distance: 69.5
click at [570, 117] on div "Accept Invitation" at bounding box center [559, 111] width 122 height 128
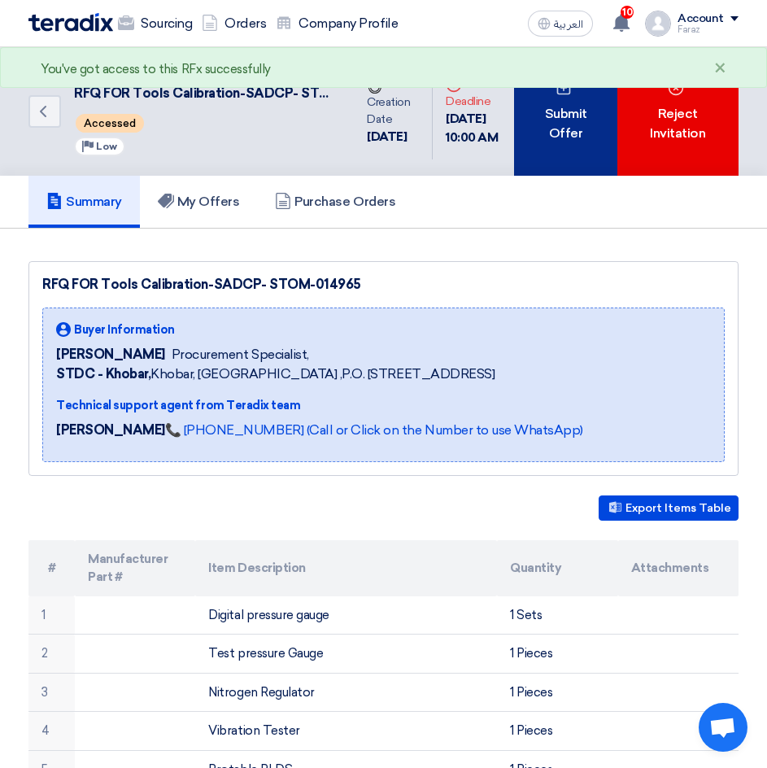
click at [570, 133] on div "Submit Offer" at bounding box center [565, 111] width 102 height 128
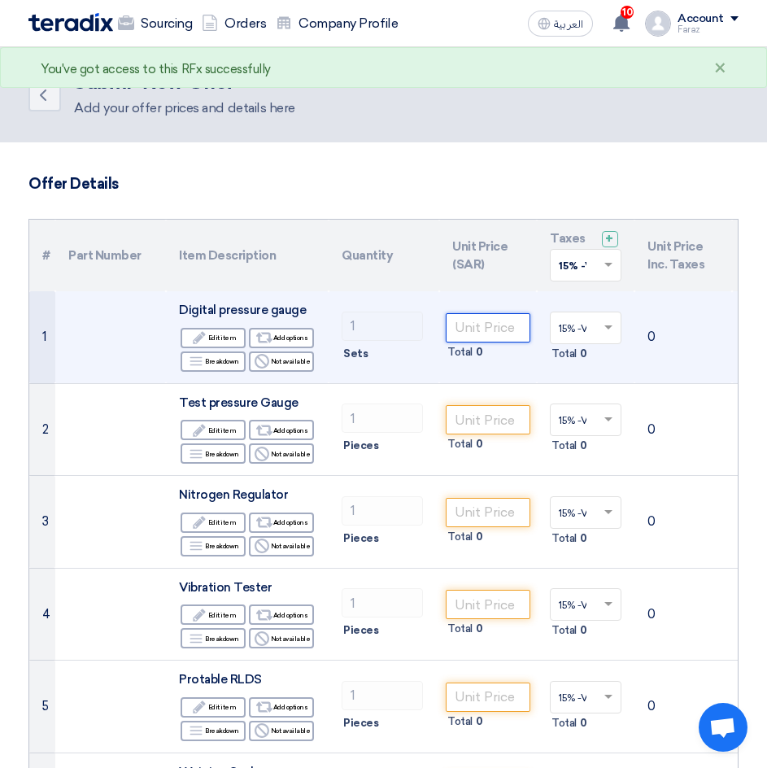
click at [491, 333] on input "number" at bounding box center [488, 327] width 85 height 29
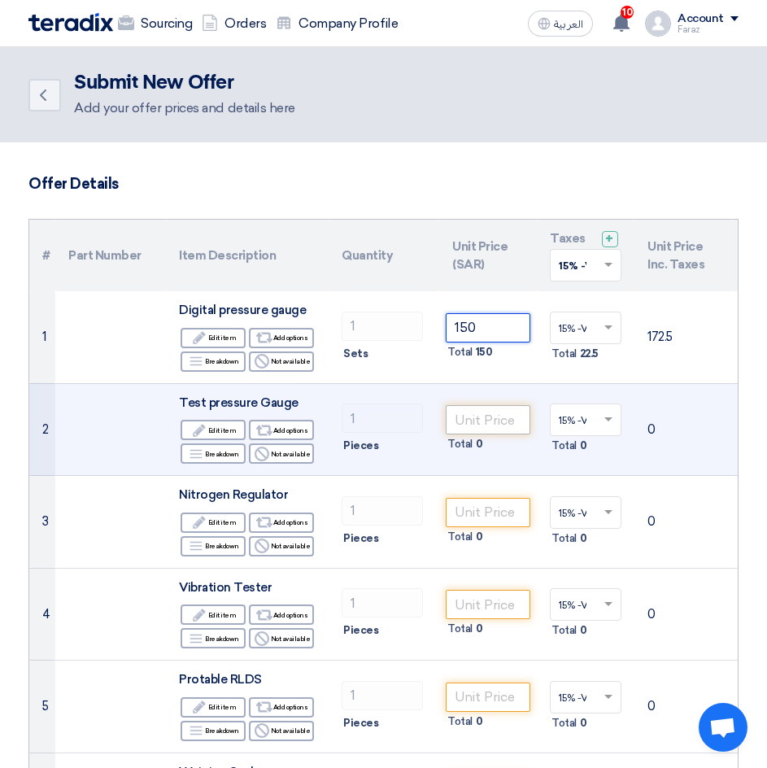
type input "150"
click at [507, 422] on input "number" at bounding box center [488, 419] width 85 height 29
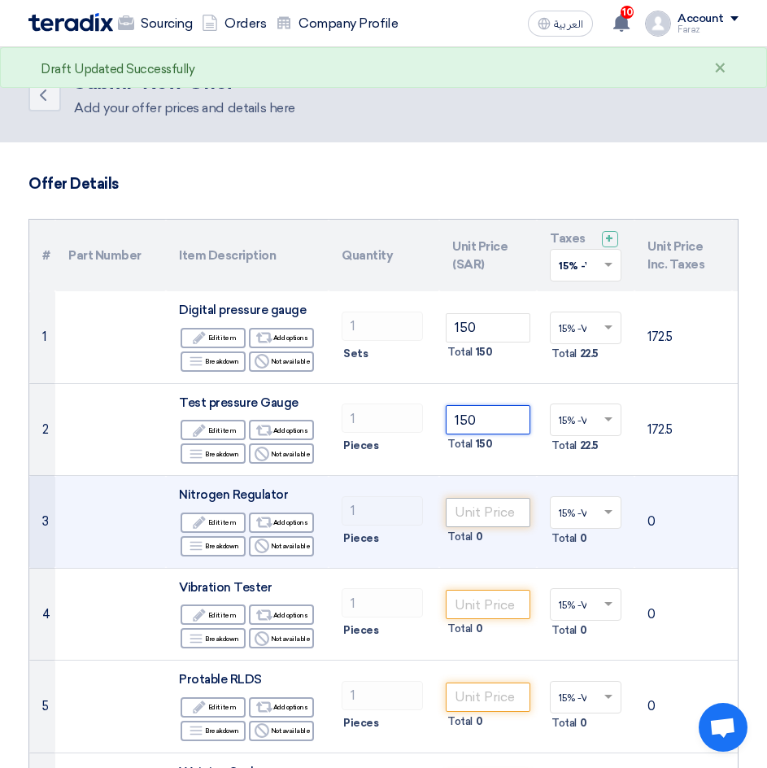
type input "150"
click at [506, 518] on input "number" at bounding box center [488, 512] width 85 height 29
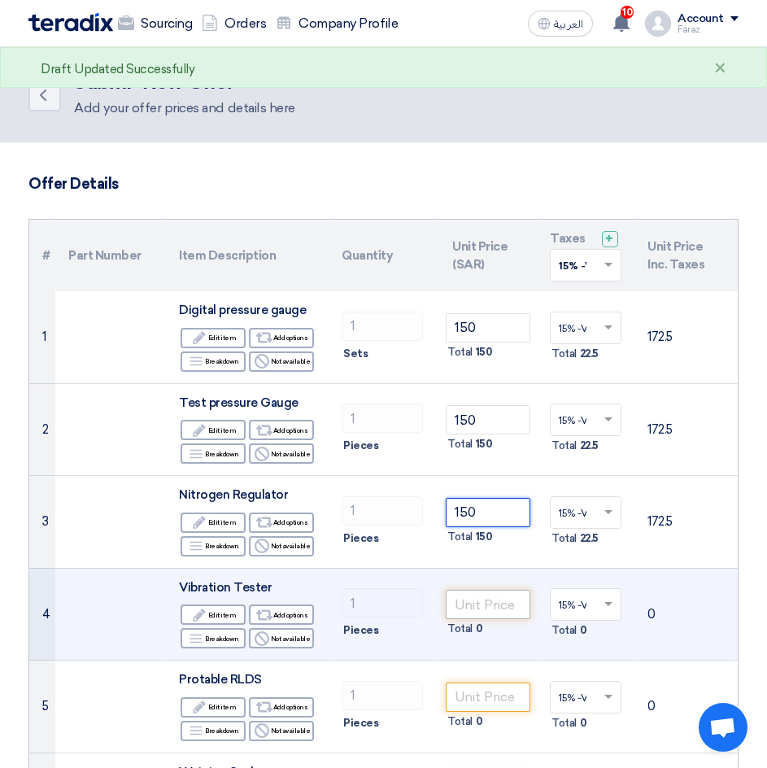
type input "150"
click at [468, 602] on input "number" at bounding box center [488, 603] width 85 height 29
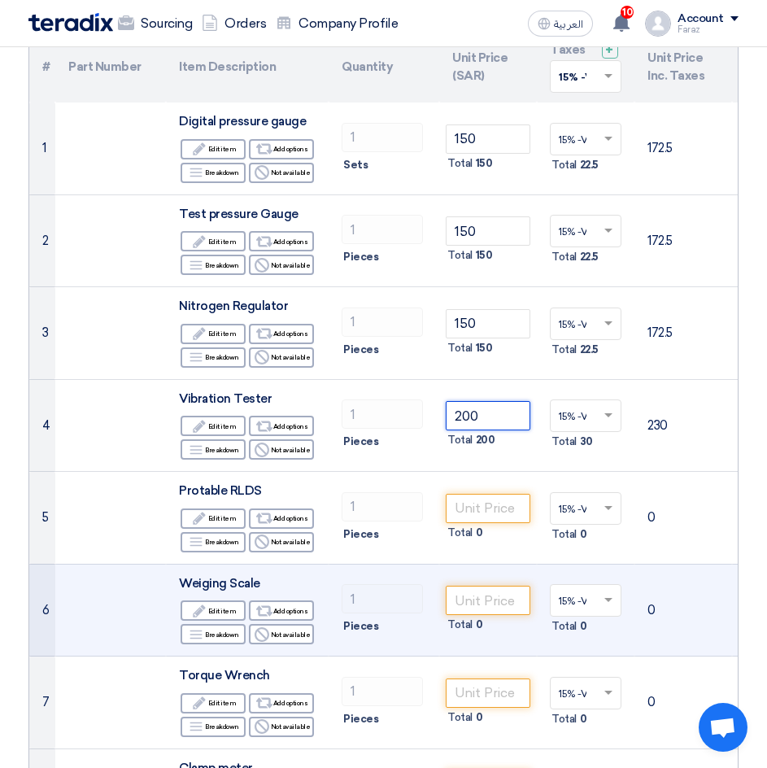
scroll to position [244, 0]
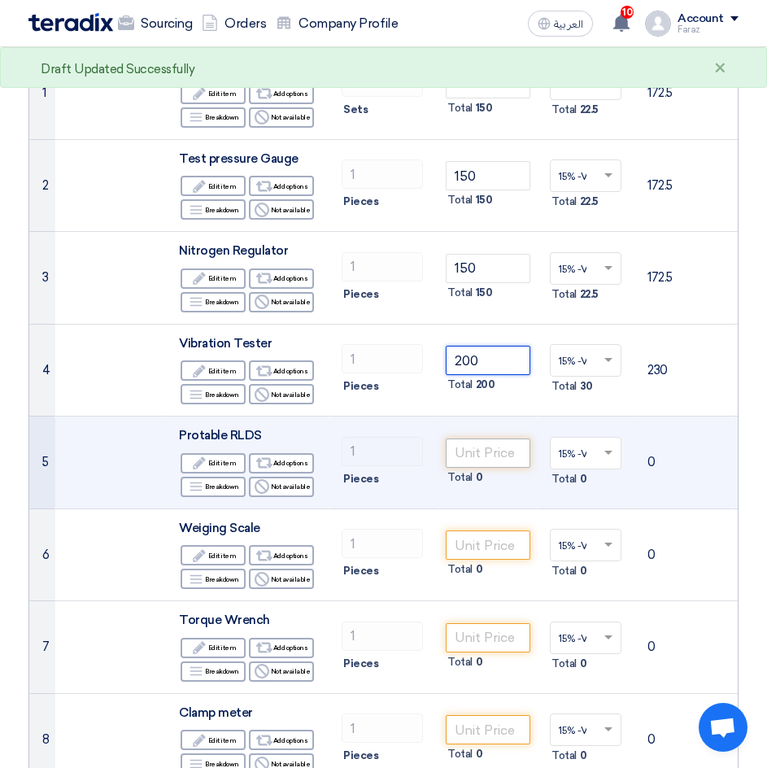
type input "200"
click at [475, 446] on input "number" at bounding box center [488, 452] width 85 height 29
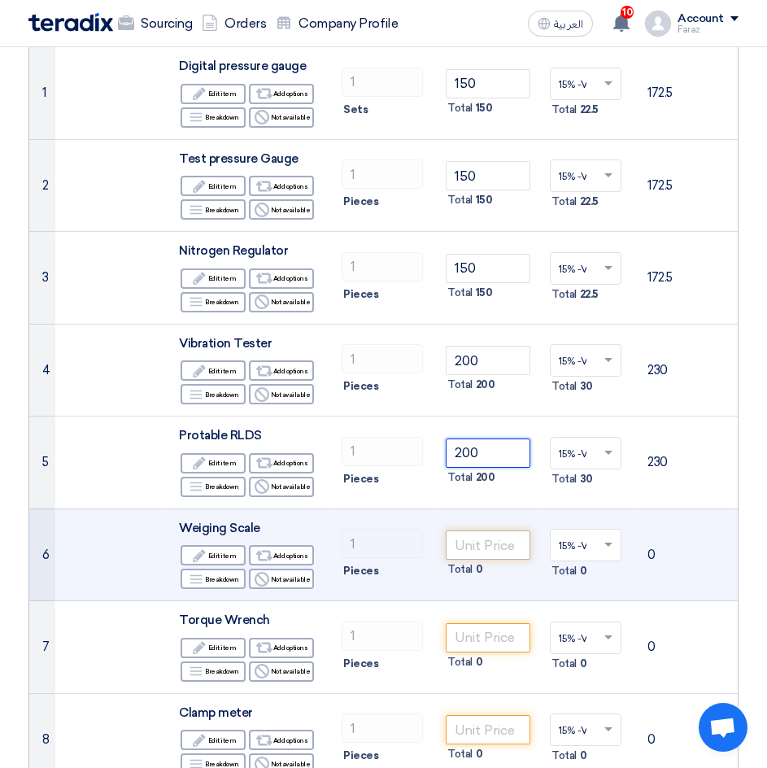
type input "200"
click at [486, 549] on input "number" at bounding box center [488, 544] width 85 height 29
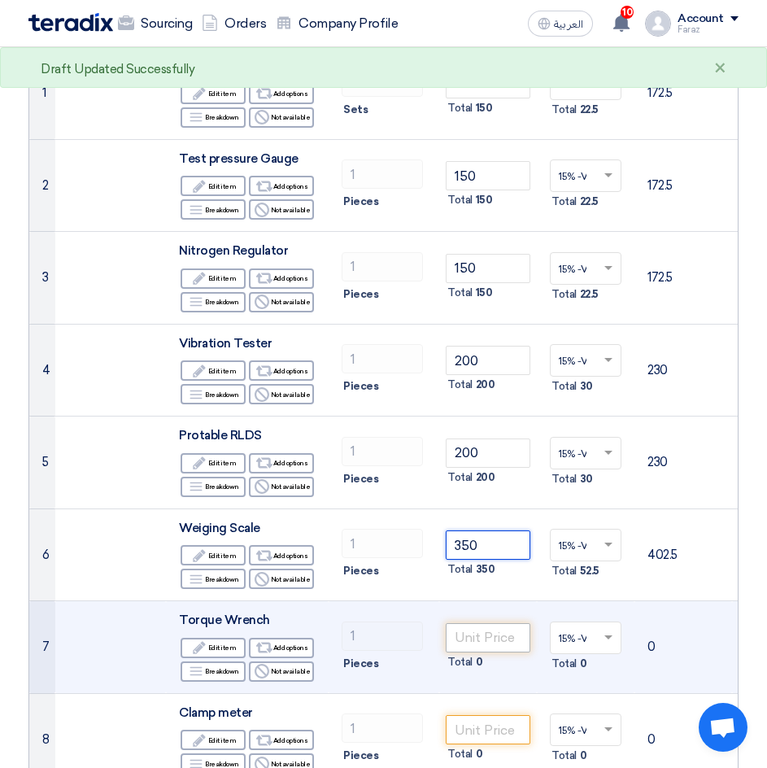
type input "350"
click at [489, 640] on input "number" at bounding box center [488, 637] width 85 height 29
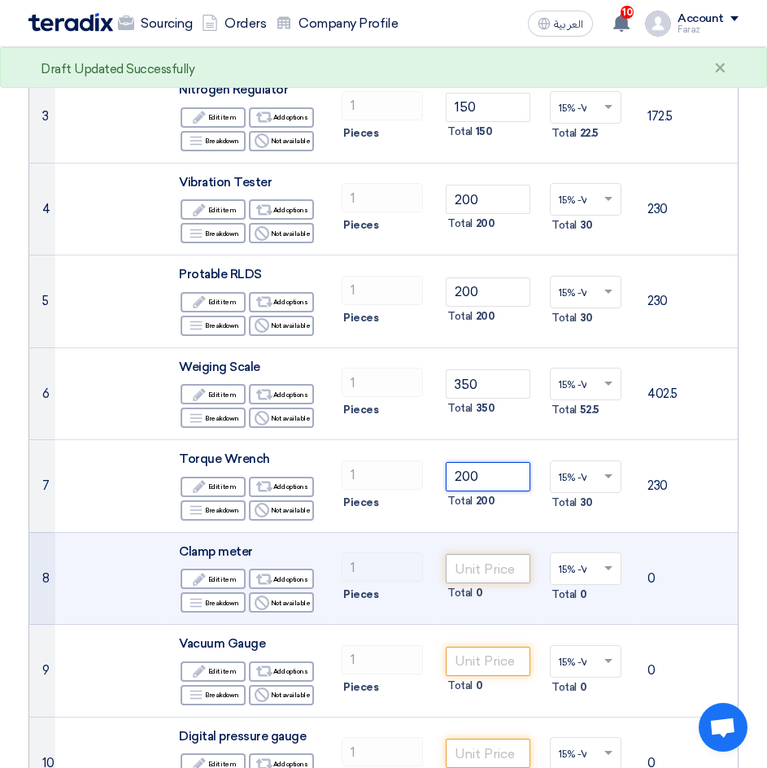
scroll to position [407, 0]
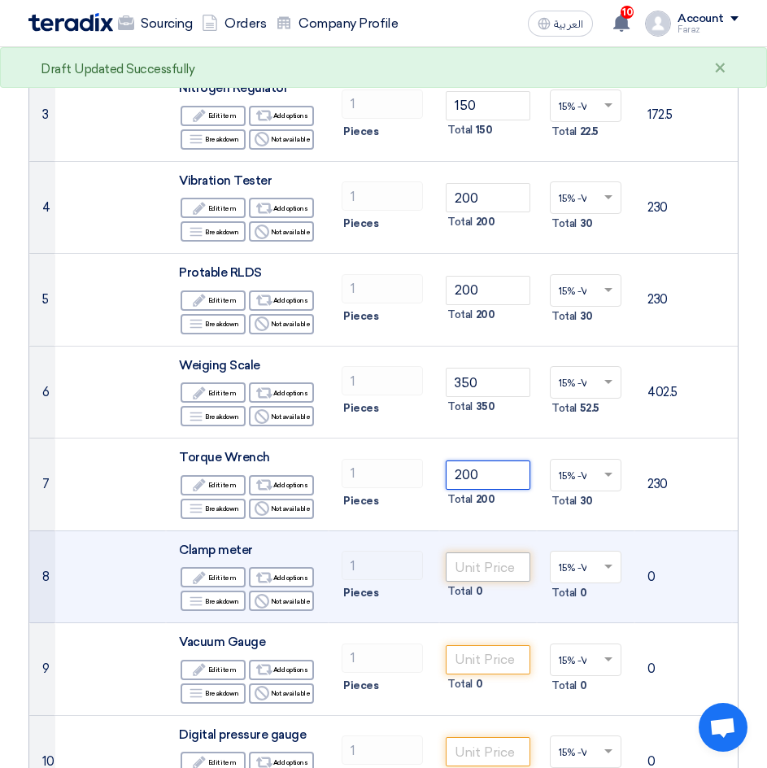
type input "200"
click at [489, 566] on input "number" at bounding box center [488, 566] width 85 height 29
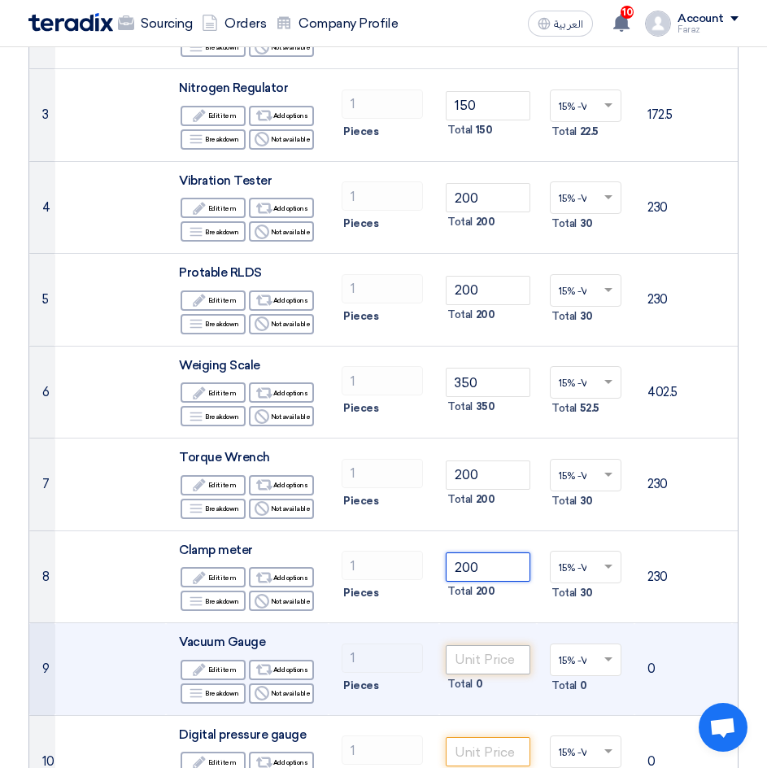
type input "200"
click at [485, 654] on input "number" at bounding box center [488, 659] width 85 height 29
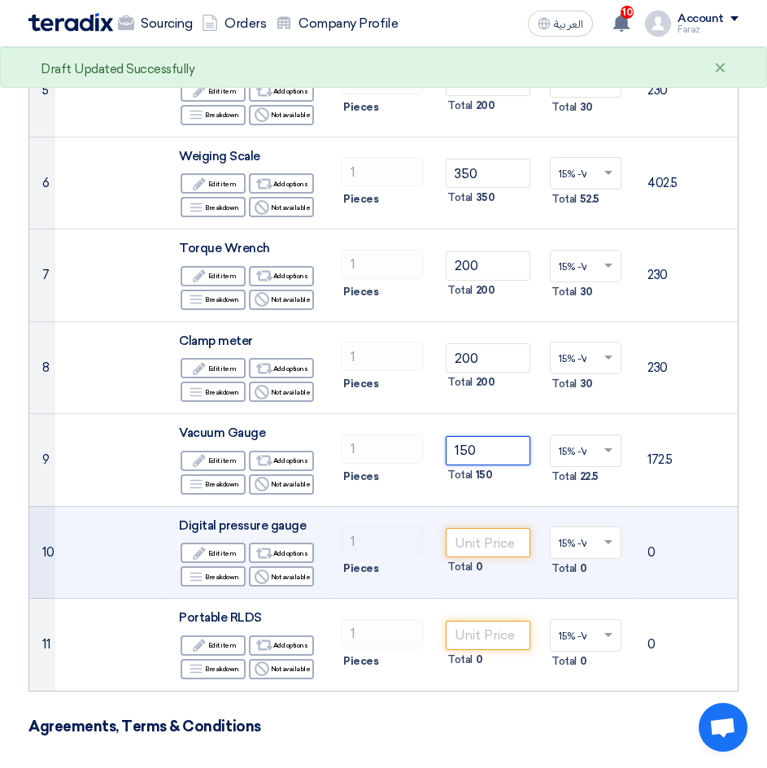
scroll to position [650, 0]
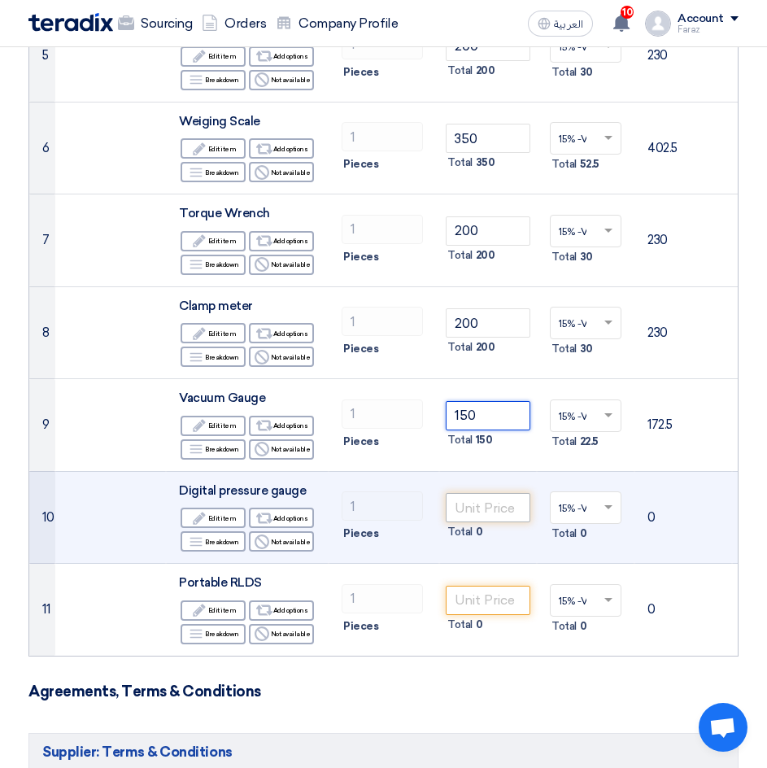
type input "150"
click at [477, 507] on input "number" at bounding box center [488, 507] width 85 height 29
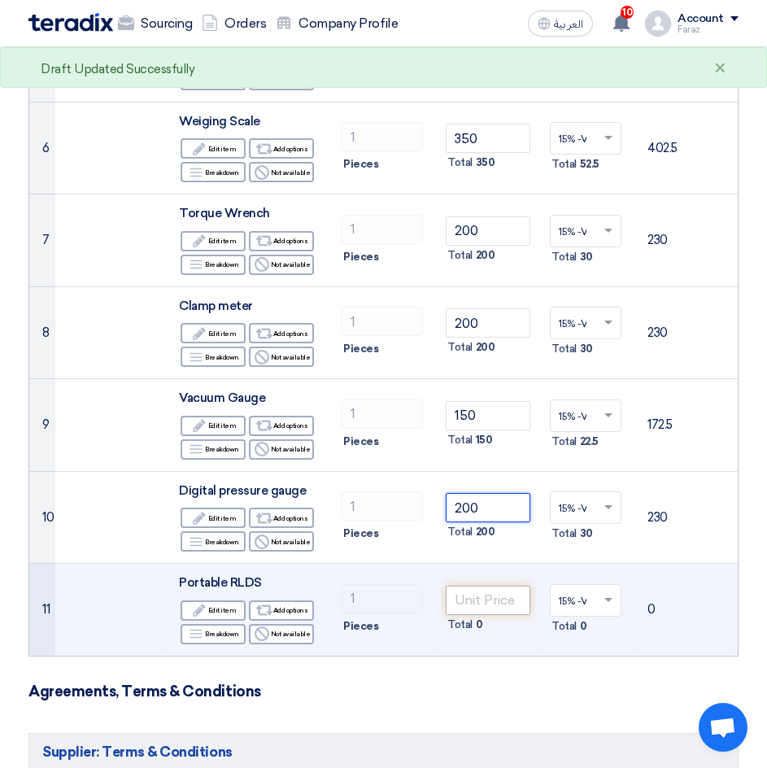
type input "200"
click at [498, 598] on input "number" at bounding box center [488, 599] width 85 height 29
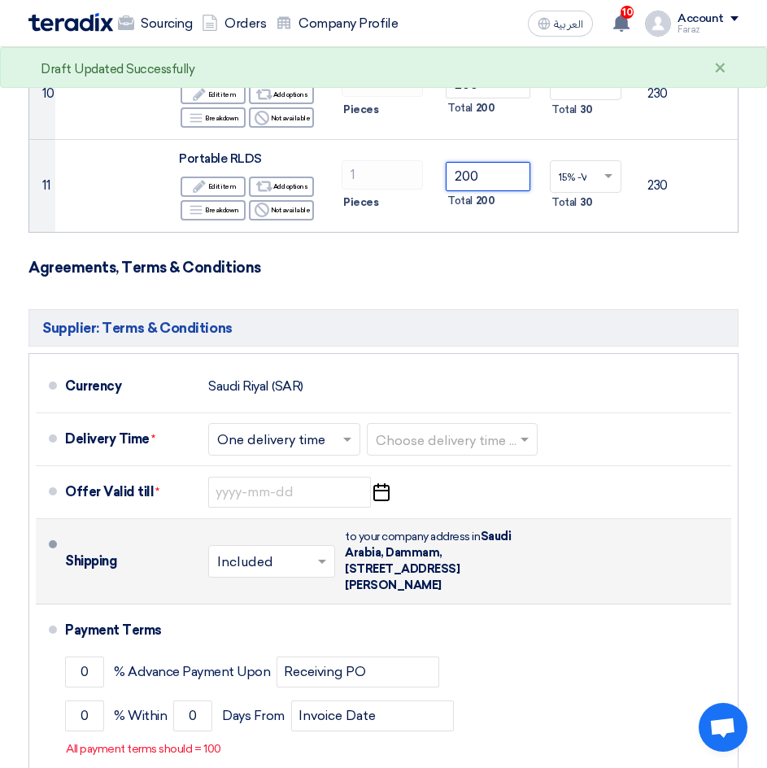
scroll to position [1220, 0]
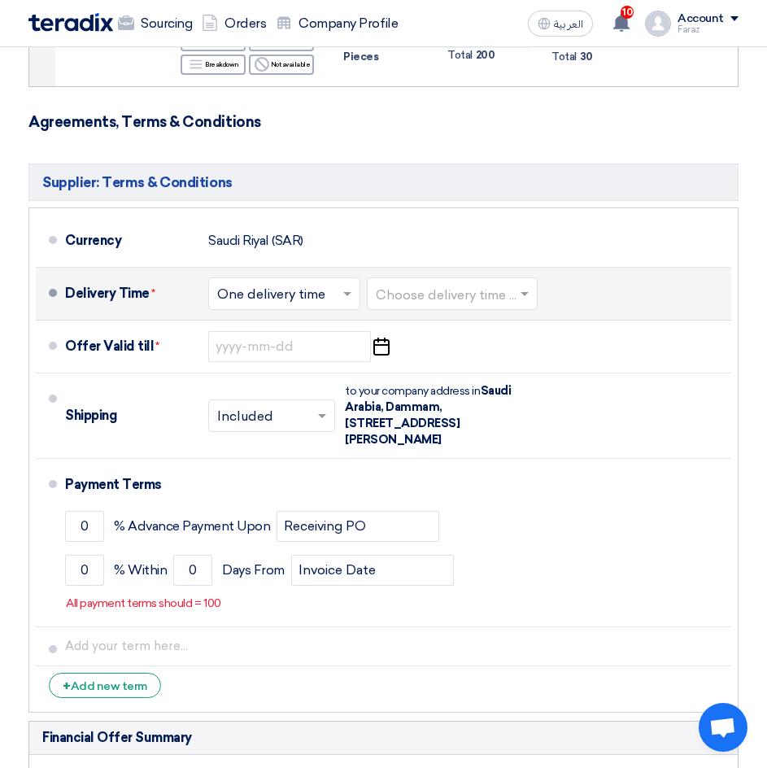
type input "200"
click at [465, 307] on input "text" at bounding box center [453, 295] width 154 height 24
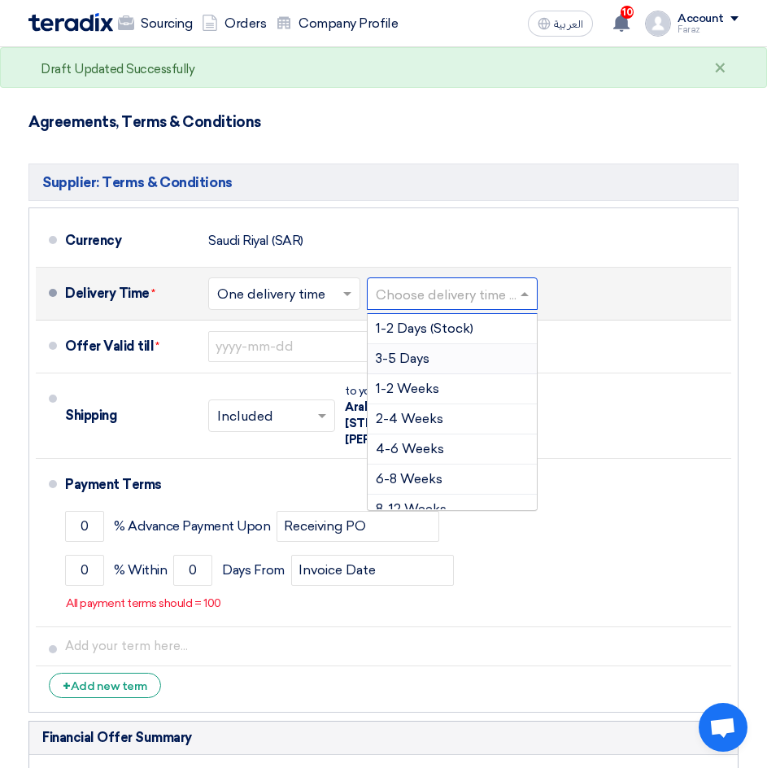
click at [420, 374] on div "3-5 Days" at bounding box center [452, 359] width 169 height 30
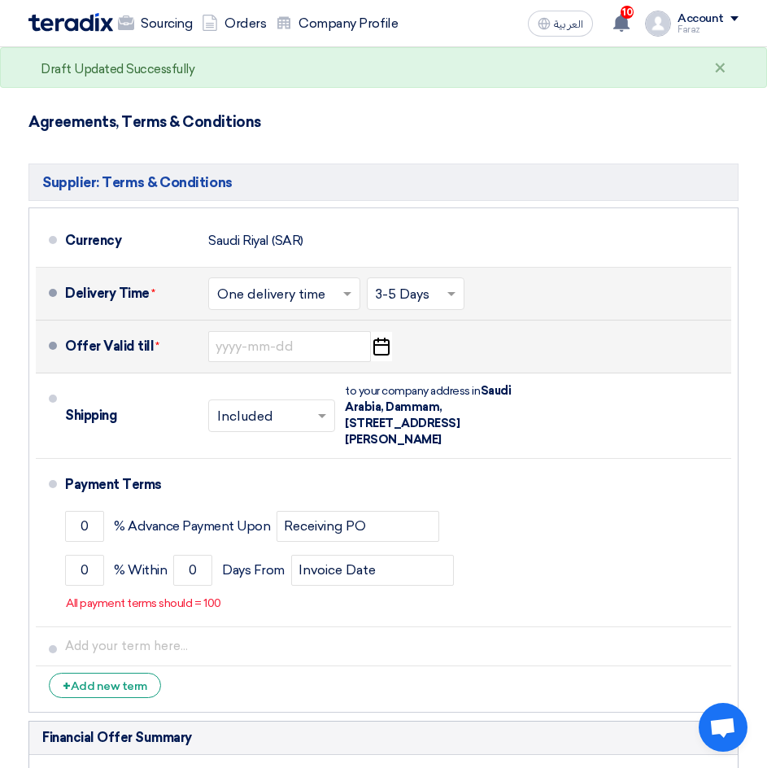
click at [371, 361] on icon "Pick a date" at bounding box center [381, 346] width 22 height 29
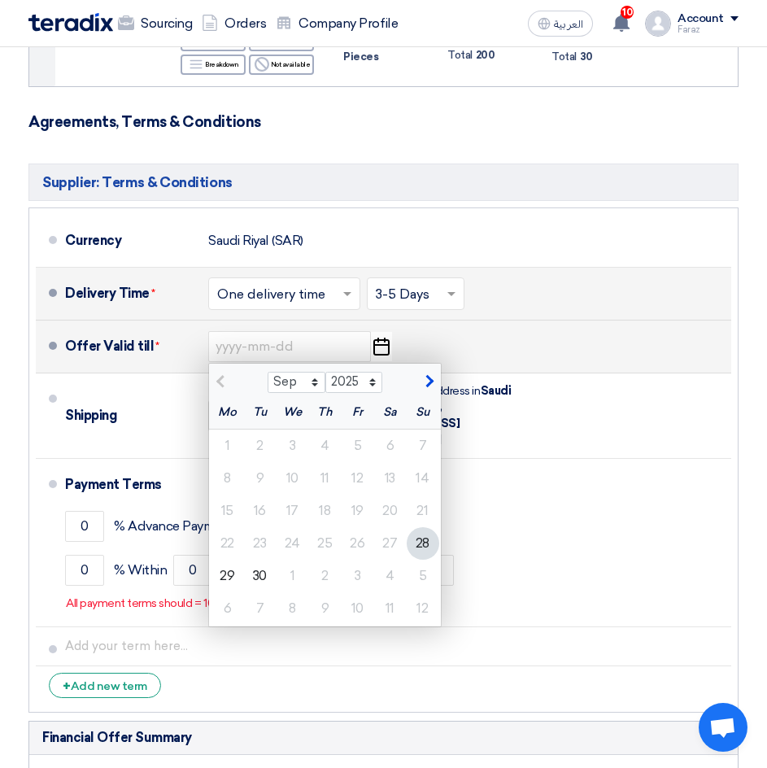
click at [428, 389] on span "button" at bounding box center [427, 381] width 9 height 15
select select "11"
click at [424, 585] on div "30" at bounding box center [423, 575] width 33 height 33
type input "[DATE]"
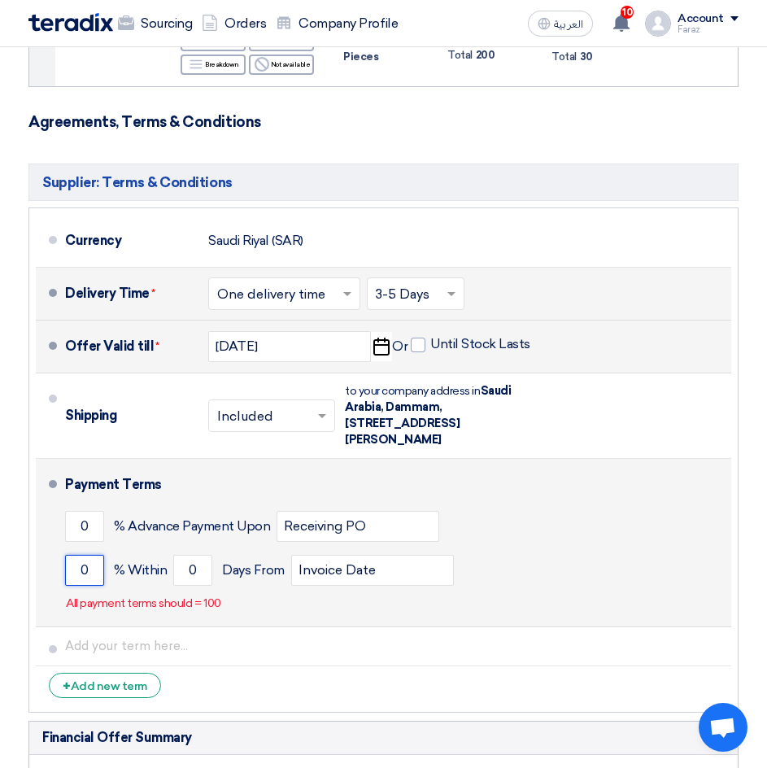
click at [72, 582] on input "0" at bounding box center [84, 570] width 39 height 31
type input "100"
click at [186, 580] on input "0" at bounding box center [192, 570] width 39 height 31
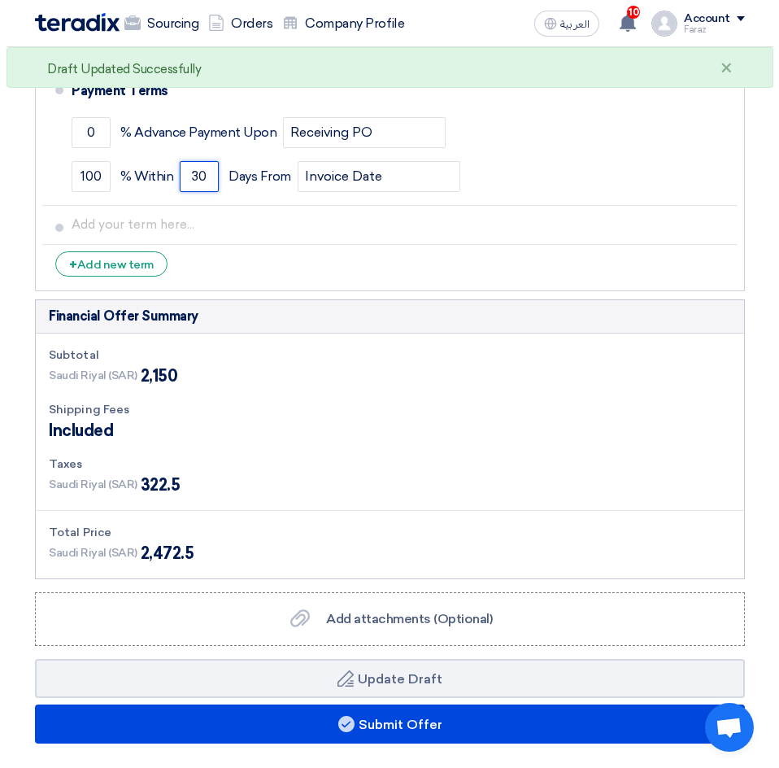
scroll to position [1789, 0]
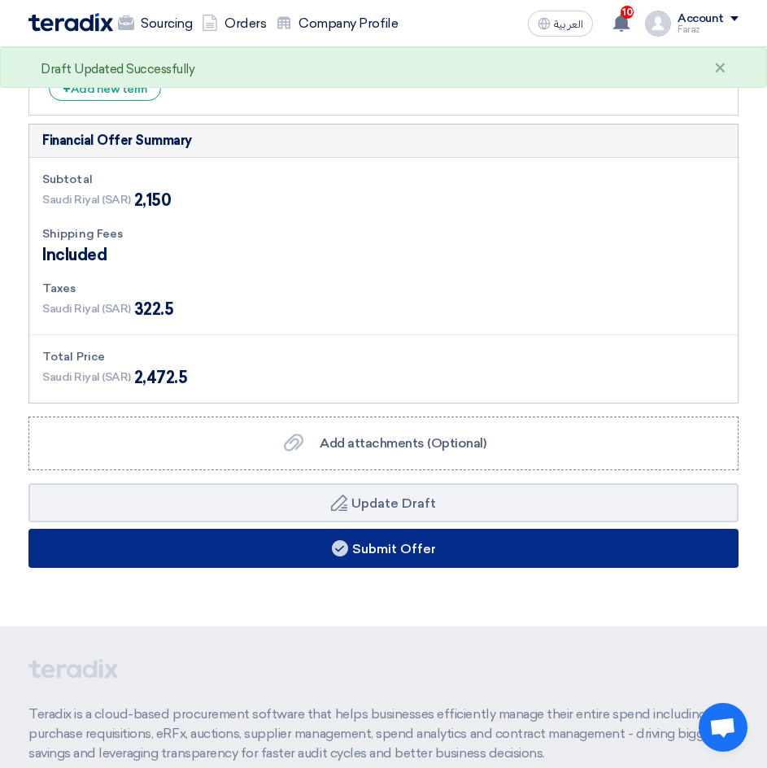
type input "30"
click at [425, 562] on button "Submit Offer" at bounding box center [383, 547] width 710 height 39
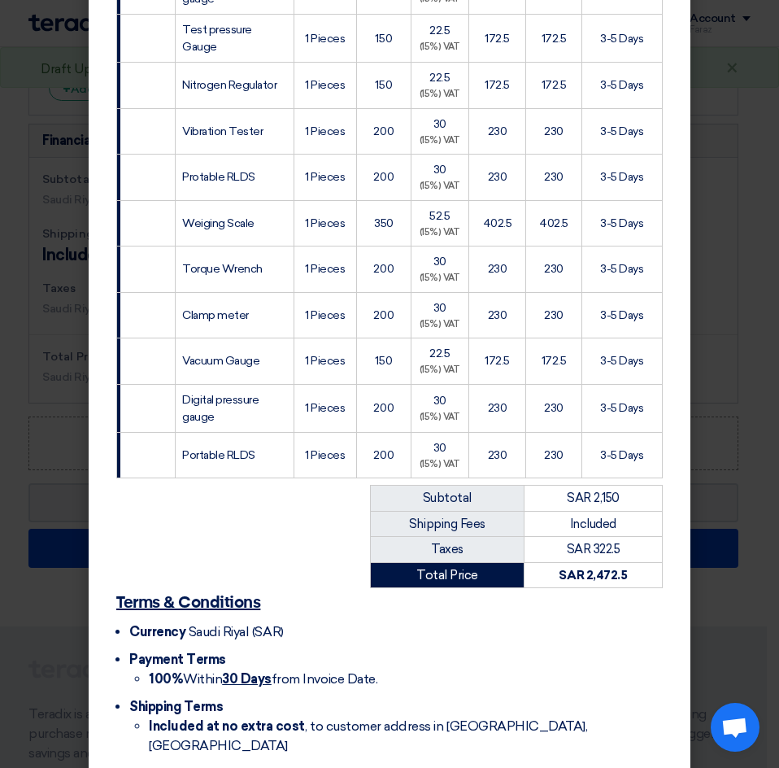
scroll to position [407, 0]
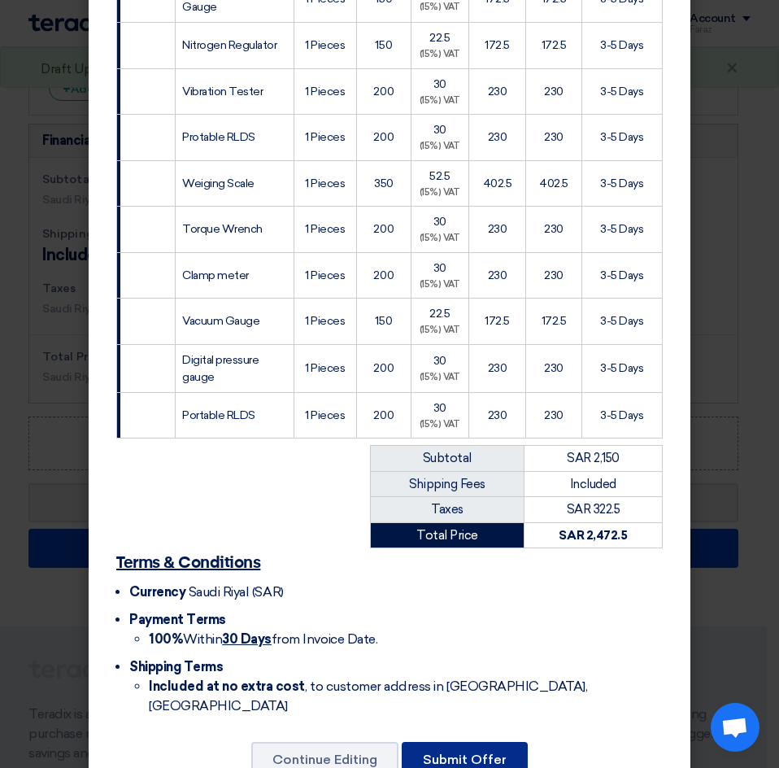
click at [489, 742] on button "Submit Offer" at bounding box center [465, 760] width 126 height 36
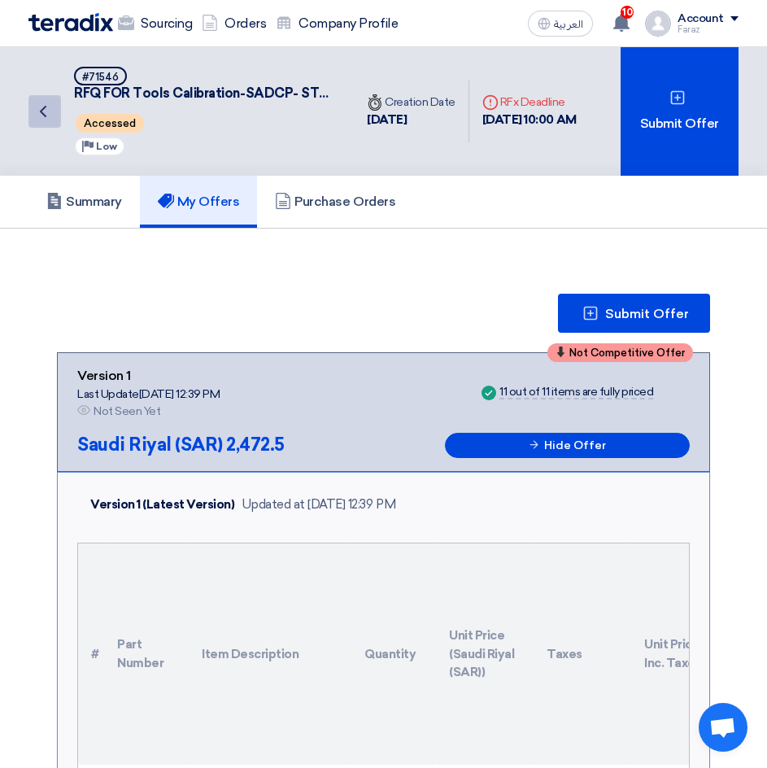
click at [41, 113] on use at bounding box center [43, 111] width 7 height 11
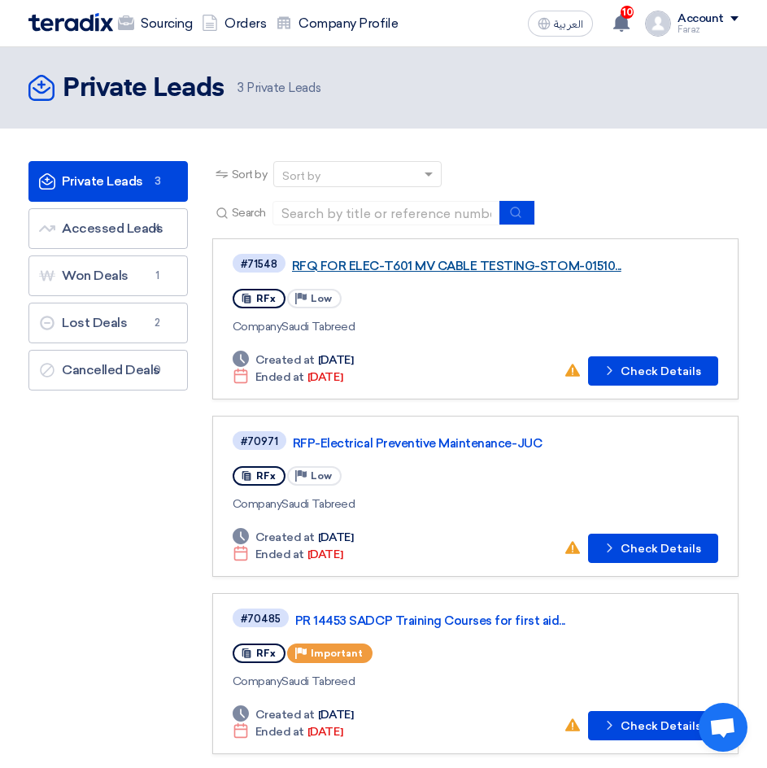
click at [477, 262] on link "RFQ FOR ELEC-T601 MV CABLE TESTING-STOM-01510..." at bounding box center [495, 266] width 407 height 15
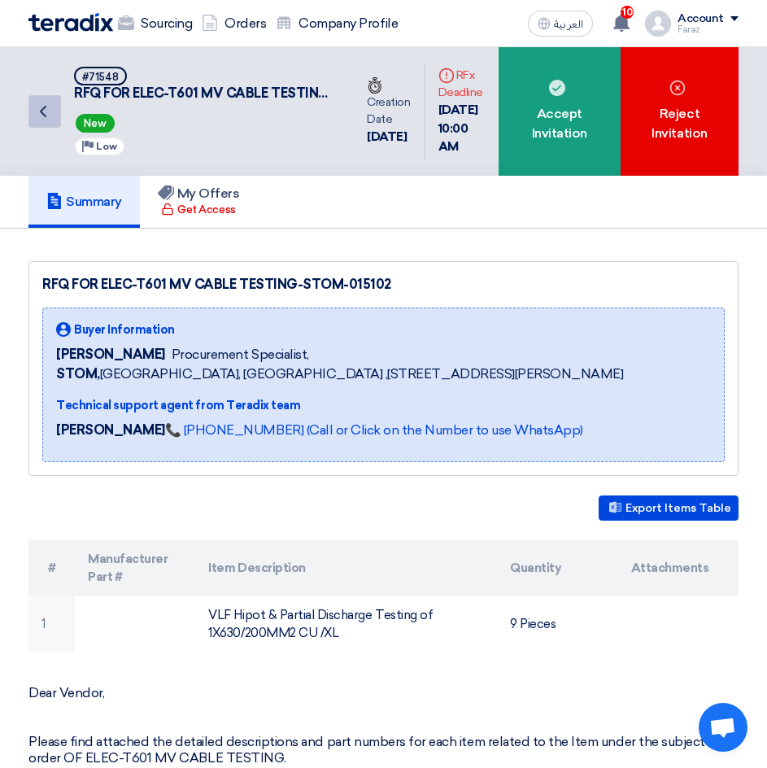
click at [33, 116] on icon "Back" at bounding box center [43, 112] width 20 height 20
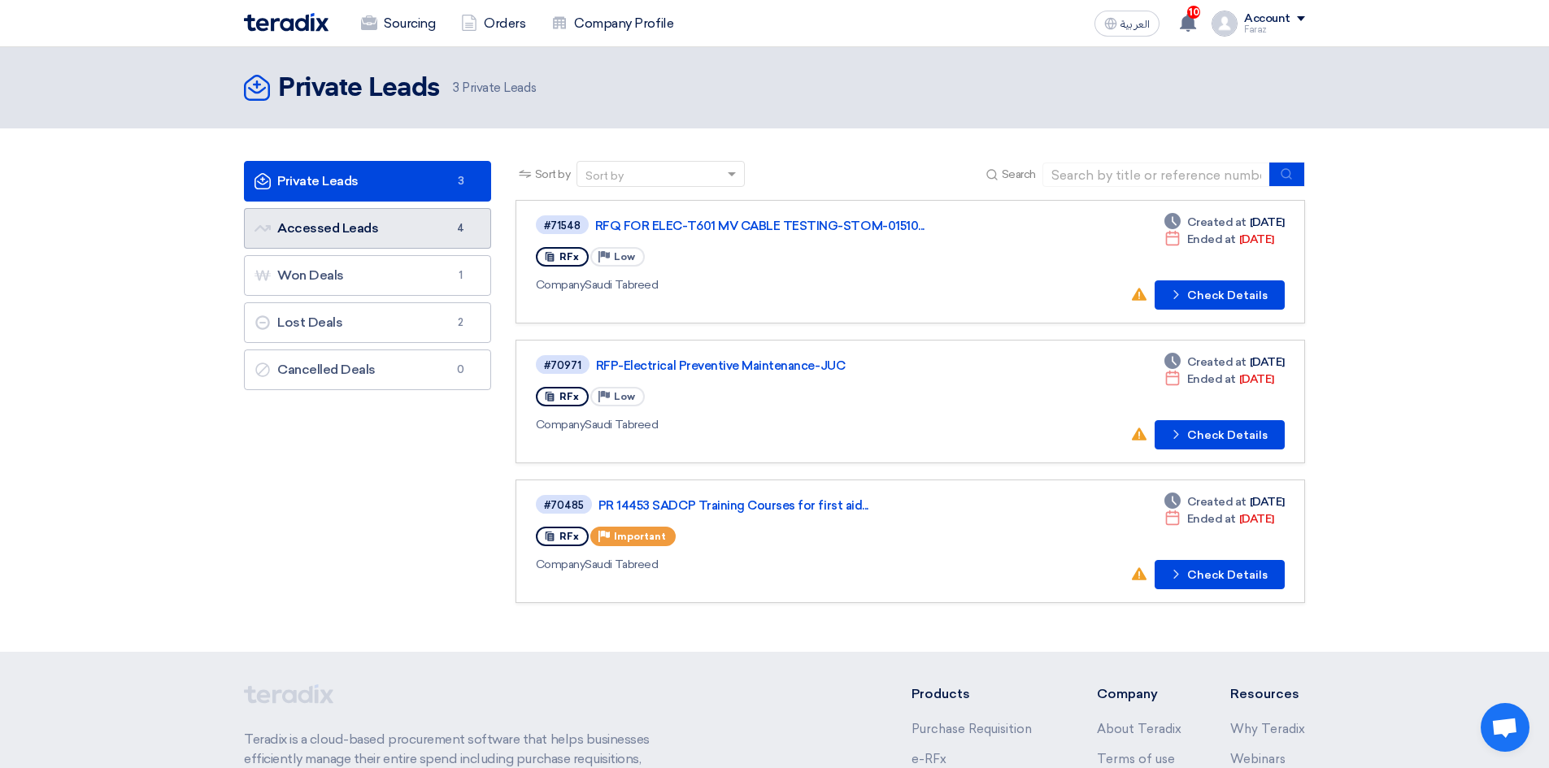
click at [346, 232] on link "Accessed Leads Accessed Leads 4" at bounding box center [367, 228] width 247 height 41
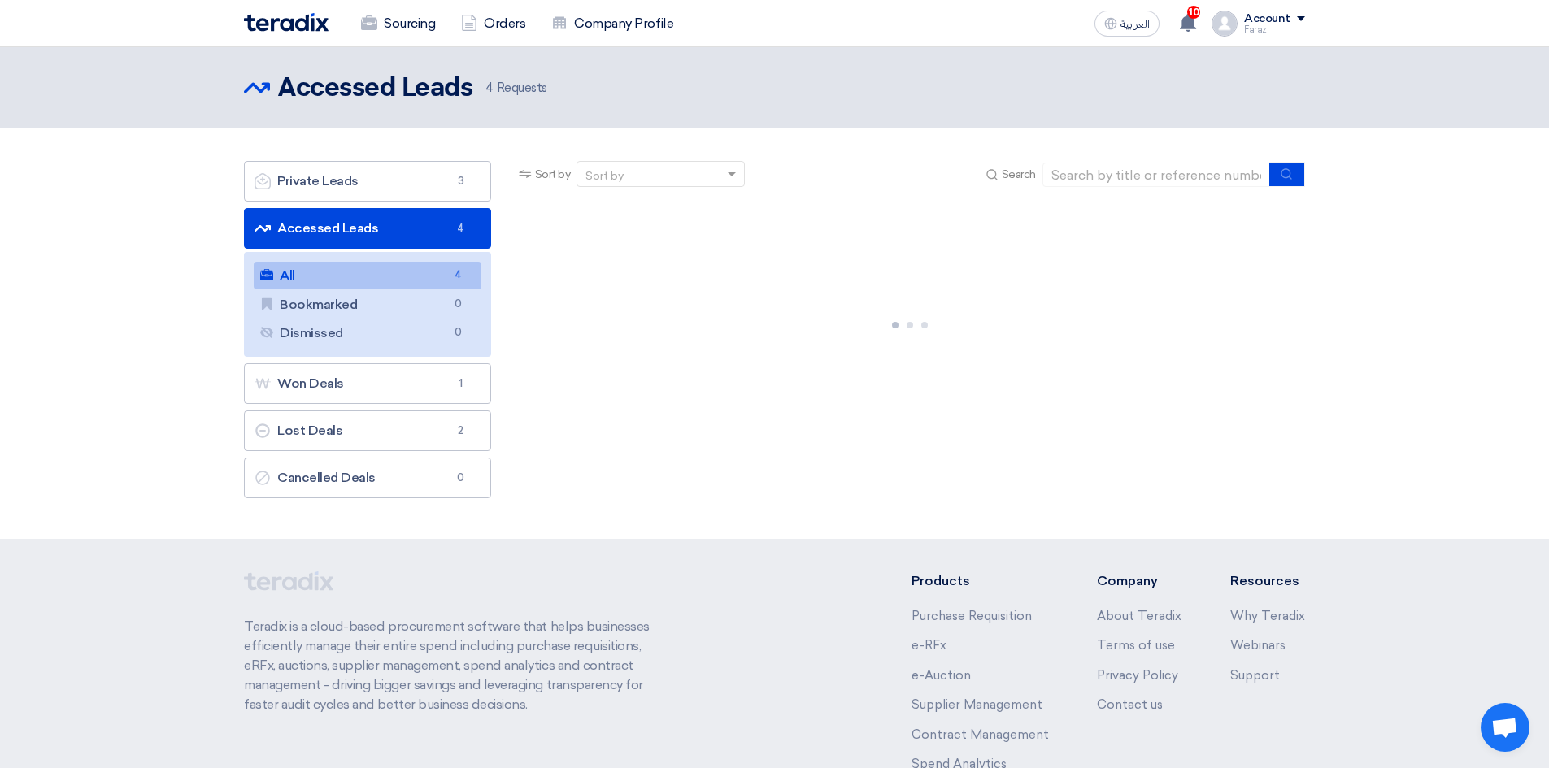
click at [357, 276] on link "All All 4" at bounding box center [368, 276] width 228 height 28
click at [371, 226] on link "Accessed Leads Accessed Leads 4" at bounding box center [367, 228] width 247 height 41
click at [346, 392] on link "Won Deals Won Deals 1" at bounding box center [367, 383] width 247 height 41
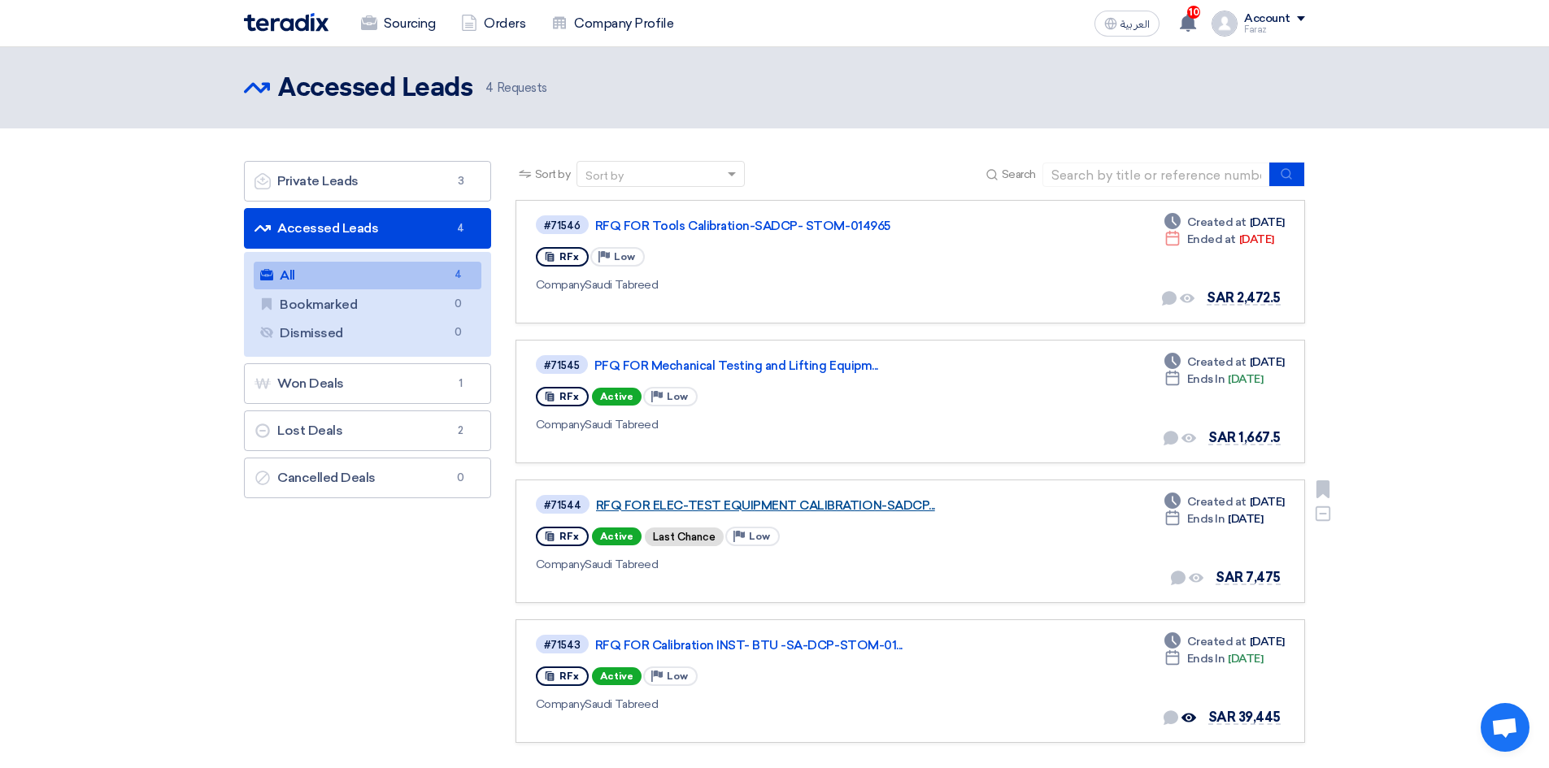
click at [801, 504] on link "RFQ FOR ELEC-TEST EQUIPMENT CALIBRATION-SADCP..." at bounding box center [799, 505] width 407 height 15
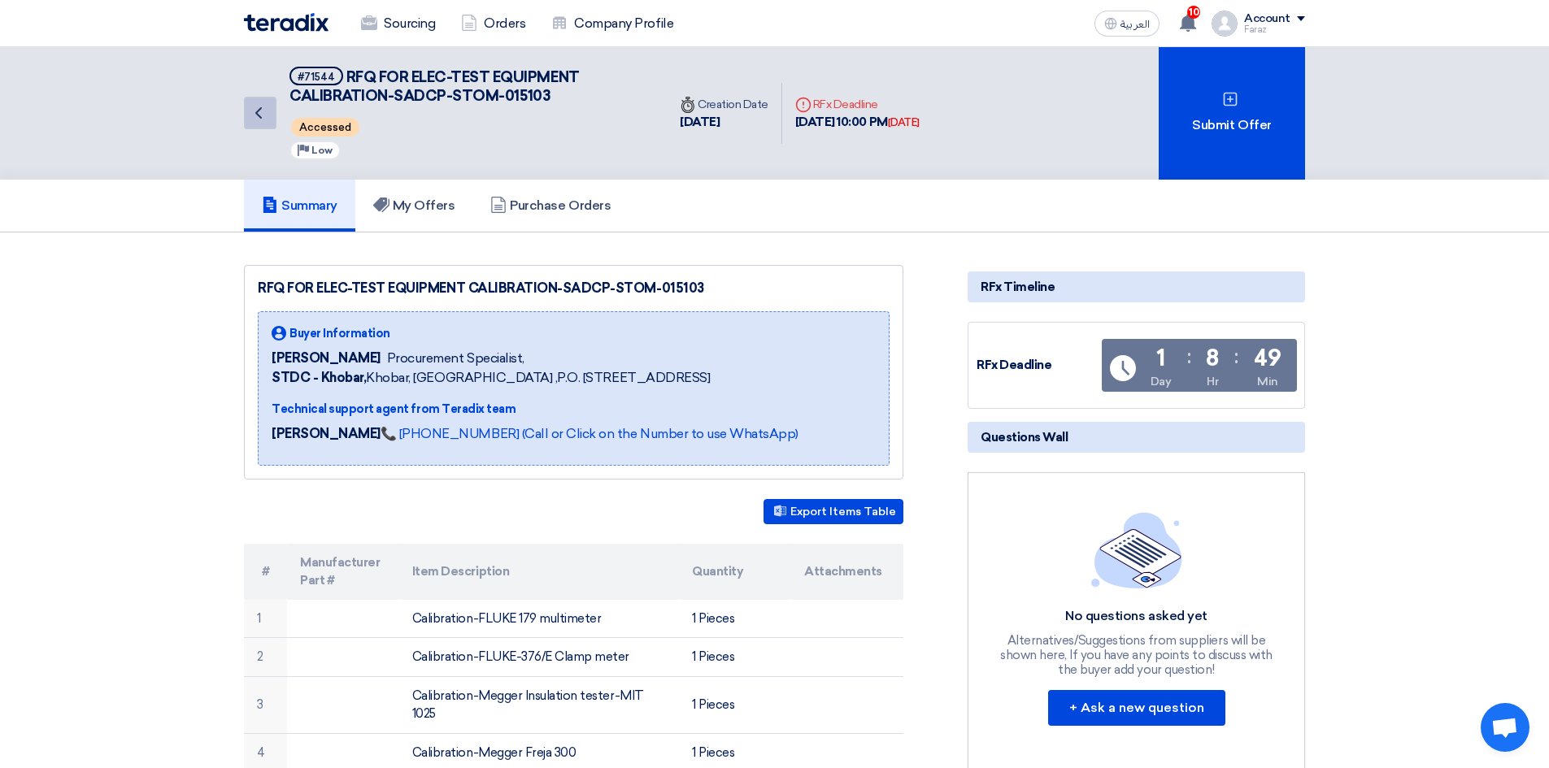
click at [260, 115] on icon "Back" at bounding box center [259, 113] width 20 height 20
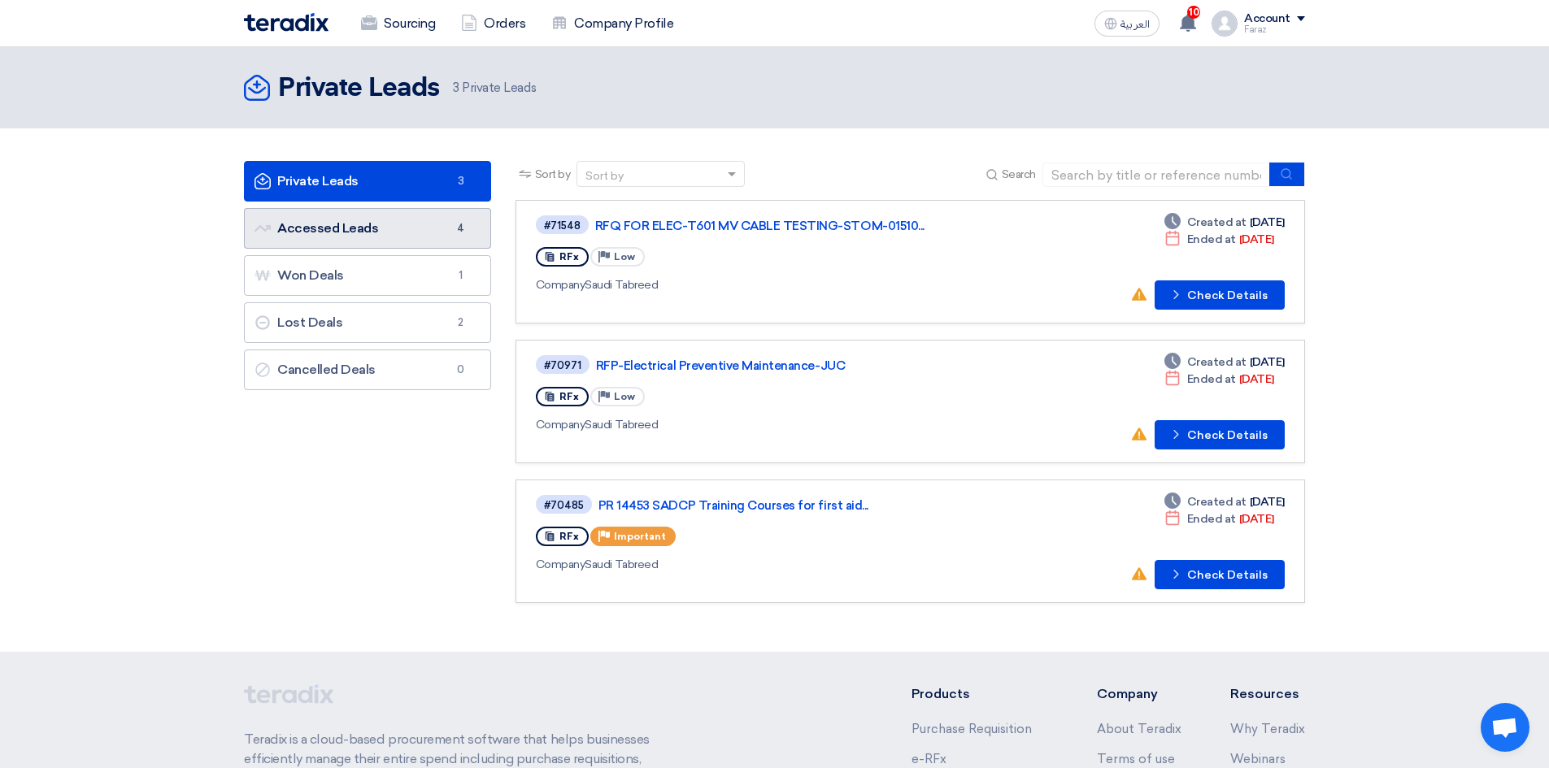
click at [355, 233] on link "Accessed Leads Accessed Leads 4" at bounding box center [367, 228] width 247 height 41
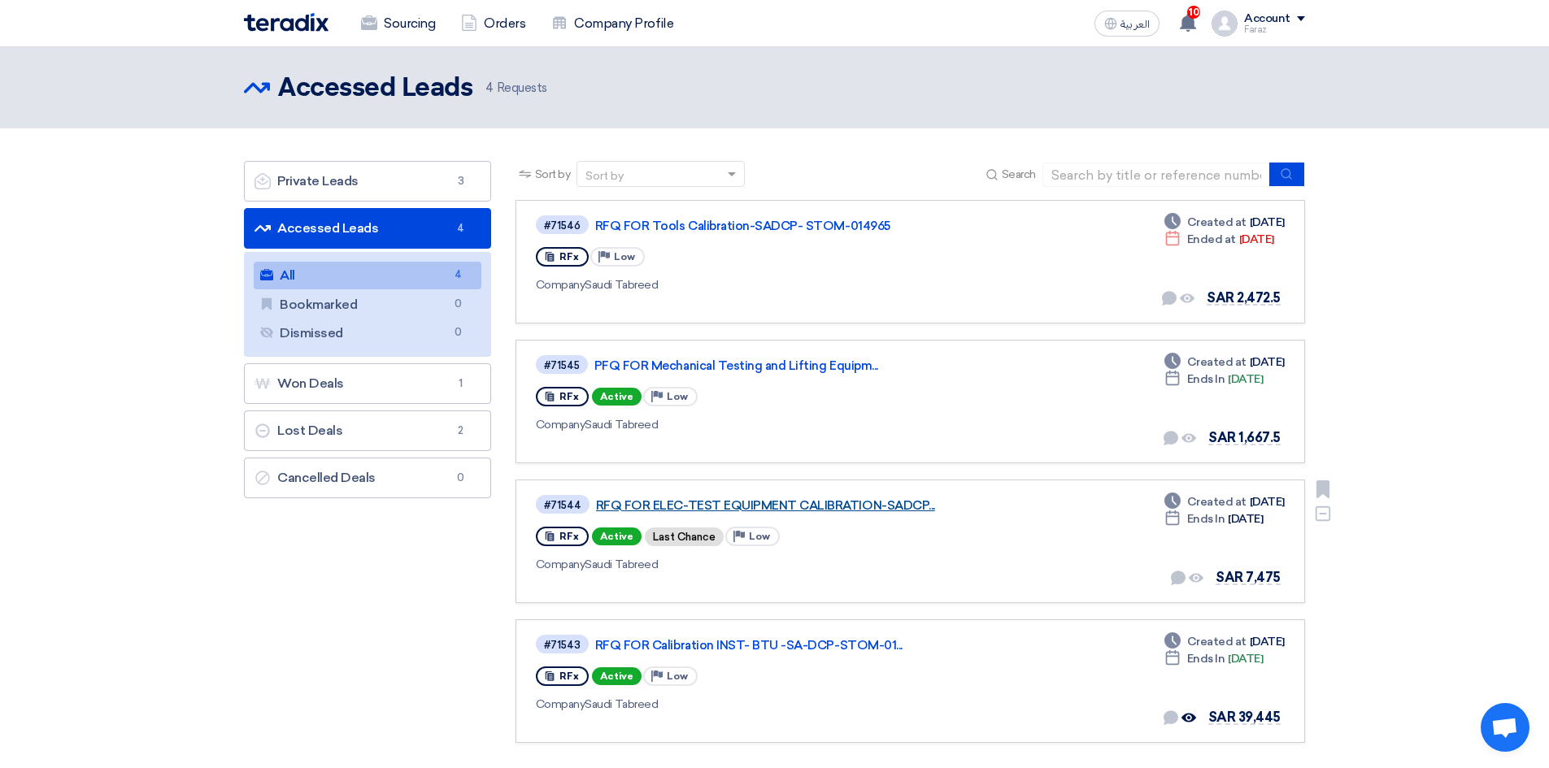
click at [863, 501] on link "RFQ FOR ELEC-TEST EQUIPMENT CALIBRATION-SADCP..." at bounding box center [799, 505] width 407 height 15
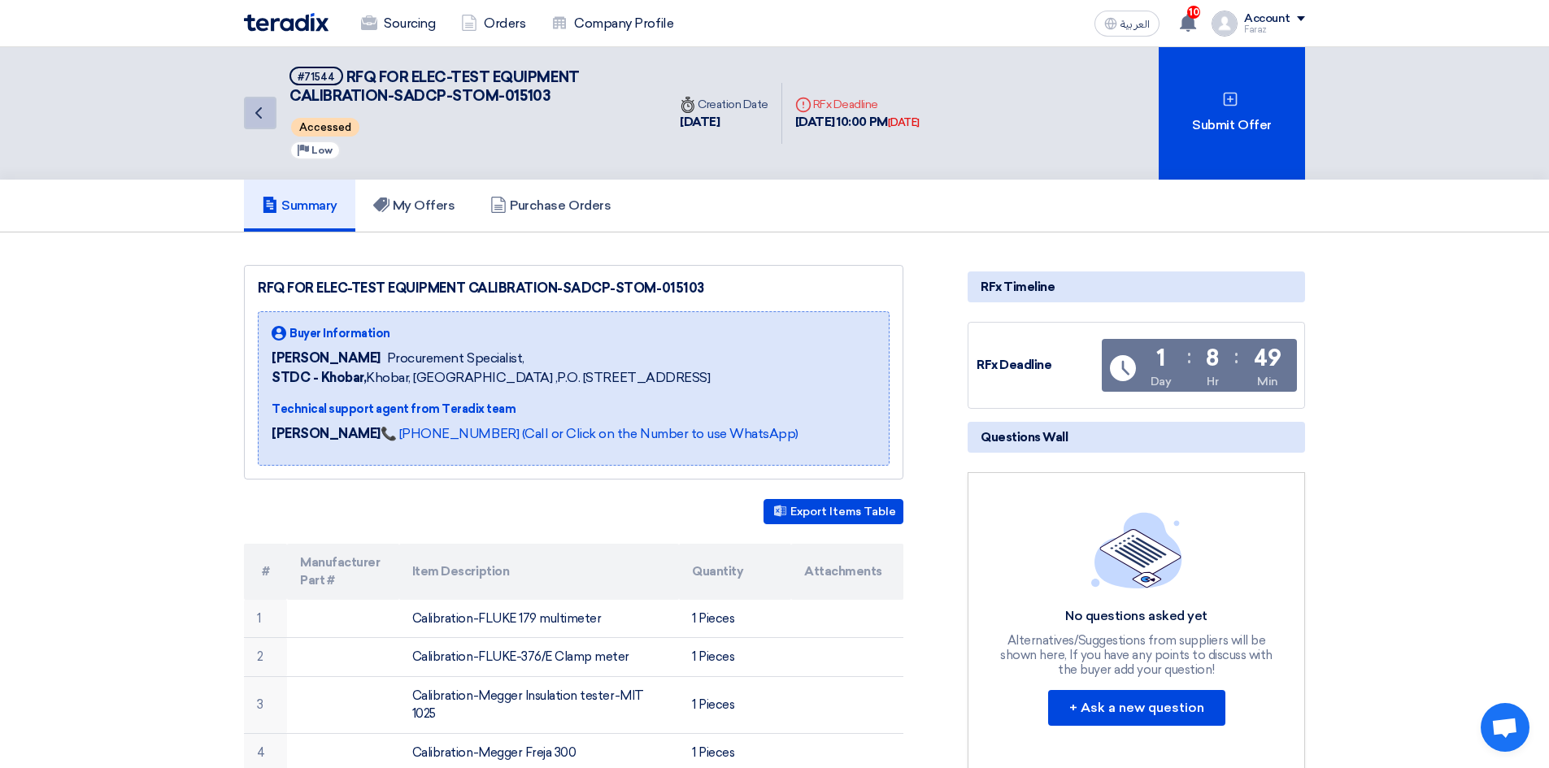
click at [256, 117] on icon "Back" at bounding box center [259, 113] width 20 height 20
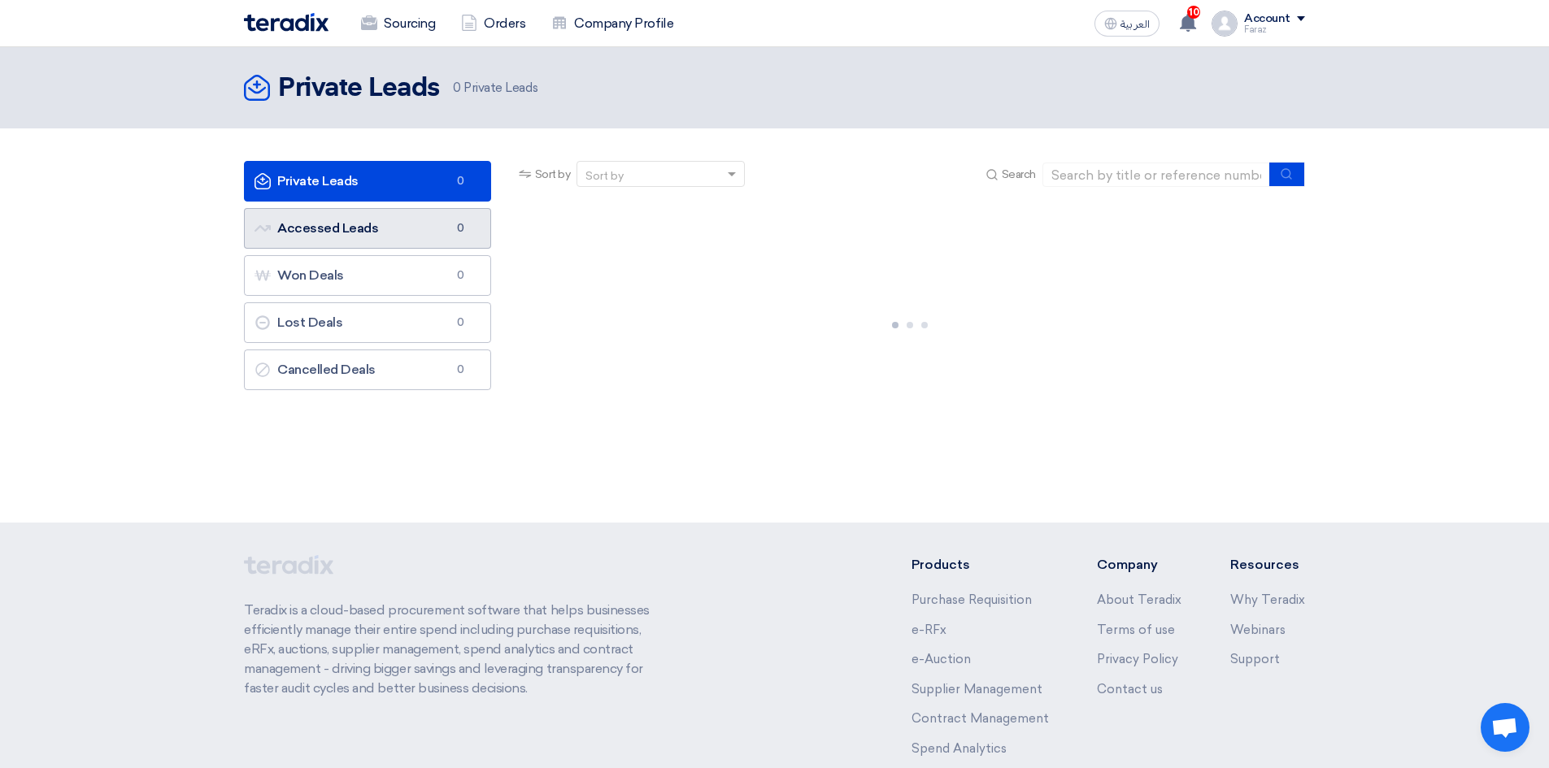
click at [340, 234] on link "Accessed Leads Accessed Leads 0" at bounding box center [367, 228] width 247 height 41
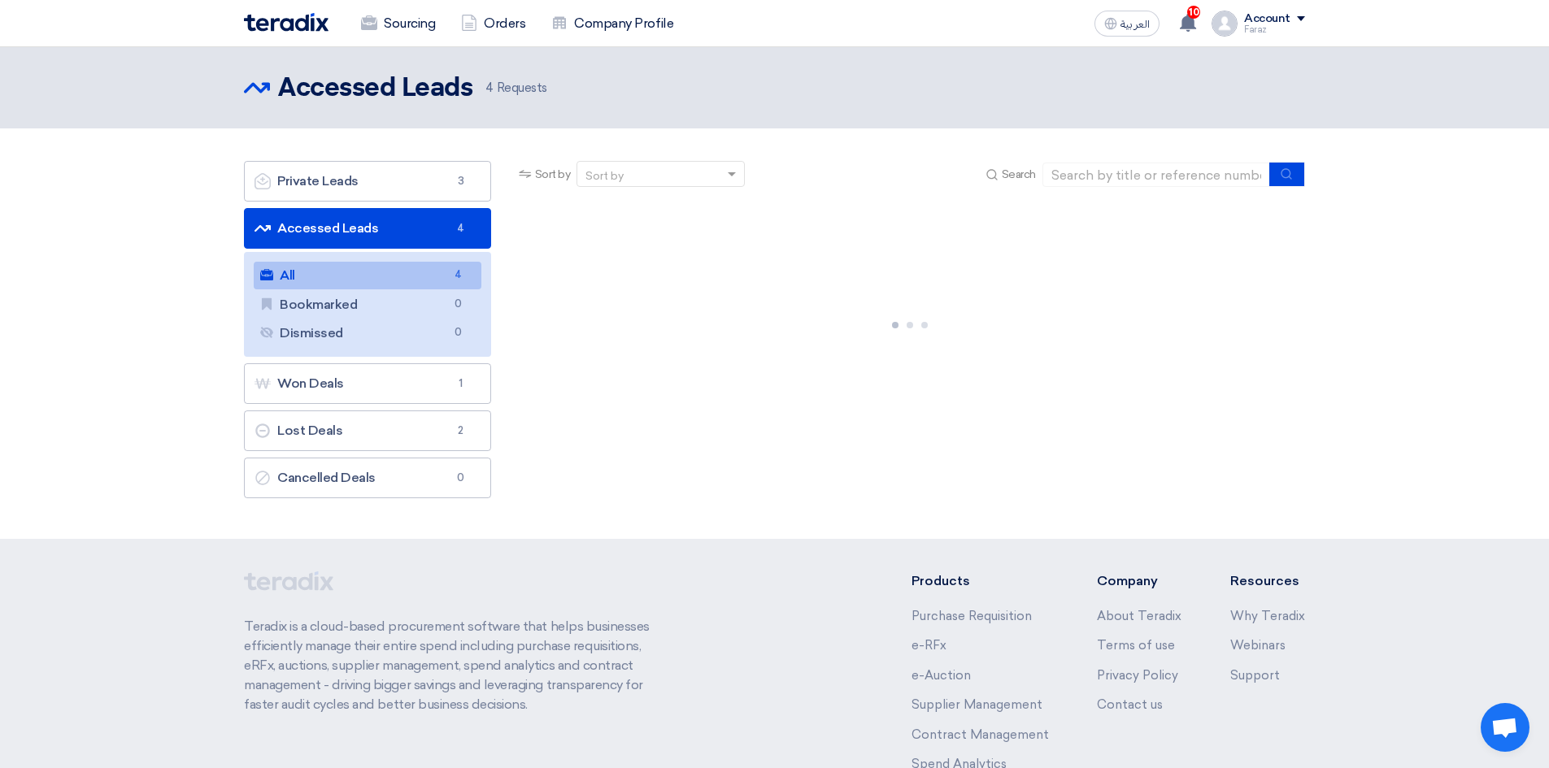
click at [336, 272] on link "All All 4" at bounding box center [368, 276] width 228 height 28
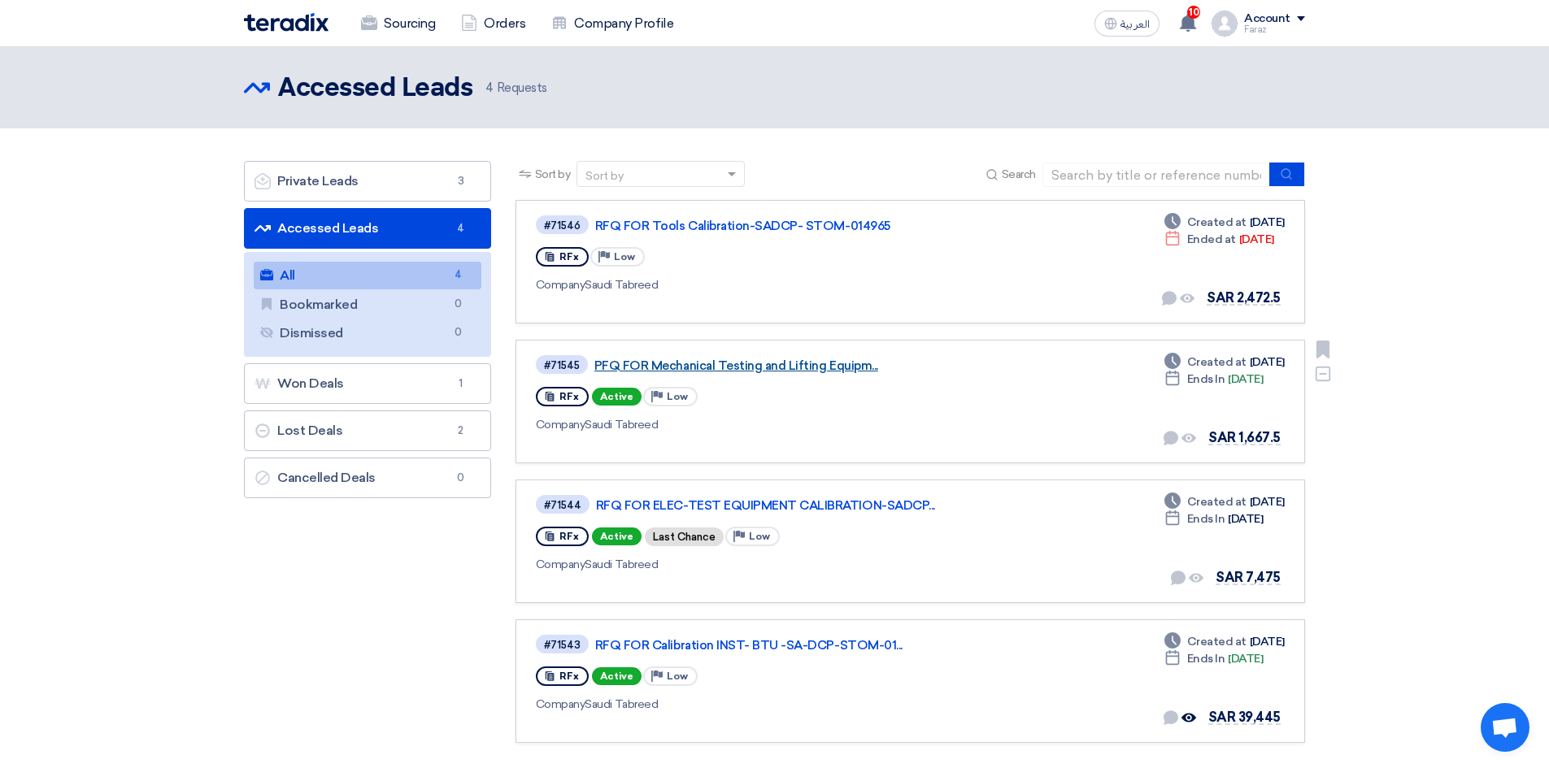
click at [794, 368] on link "PFQ FOR Mechanical Testing and Lifting Equipm..." at bounding box center [797, 366] width 407 height 15
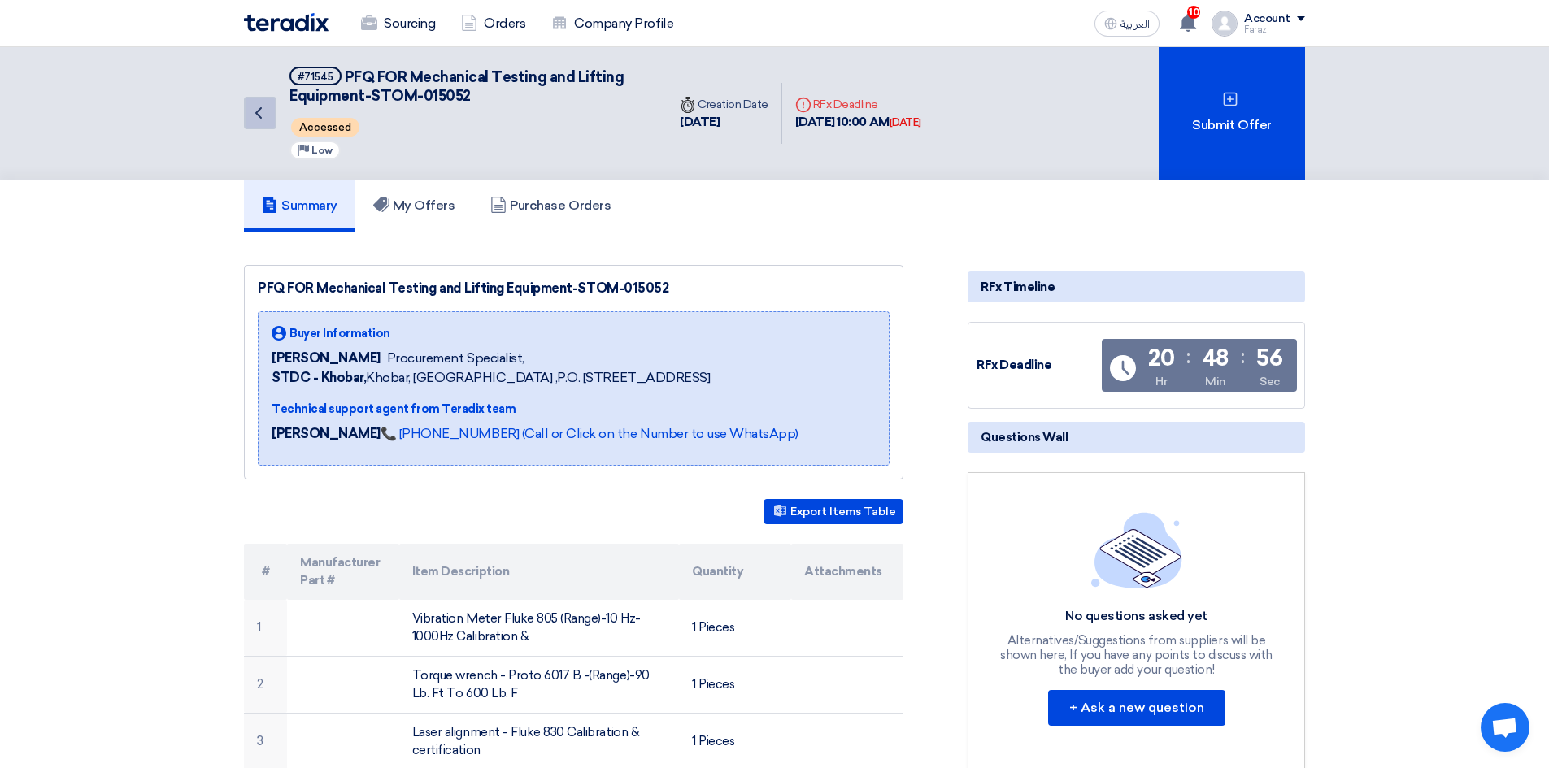
click at [255, 113] on use at bounding box center [258, 112] width 7 height 11
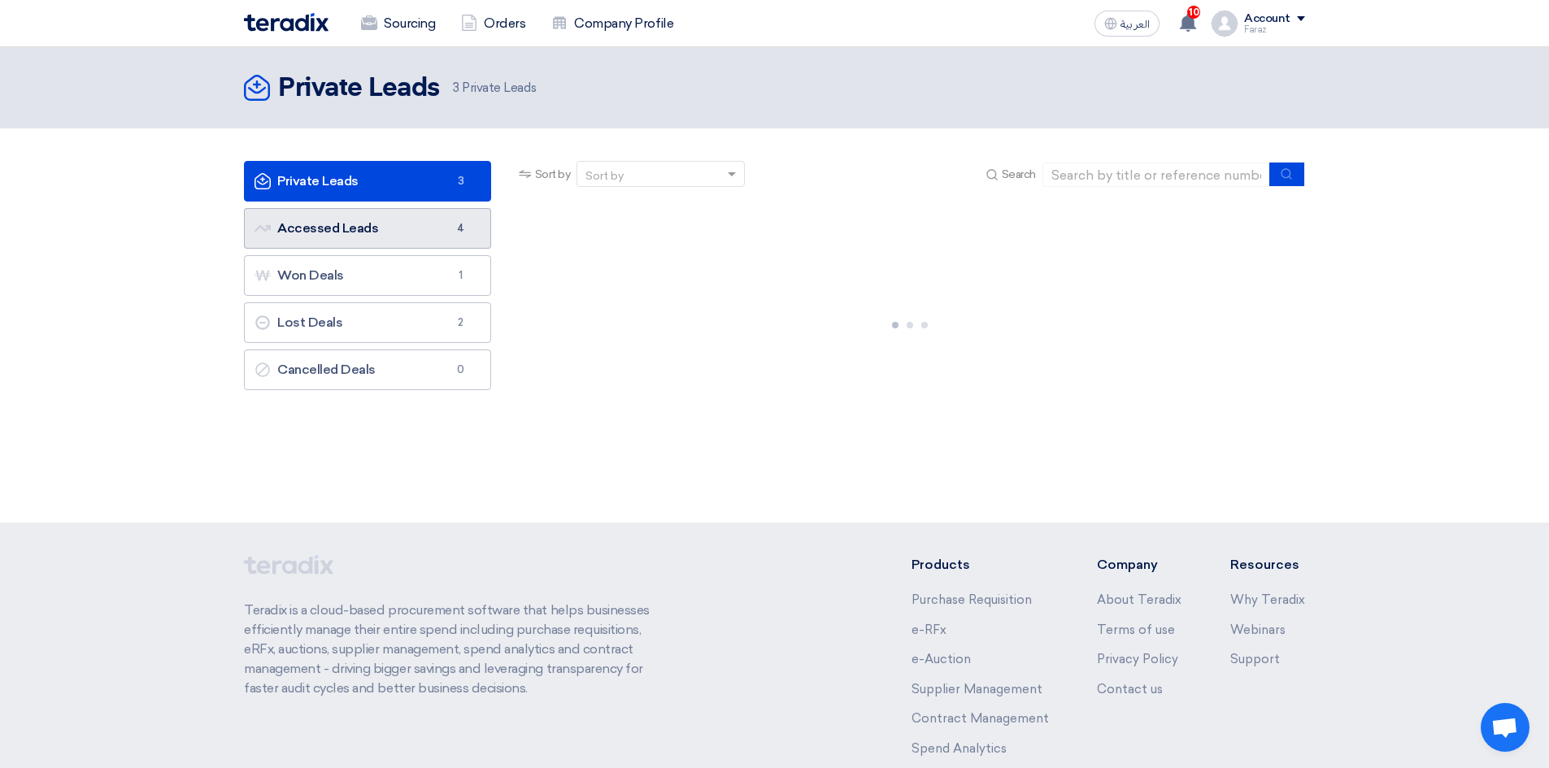
click at [357, 231] on link "Accessed Leads Accessed Leads 4" at bounding box center [367, 228] width 247 height 41
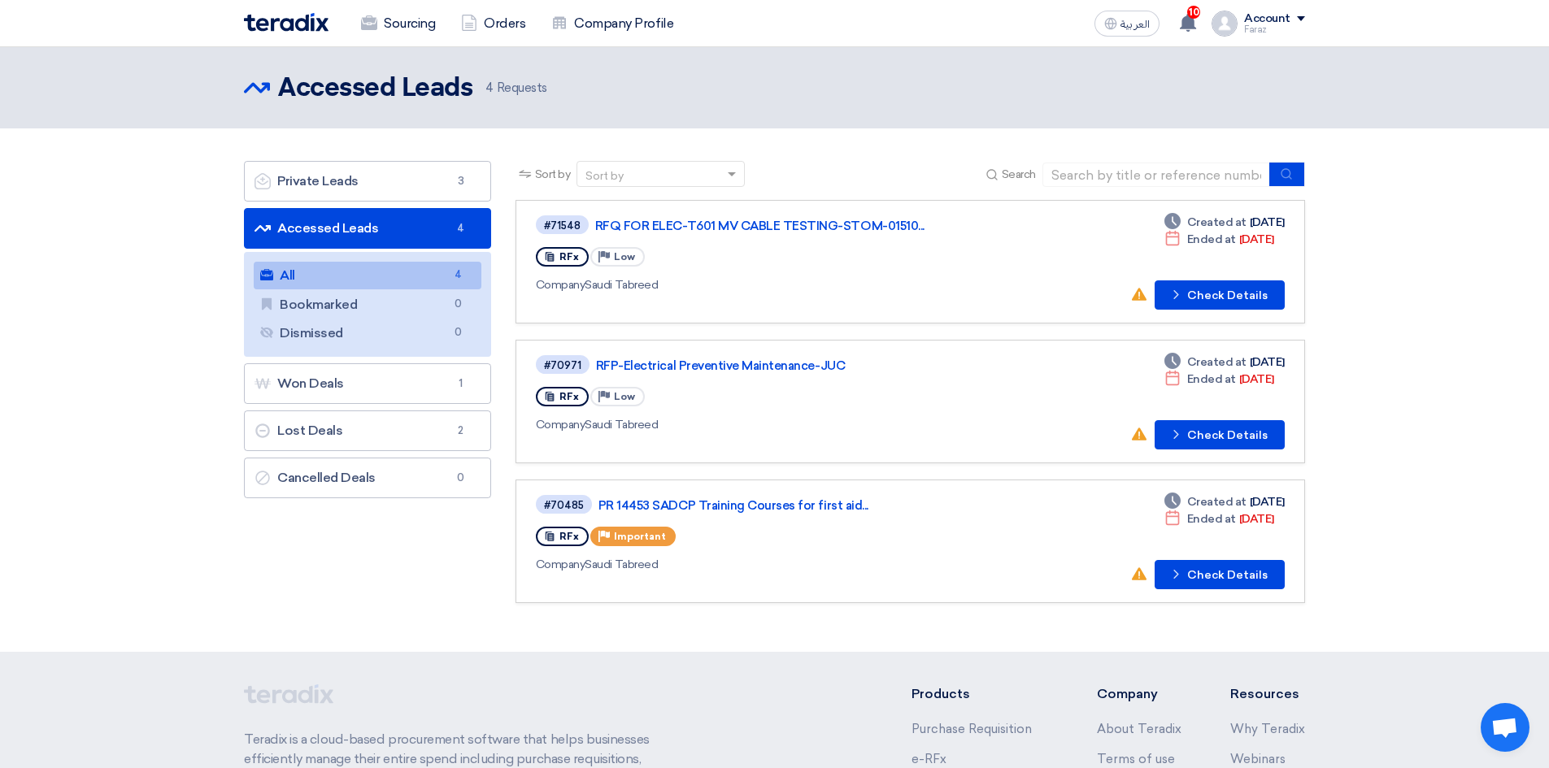
click at [328, 274] on link "All All 4" at bounding box center [368, 276] width 228 height 28
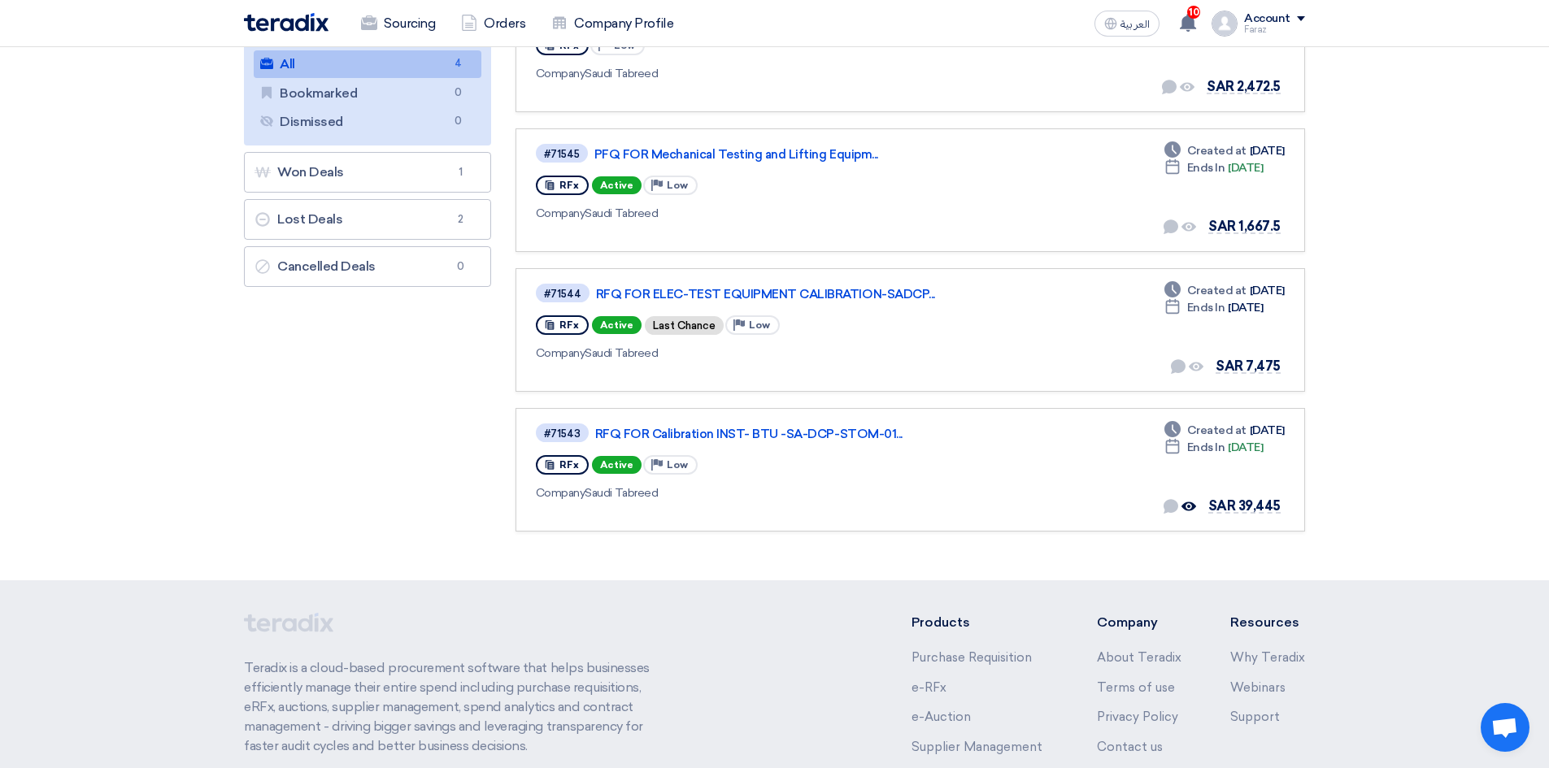
scroll to position [244, 0]
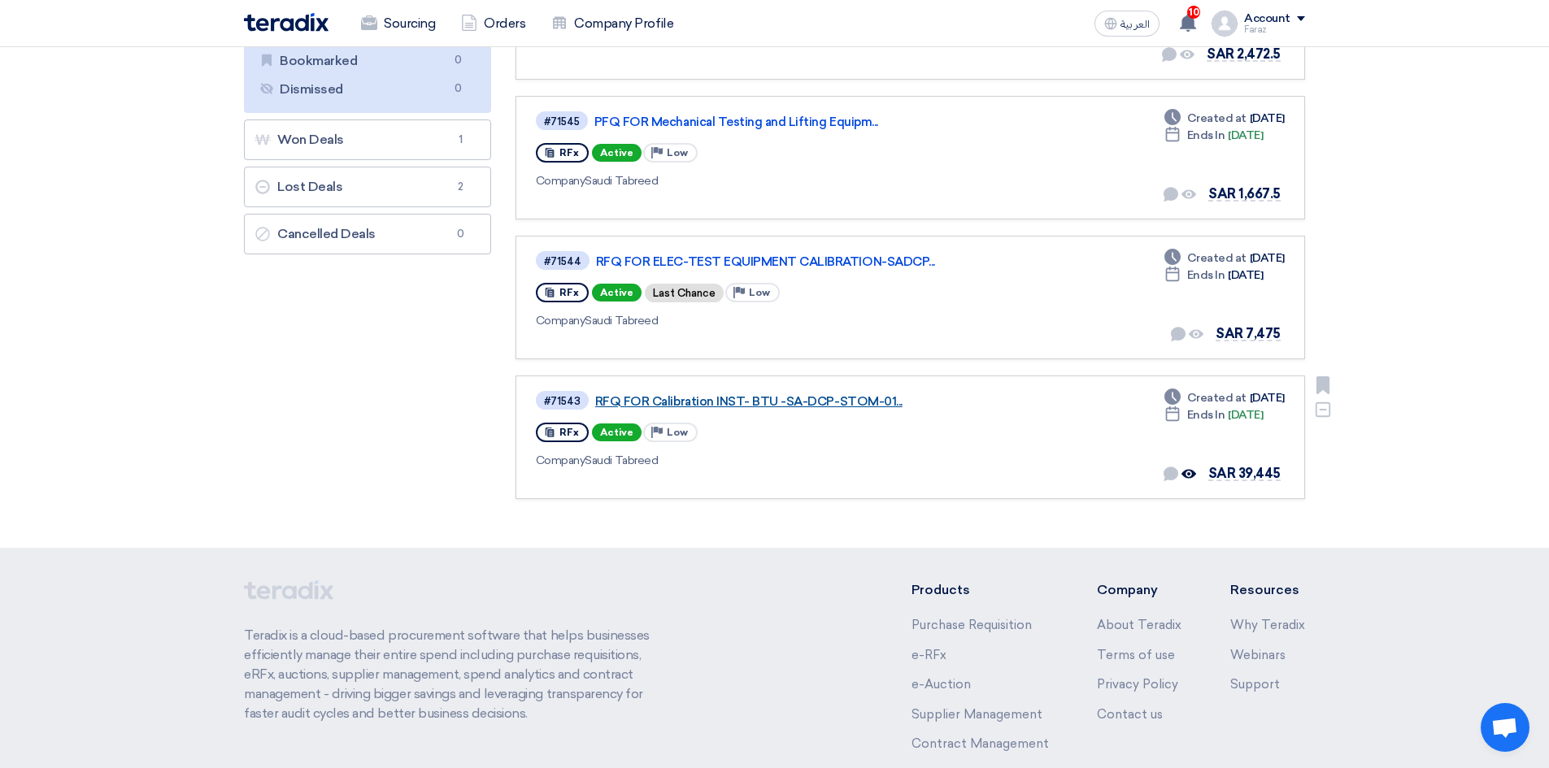
click at [785, 402] on link "RFQ FOR Calibration INST- BTU -SA-DCP-STOM-01..." at bounding box center [798, 401] width 407 height 15
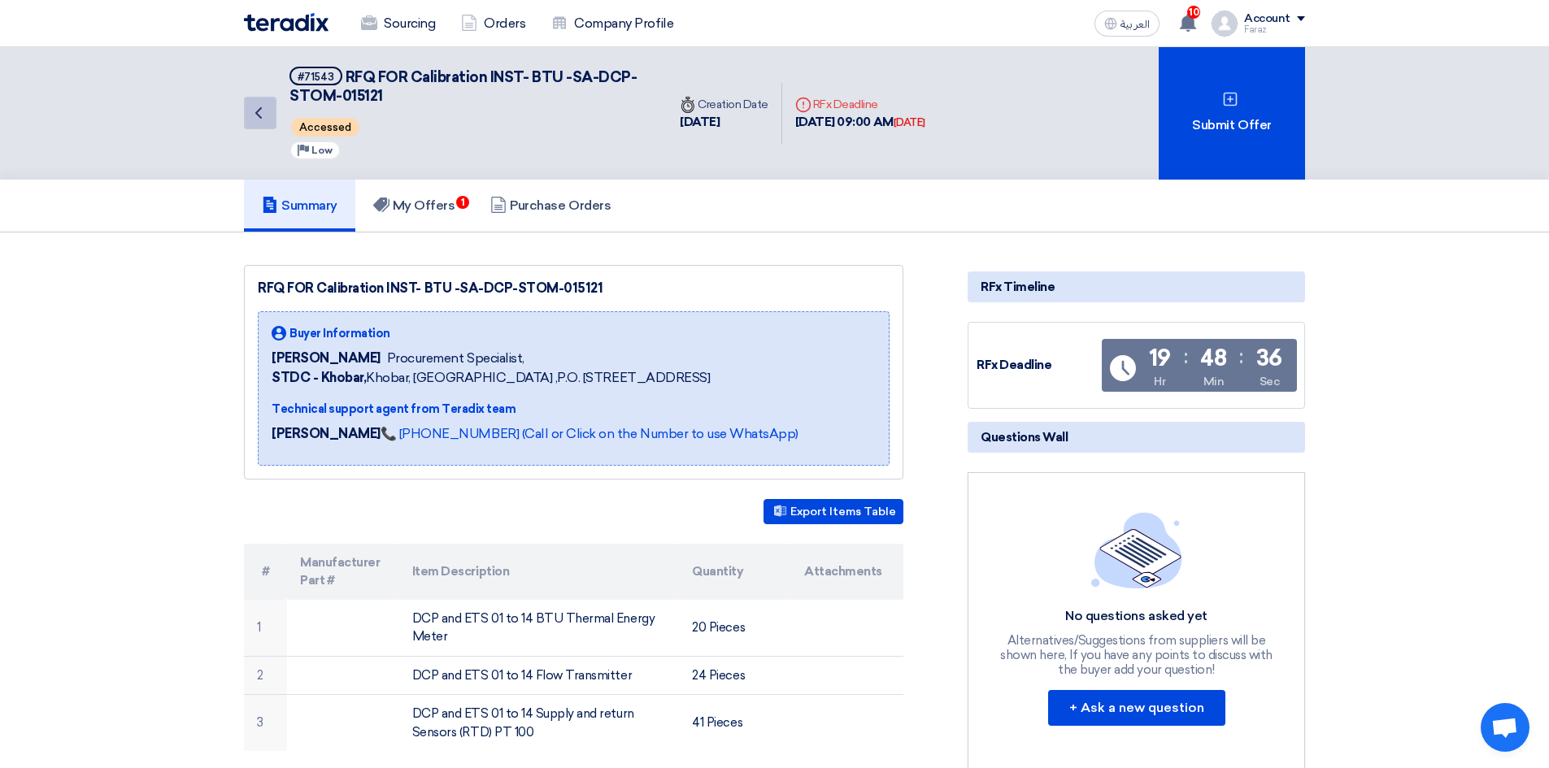
click at [263, 116] on icon "Back" at bounding box center [259, 113] width 20 height 20
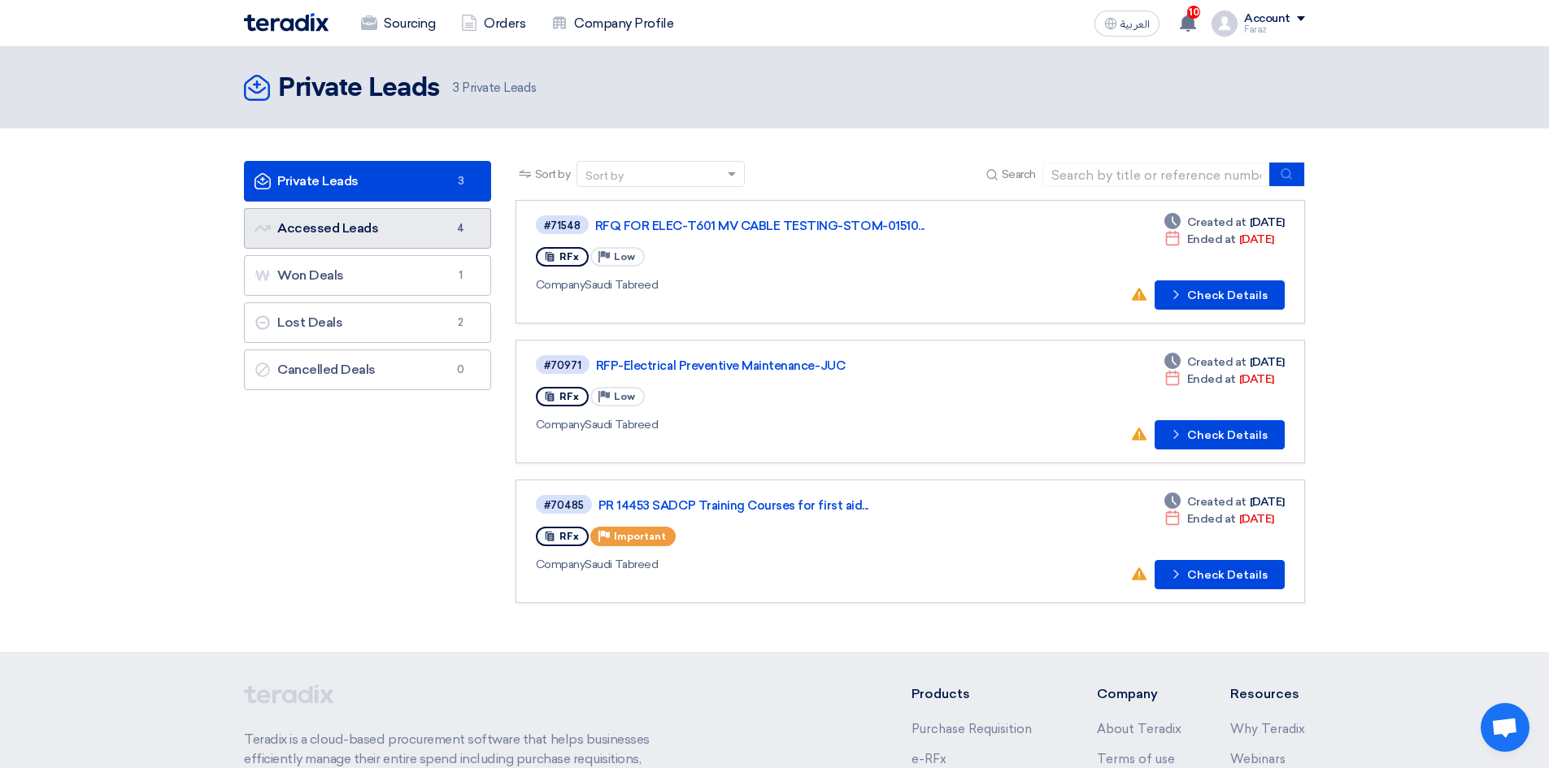
click at [383, 225] on link "Accessed Leads Accessed Leads 4" at bounding box center [367, 228] width 247 height 41
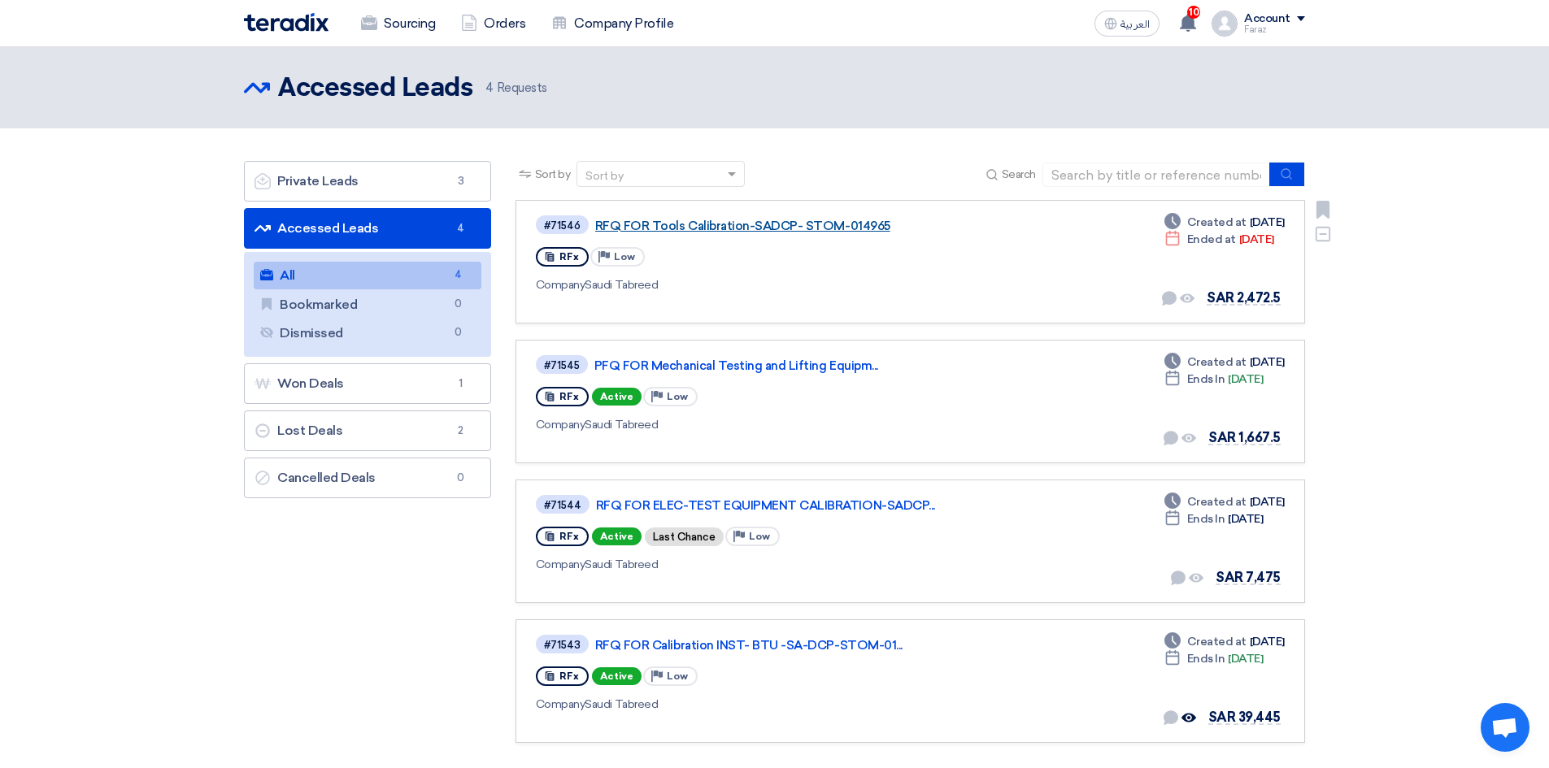
click at [830, 225] on link "RFQ FOR Tools Calibration-SADCP- STOM-014965" at bounding box center [798, 226] width 407 height 15
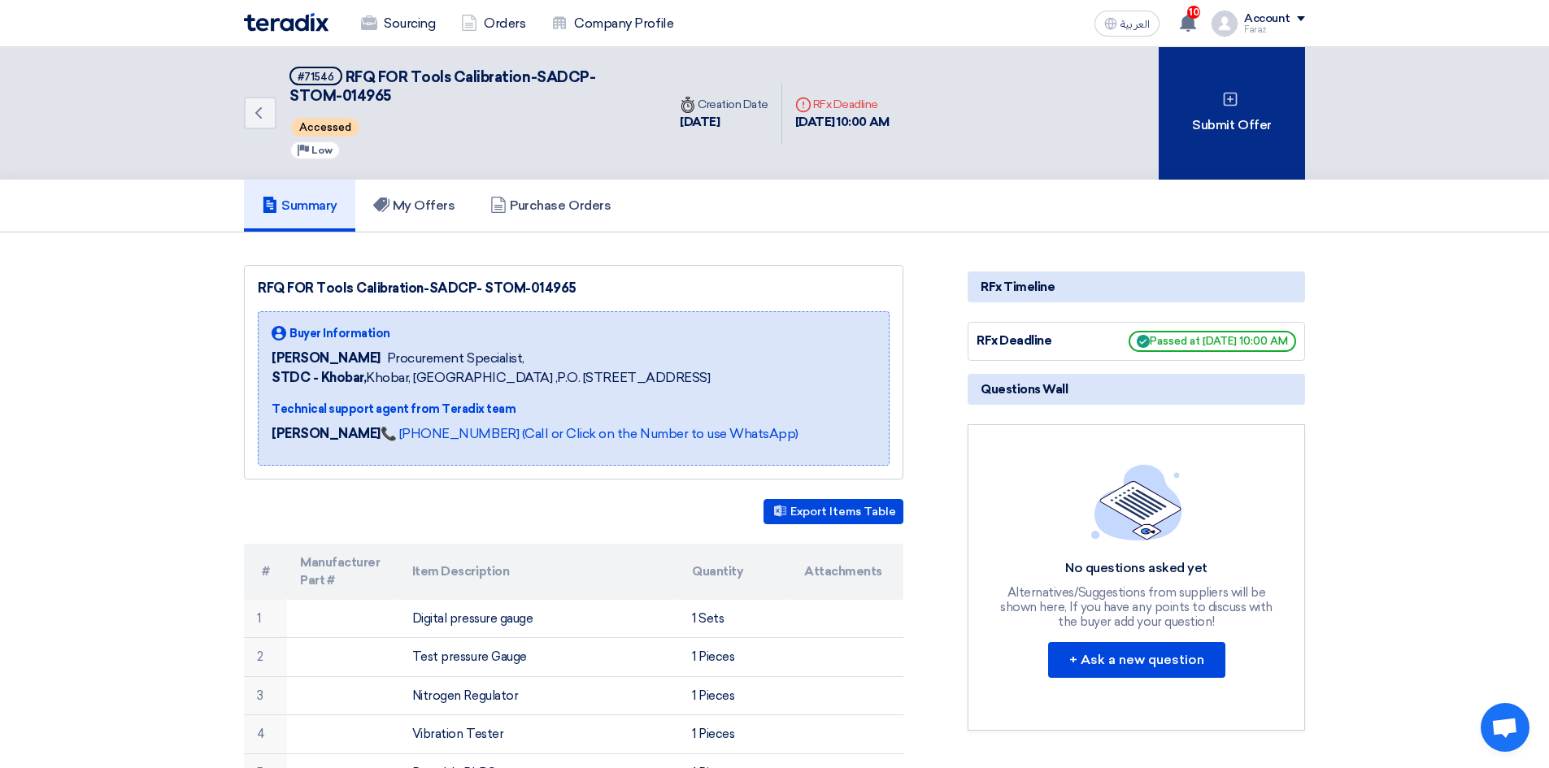
click at [1247, 126] on div "Submit Offer" at bounding box center [1232, 113] width 146 height 133
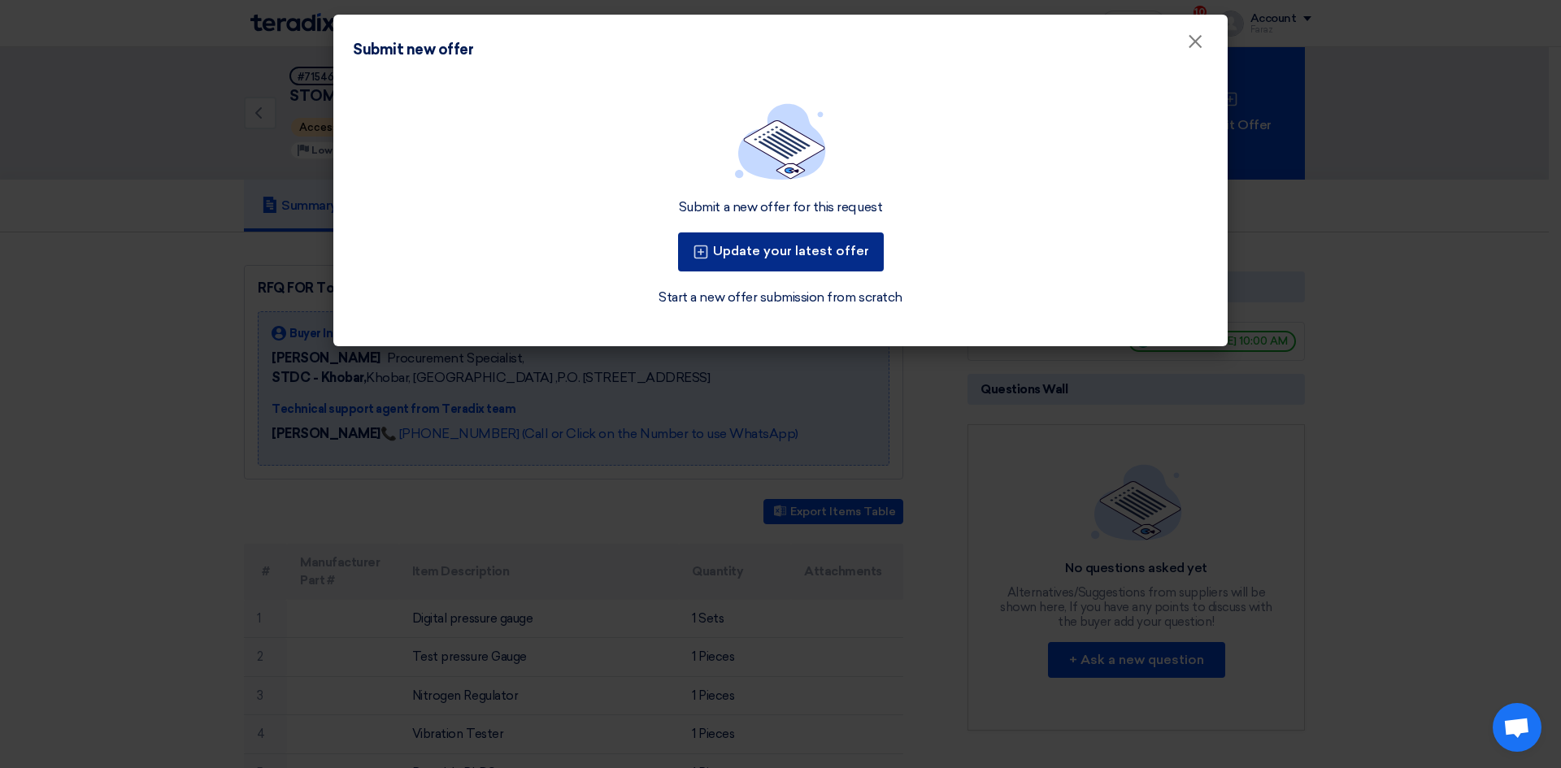
click at [814, 254] on button "Update your latest offer" at bounding box center [781, 252] width 206 height 39
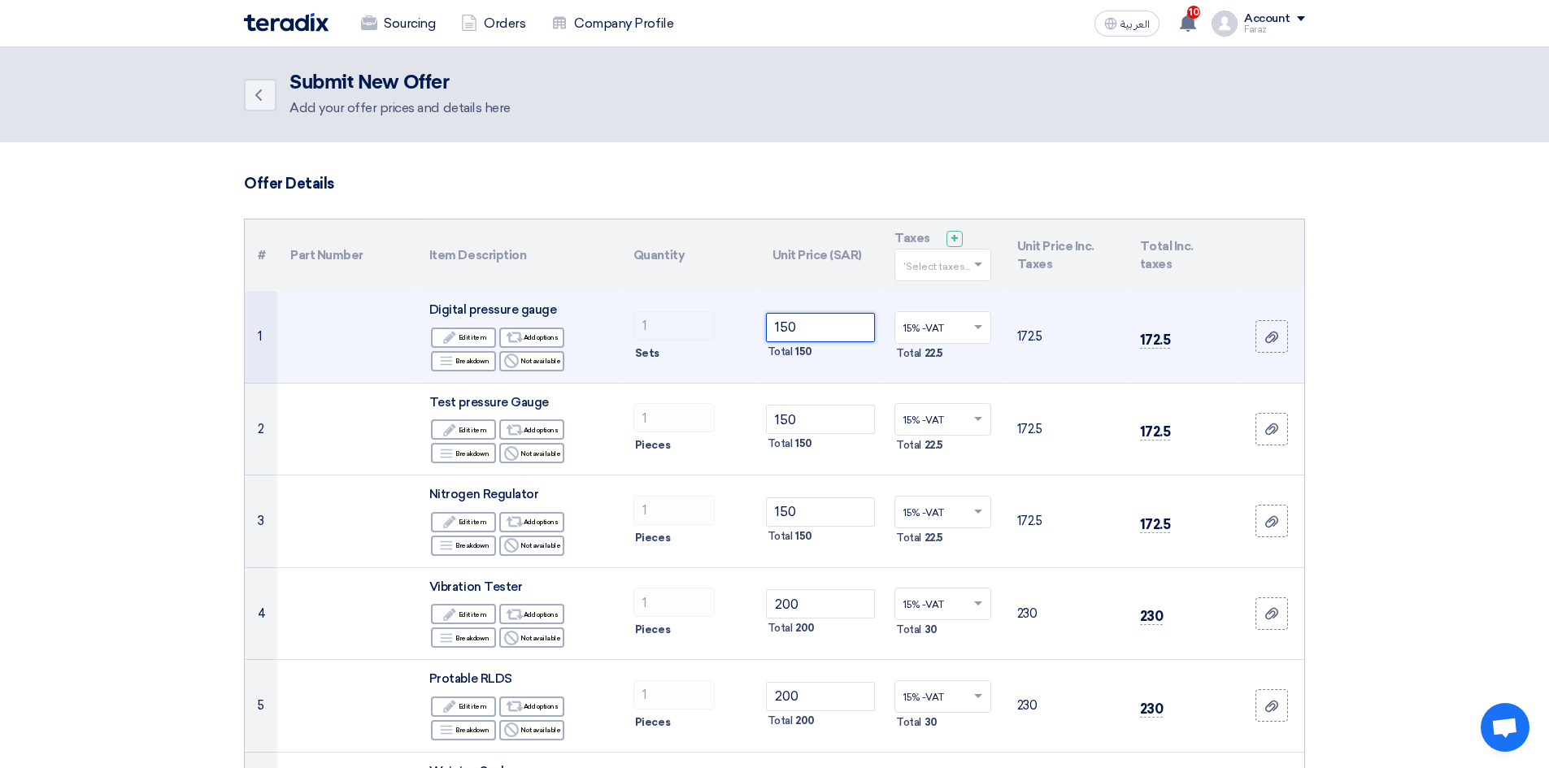
click at [789, 328] on input "150" at bounding box center [821, 327] width 110 height 29
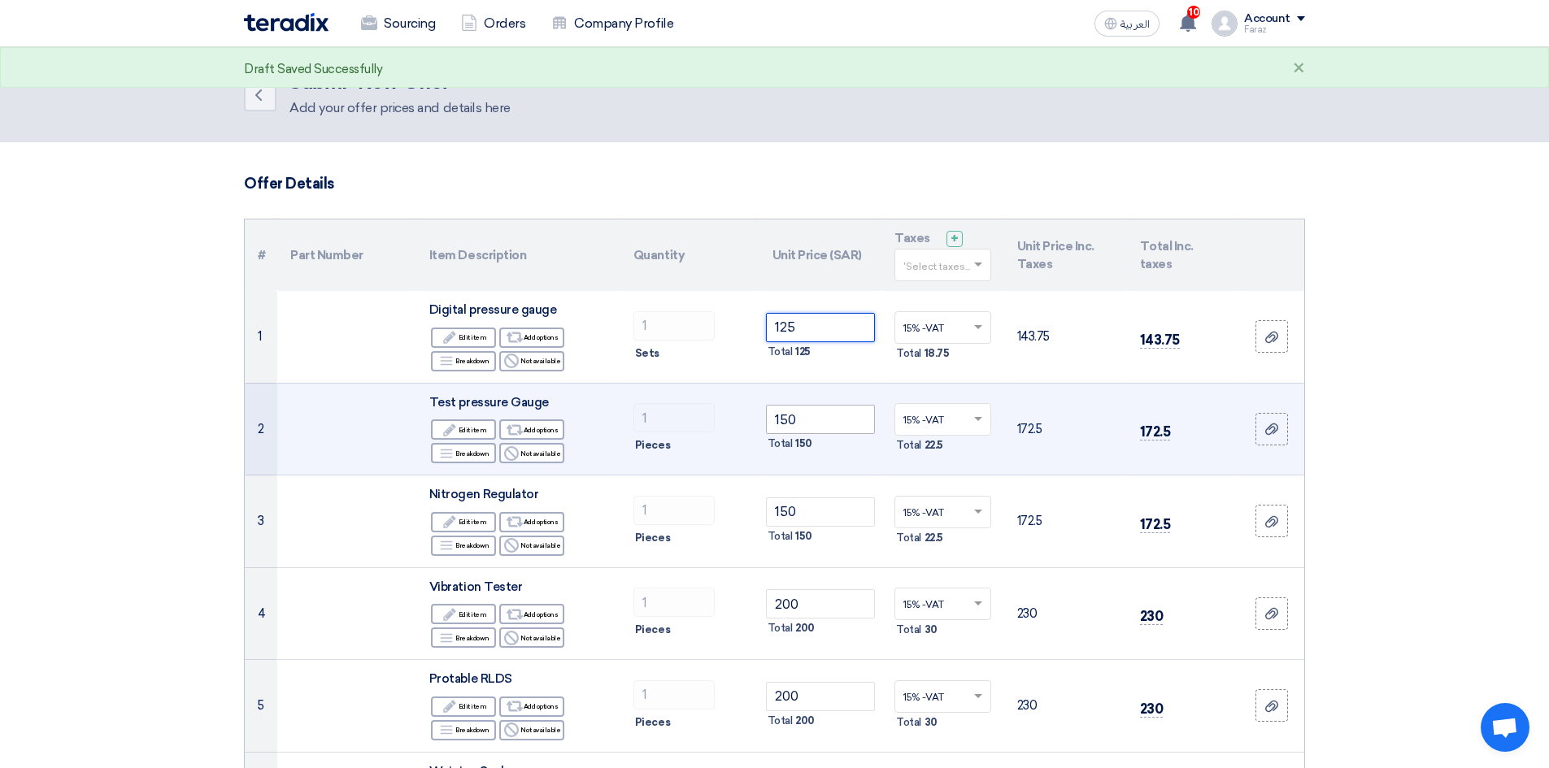
type input "125"
click at [816, 415] on input "150" at bounding box center [821, 419] width 110 height 29
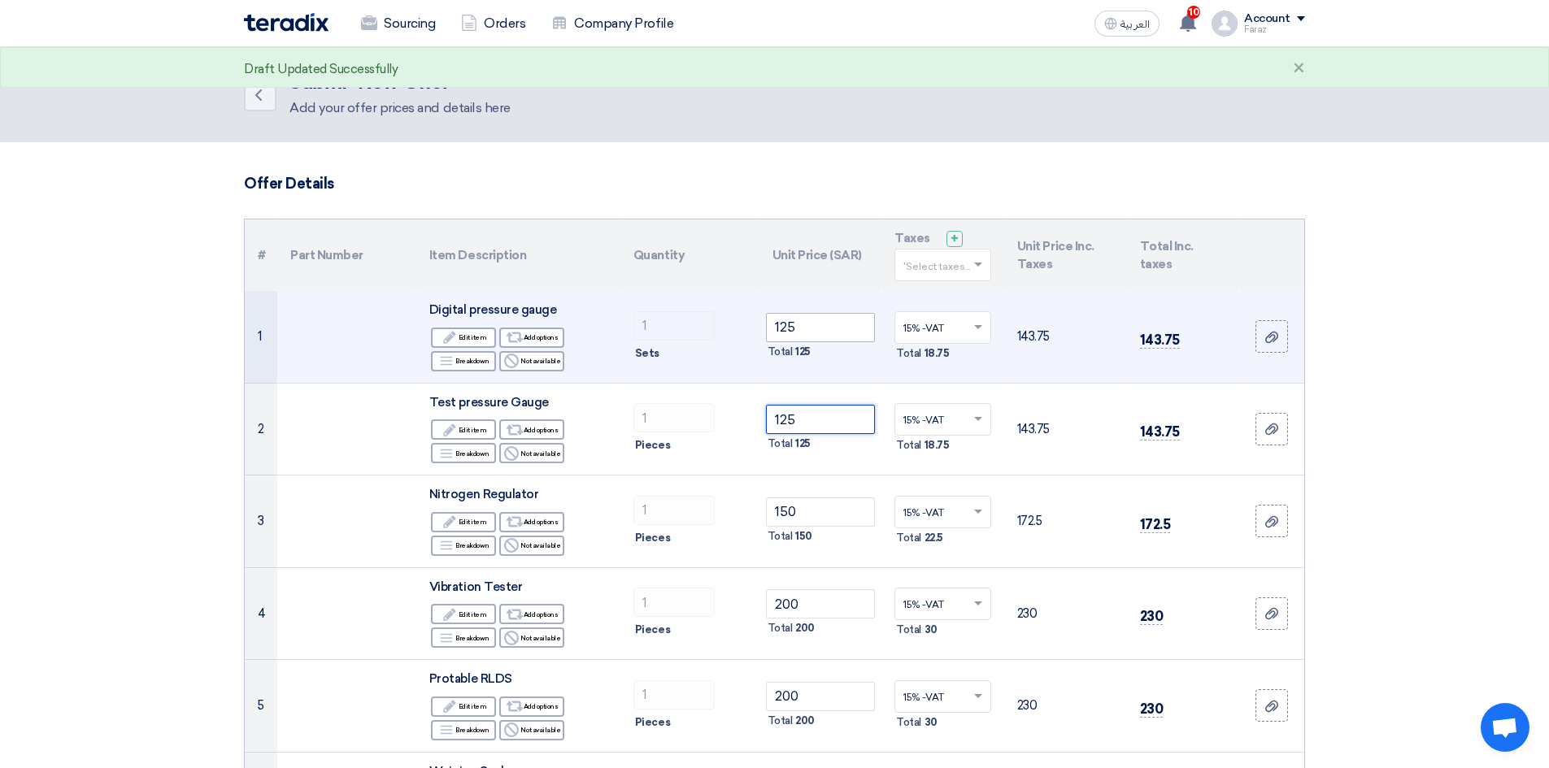
type input "125"
drag, startPoint x: 799, startPoint y: 326, endPoint x: 766, endPoint y: 320, distance: 33.8
click at [767, 320] on input "125" at bounding box center [821, 327] width 110 height 29
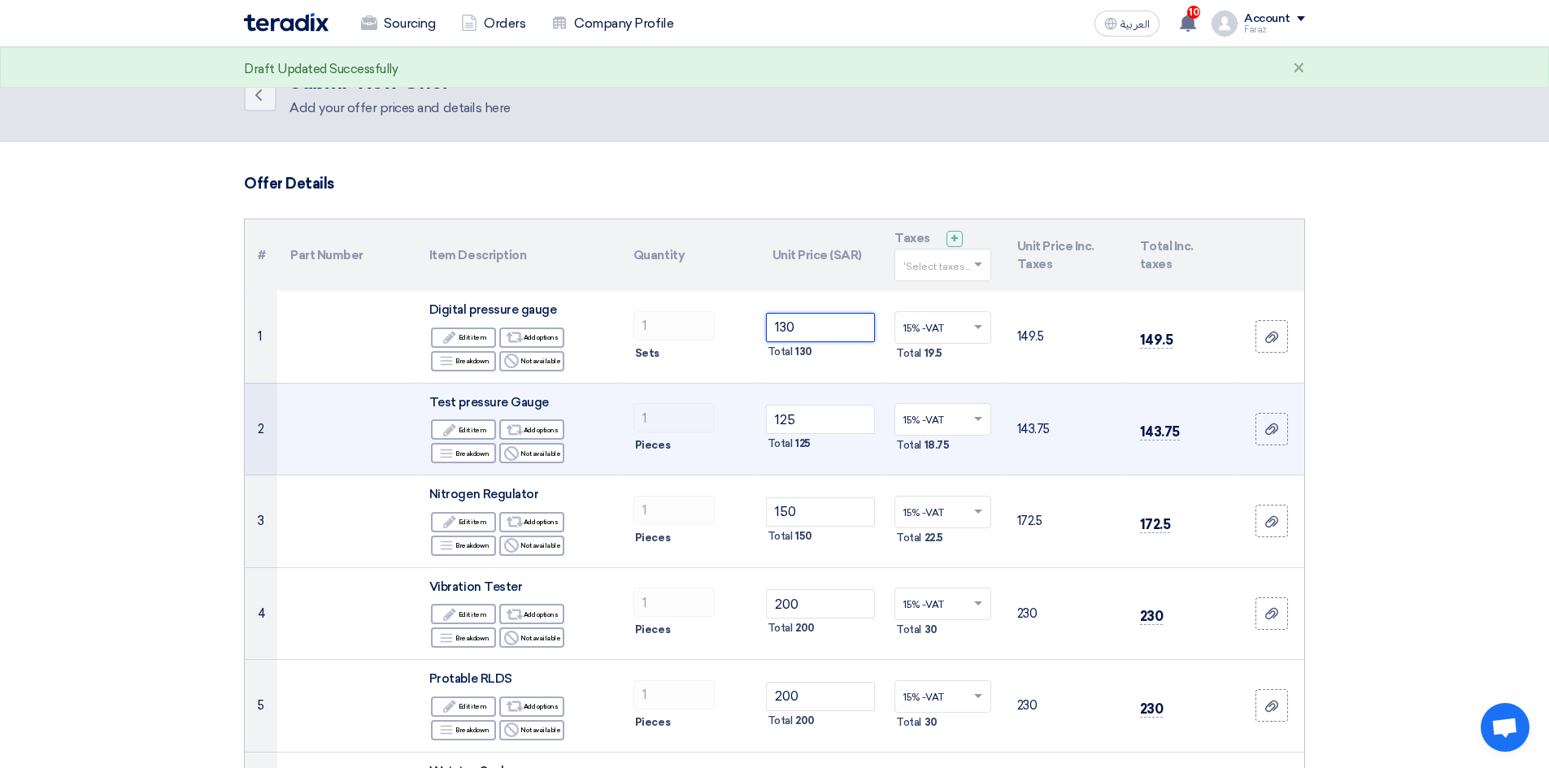
type input "130"
drag, startPoint x: 742, startPoint y: 411, endPoint x: 698, endPoint y: 401, distance: 44.2
click at [701, 402] on tr "2 Test pressure Gauge Edit Edit item Alternative Add options Breakdown 1" at bounding box center [774, 429] width 1059 height 93
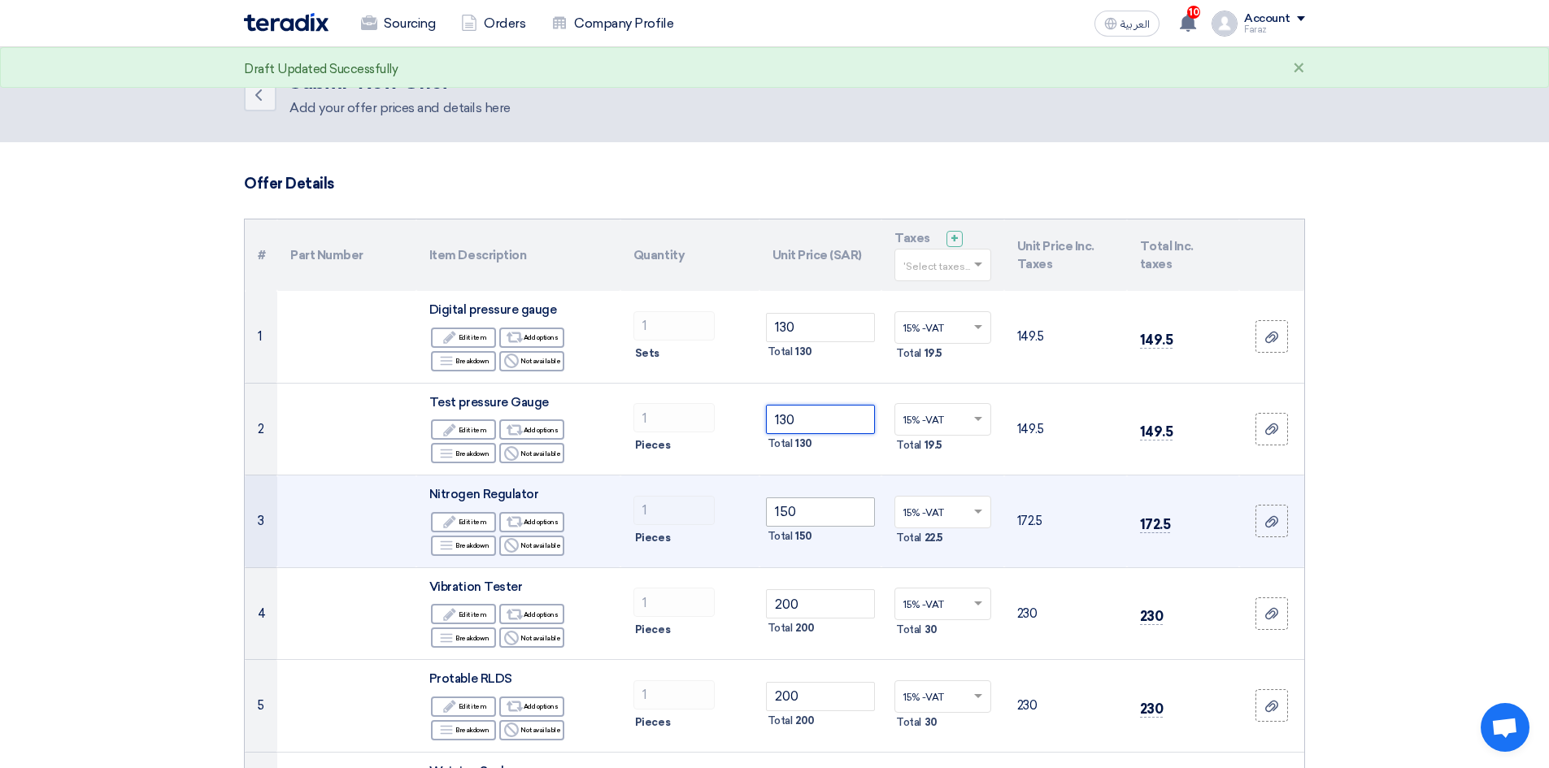
type input "130"
click at [809, 513] on input "150" at bounding box center [821, 512] width 110 height 29
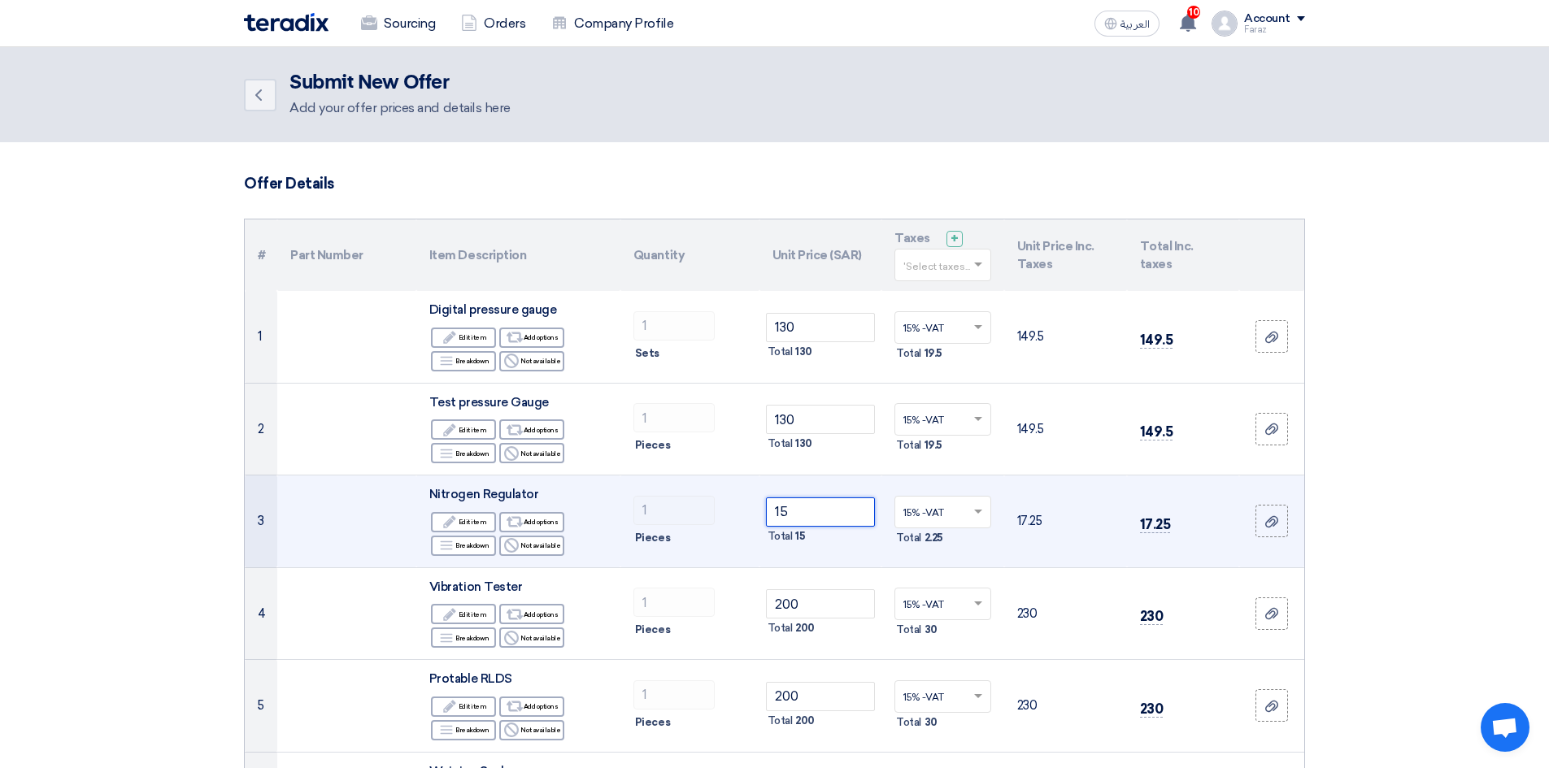
type input "150"
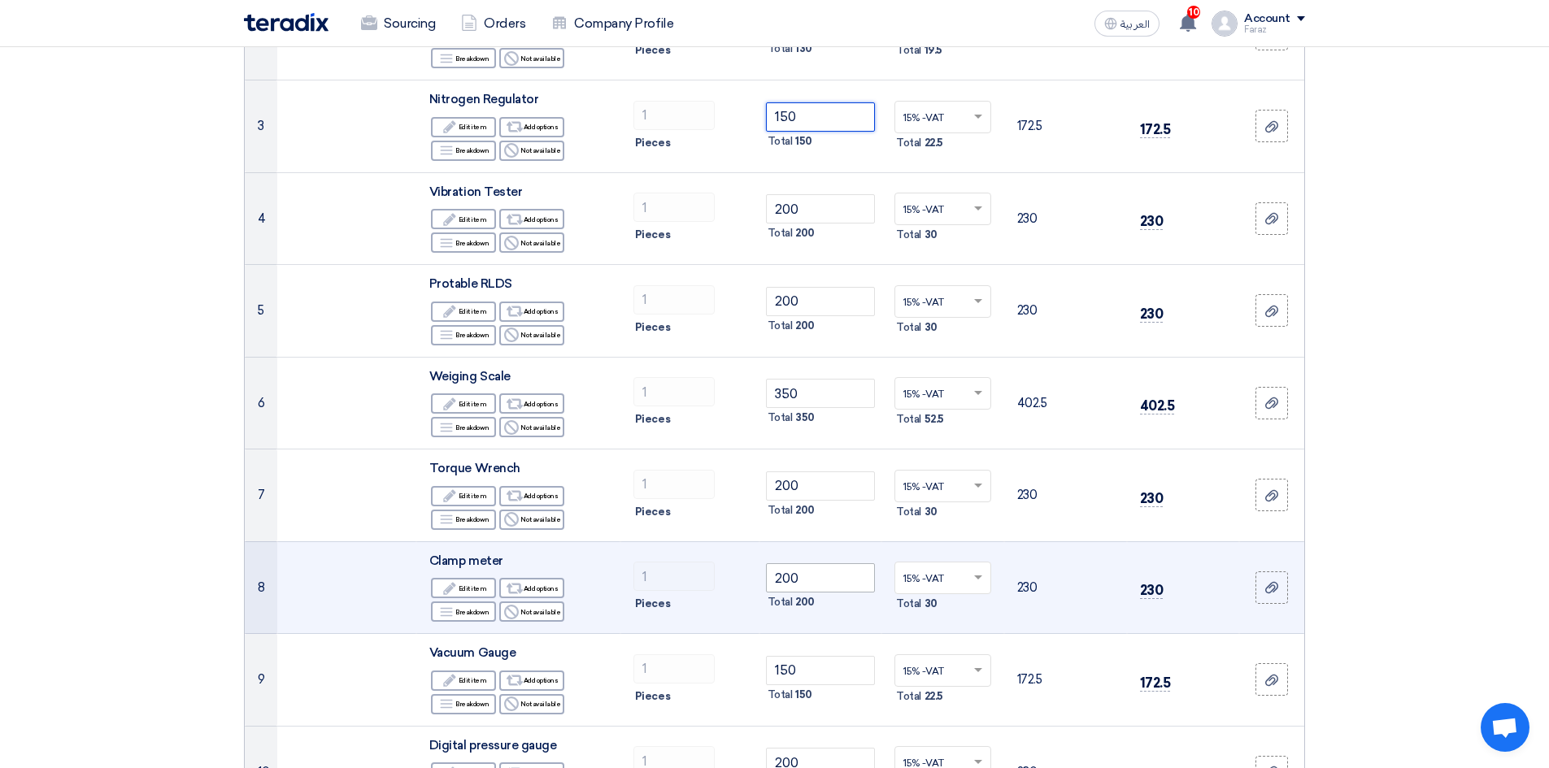
scroll to position [407, 0]
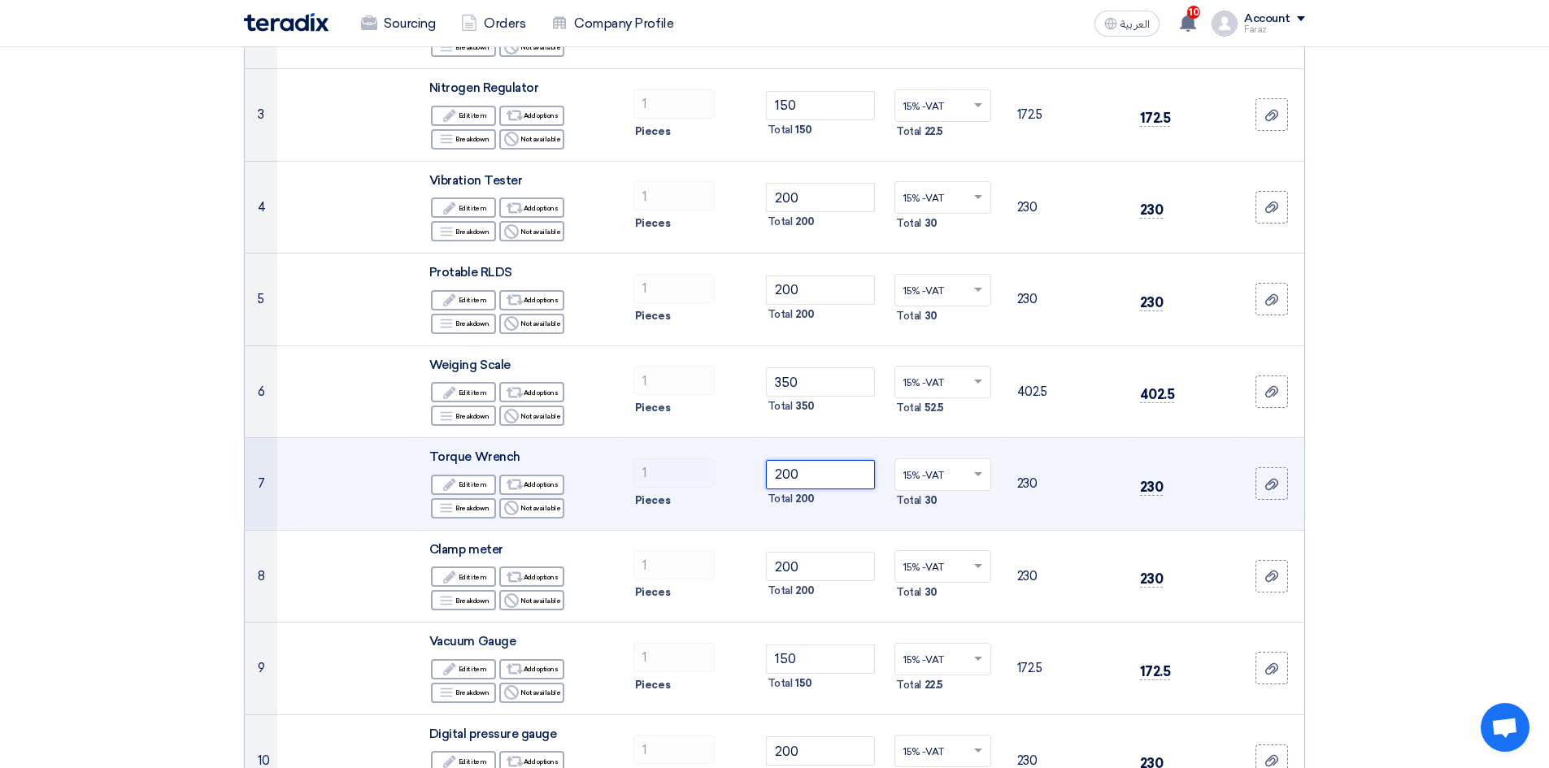
click at [807, 479] on input "200" at bounding box center [821, 474] width 110 height 29
type input "2"
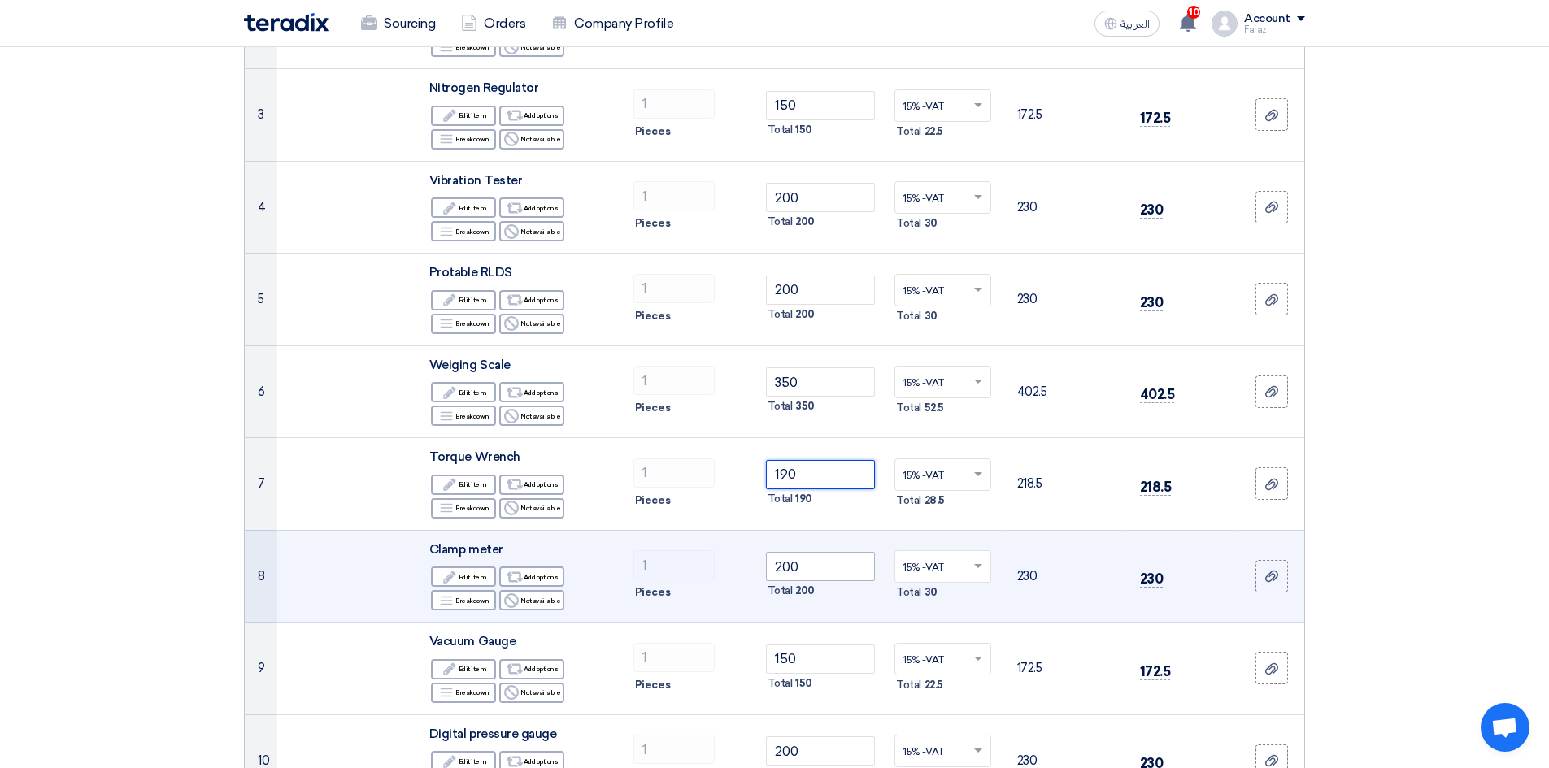
type input "190"
drag, startPoint x: 809, startPoint y: 567, endPoint x: 718, endPoint y: 549, distance: 92.8
click at [719, 560] on tr "8 Clamp meter Edit Edit item Alternative Add options Breakdown Reject 1" at bounding box center [774, 576] width 1059 height 93
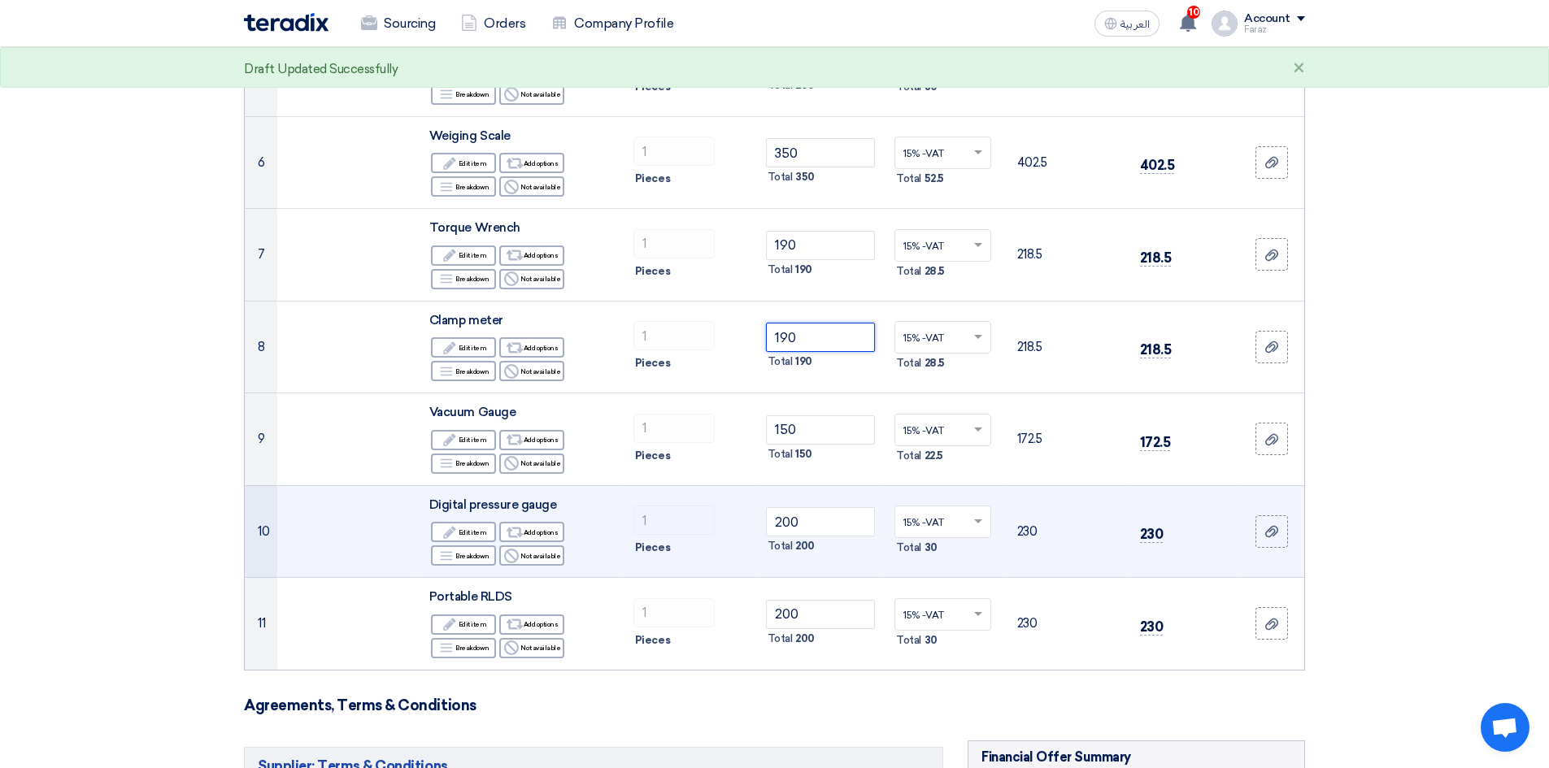
scroll to position [650, 0]
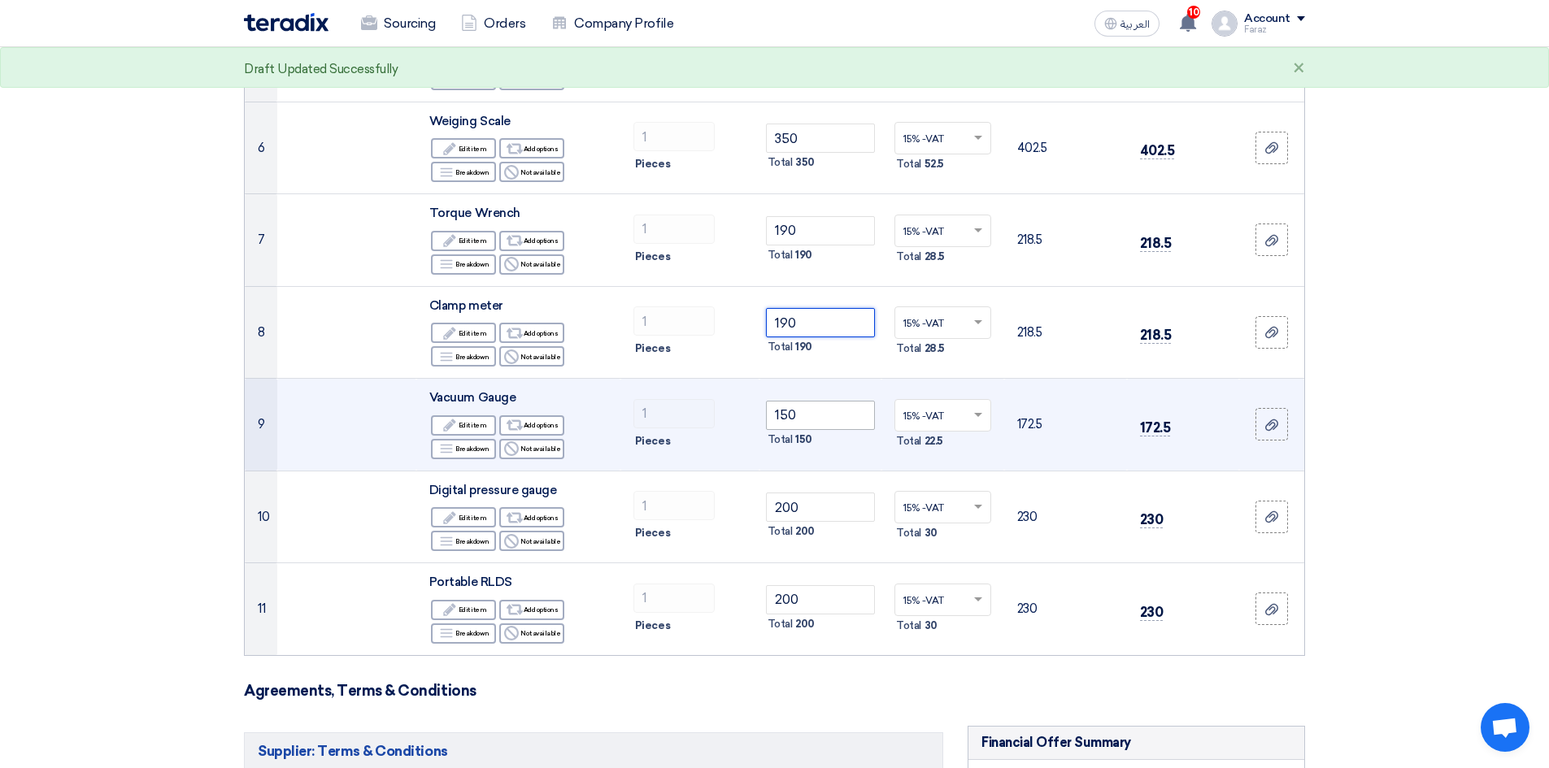
type input "190"
click at [801, 412] on input "150" at bounding box center [821, 415] width 110 height 29
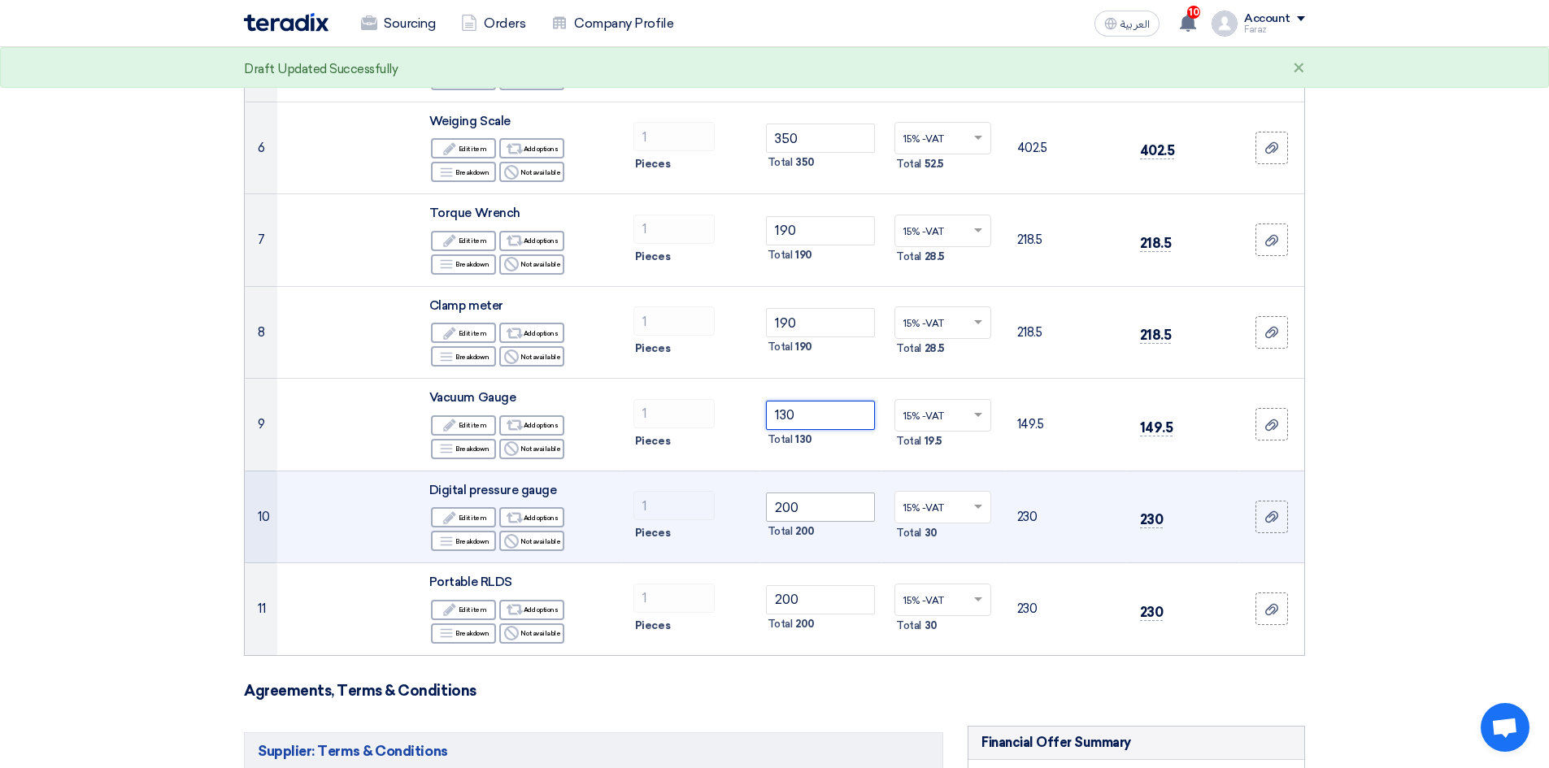
type input "130"
click at [820, 508] on input "200" at bounding box center [821, 507] width 110 height 29
type input "2"
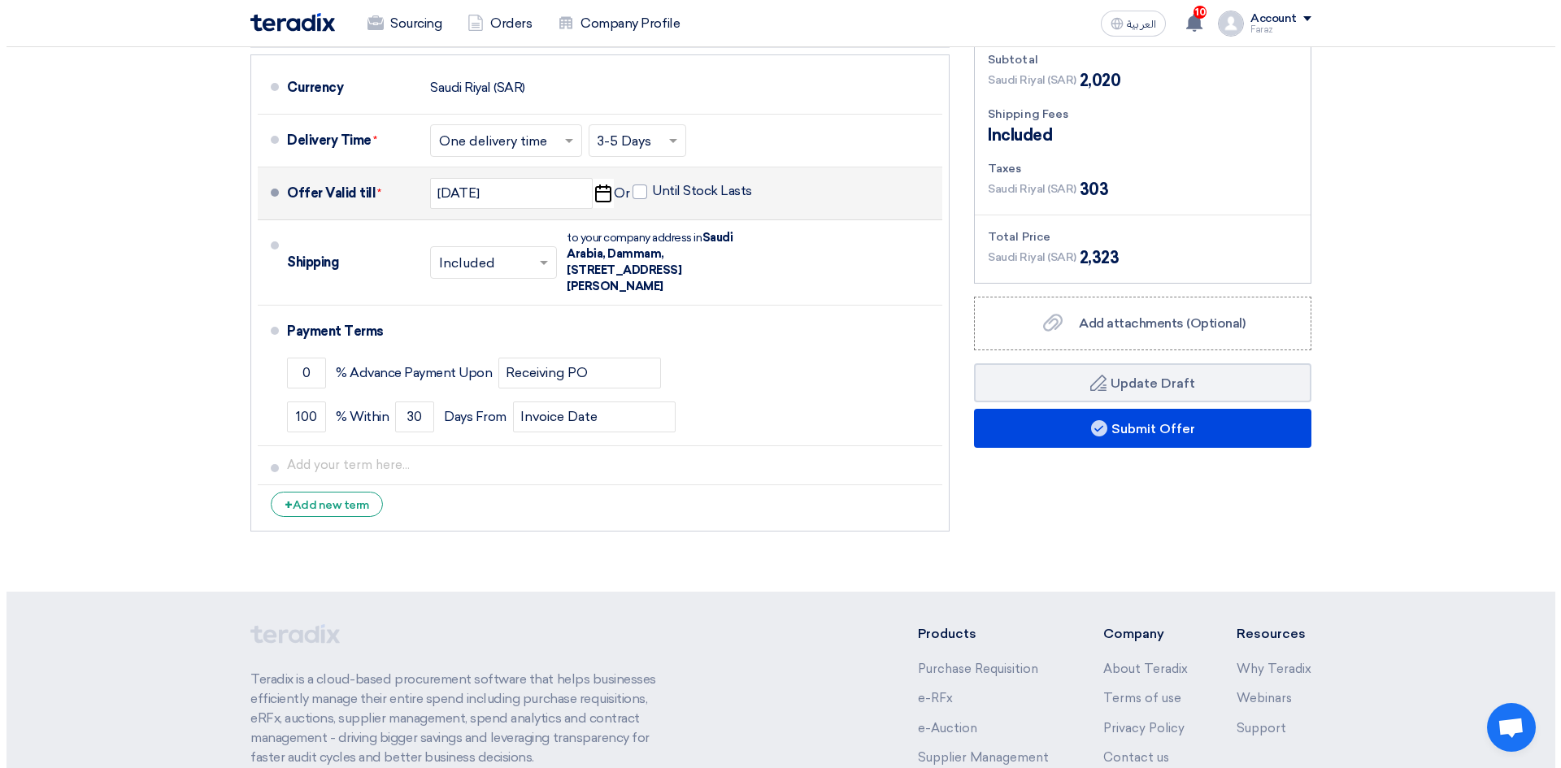
scroll to position [1382, 0]
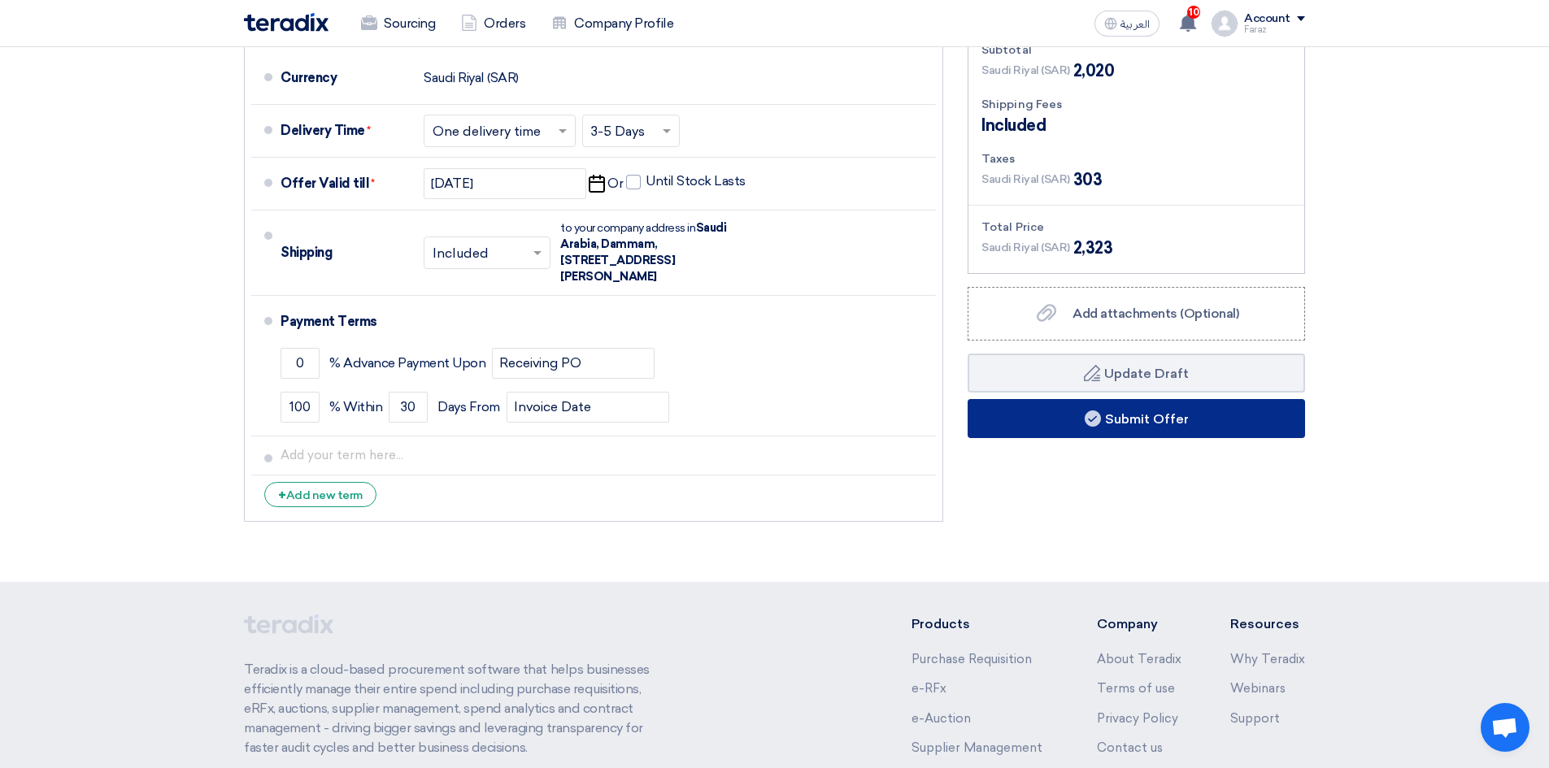
type input "150"
click at [1160, 427] on button "Submit Offer" at bounding box center [1136, 418] width 337 height 39
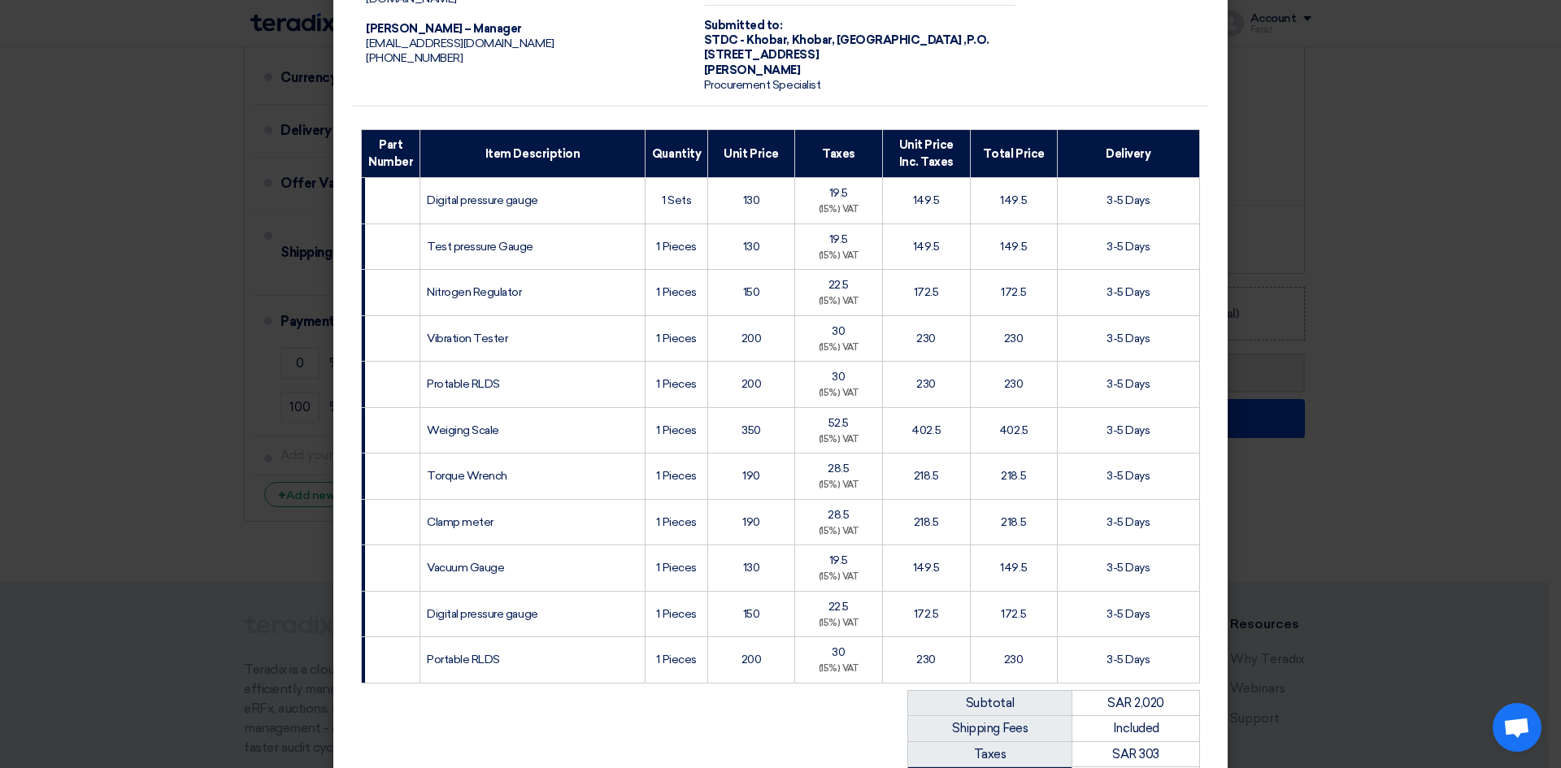
scroll to position [398, 0]
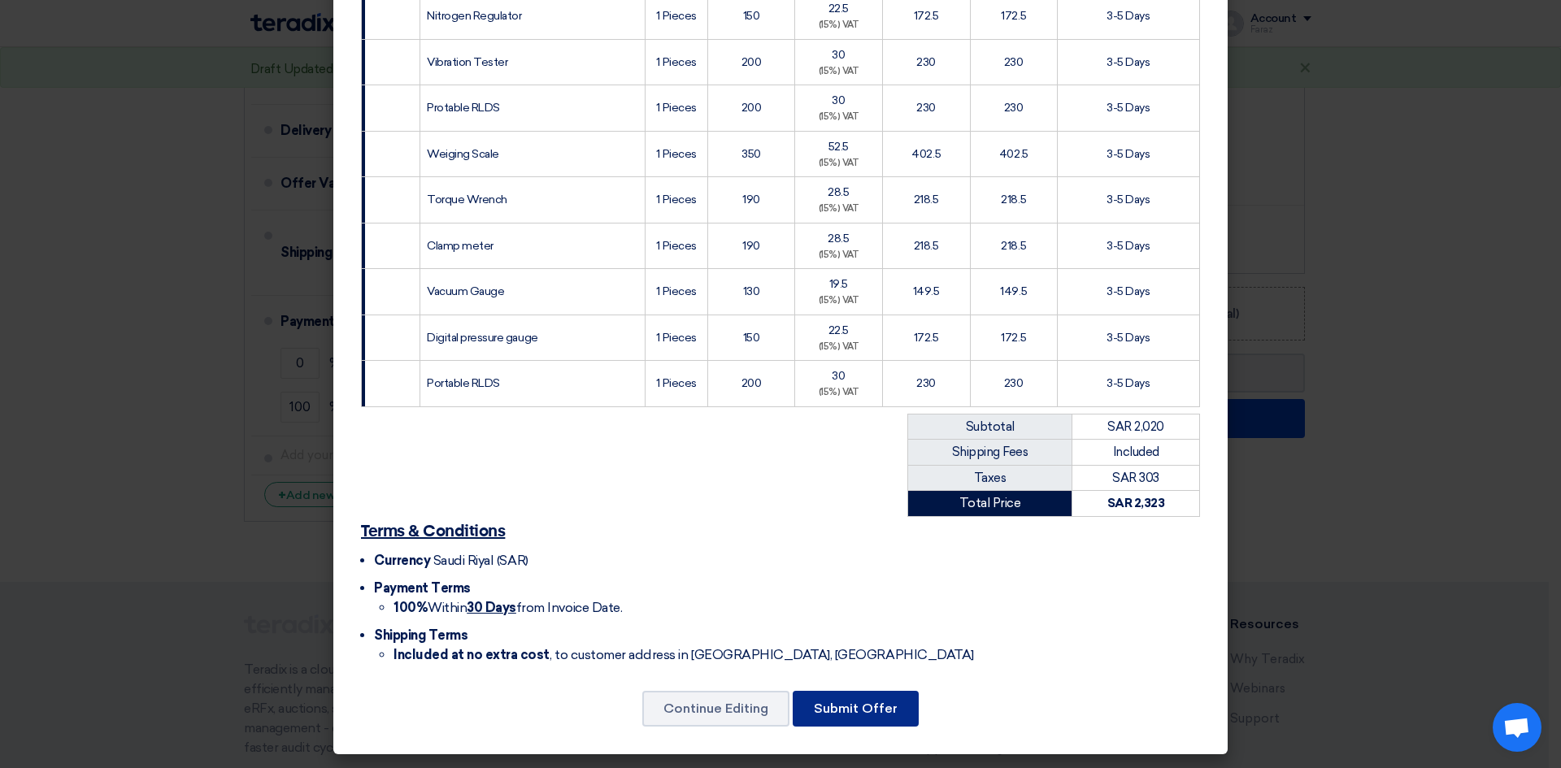
click at [877, 698] on button "Submit Offer" at bounding box center [856, 709] width 126 height 36
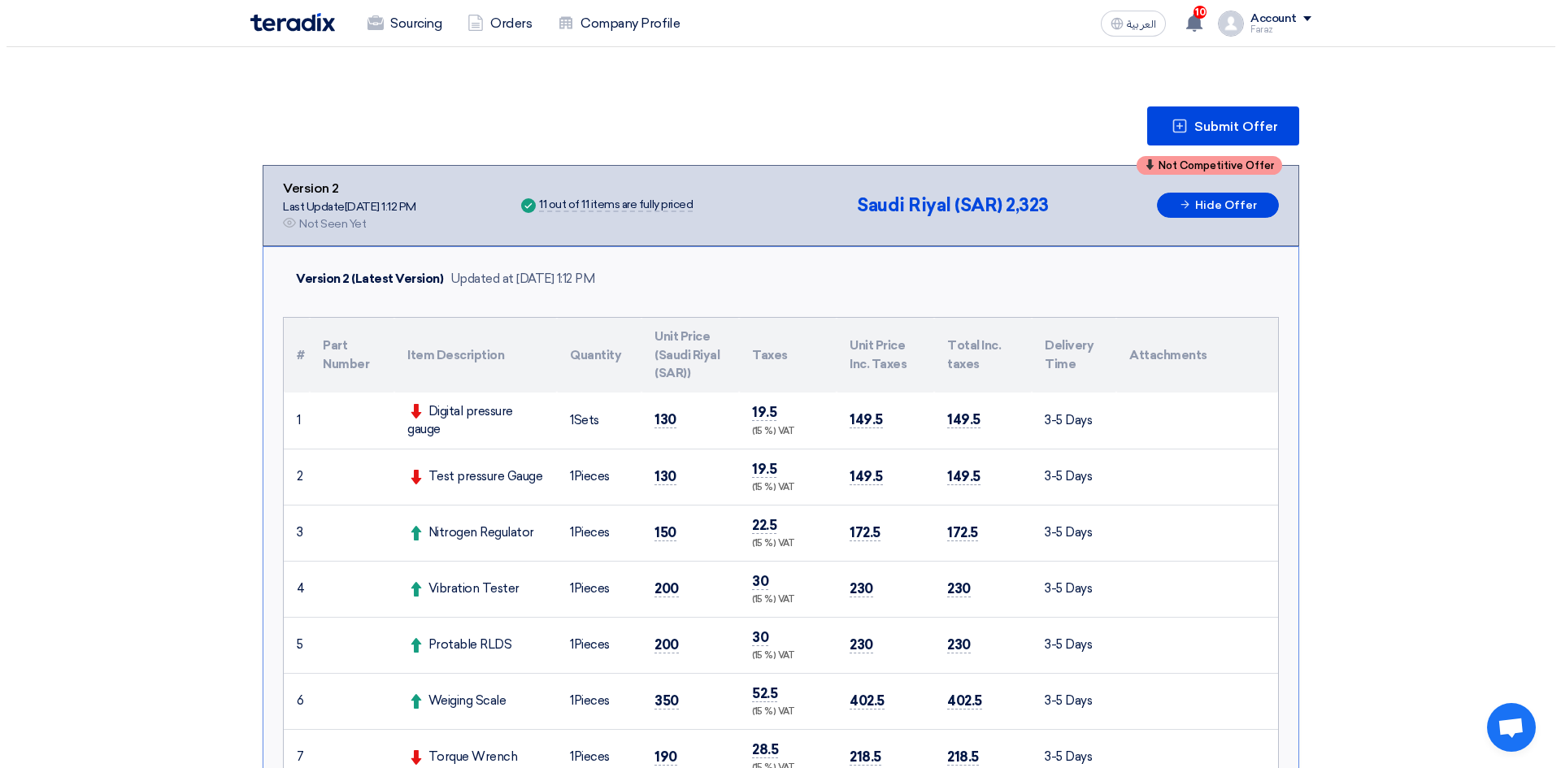
scroll to position [163, 0]
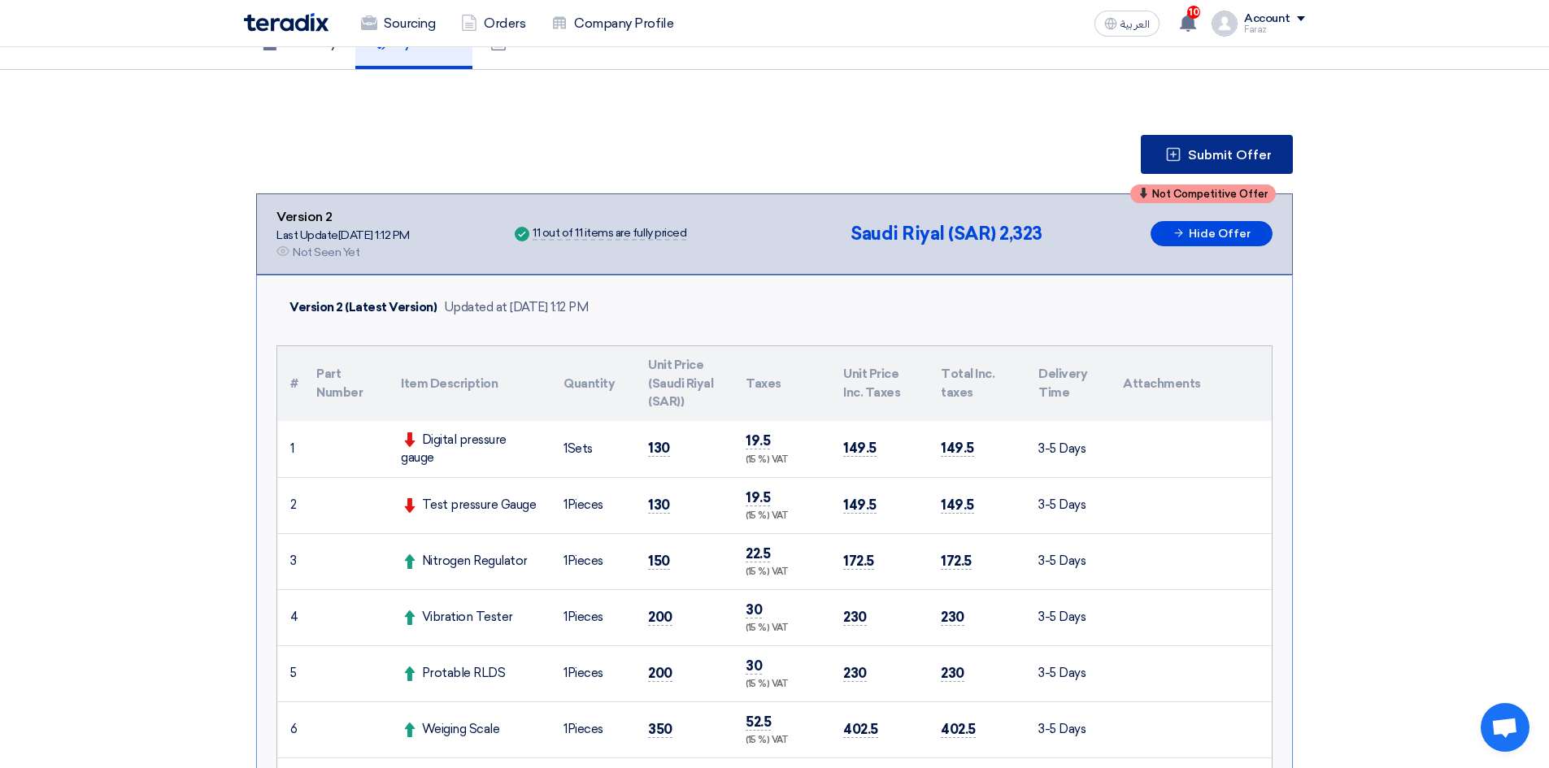
click at [1246, 150] on span "Submit Offer" at bounding box center [1230, 155] width 84 height 13
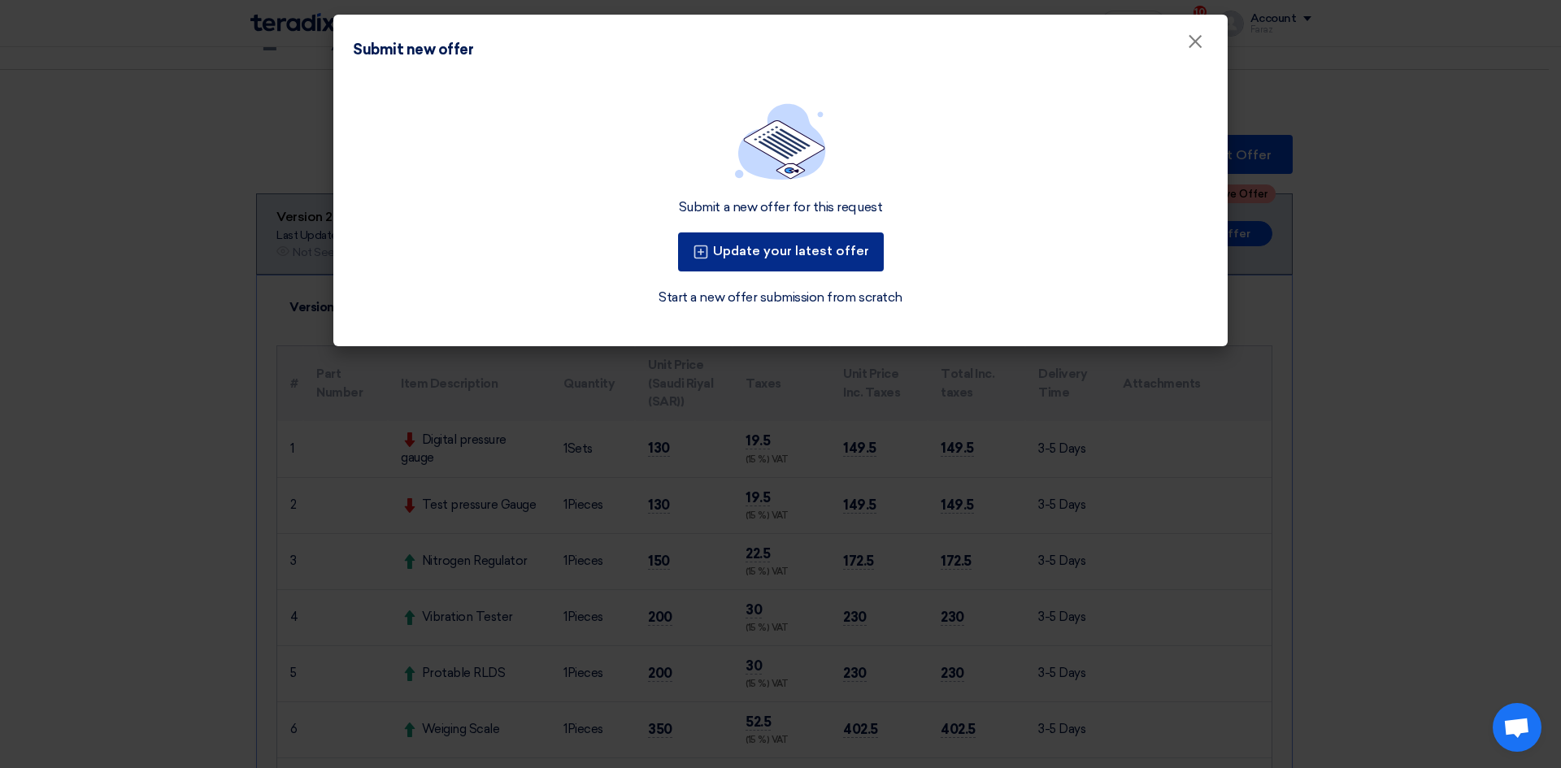
click at [830, 254] on button "Update your latest offer" at bounding box center [781, 252] width 206 height 39
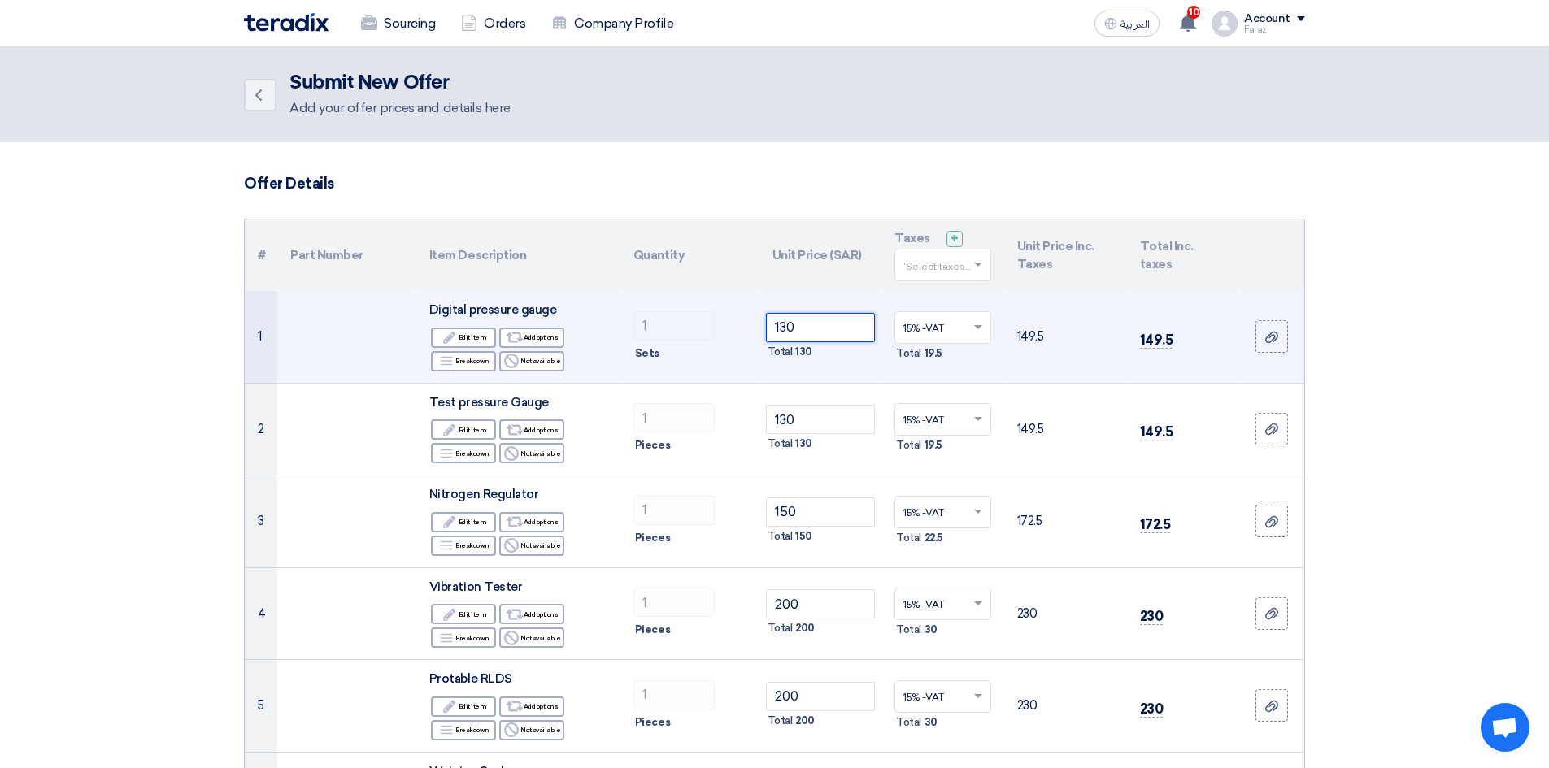
click at [785, 328] on input "130" at bounding box center [821, 327] width 110 height 29
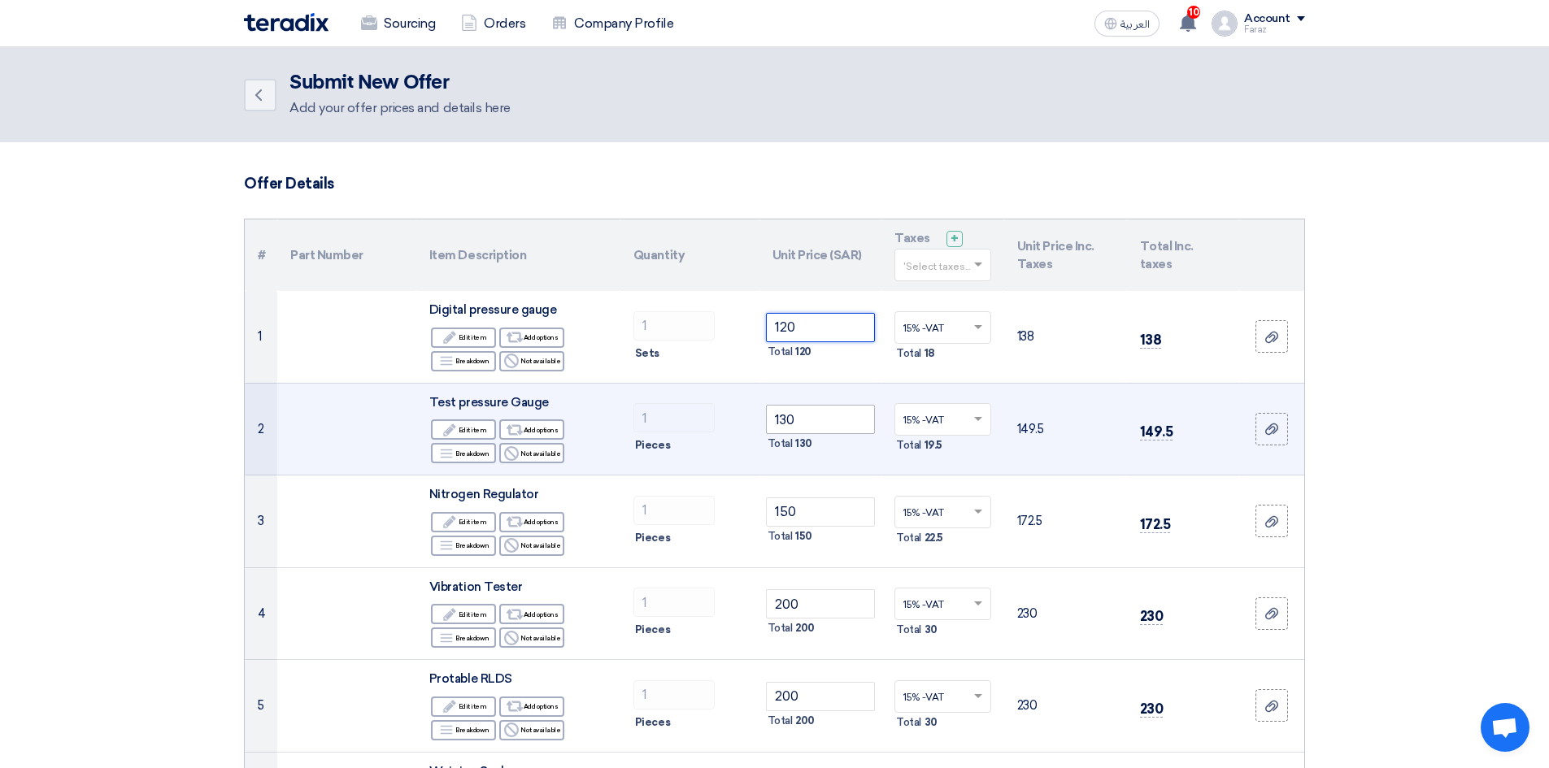
type input "120"
drag, startPoint x: 785, startPoint y: 420, endPoint x: 816, endPoint y: 459, distance: 49.3
click at [786, 422] on input "130" at bounding box center [821, 419] width 110 height 29
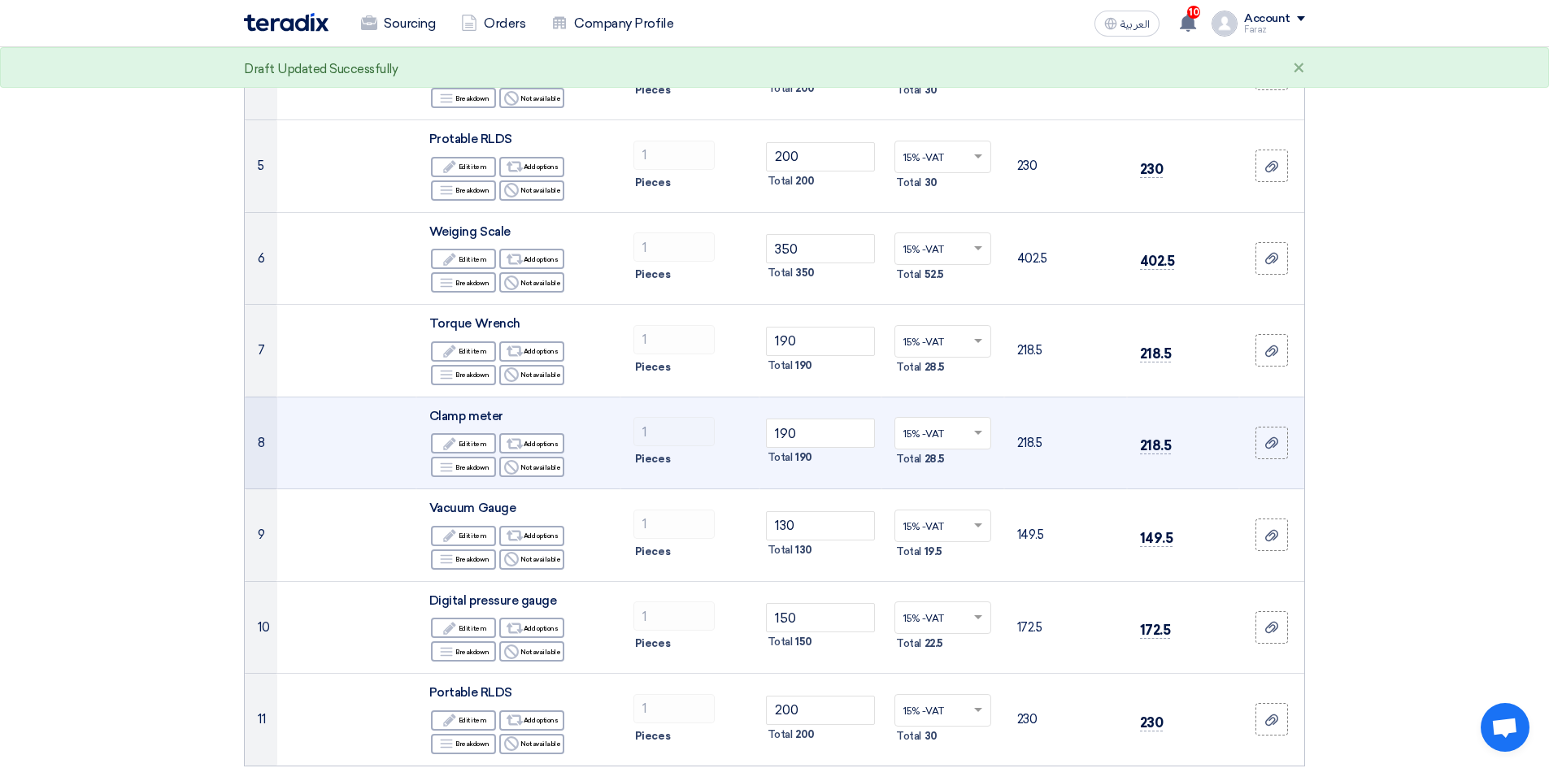
scroll to position [569, 0]
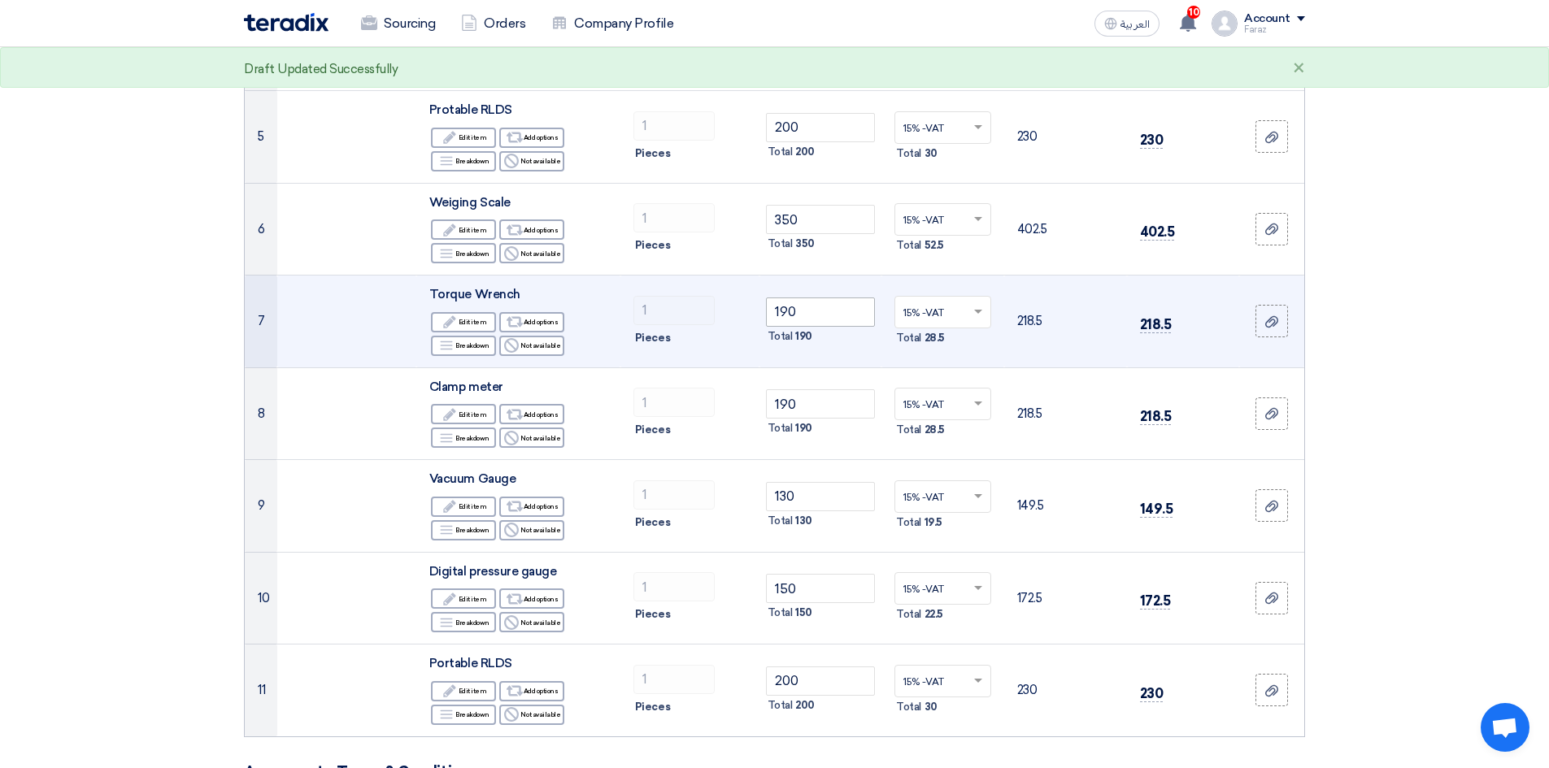
type input "120"
drag, startPoint x: 785, startPoint y: 313, endPoint x: 809, endPoint y: 357, distance: 50.2
click at [785, 314] on input "190" at bounding box center [821, 312] width 110 height 29
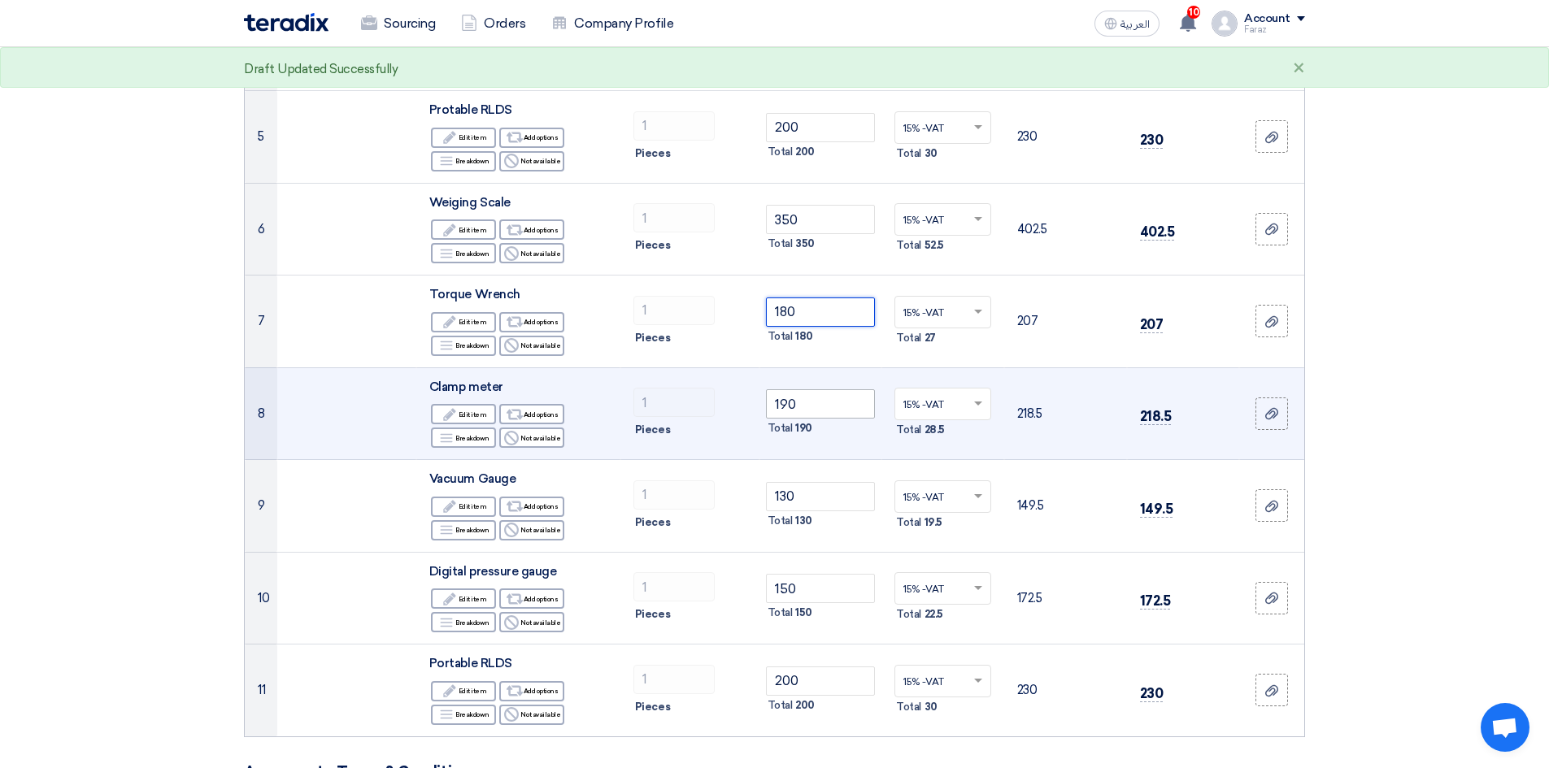
type input "180"
drag, startPoint x: 786, startPoint y: 406, endPoint x: 811, endPoint y: 430, distance: 35.1
click at [787, 406] on input "190" at bounding box center [821, 403] width 110 height 29
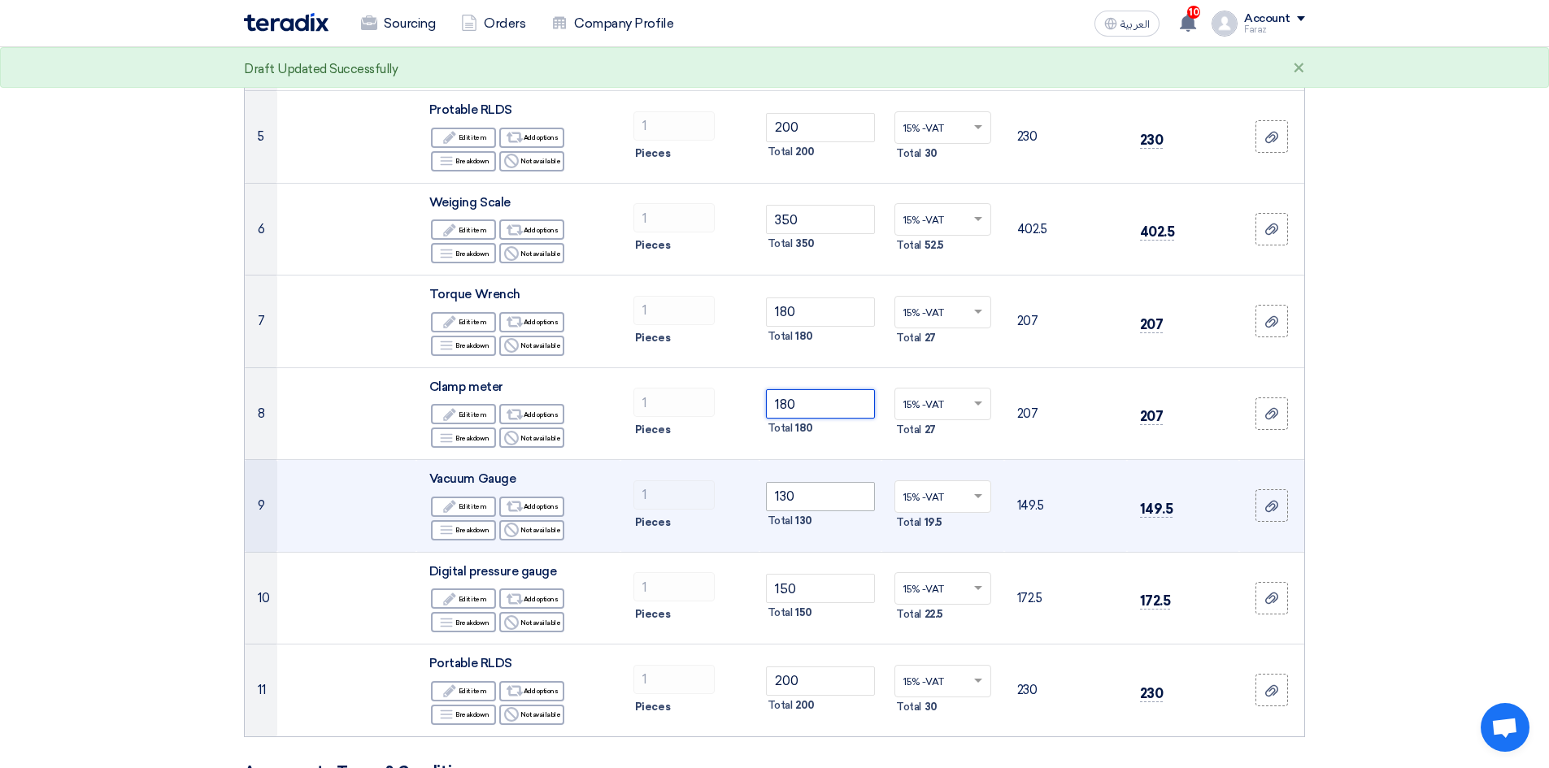
type input "180"
click at [789, 490] on input "130" at bounding box center [821, 496] width 110 height 29
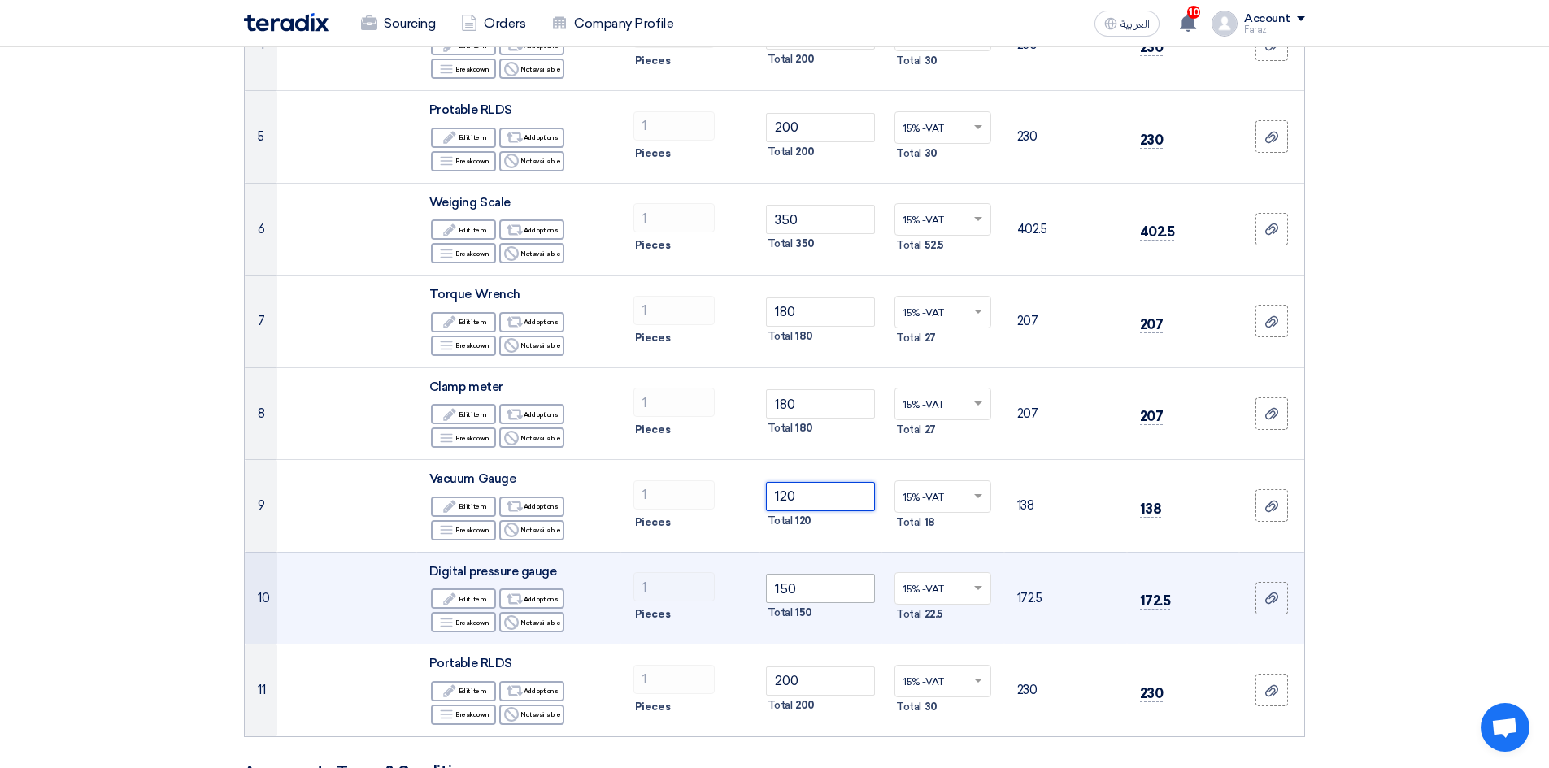
type input "120"
click at [786, 596] on input "150" at bounding box center [821, 588] width 110 height 29
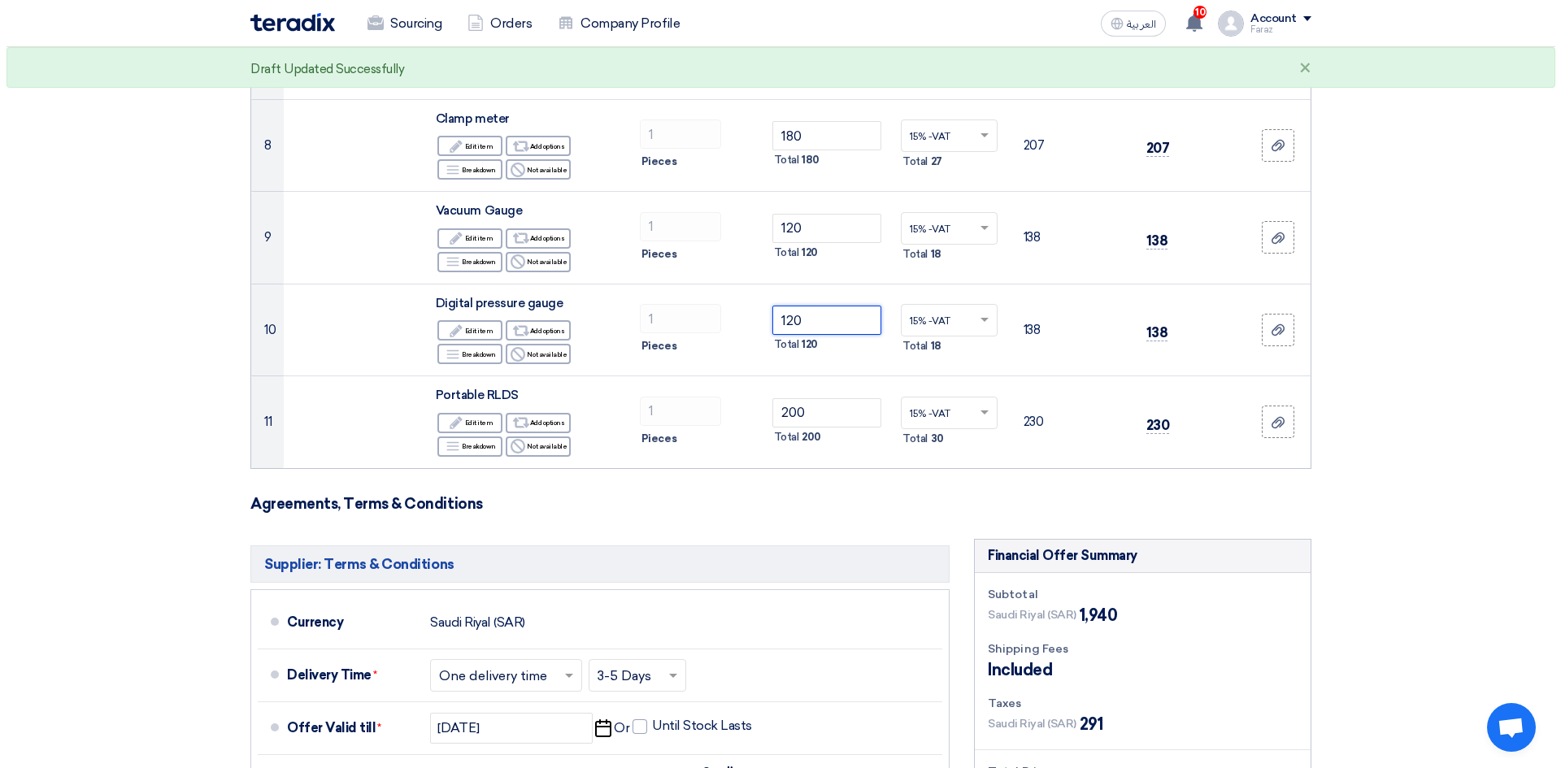
scroll to position [1057, 0]
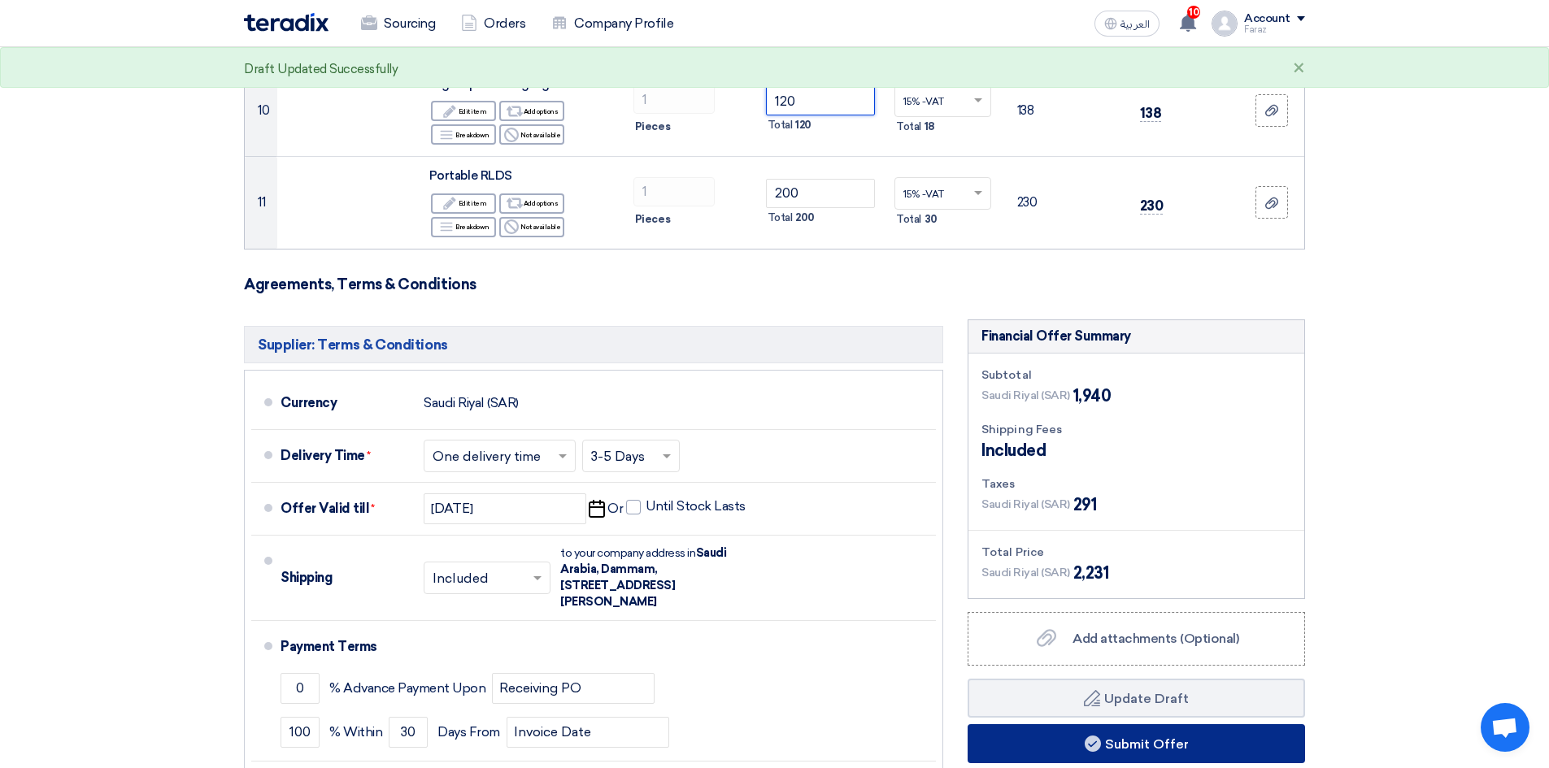
type input "120"
click at [1172, 745] on button "Submit Offer" at bounding box center [1136, 743] width 337 height 39
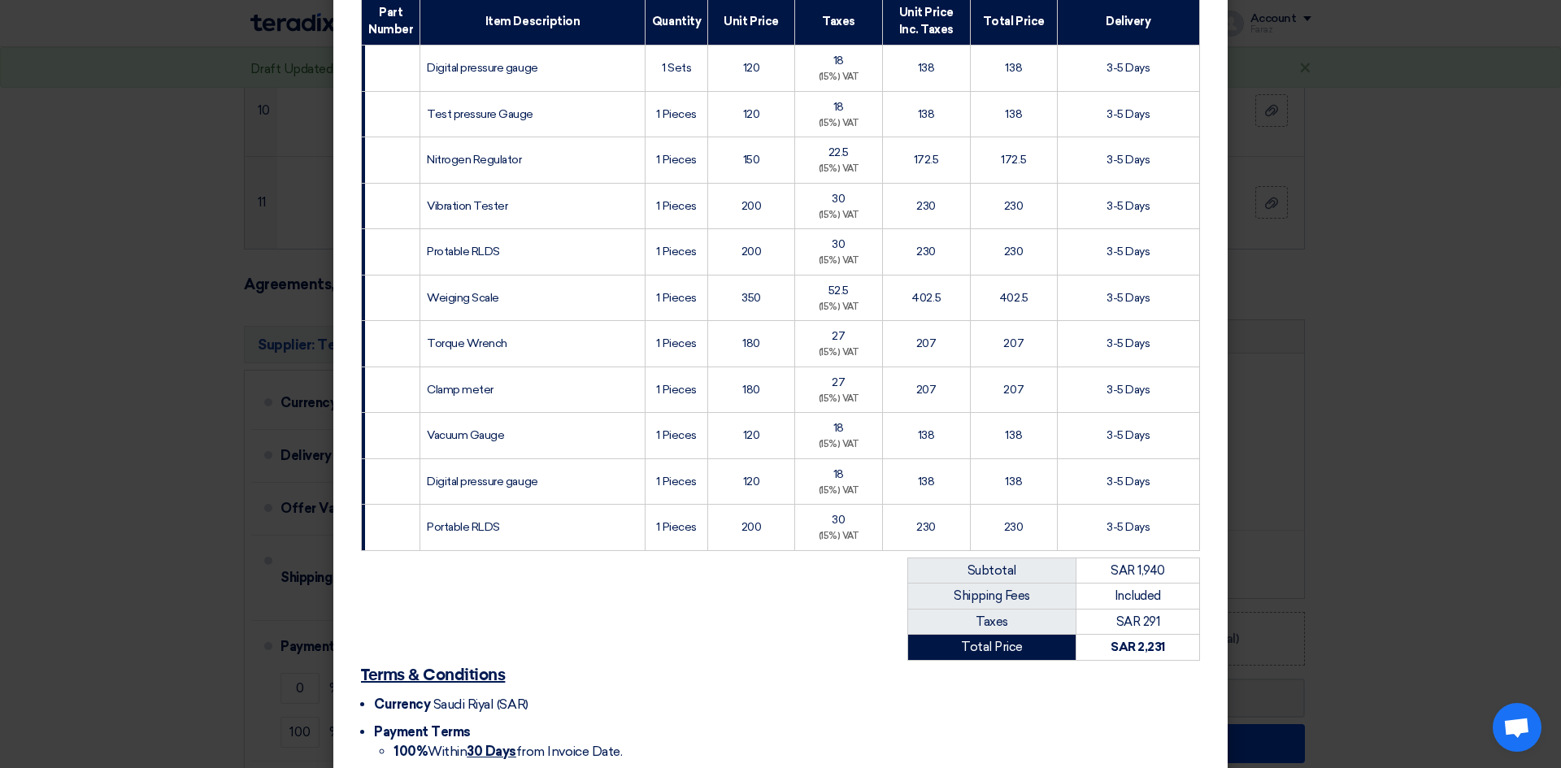
scroll to position [398, 0]
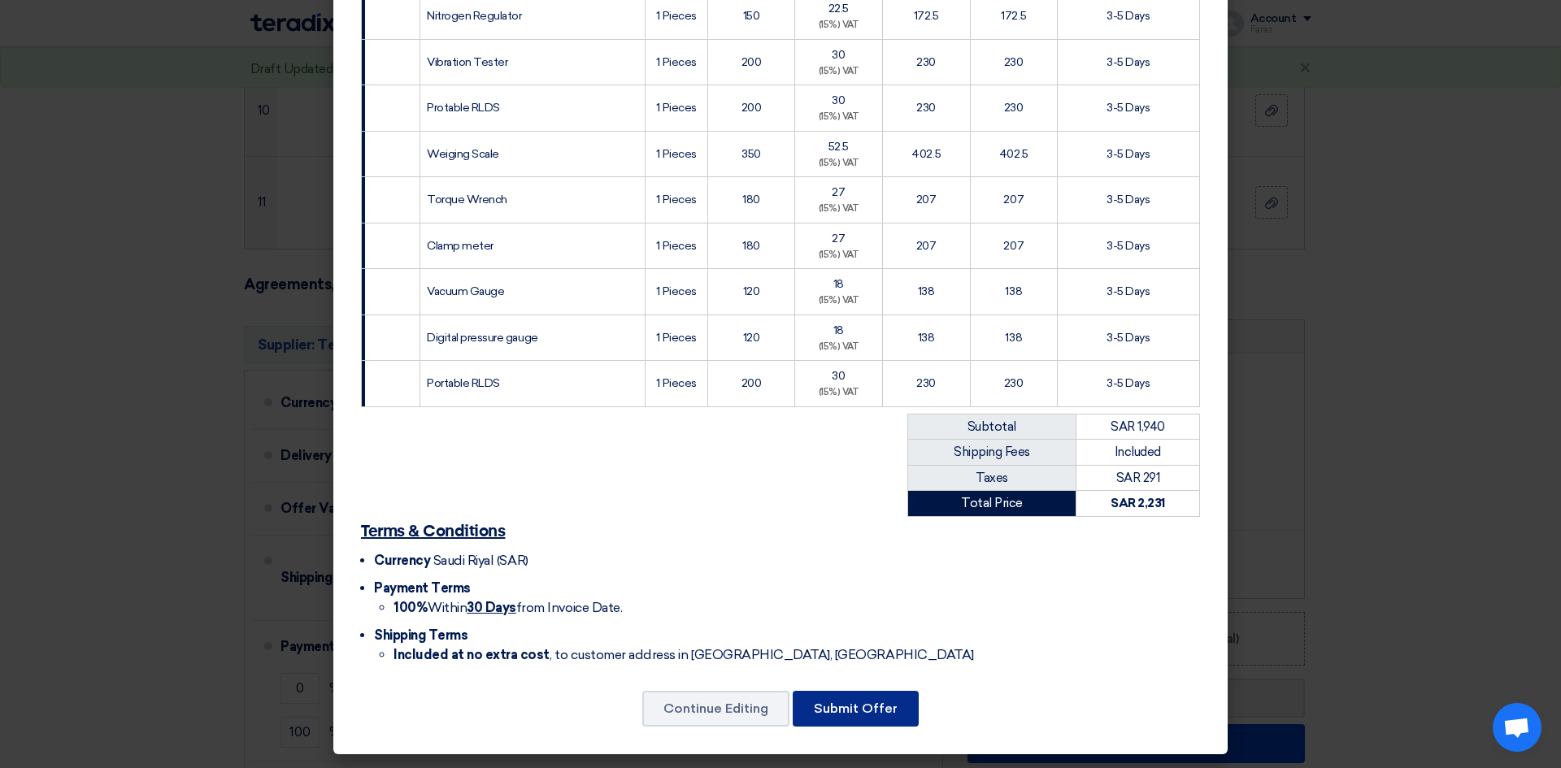
click at [892, 707] on button "Submit Offer" at bounding box center [856, 709] width 126 height 36
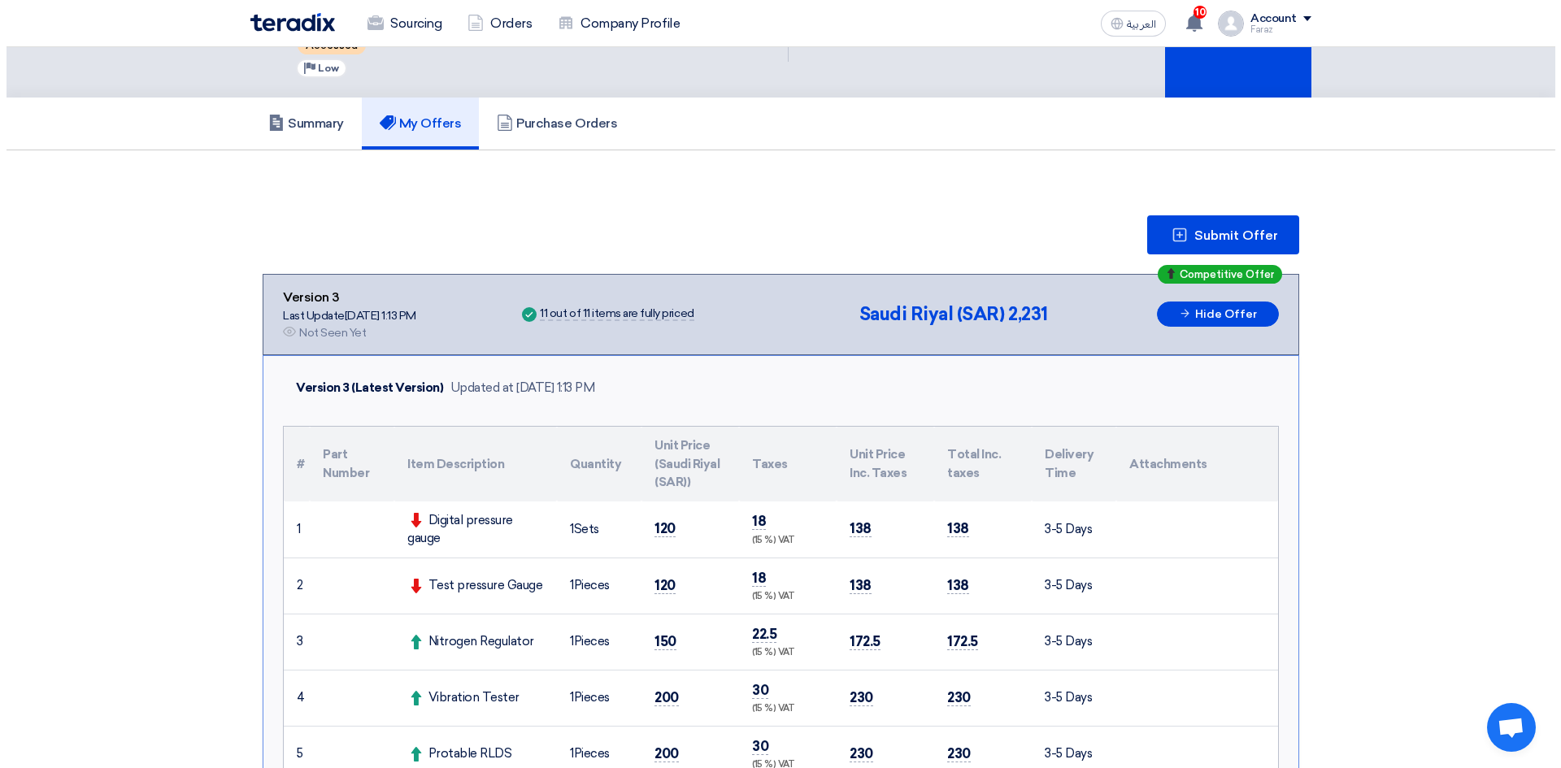
scroll to position [81, 0]
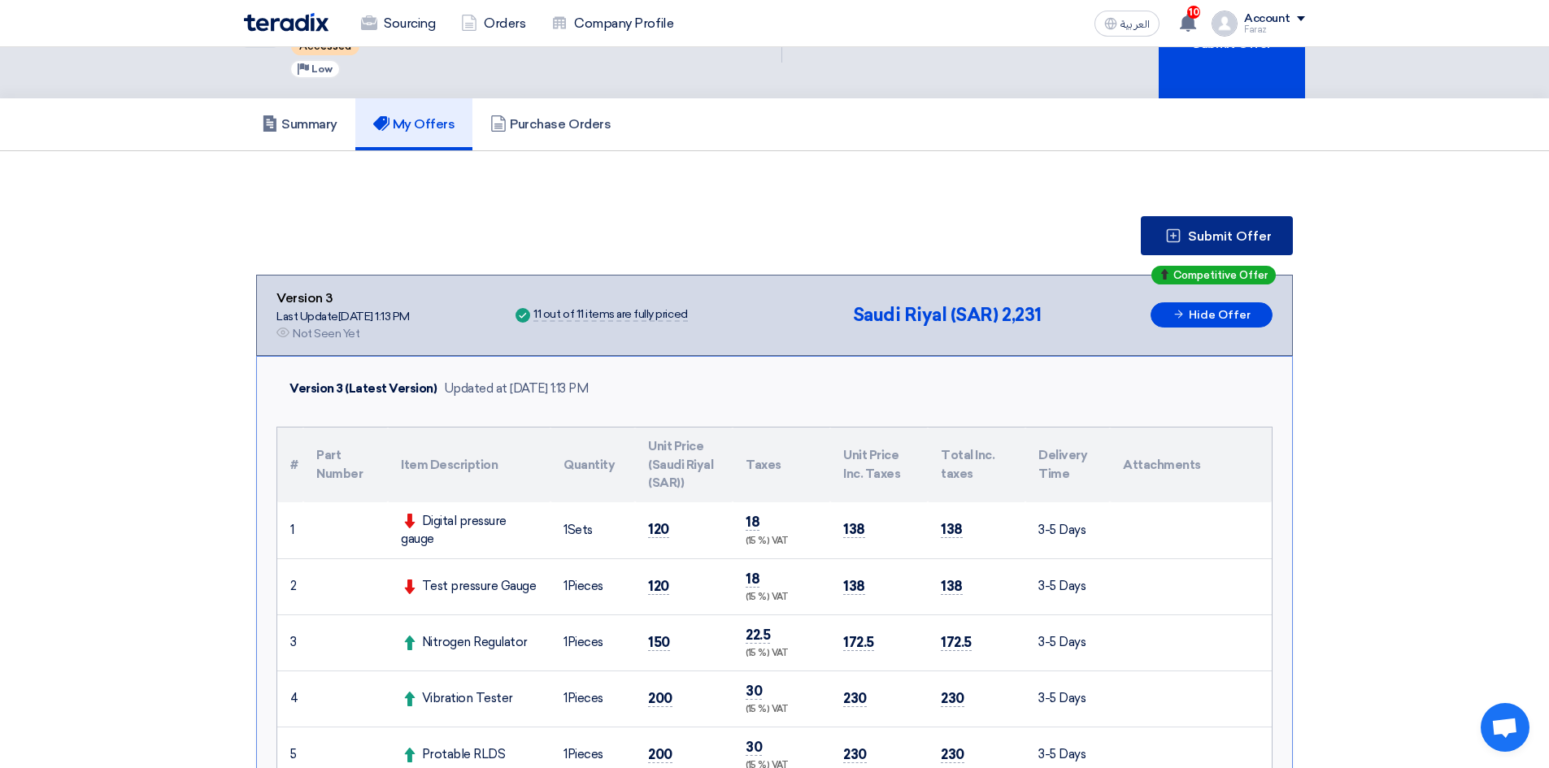
click at [1185, 236] on button "Submit Offer" at bounding box center [1217, 235] width 152 height 39
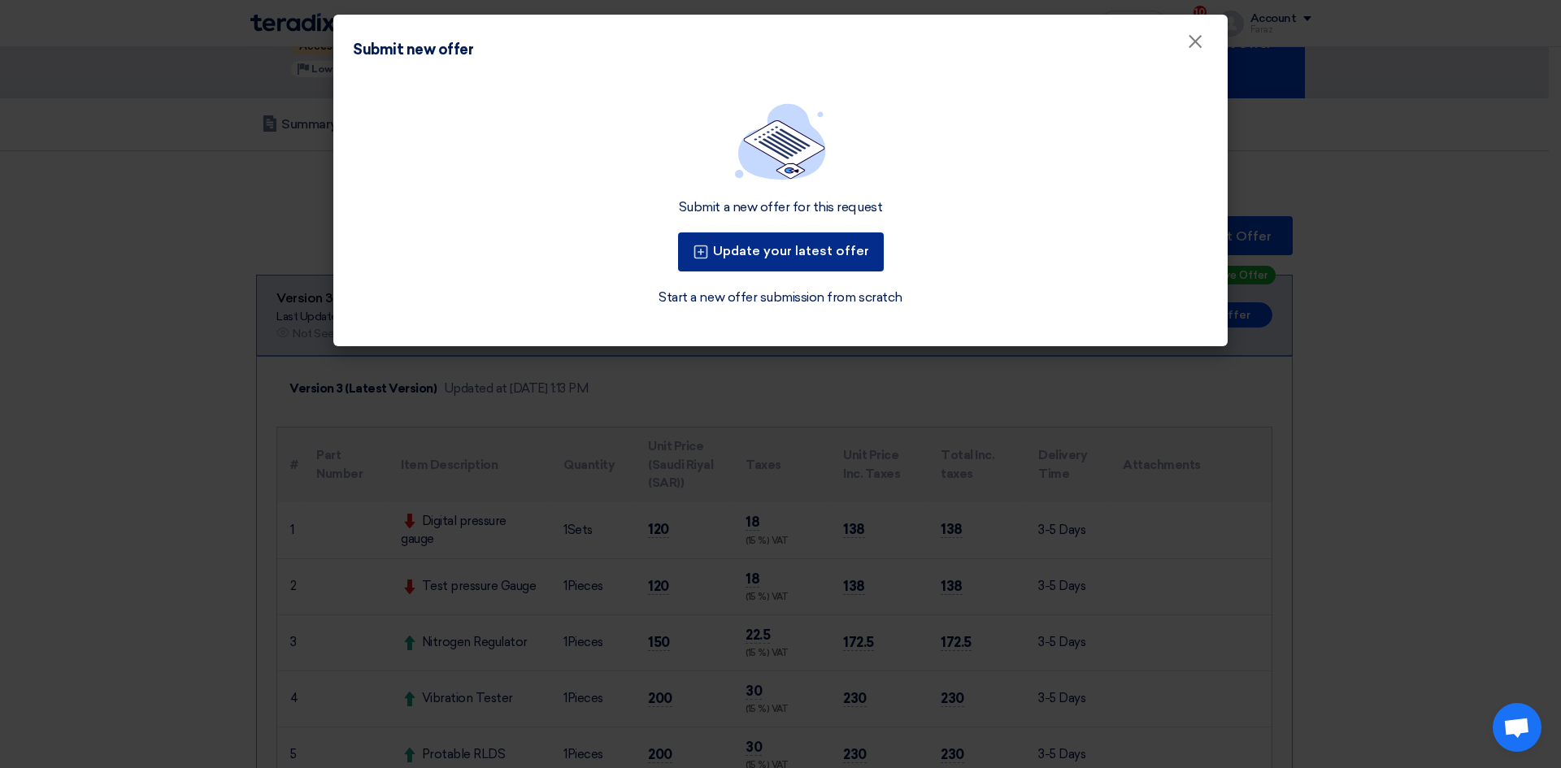
click at [825, 251] on button "Update your latest offer" at bounding box center [781, 252] width 206 height 39
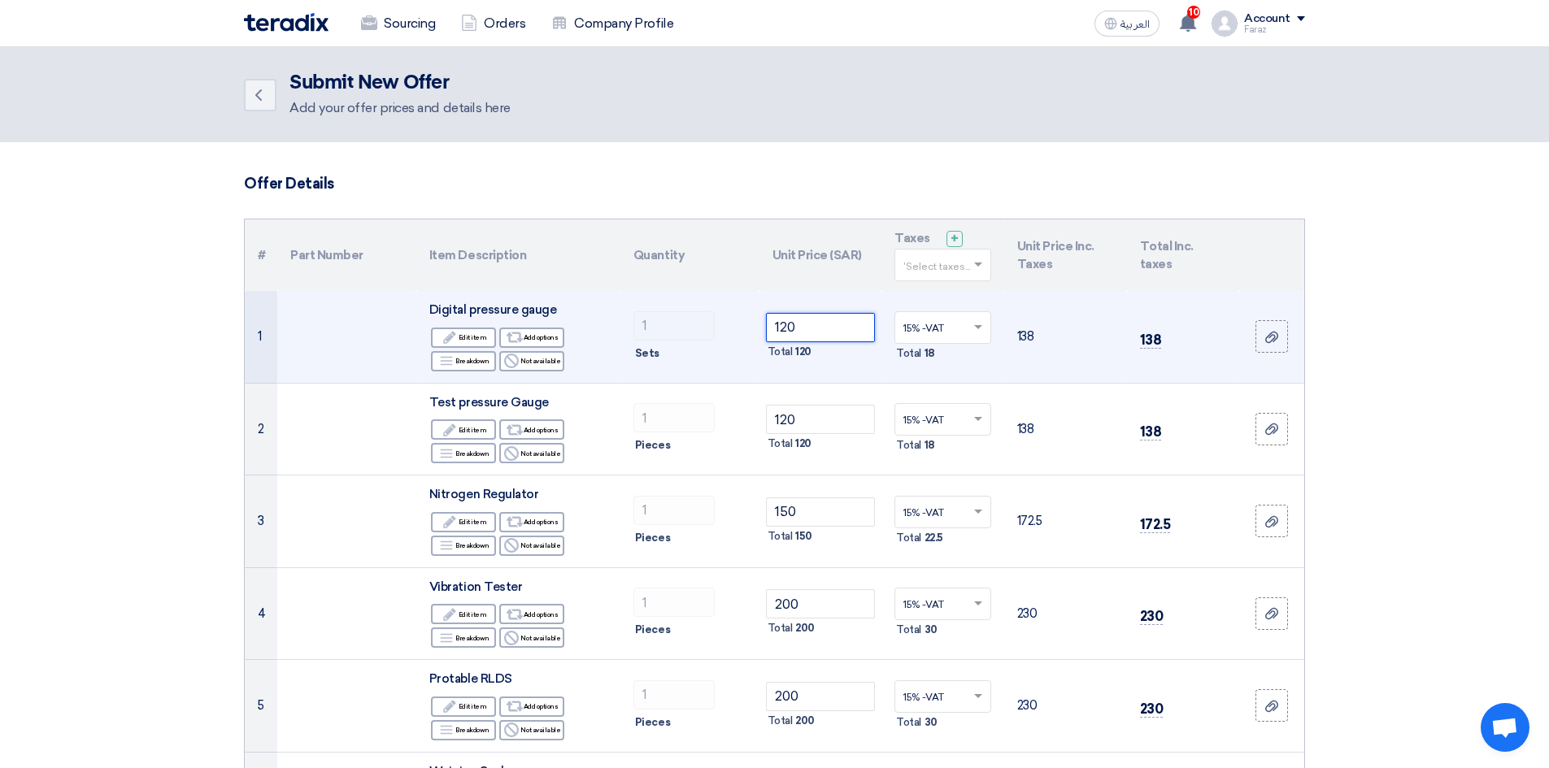
click at [808, 323] on input "120" at bounding box center [821, 327] width 110 height 29
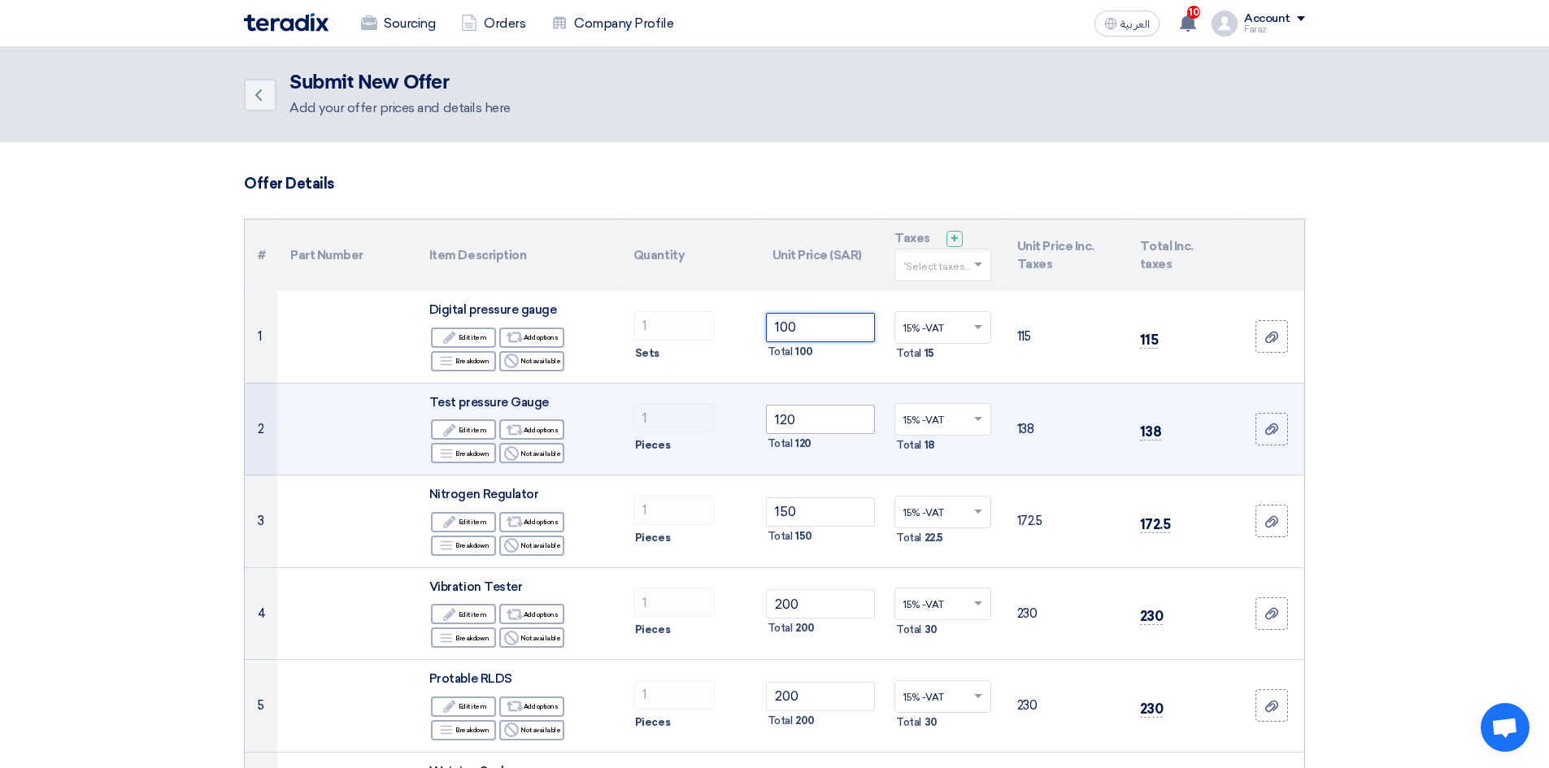
type input "100"
click at [824, 420] on input "120" at bounding box center [821, 419] width 110 height 29
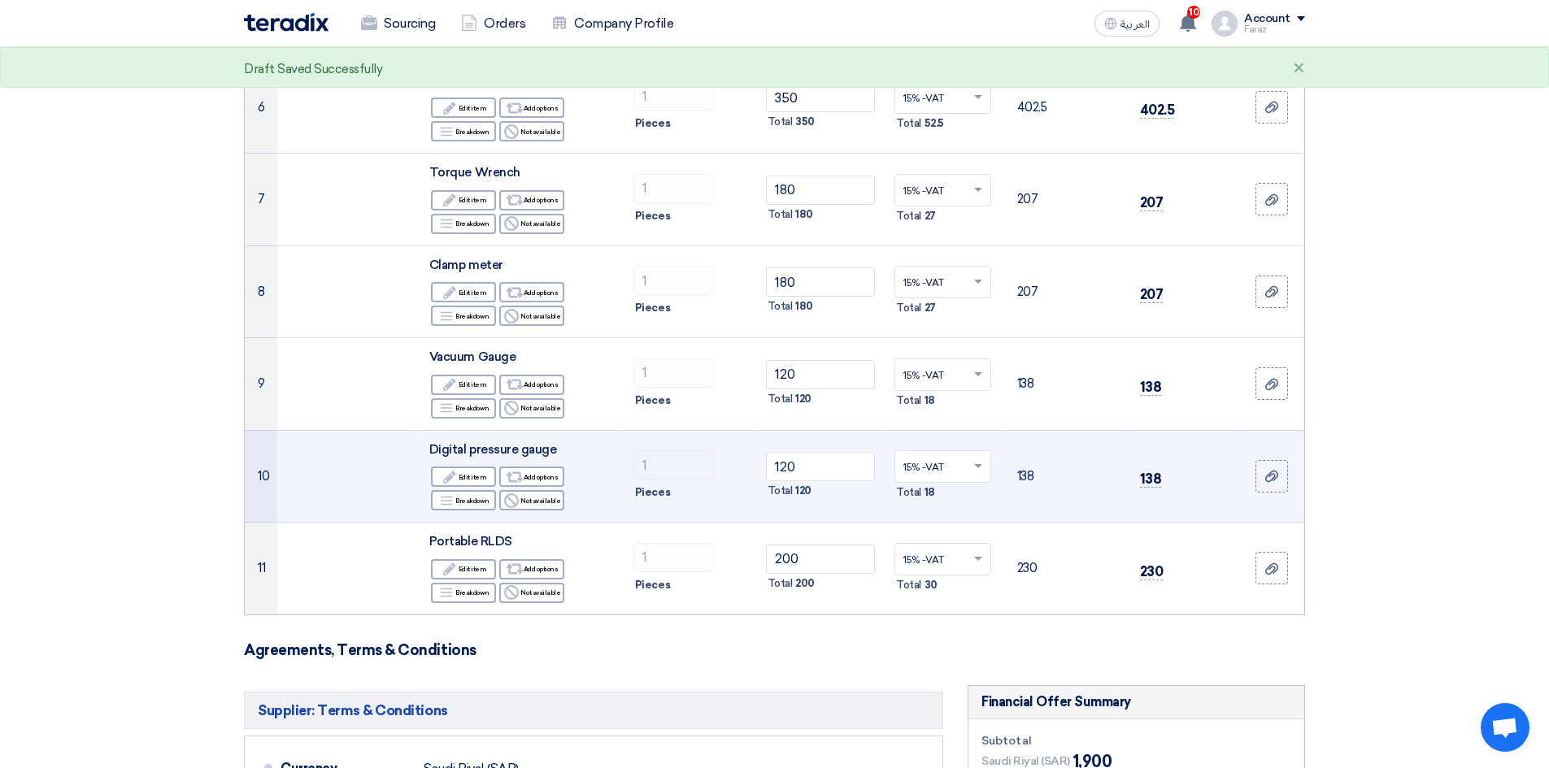
scroll to position [732, 0]
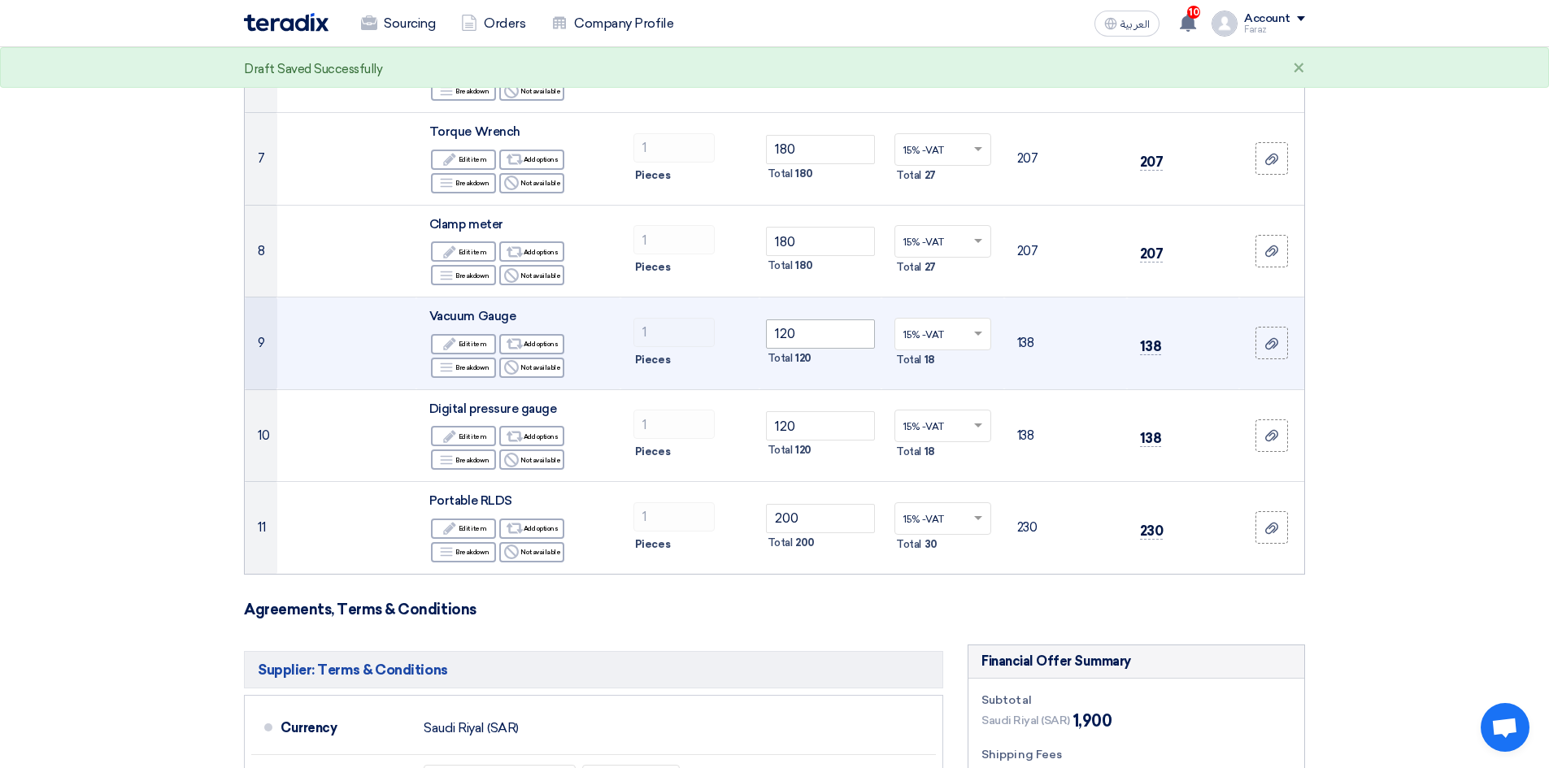
type input "100"
click at [704, 317] on tr "9 Vacuum Gauge Edit Edit item Alternative Add options Breakdown Reject 1" at bounding box center [774, 344] width 1059 height 93
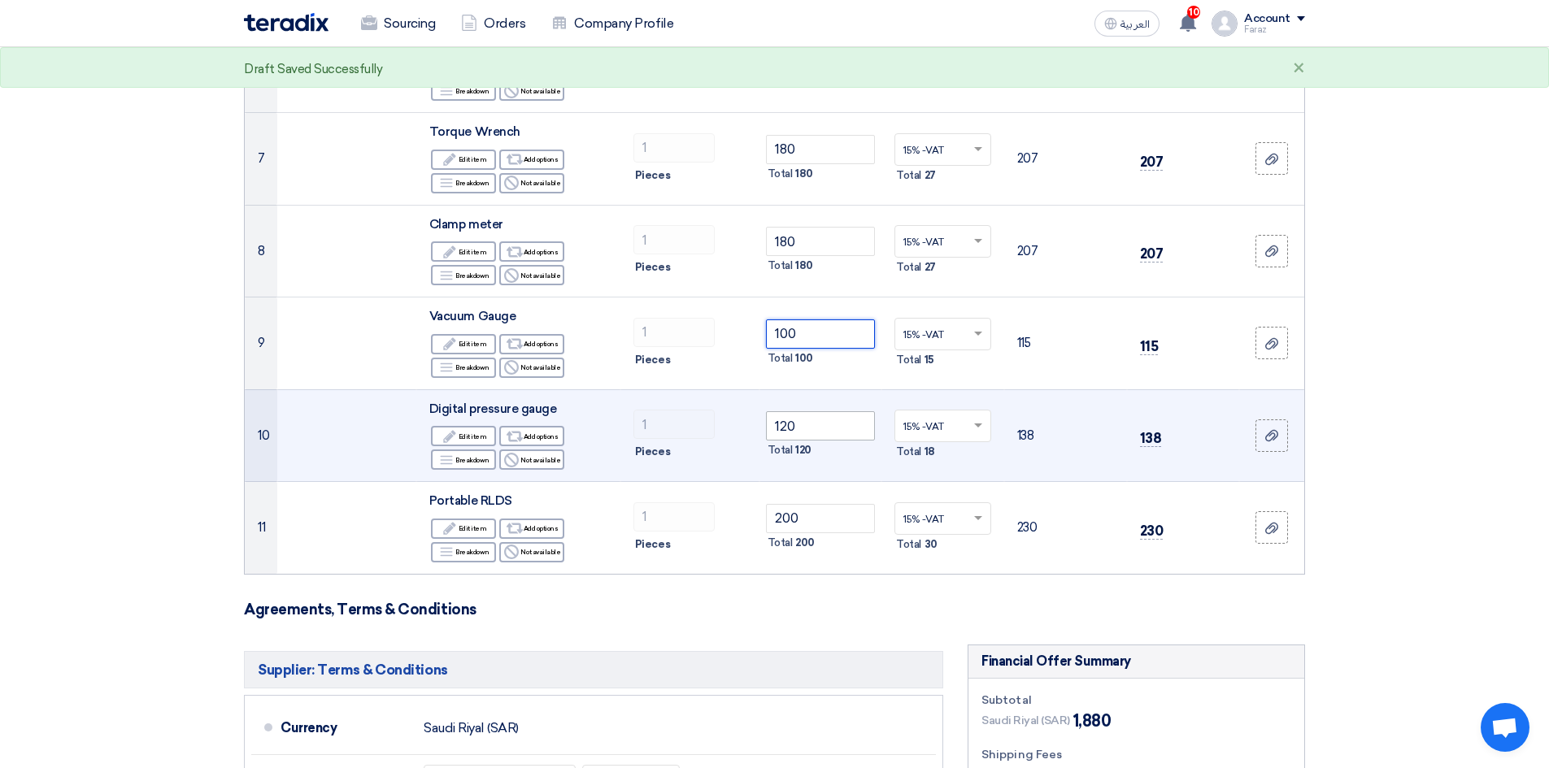
type input "100"
drag, startPoint x: 789, startPoint y: 423, endPoint x: 713, endPoint y: 403, distance: 78.1
click at [714, 409] on tr "10 Digital pressure gauge Edit Edit item Alternative Add options Breakdown Reje…" at bounding box center [774, 435] width 1059 height 93
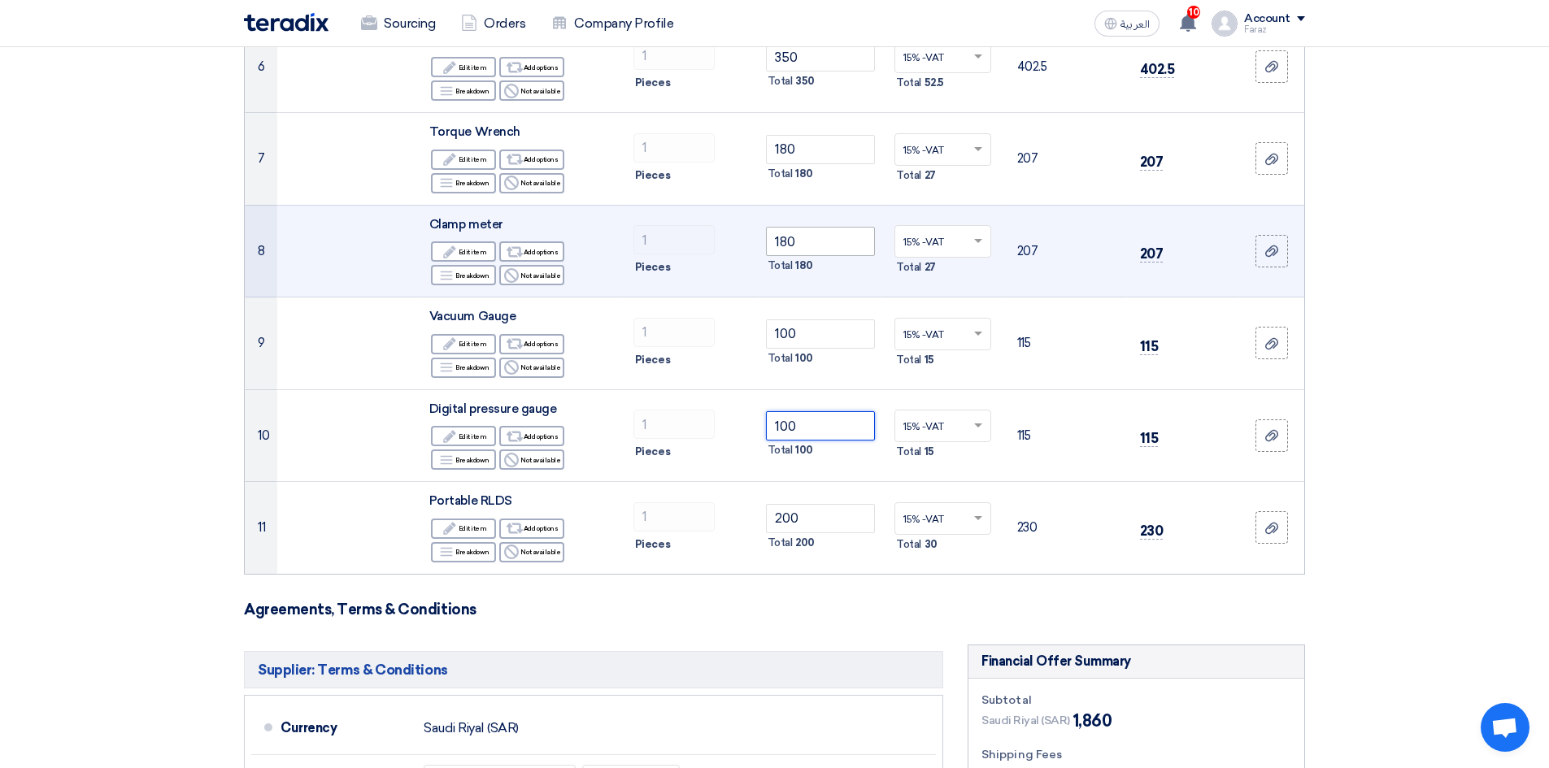
type input "100"
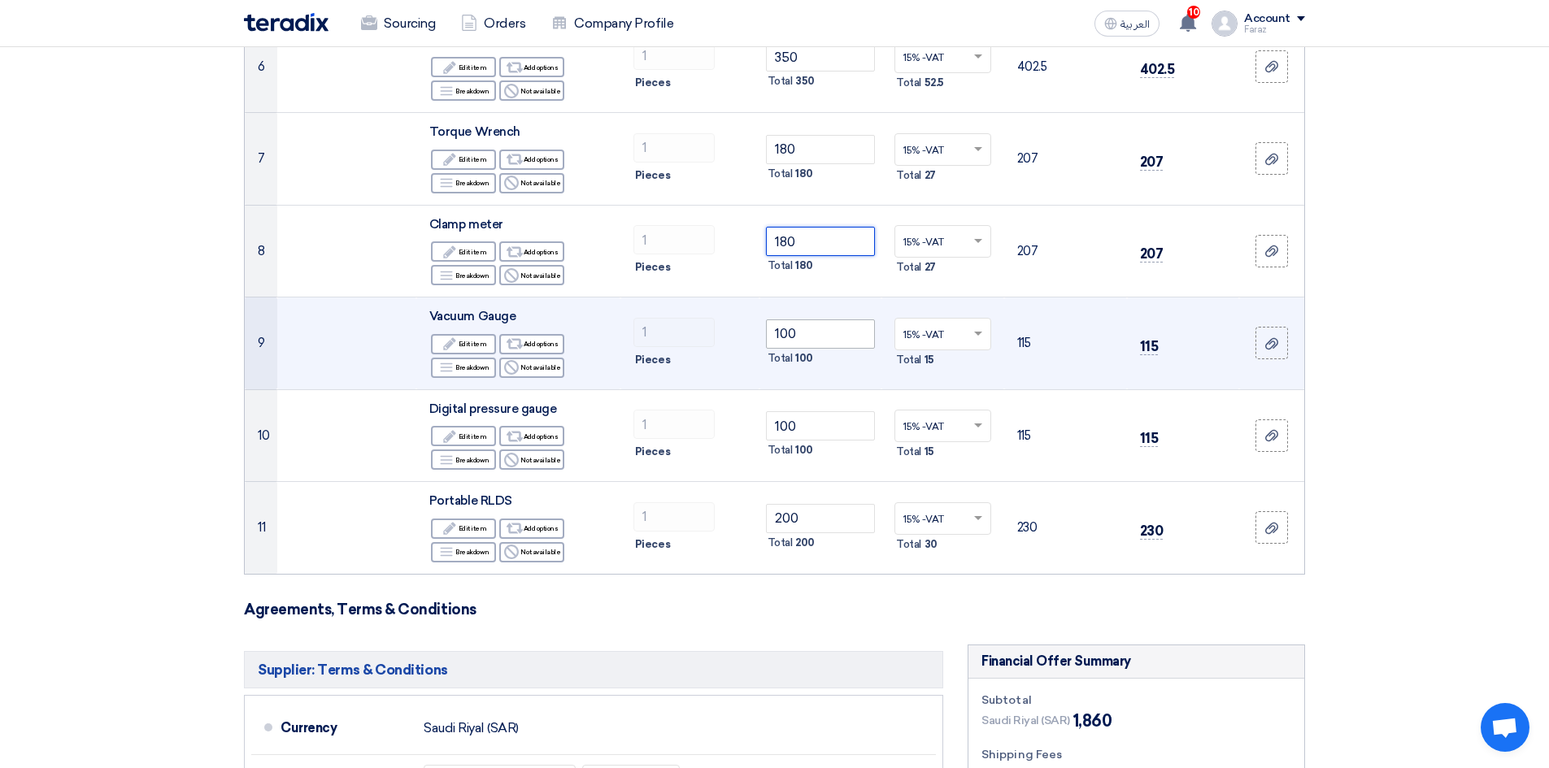
drag, startPoint x: 789, startPoint y: 237, endPoint x: 811, endPoint y: 329, distance: 95.4
click at [791, 248] on input "180" at bounding box center [821, 241] width 110 height 29
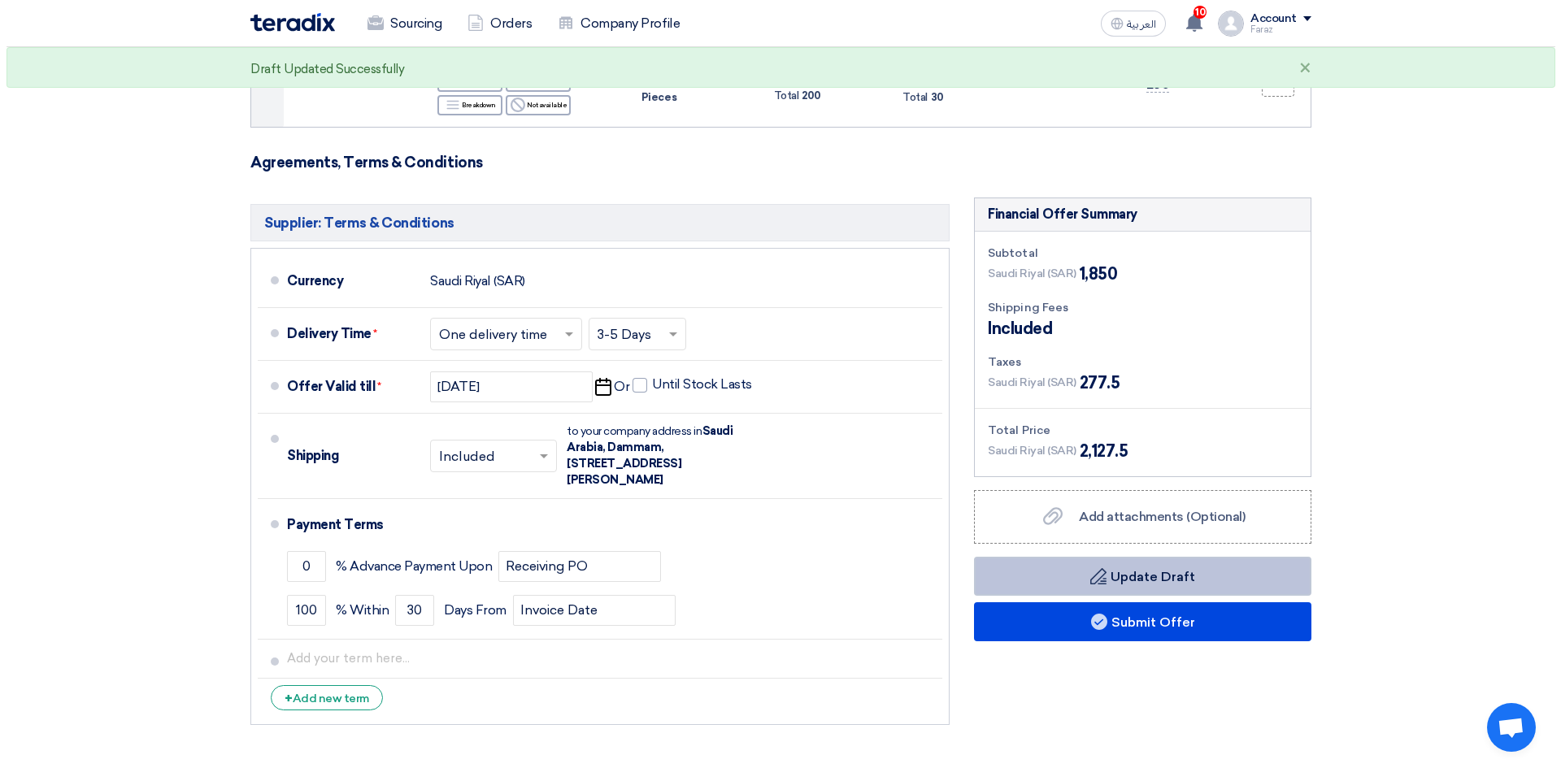
scroll to position [1382, 0]
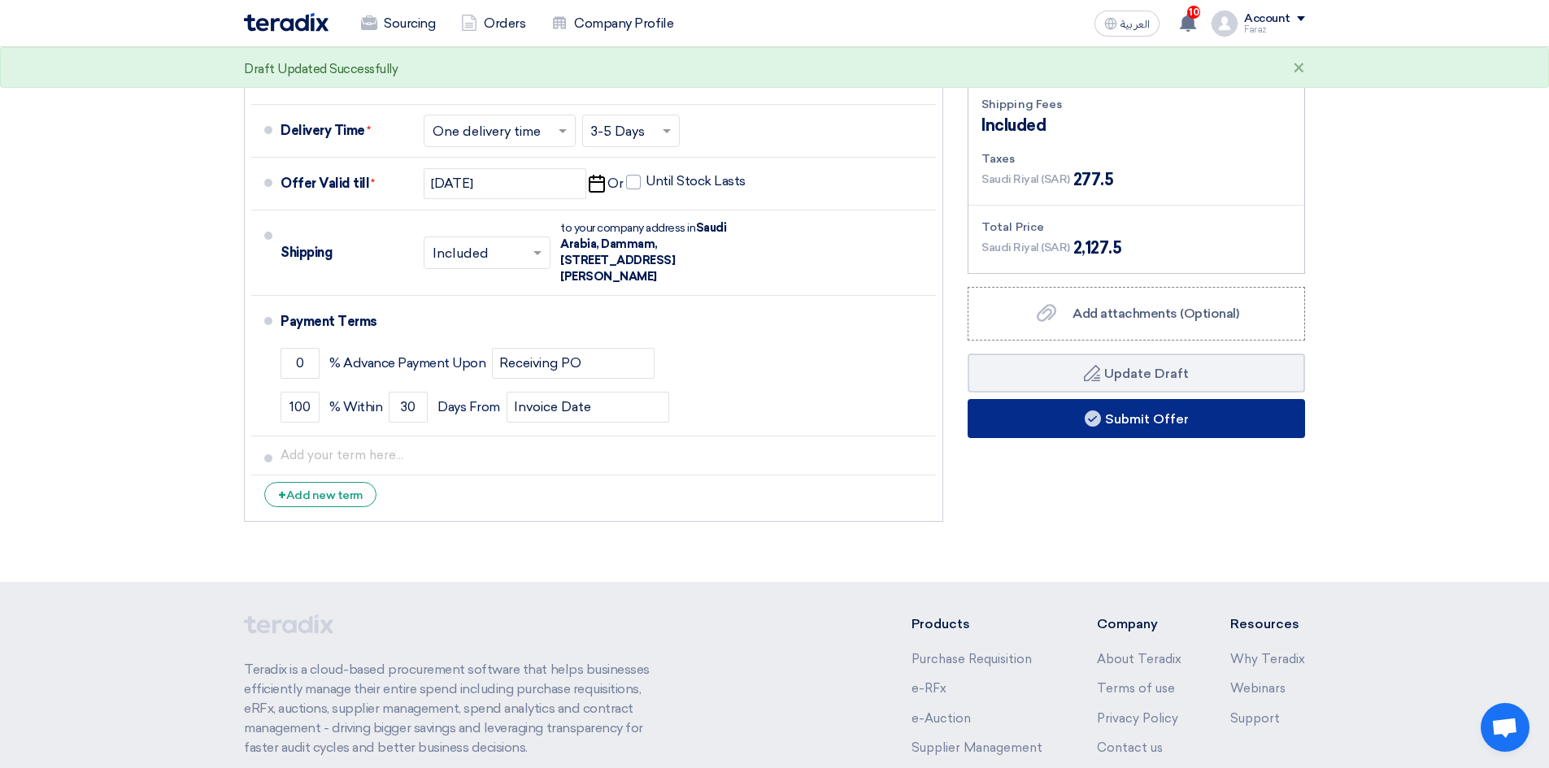
type input "170"
click at [1136, 414] on button "Submit Offer" at bounding box center [1136, 418] width 337 height 39
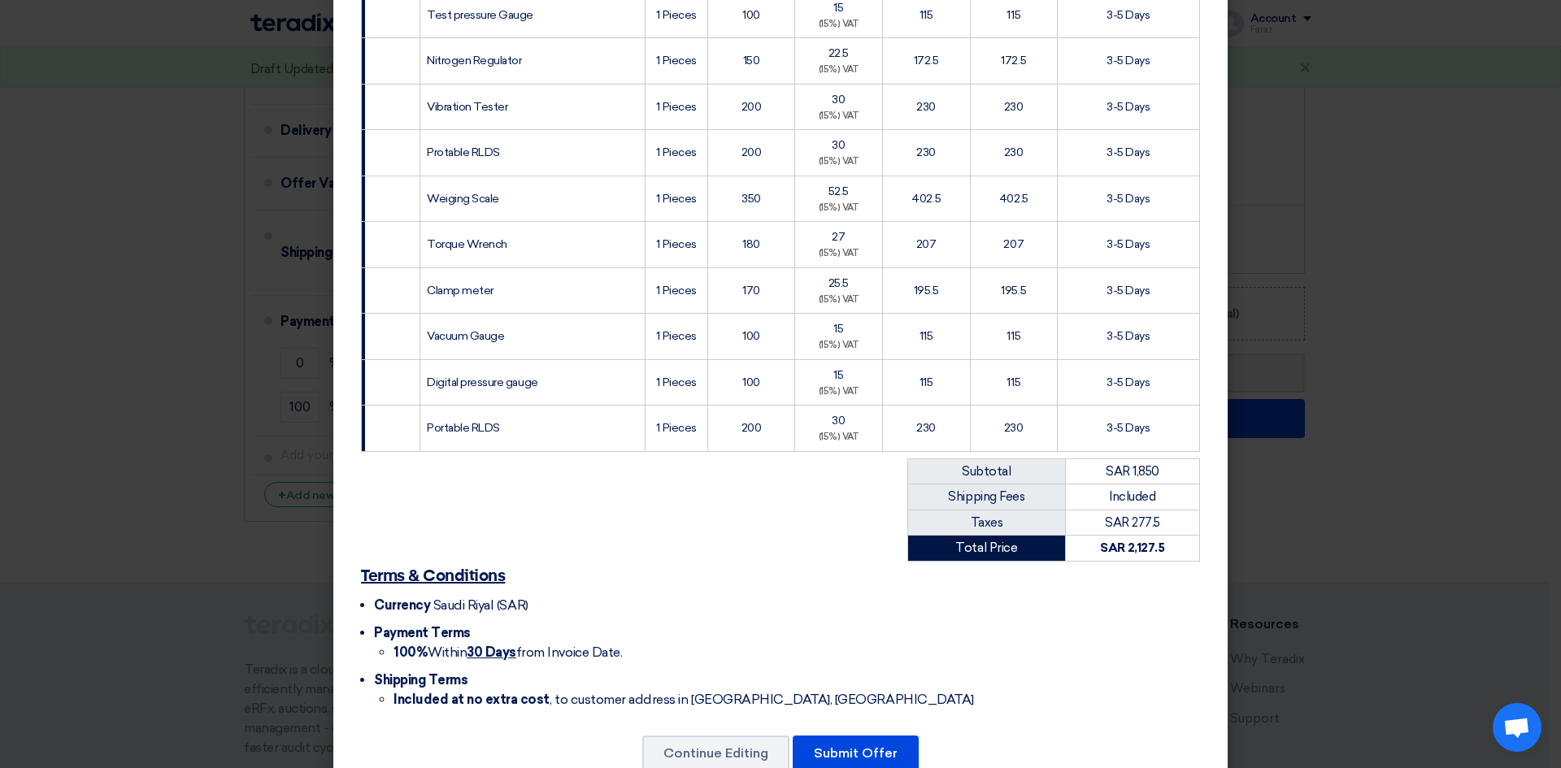
scroll to position [398, 0]
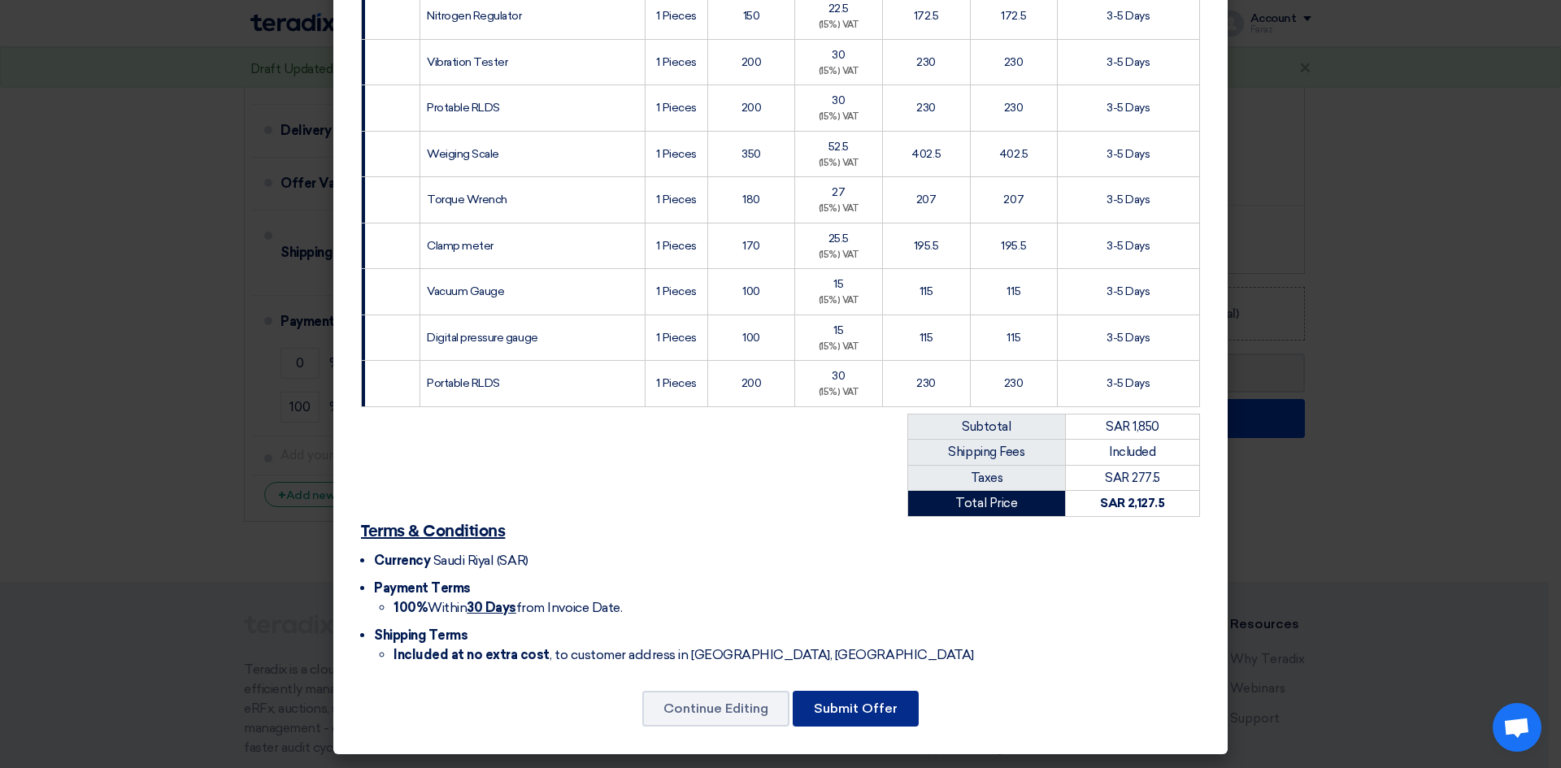
click at [872, 707] on button "Submit Offer" at bounding box center [856, 709] width 126 height 36
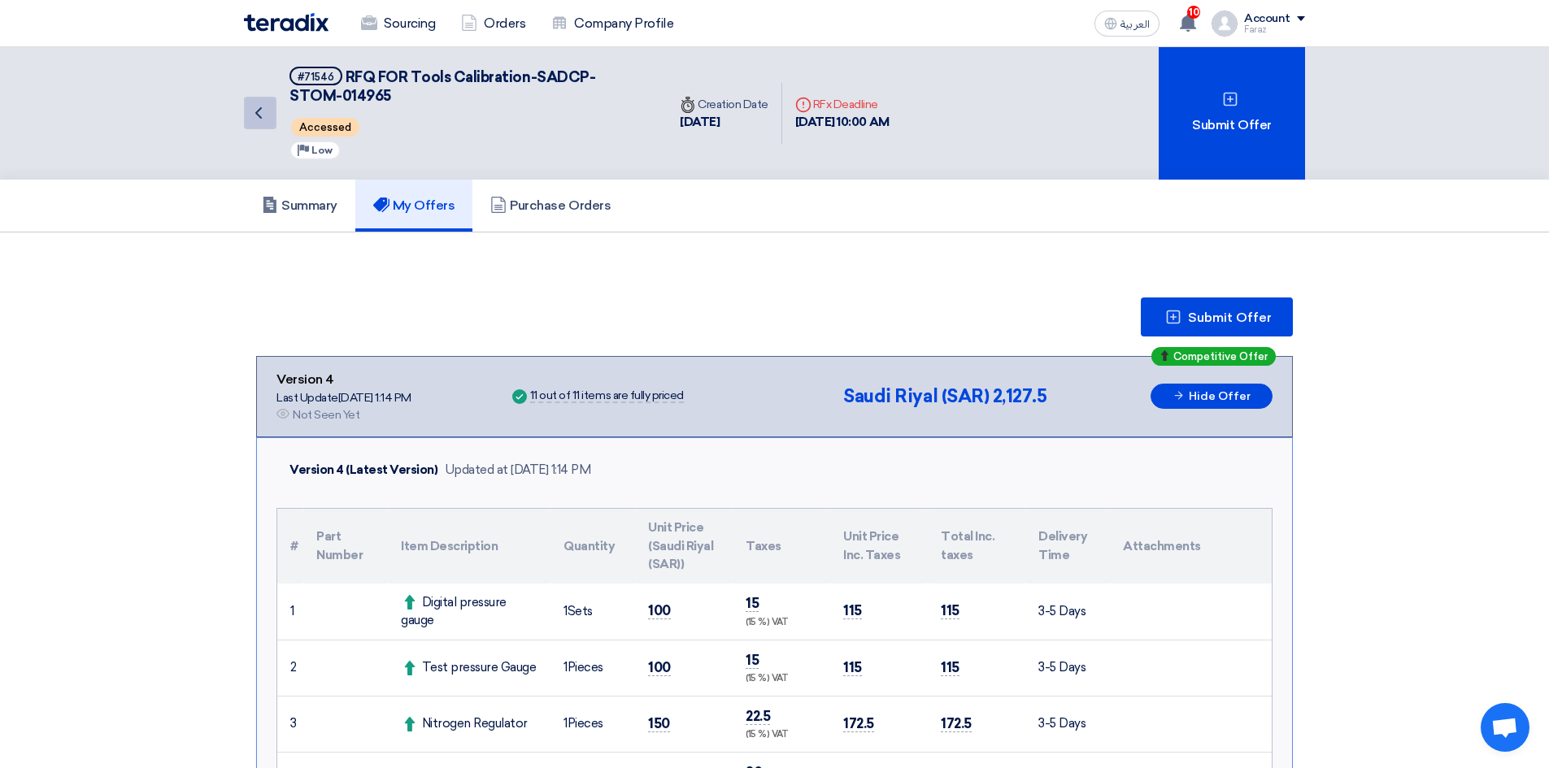
click at [255, 111] on icon "Back" at bounding box center [259, 113] width 20 height 20
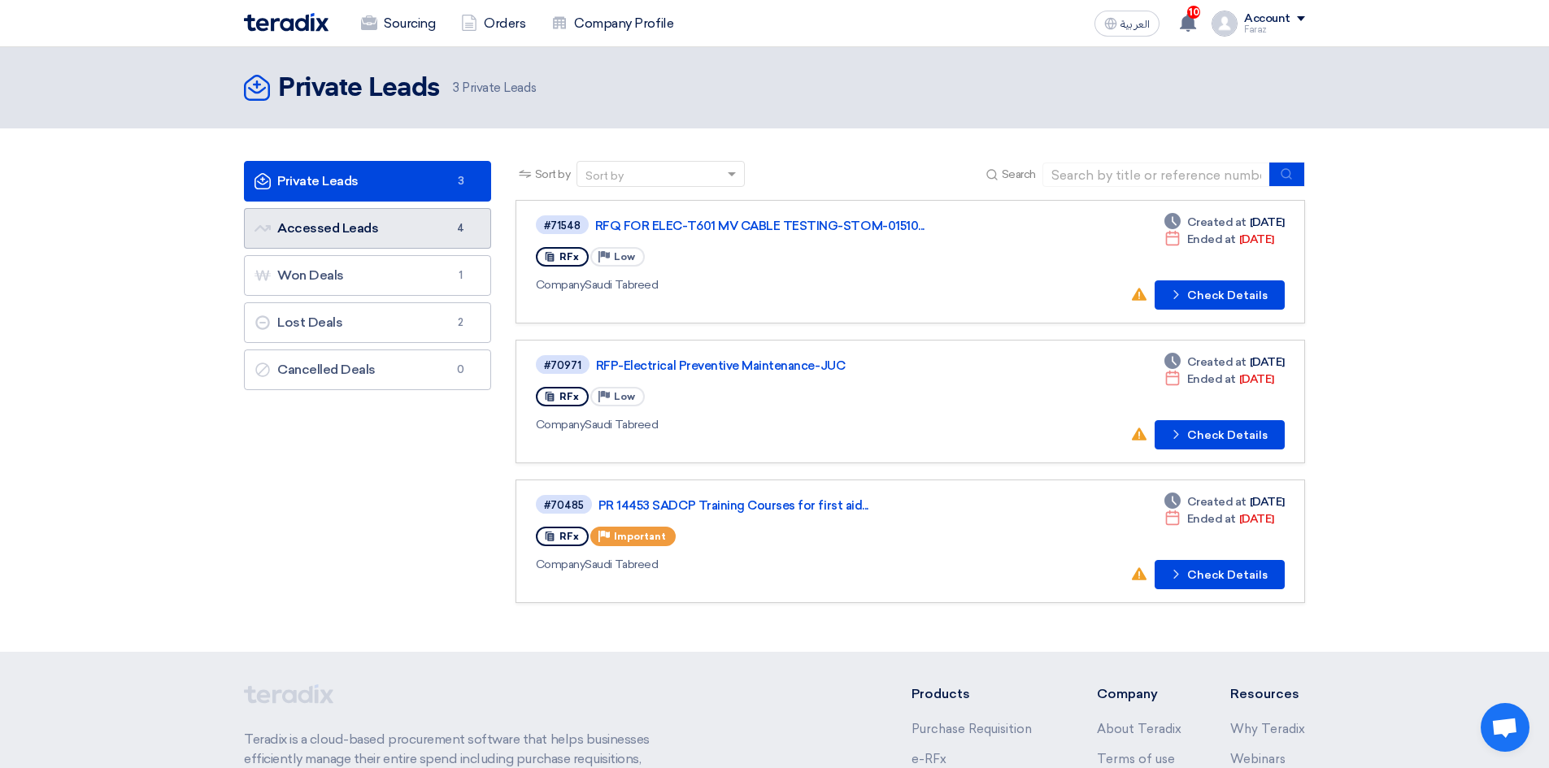
click at [366, 231] on link "Accessed Leads Accessed Leads 4" at bounding box center [367, 228] width 247 height 41
